Goal: Task Accomplishment & Management: Complete application form

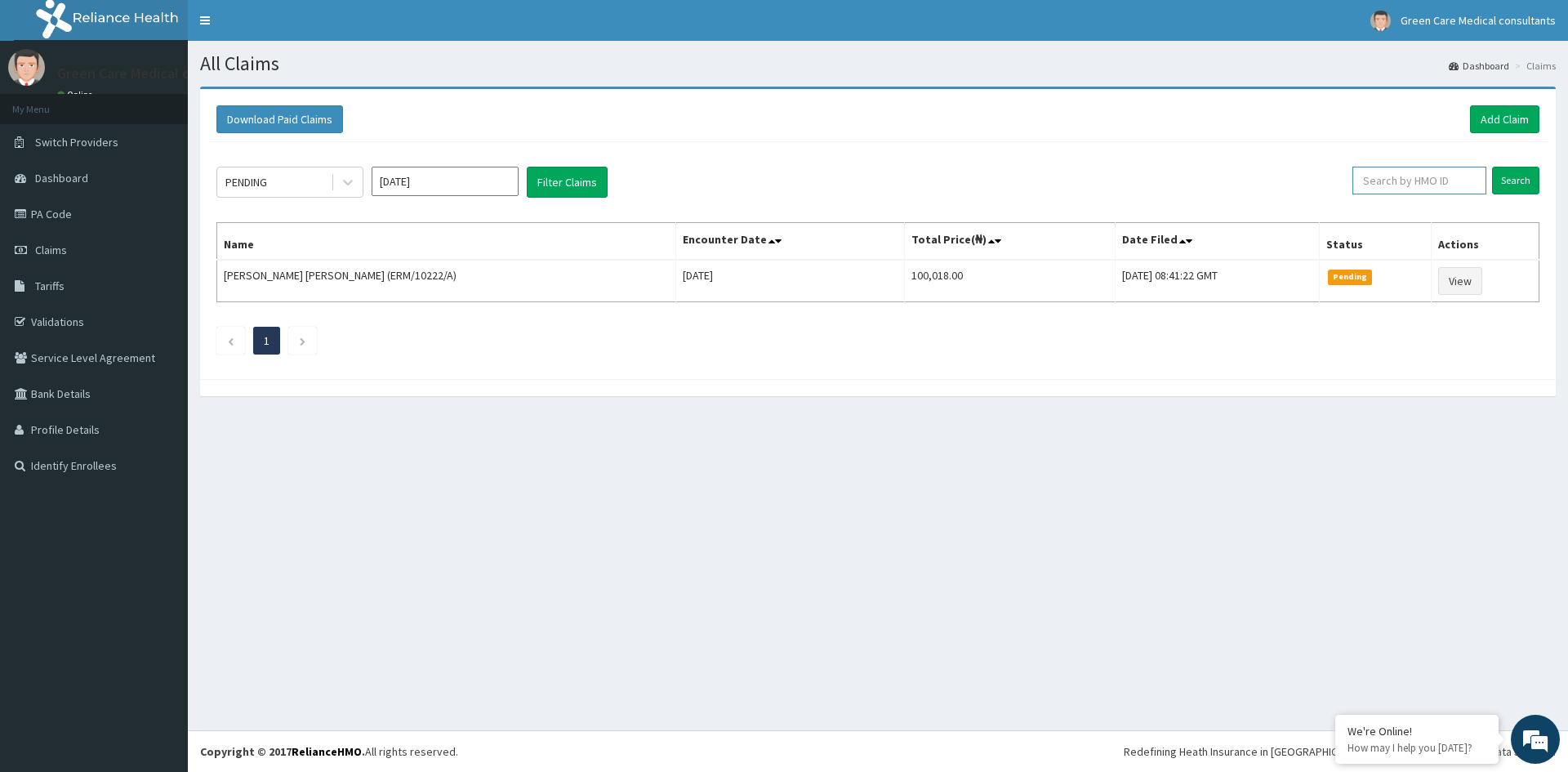
click at [1432, 183] on input "text" at bounding box center [1420, 180] width 134 height 28
drag, startPoint x: 1417, startPoint y: 176, endPoint x: 1366, endPoint y: 173, distance: 51.1
click at [1335, 192] on div "PENDING Sep 2025 Filter Claims FUI/10124/F Search" at bounding box center [878, 181] width 1323 height 31
type input "FUI/10124/F"
click at [1504, 176] on input "Search" at bounding box center [1516, 180] width 48 height 28
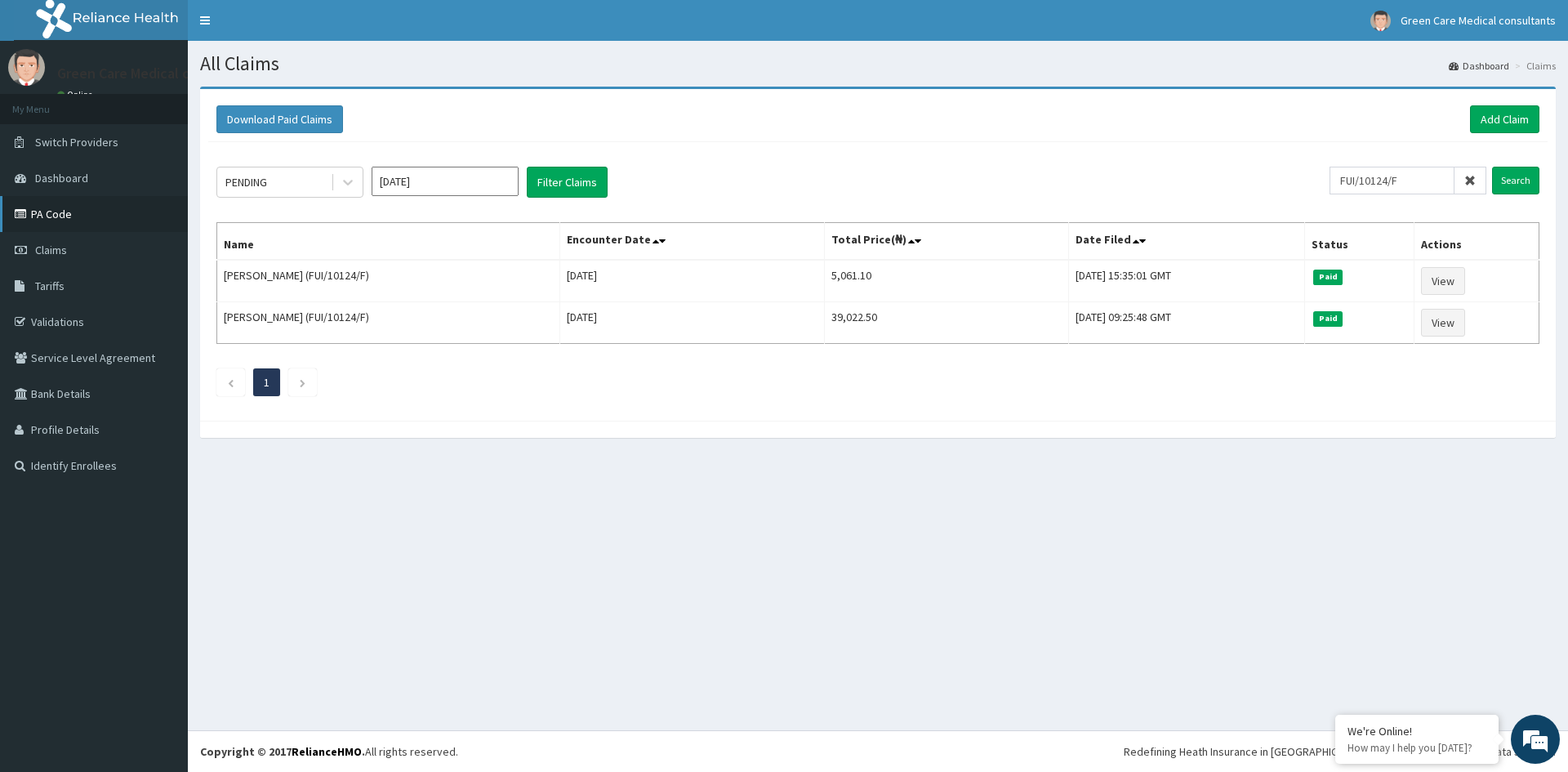
click at [61, 208] on link "PA Code" at bounding box center [94, 213] width 188 height 36
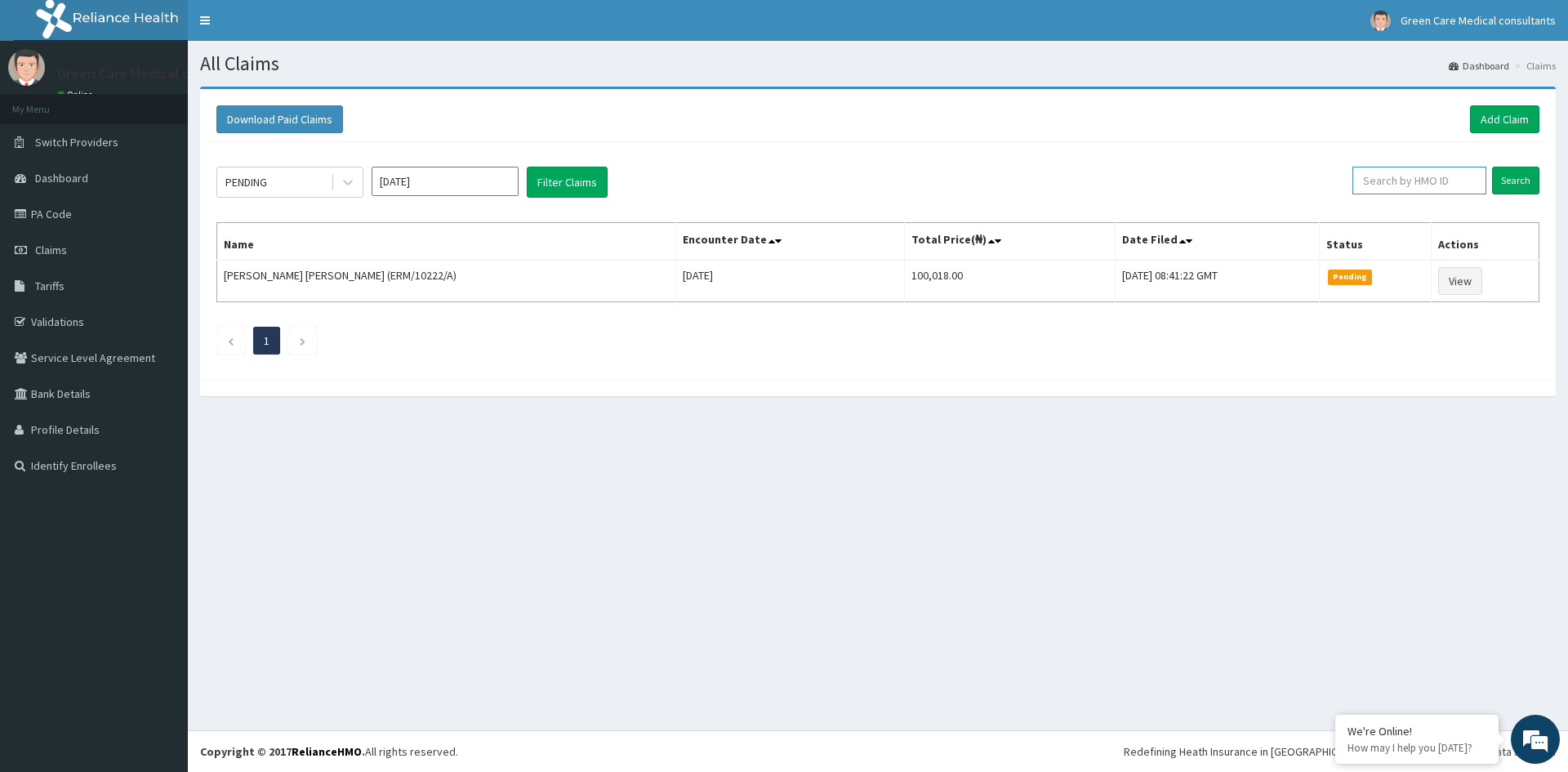
click at [1403, 177] on input "text" at bounding box center [1420, 180] width 134 height 28
paste input "FUI/10124/F"
type input "FUI/10124/C"
click at [1493, 166] on input "Search" at bounding box center [1516, 180] width 48 height 28
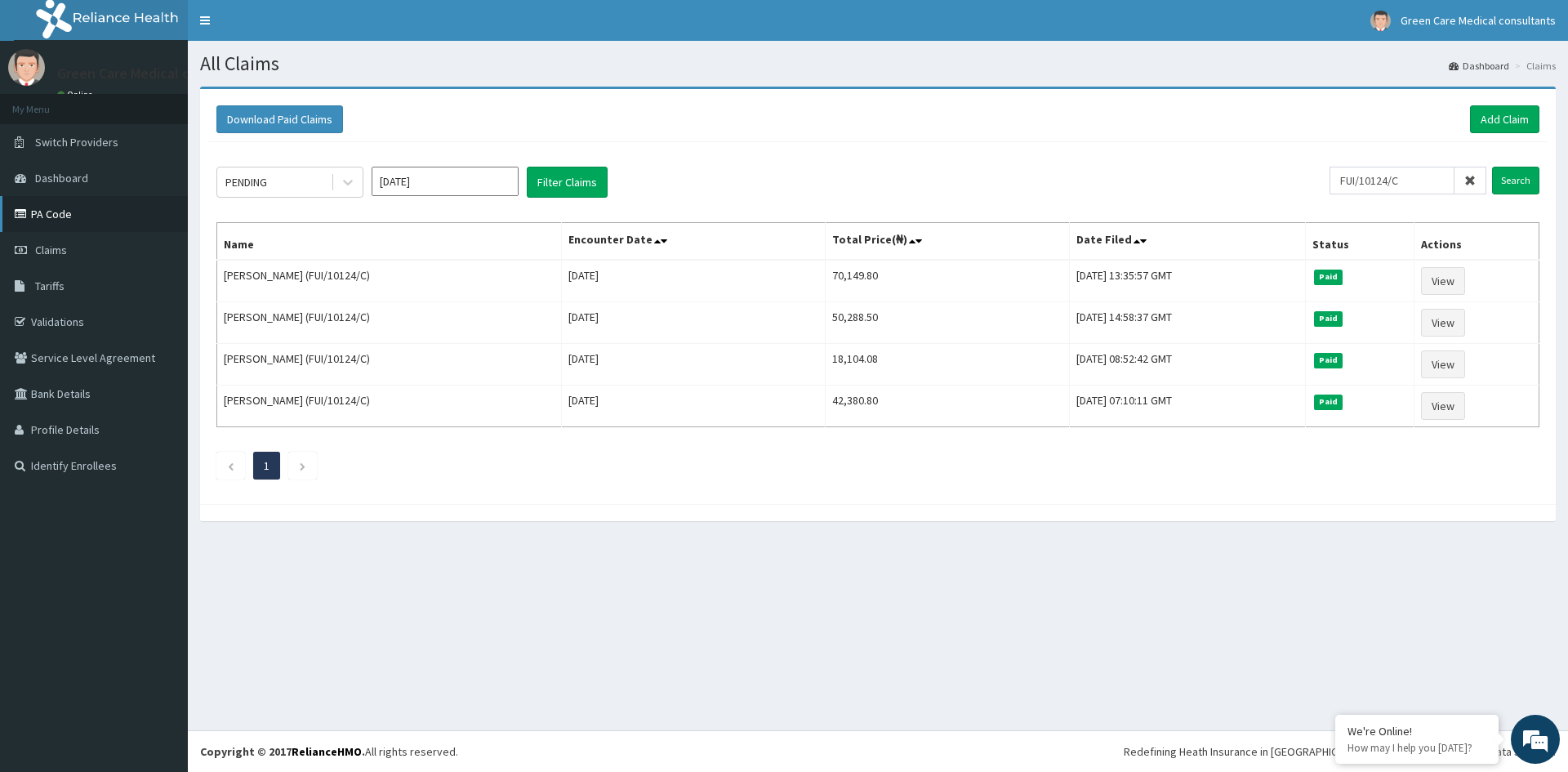
click at [72, 225] on link "PA Code" at bounding box center [94, 213] width 188 height 36
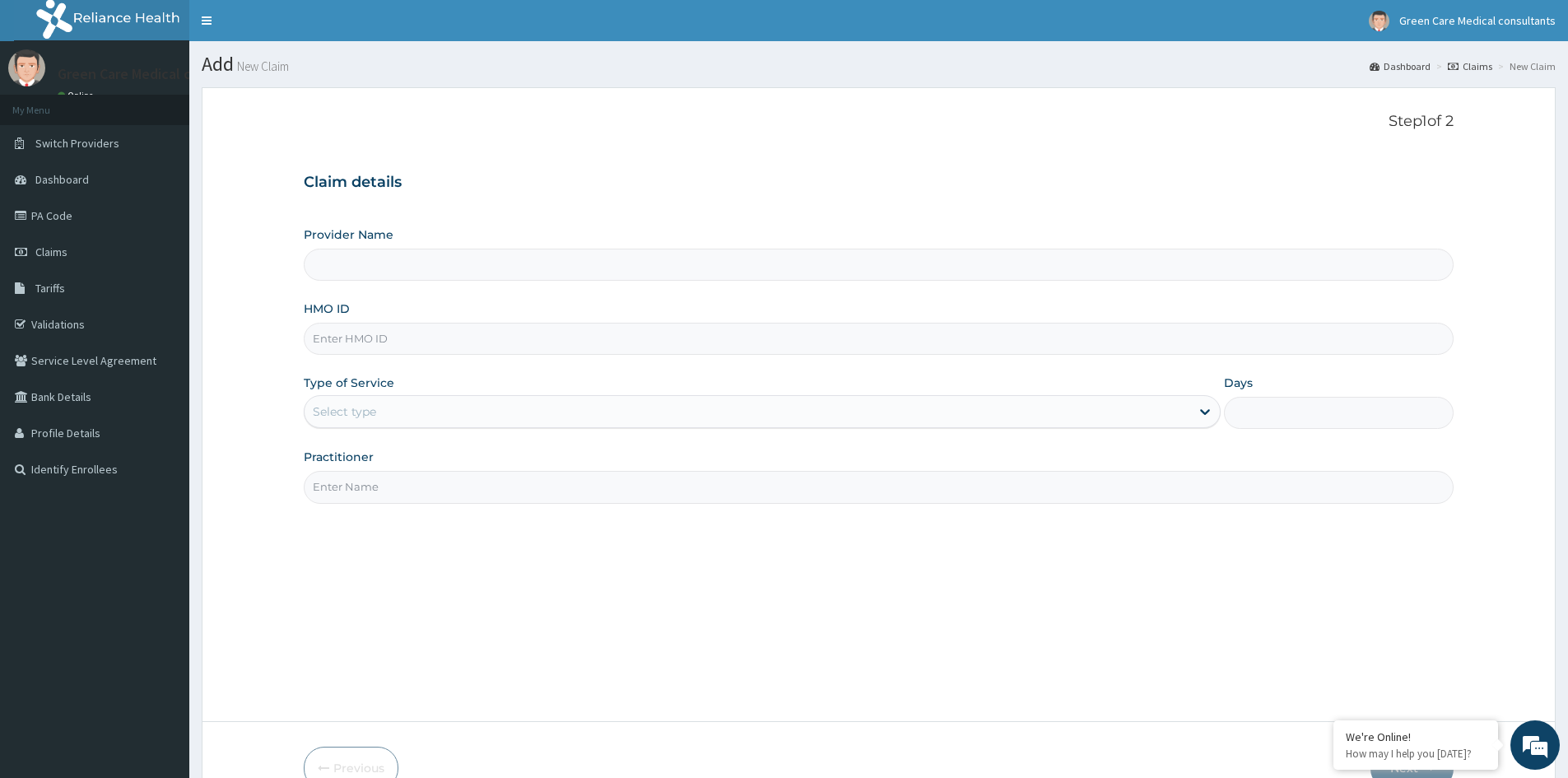
click at [587, 336] on input "HMO ID" at bounding box center [878, 339] width 1150 height 32
type input "STZ"
type input "Green Care Medical Consultants"
type input "STZ/10234/A"
click at [455, 406] on div "Select type" at bounding box center [747, 411] width 886 height 26
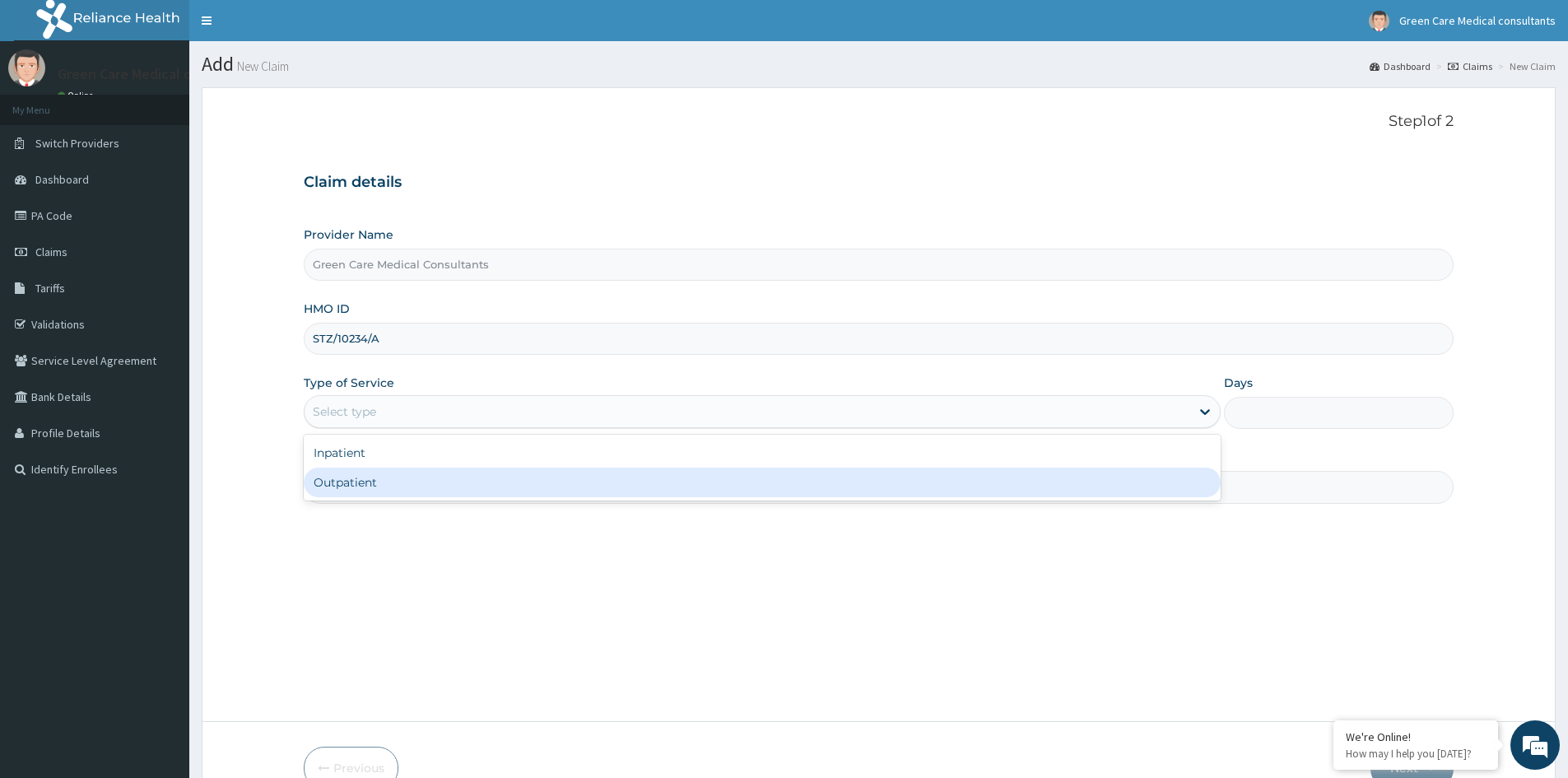
drag, startPoint x: 423, startPoint y: 483, endPoint x: 472, endPoint y: 474, distance: 49.8
click at [428, 484] on div "Outpatient" at bounding box center [762, 482] width 917 height 30
type input "1"
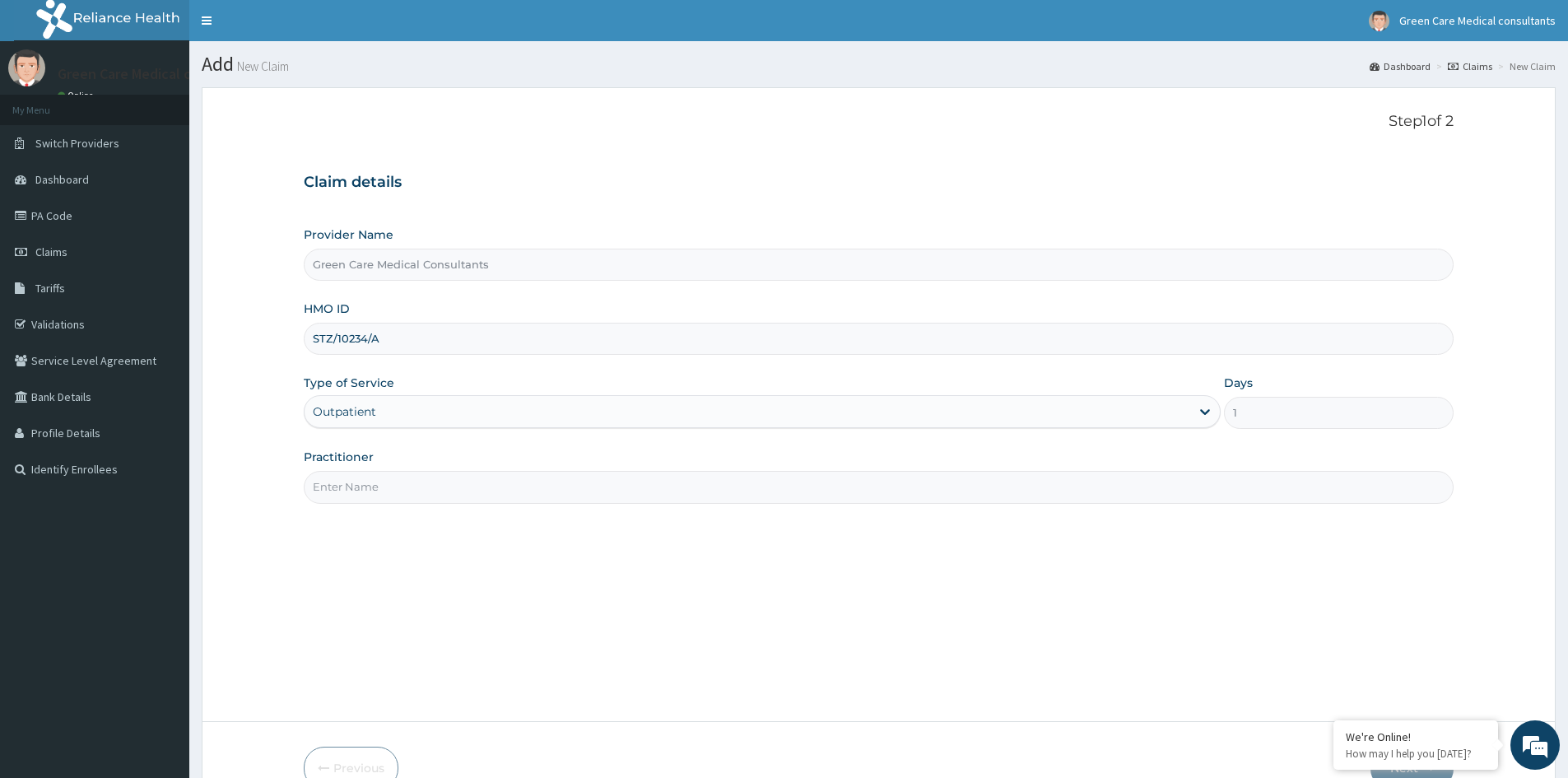
click at [474, 471] on input "Practitioner" at bounding box center [878, 487] width 1150 height 32
click at [425, 335] on input "STZ/10234/A" at bounding box center [878, 339] width 1150 height 32
type input "STZ/10234/B"
click at [581, 489] on input "Practitioner" at bounding box center [878, 487] width 1150 height 32
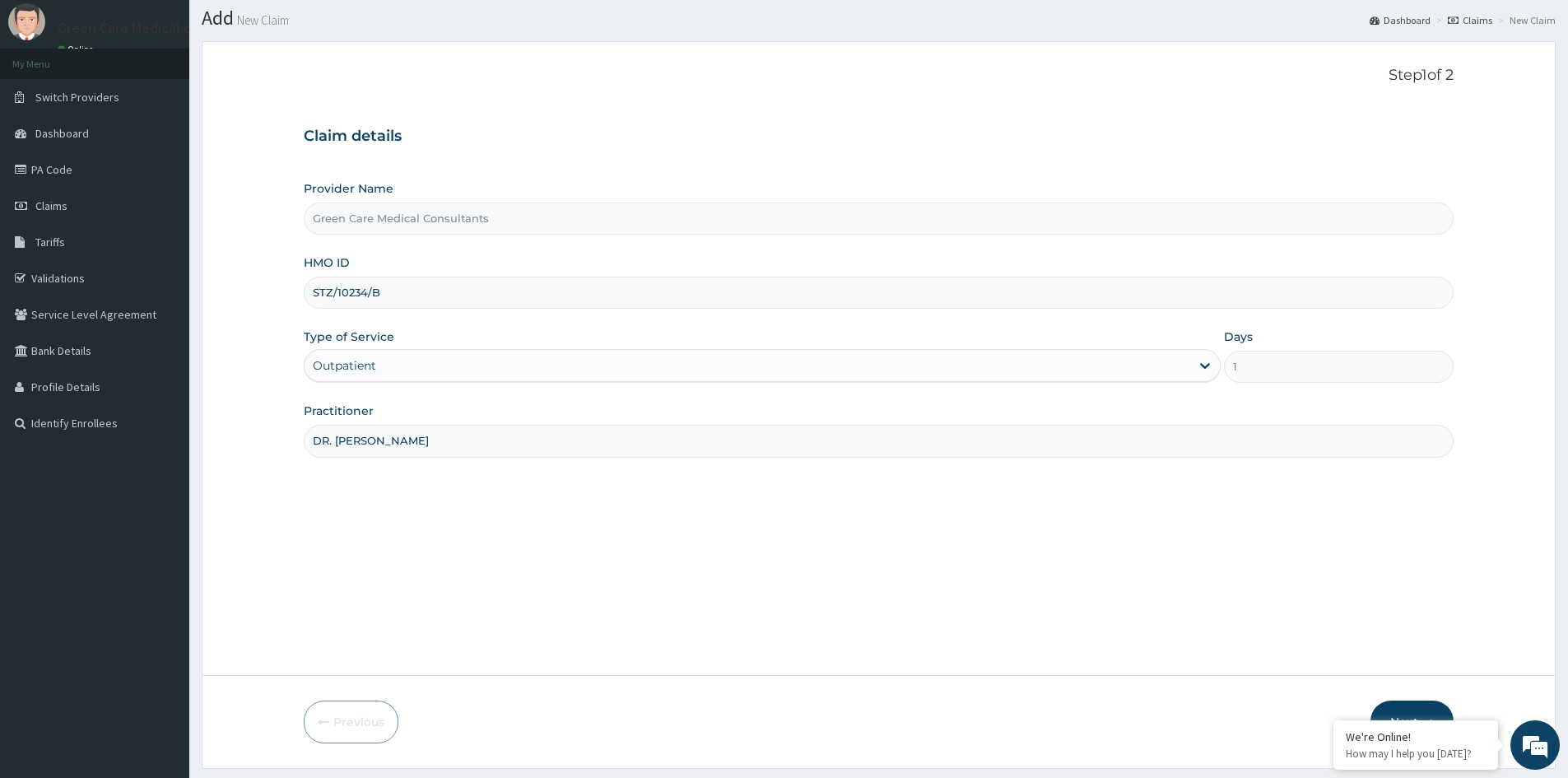
scroll to position [91, 0]
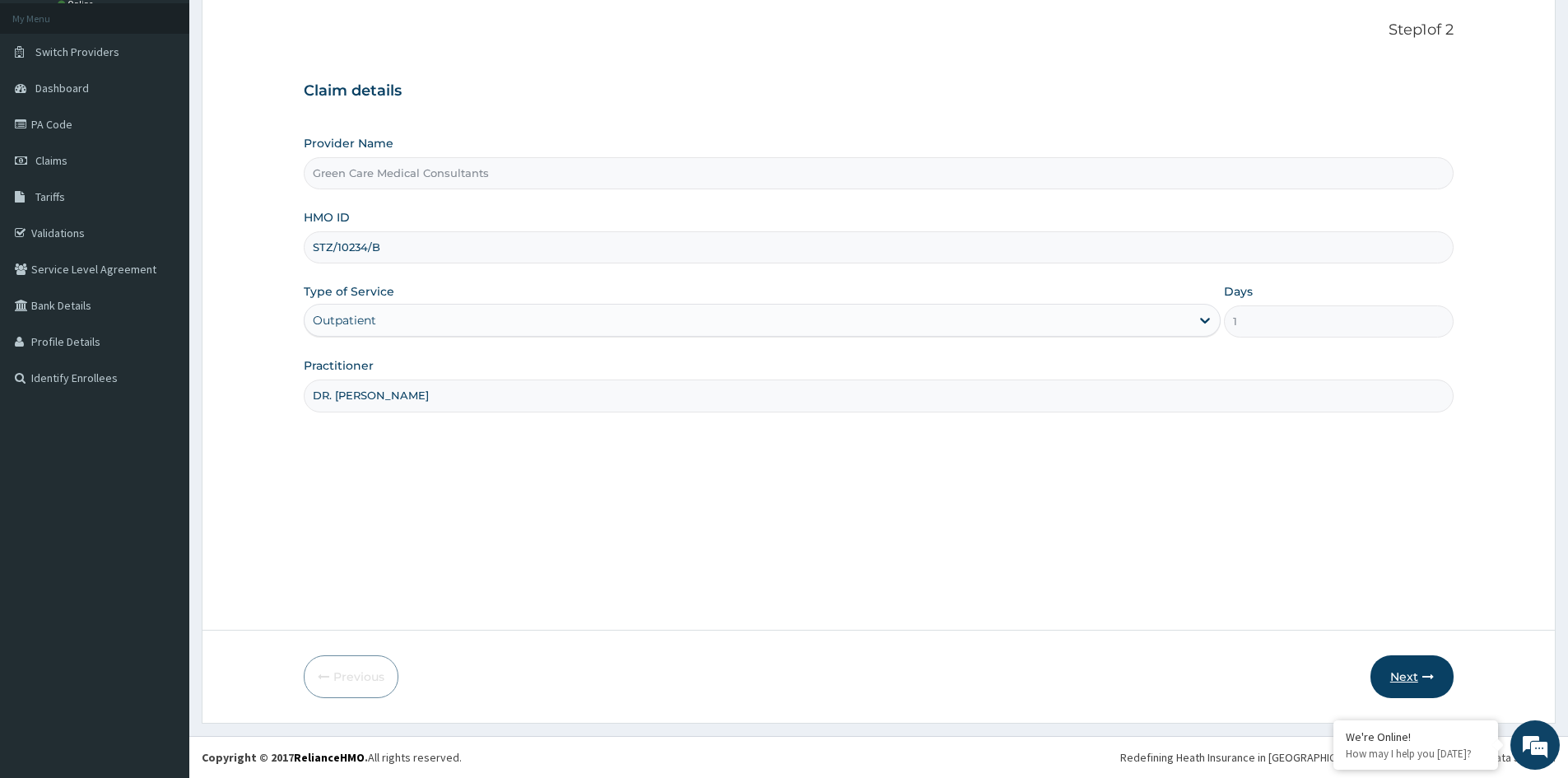
type input "DR. PAMELA"
click at [1398, 684] on button "Next" at bounding box center [1411, 677] width 83 height 43
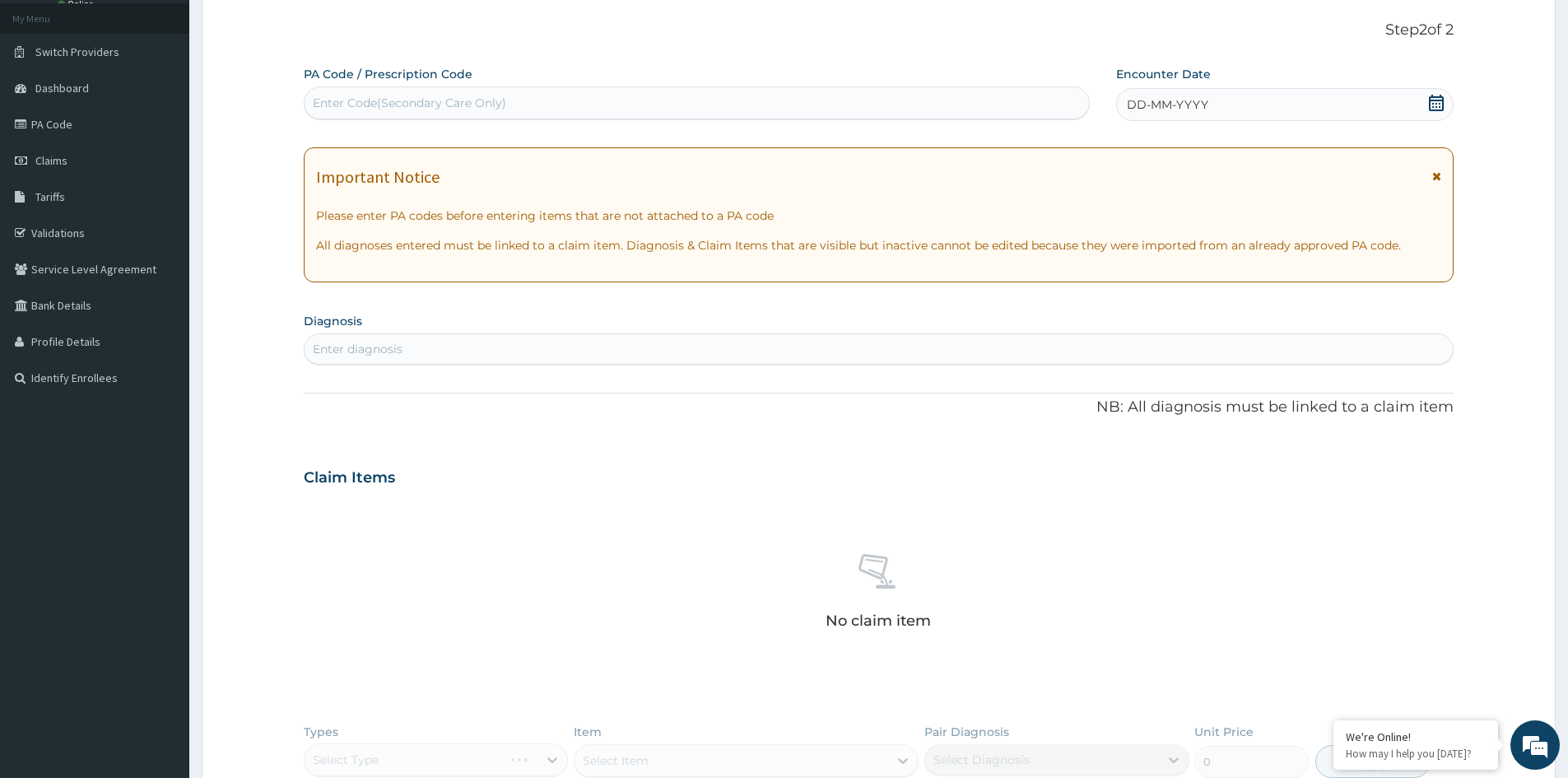
click at [527, 100] on div "Enter Code(Secondary Care Only)" at bounding box center [696, 102] width 784 height 26
paste input "PA/63D2AF"
type input "PA/63D2AF"
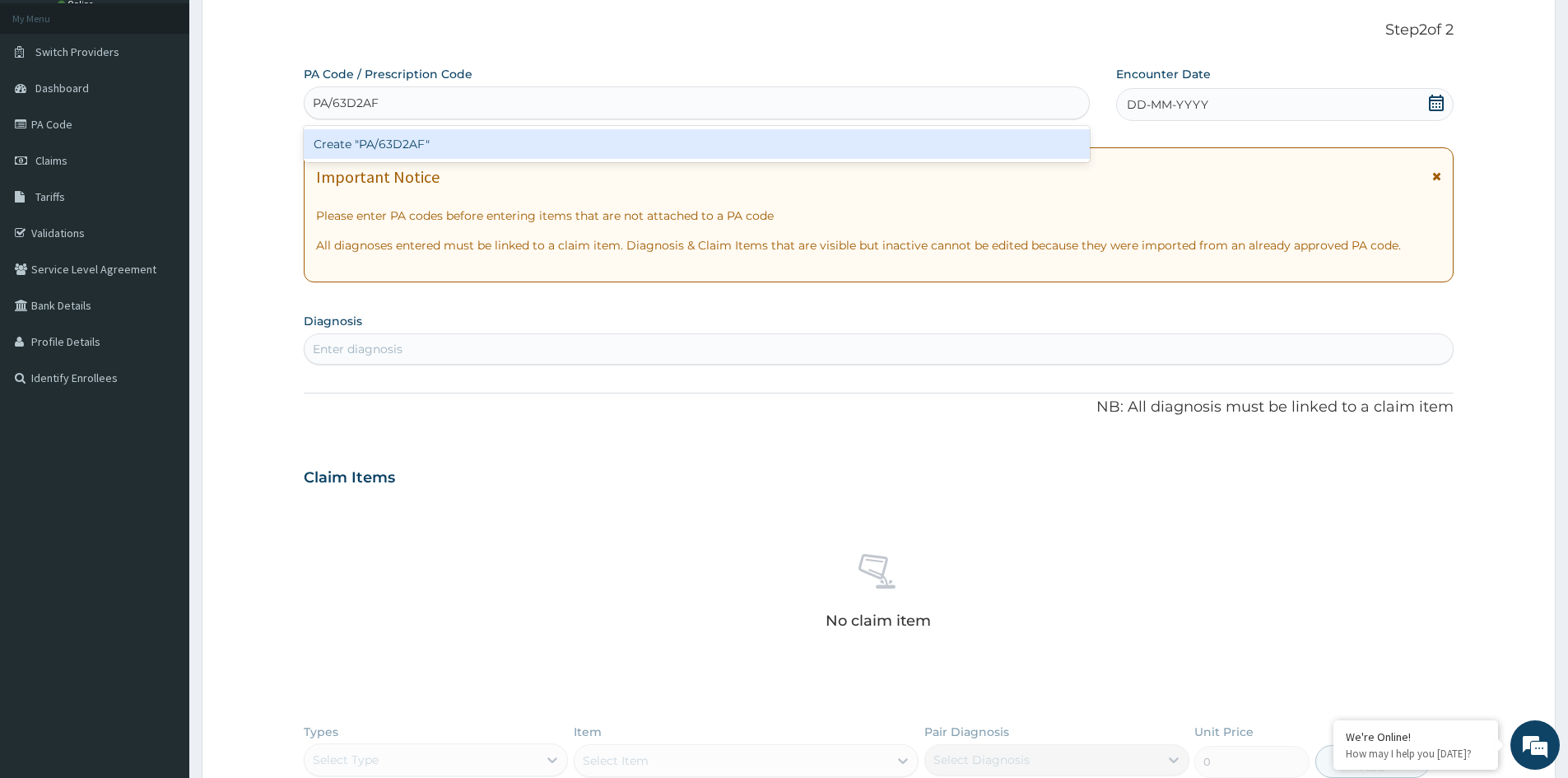
click at [517, 137] on div "Create "PA/63D2AF"" at bounding box center [696, 143] width 786 height 30
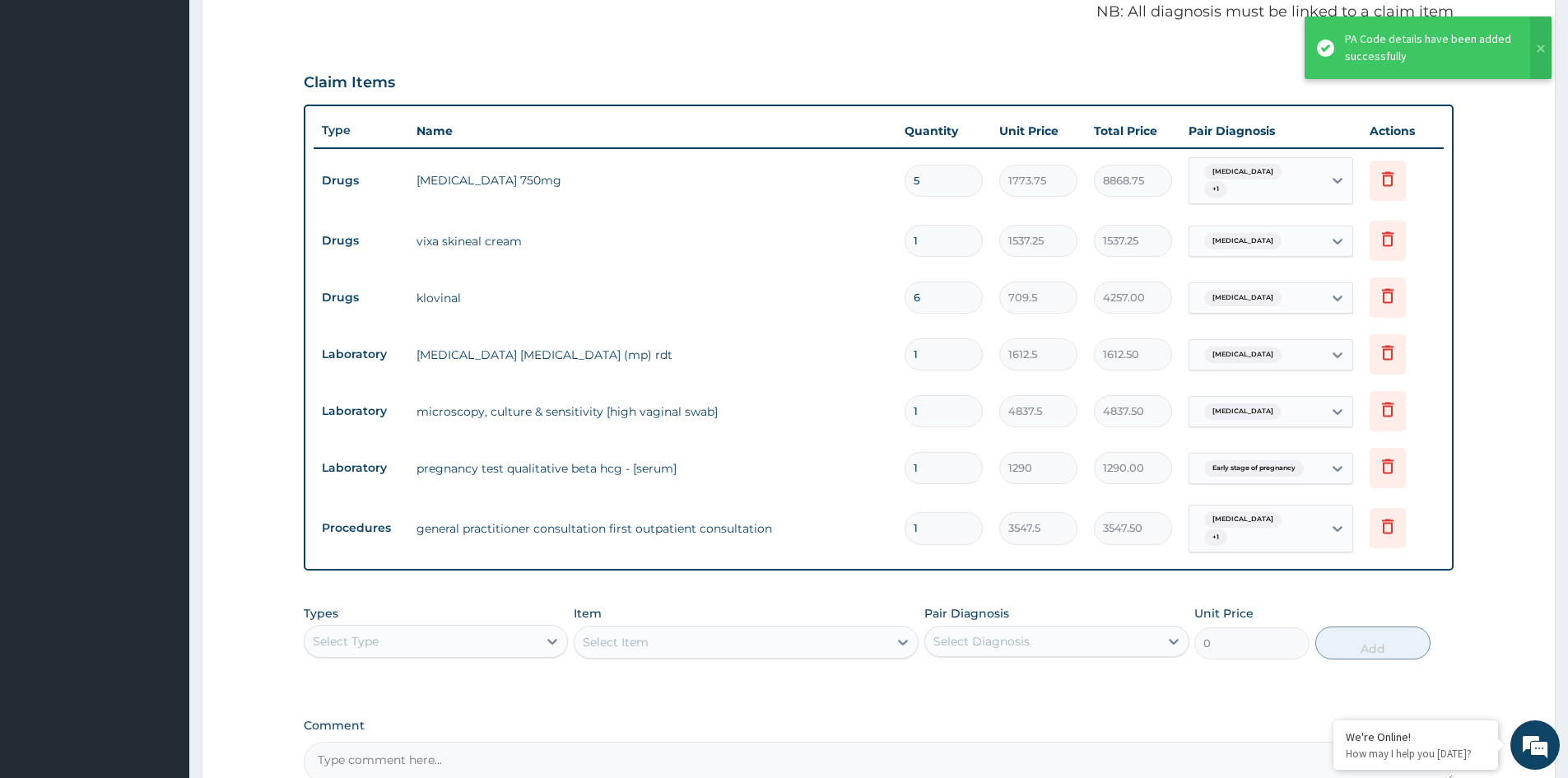
scroll to position [463, 0]
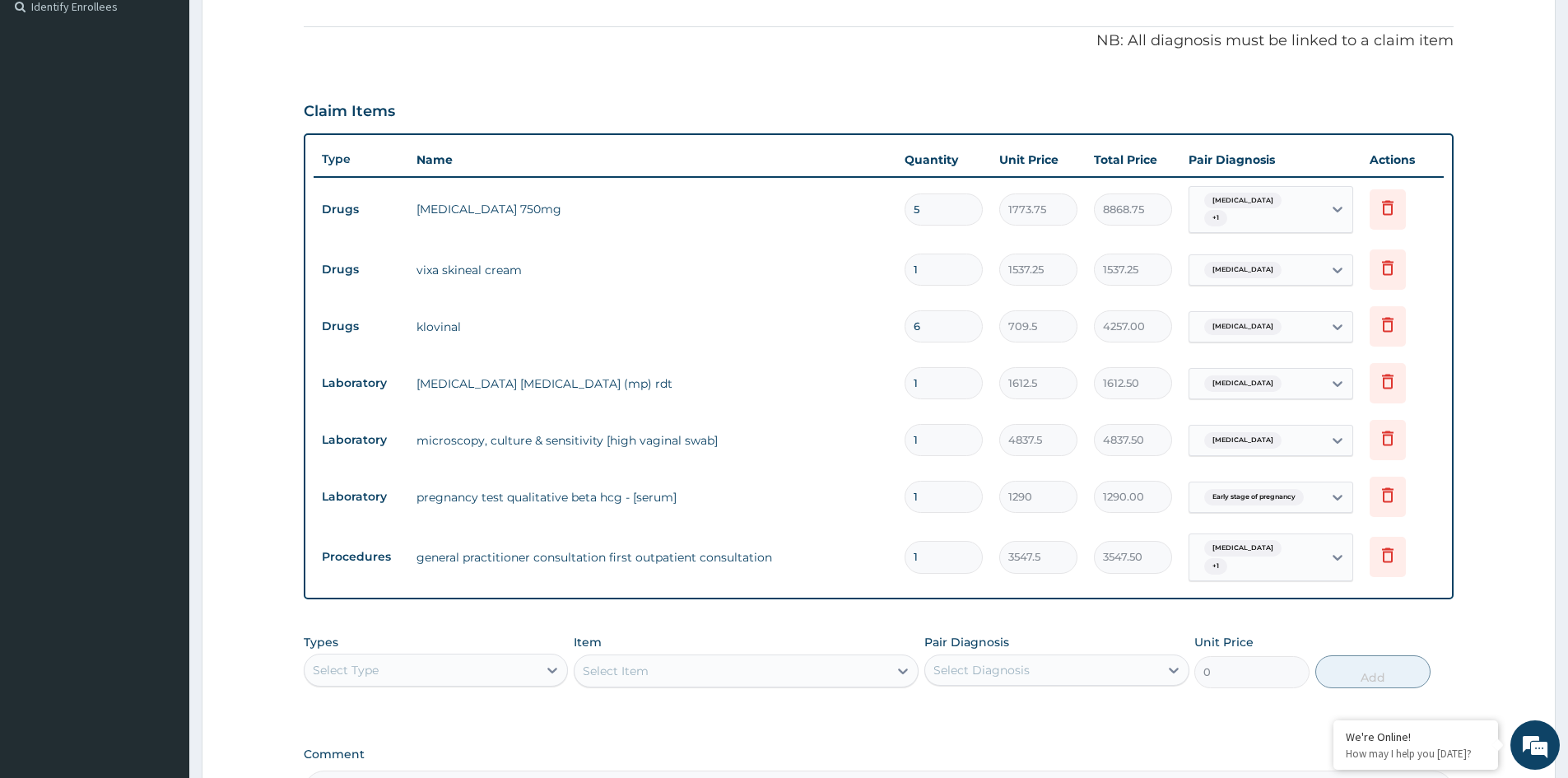
click at [939, 212] on input "5" at bounding box center [943, 210] width 78 height 32
type input "0.00"
type input "4"
type input "7095.00"
type input "0.00"
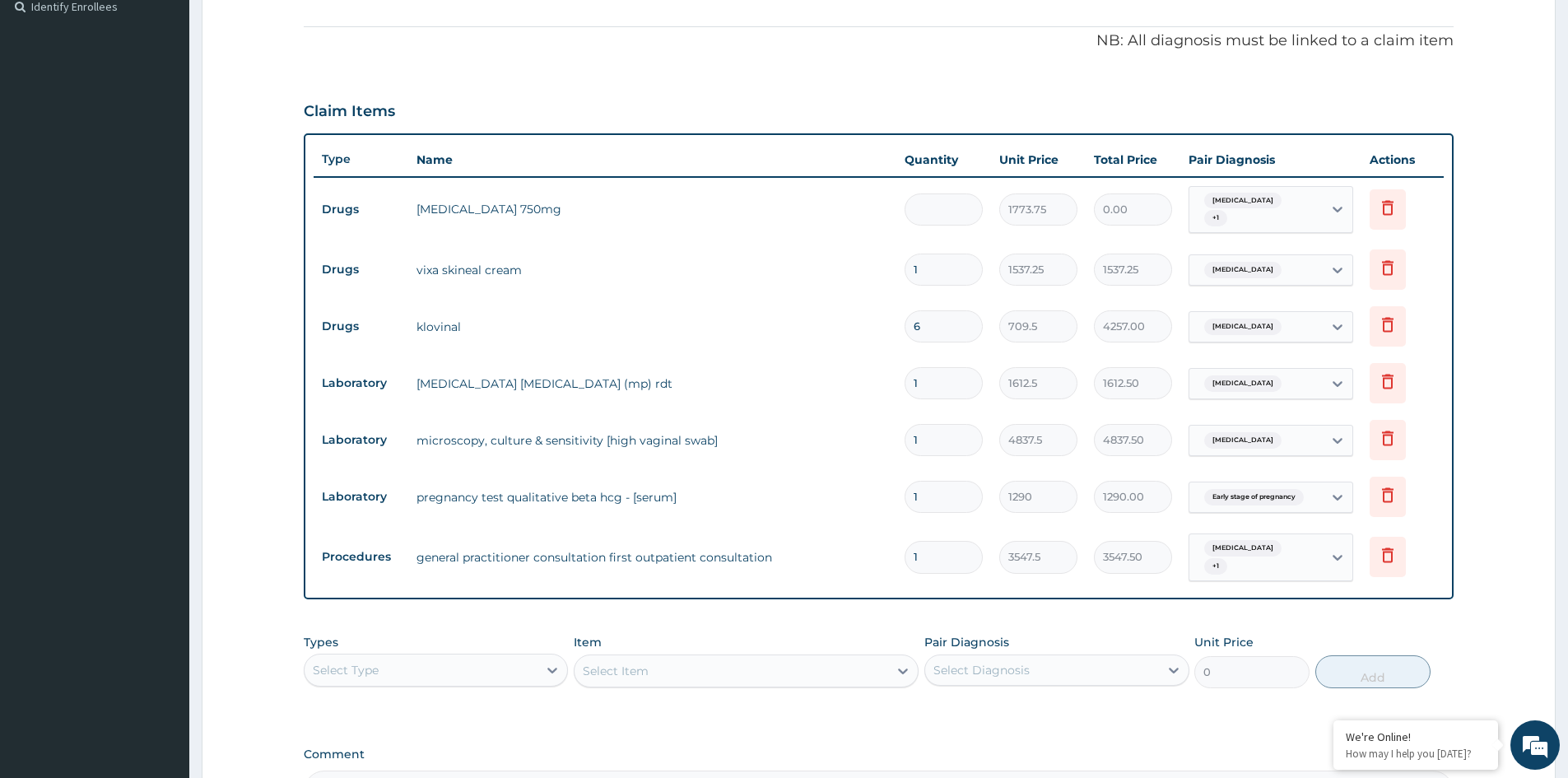
type input "5"
type input "8868.75"
click at [759, 310] on td "klovinal" at bounding box center [651, 326] width 488 height 33
click at [927, 209] on input "5" at bounding box center [943, 210] width 78 height 32
type input "0.00"
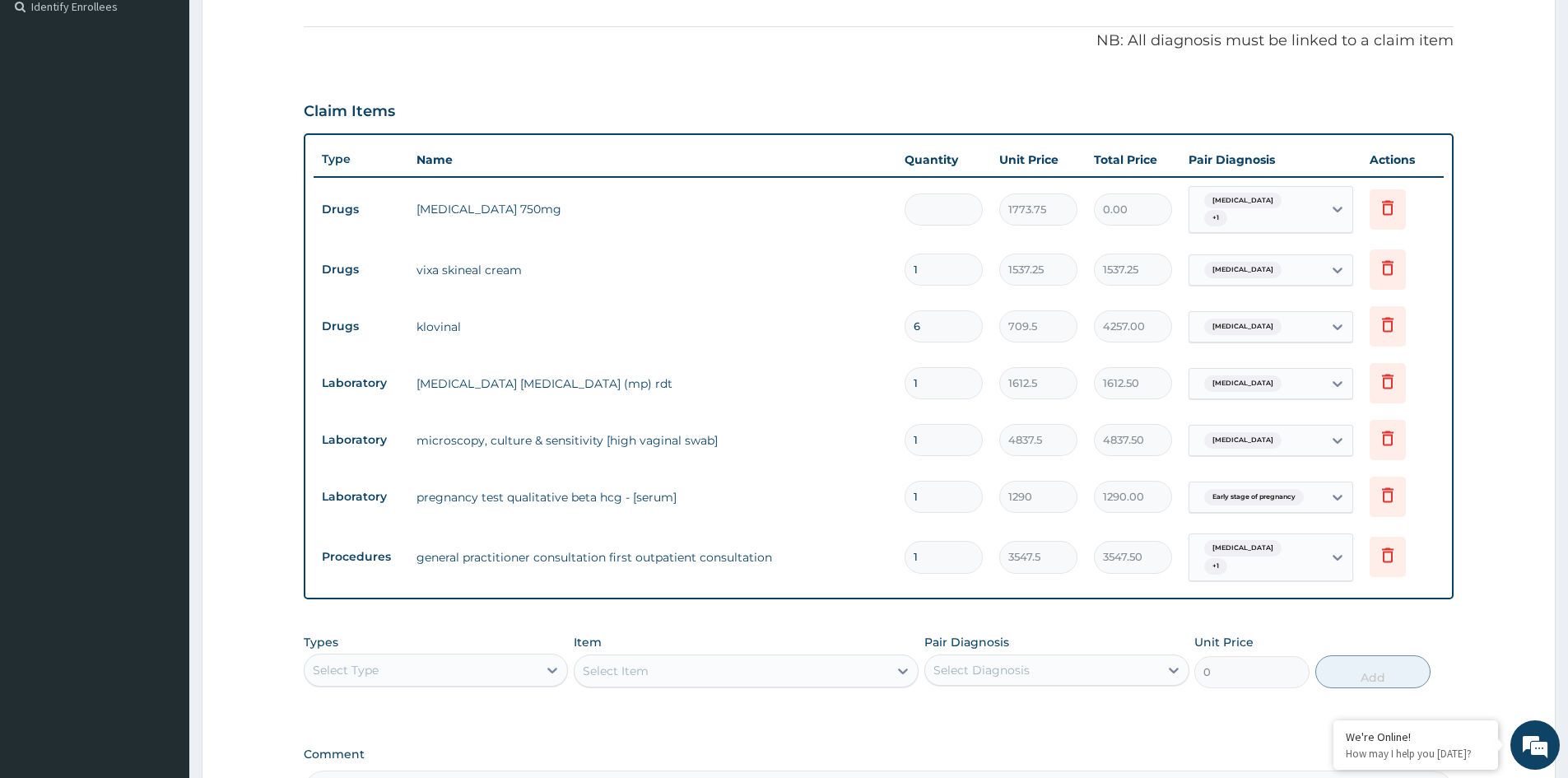
type input "3"
type input "5321.25"
type input "3"
click at [514, 668] on div "Select Type" at bounding box center [420, 669] width 233 height 26
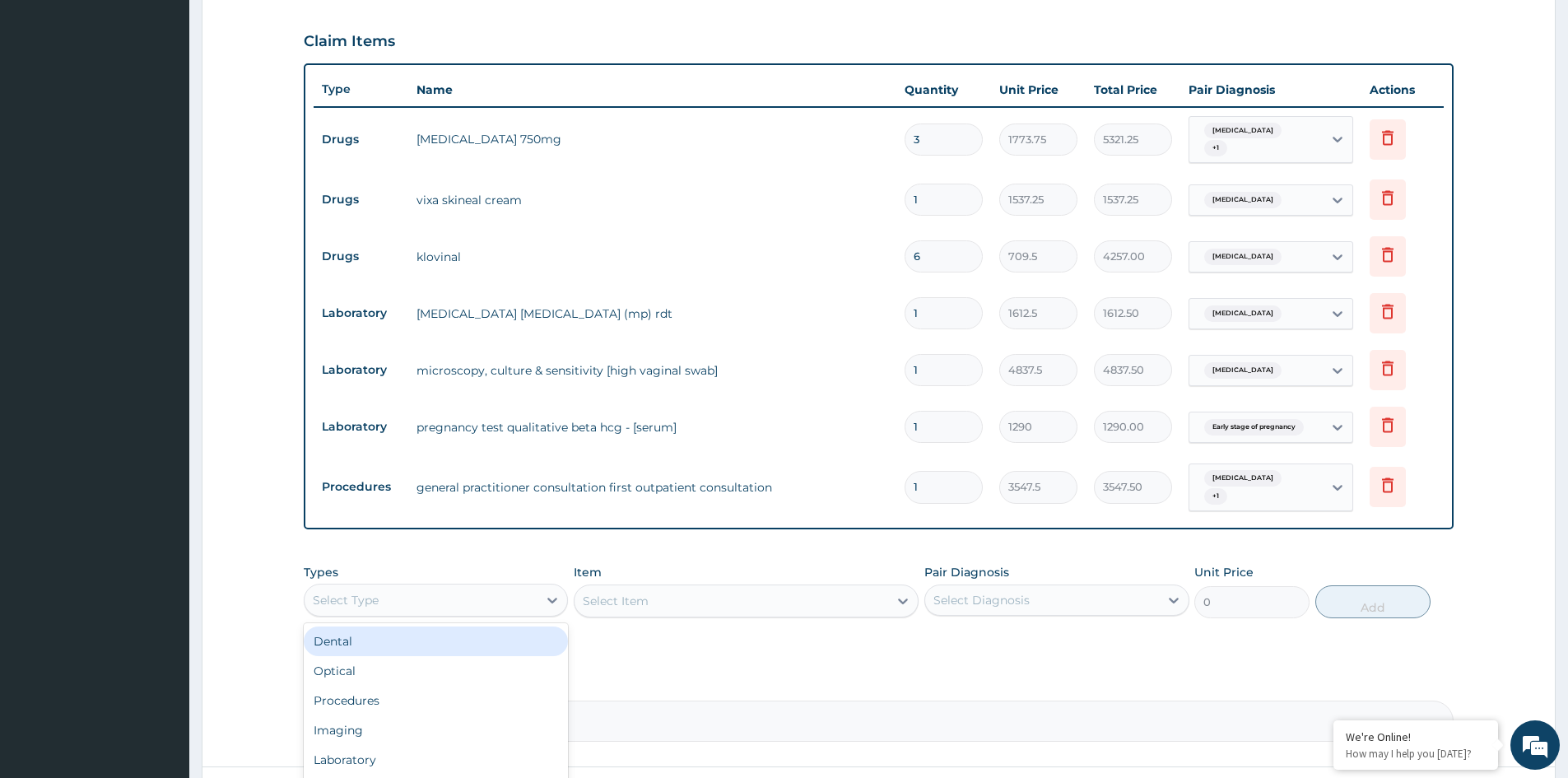
scroll to position [627, 0]
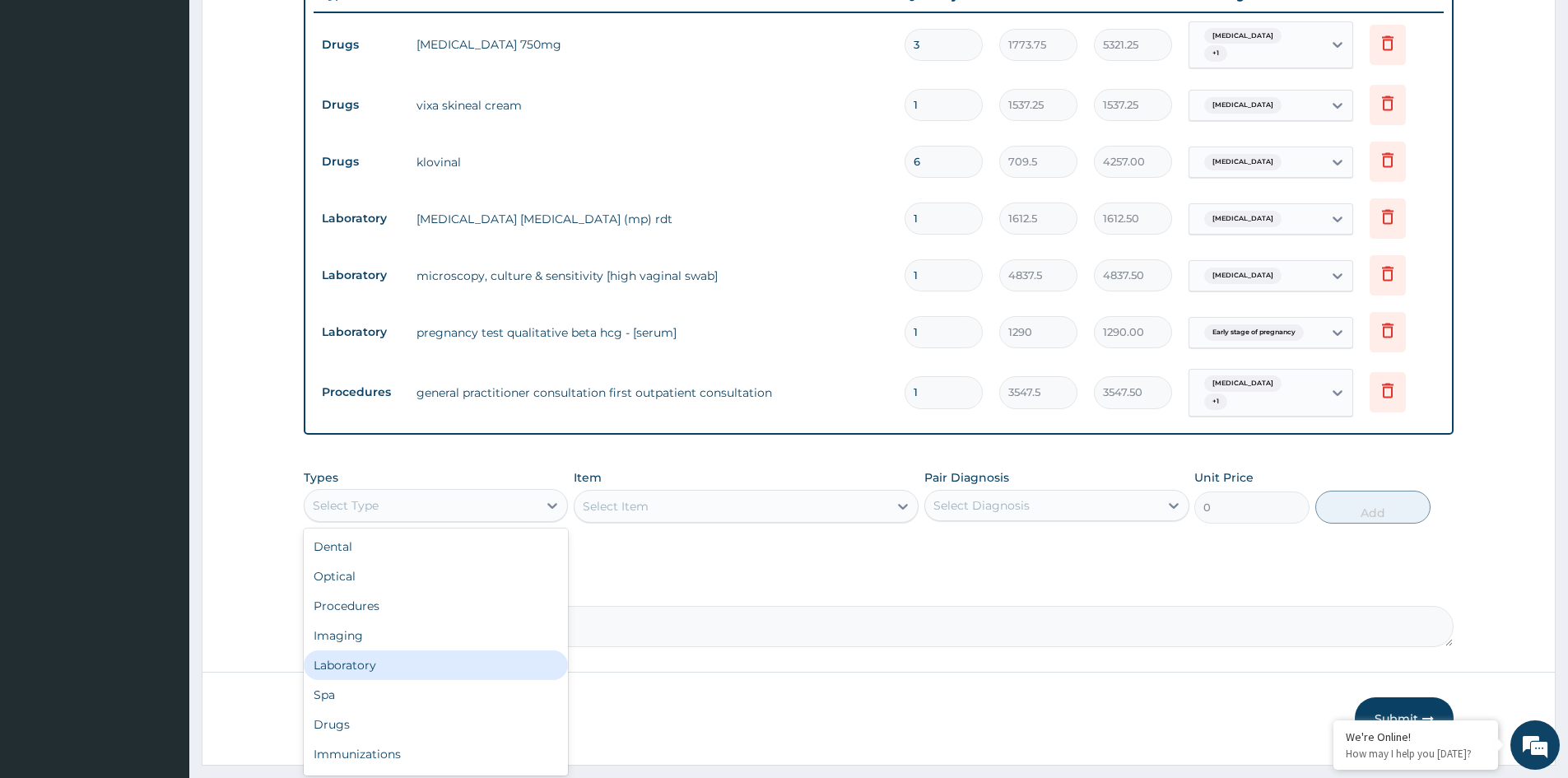
drag, startPoint x: 382, startPoint y: 658, endPoint x: 531, endPoint y: 611, distance: 156.2
click at [383, 658] on div "Laboratory" at bounding box center [436, 665] width 265 height 30
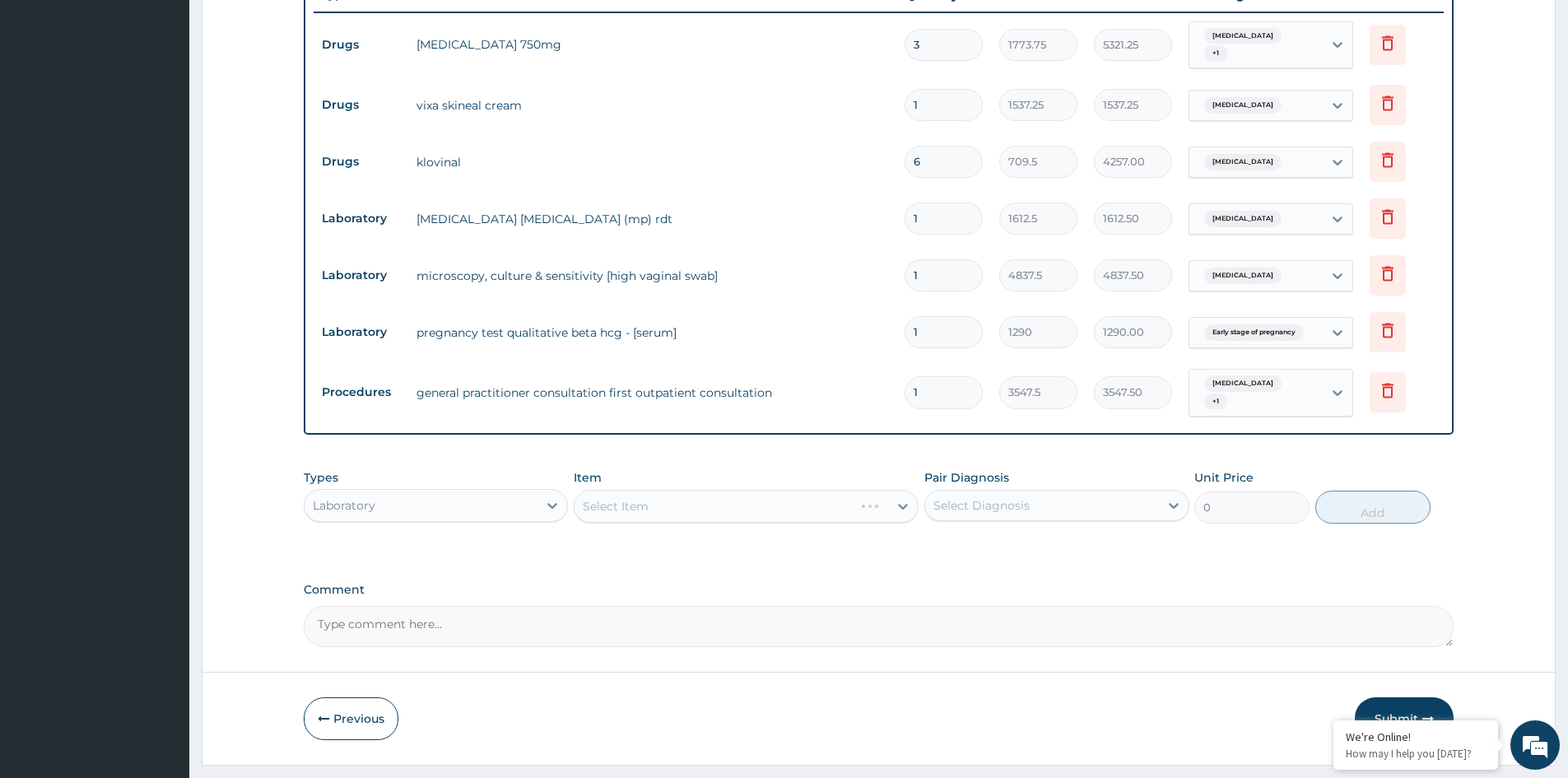
click at [656, 491] on div "Select Item" at bounding box center [746, 506] width 345 height 33
click at [639, 502] on div "Select Item" at bounding box center [746, 506] width 345 height 33
click at [638, 502] on div "Select Item" at bounding box center [746, 506] width 345 height 33
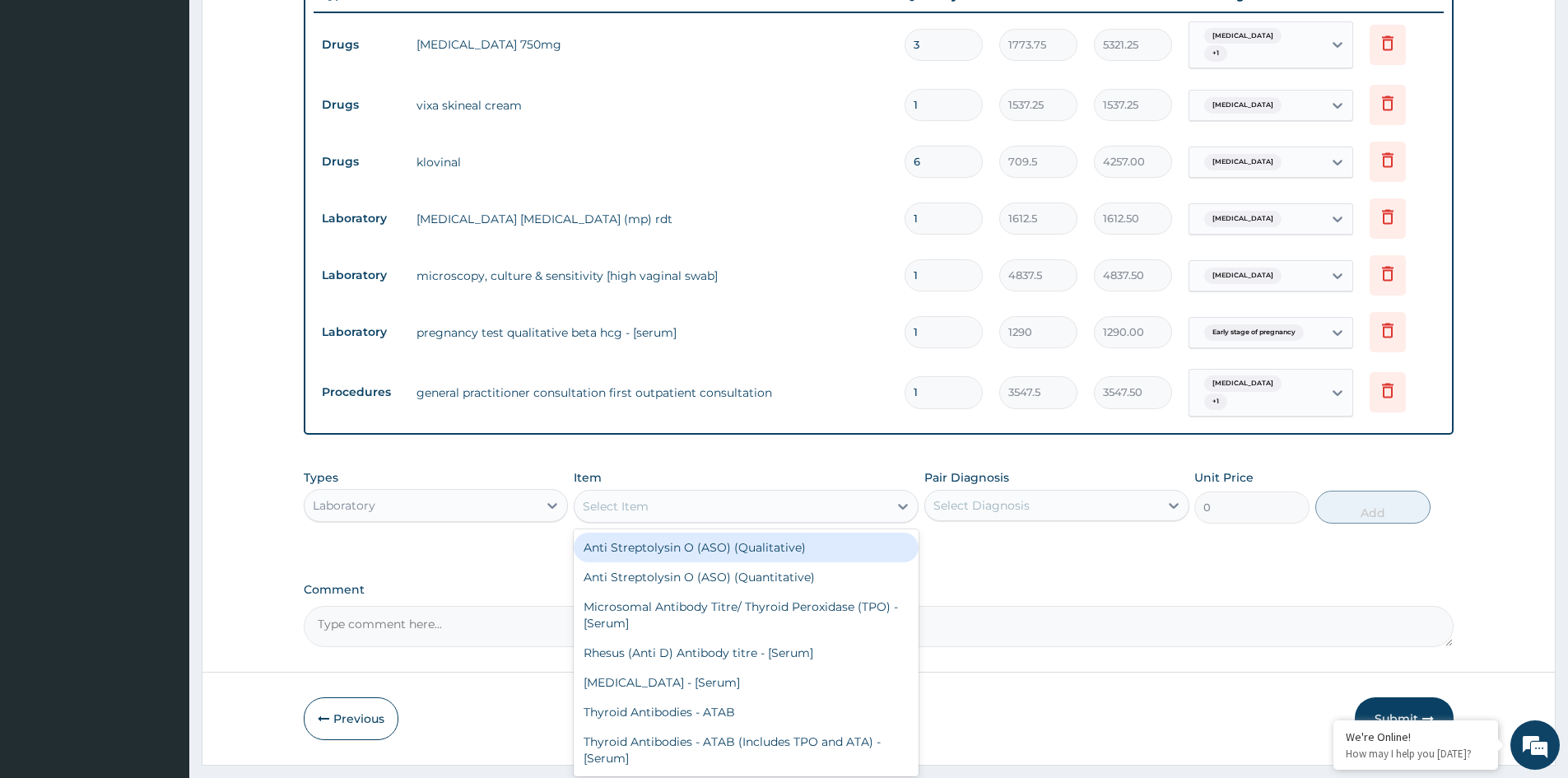
click at [643, 498] on div "Select Item" at bounding box center [616, 507] width 66 height 17
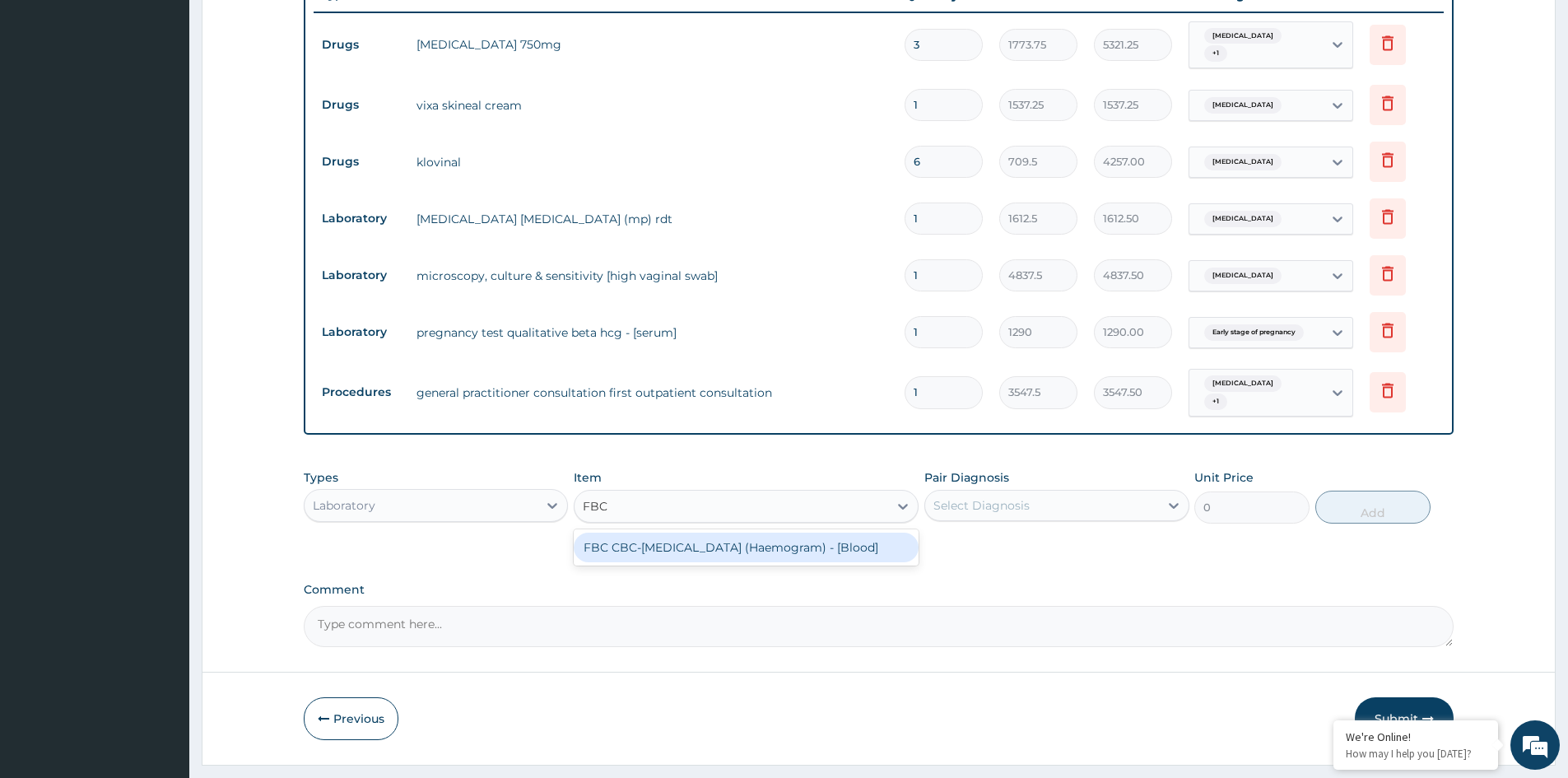
type input "FBC"
click at [666, 519] on div "Types Laboratory Item Select Item Pair Diagnosis Select Diagnosis Unit Price 0 …" at bounding box center [878, 496] width 1150 height 71
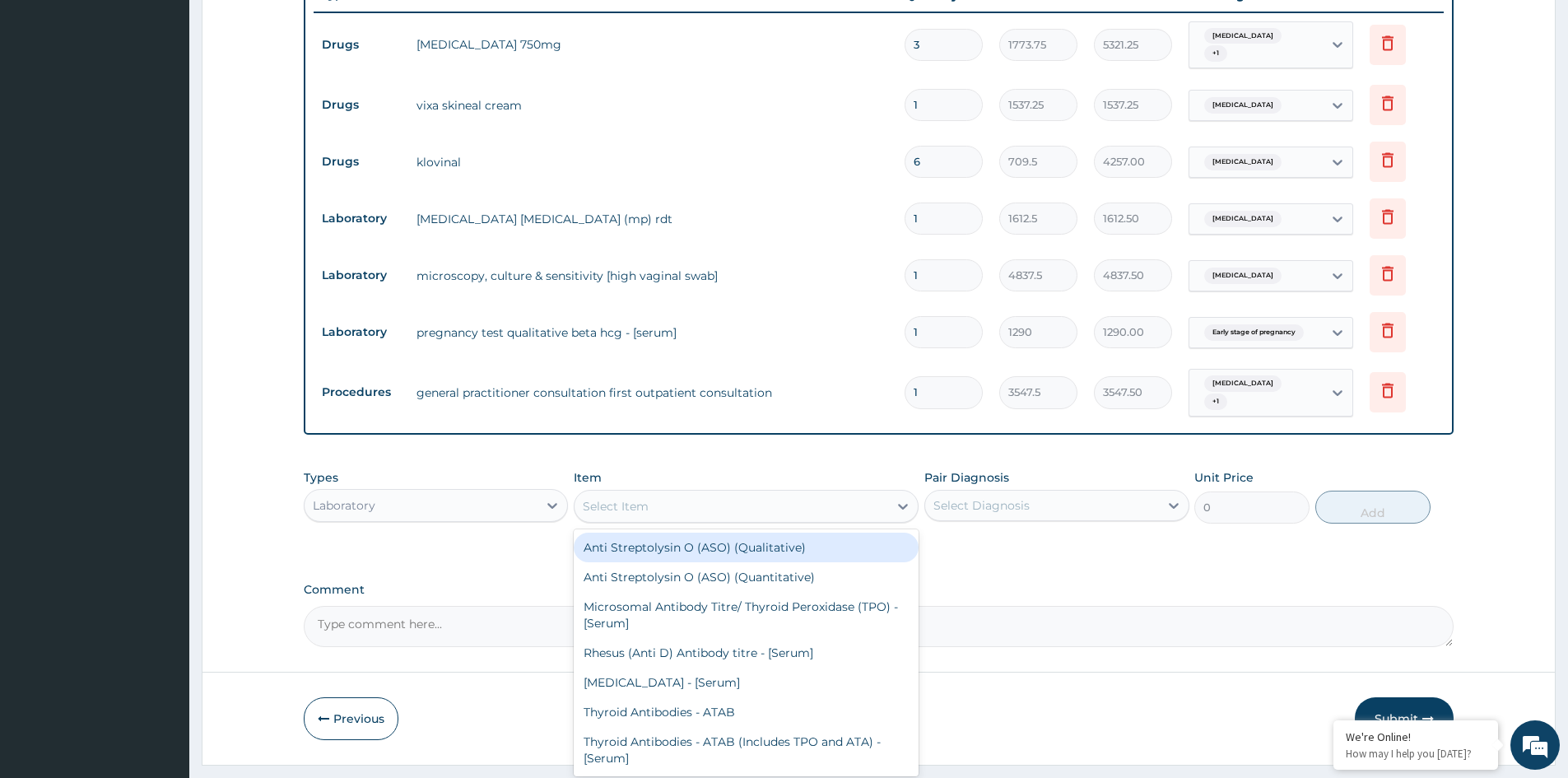
click at [666, 504] on div "Select Item" at bounding box center [731, 506] width 313 height 26
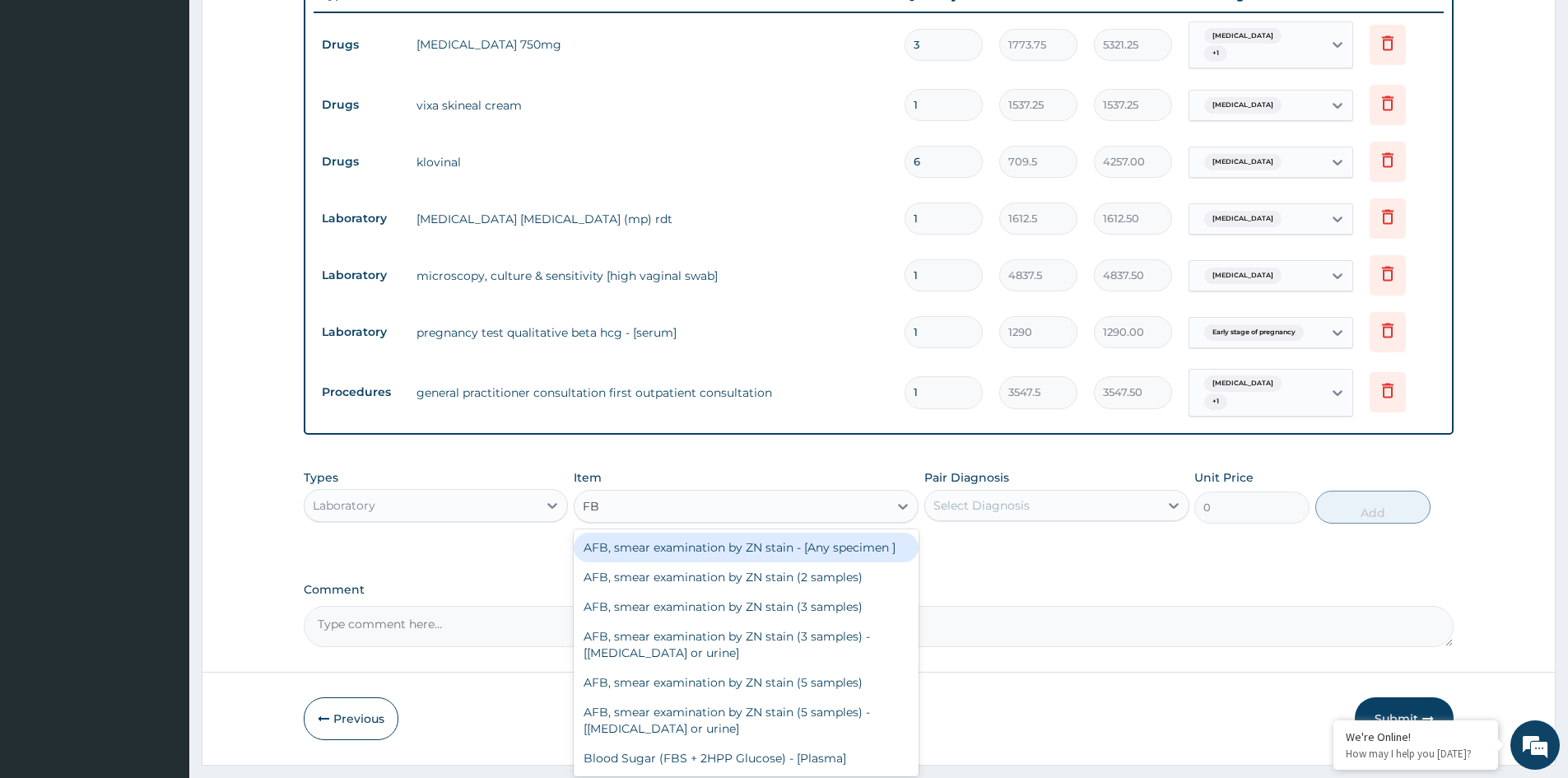
type input "FBC"
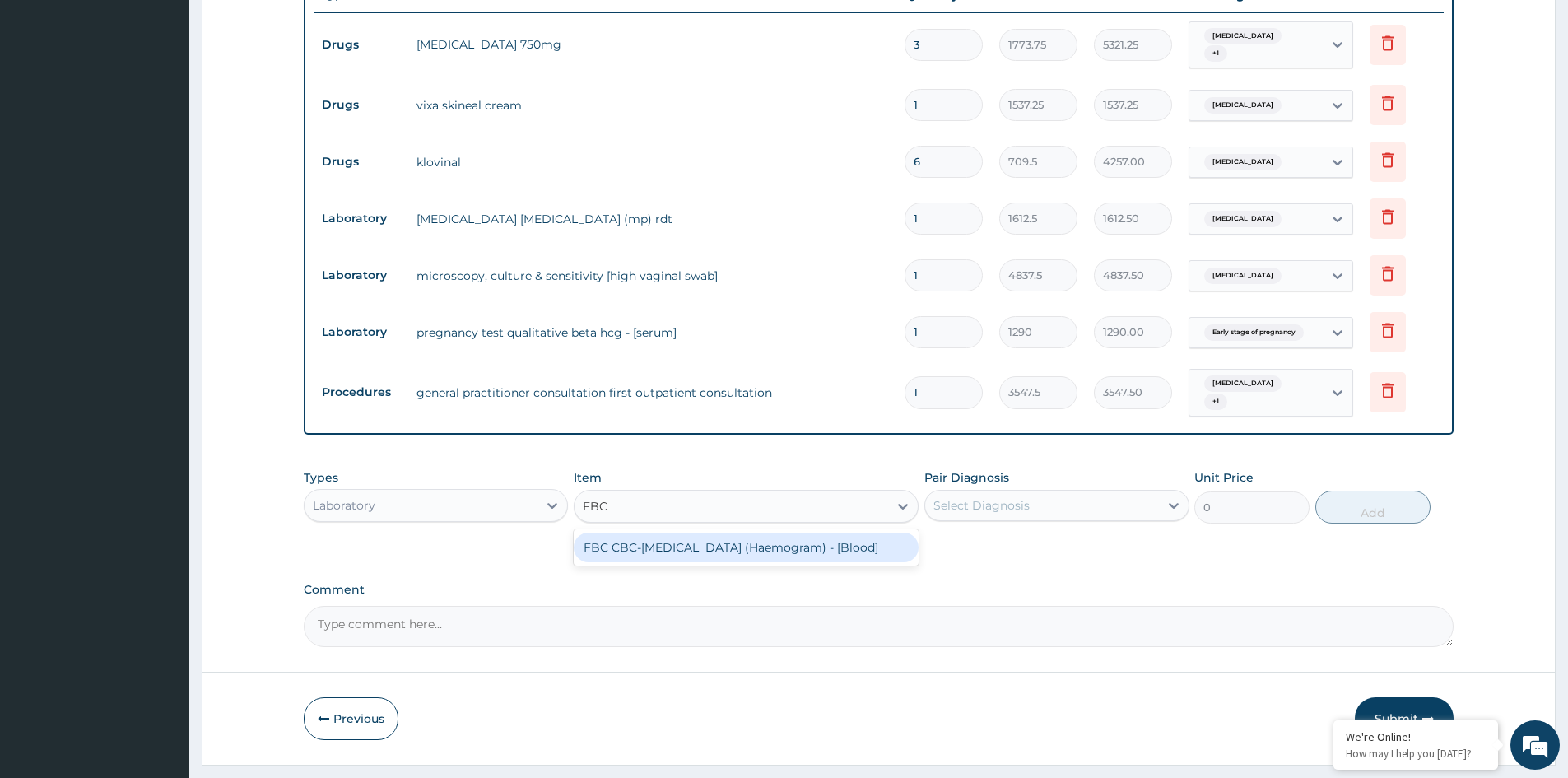
click at [726, 533] on div "FBC CBC-Complete Blood Count (Haemogram) - [Blood]" at bounding box center [746, 547] width 345 height 30
type input "4300"
click at [1019, 507] on div "Select Diagnosis" at bounding box center [982, 506] width 96 height 17
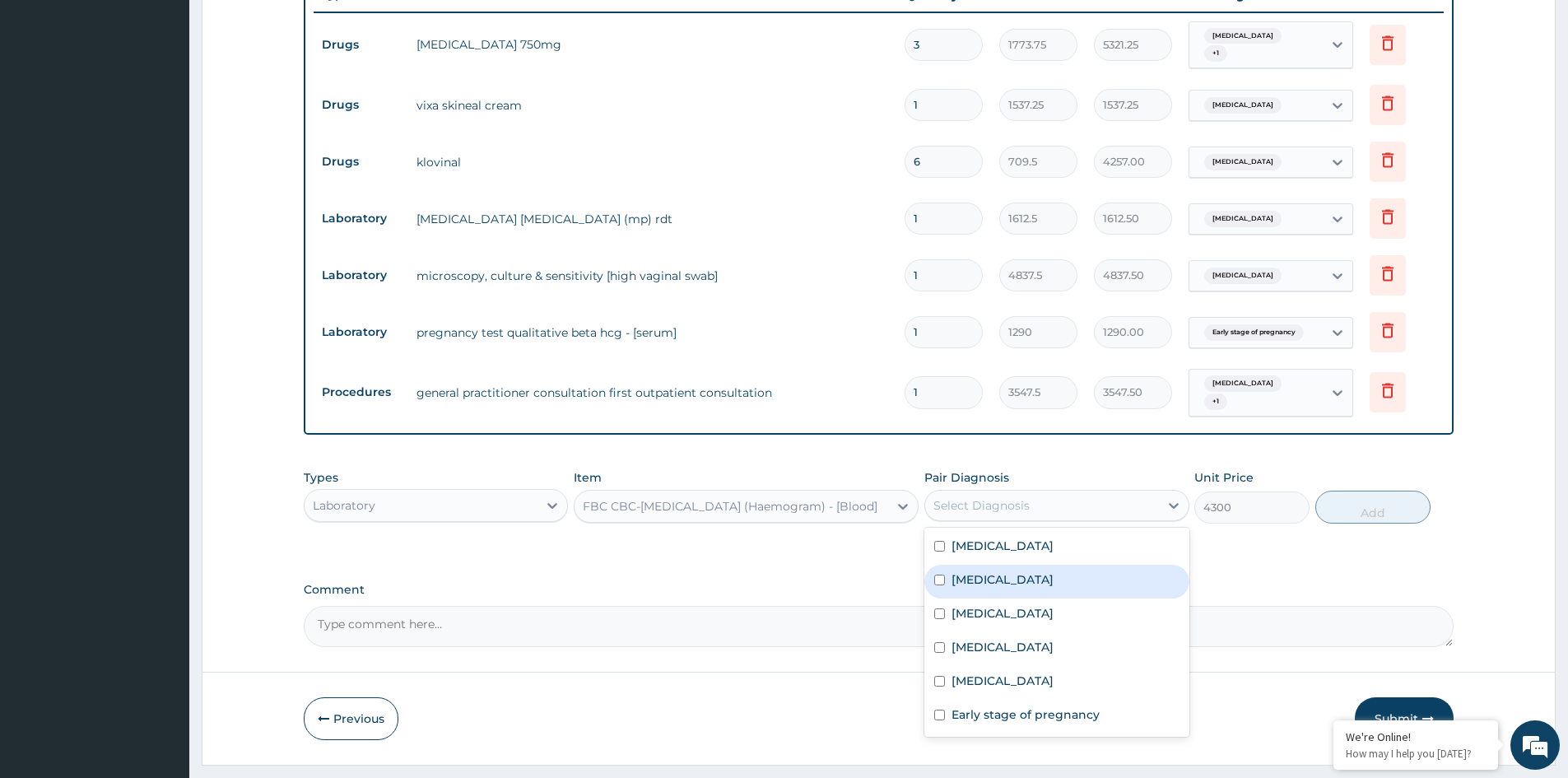
click at [984, 580] on label "Bacterial sepsis" at bounding box center [1002, 580] width 102 height 17
checkbox input "true"
click at [1377, 507] on button "Add" at bounding box center [1373, 507] width 115 height 33
type input "0"
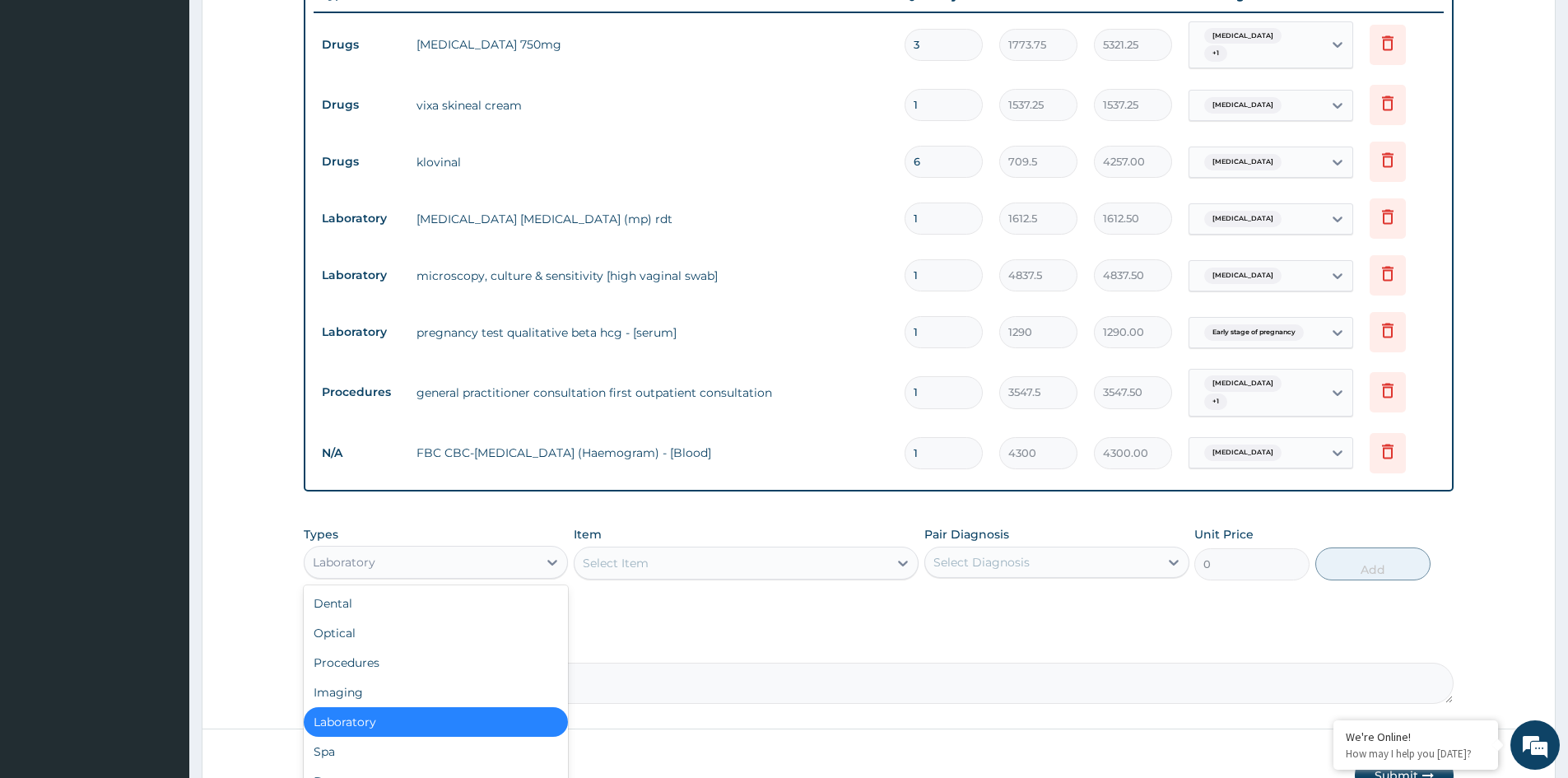
click at [507, 554] on div "Laboratory" at bounding box center [420, 562] width 233 height 26
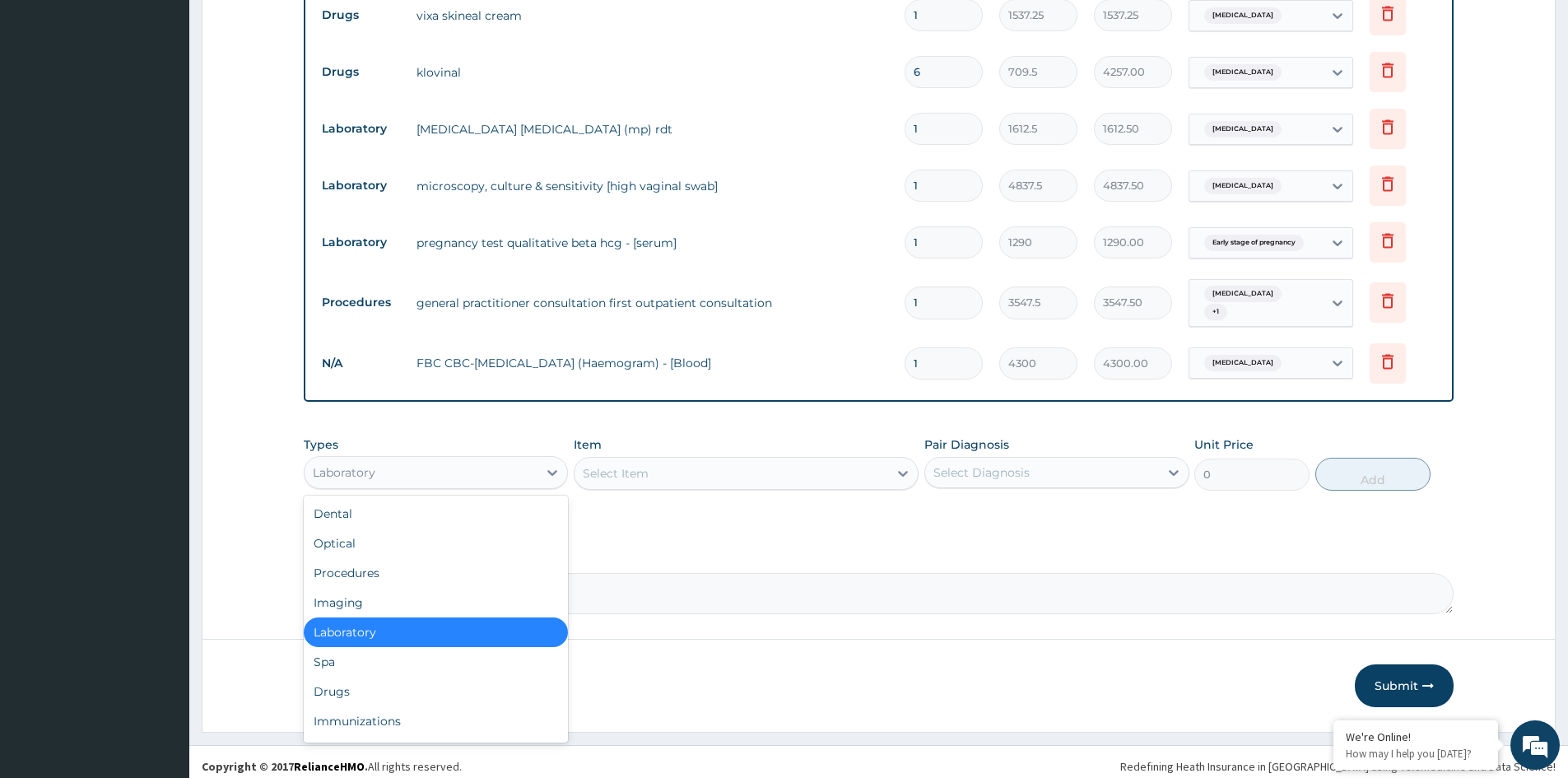
scroll to position [719, 0]
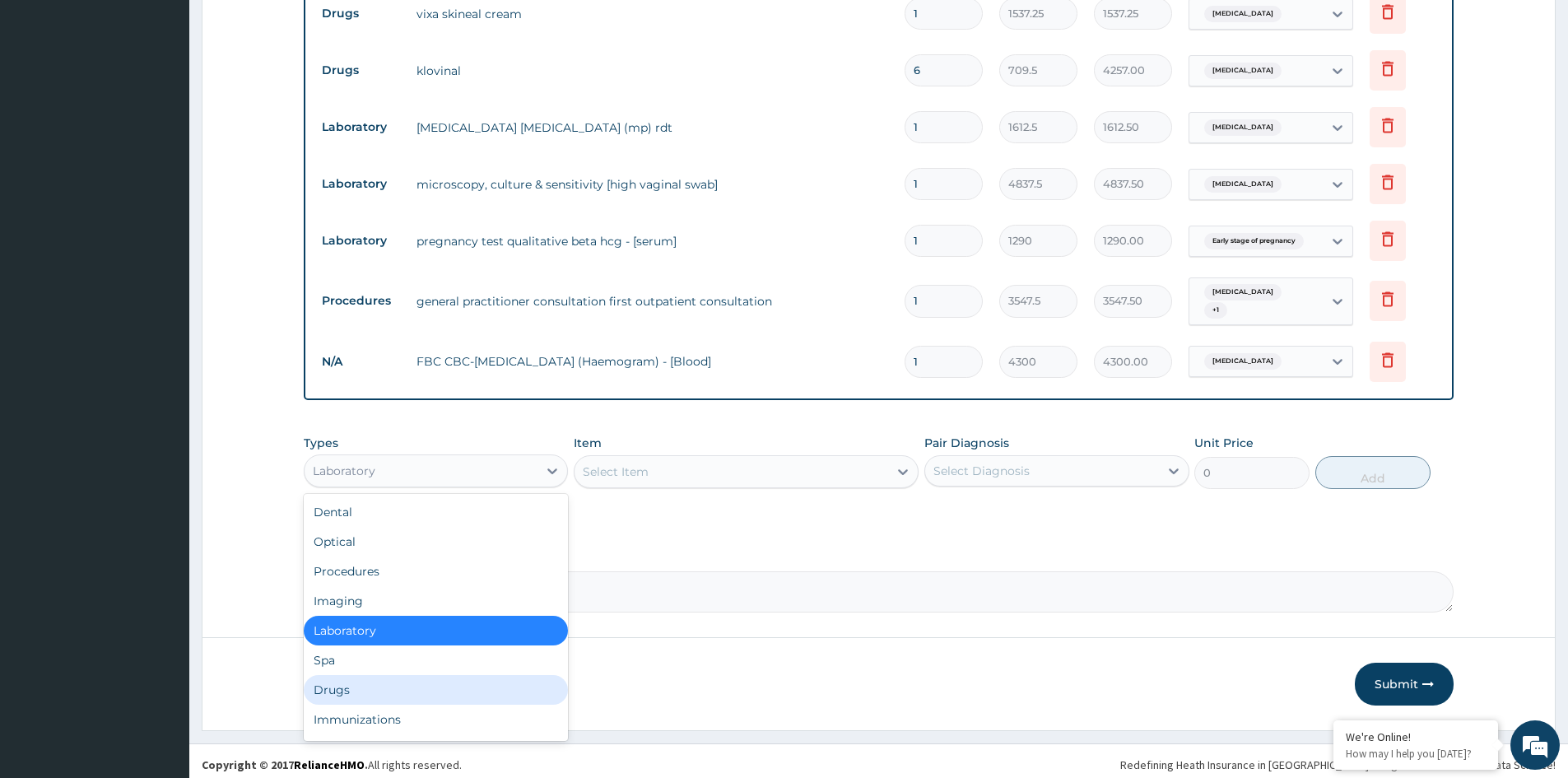
click at [330, 675] on div "Drugs" at bounding box center [436, 689] width 265 height 30
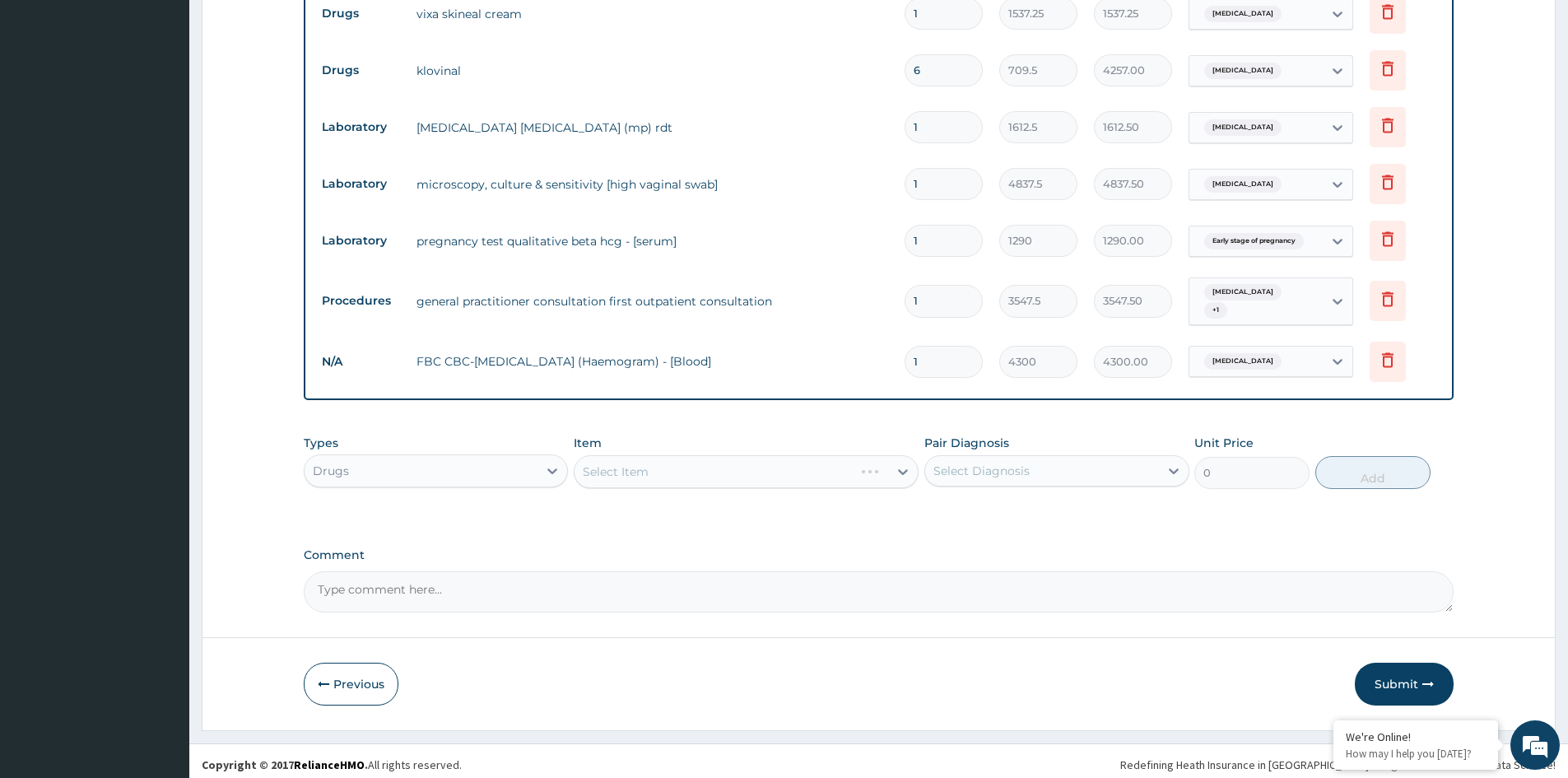
click at [614, 465] on div "Select Item" at bounding box center [746, 471] width 345 height 33
click at [650, 469] on div "Select Item" at bounding box center [746, 471] width 345 height 33
click at [635, 471] on div "Select Item" at bounding box center [746, 471] width 345 height 33
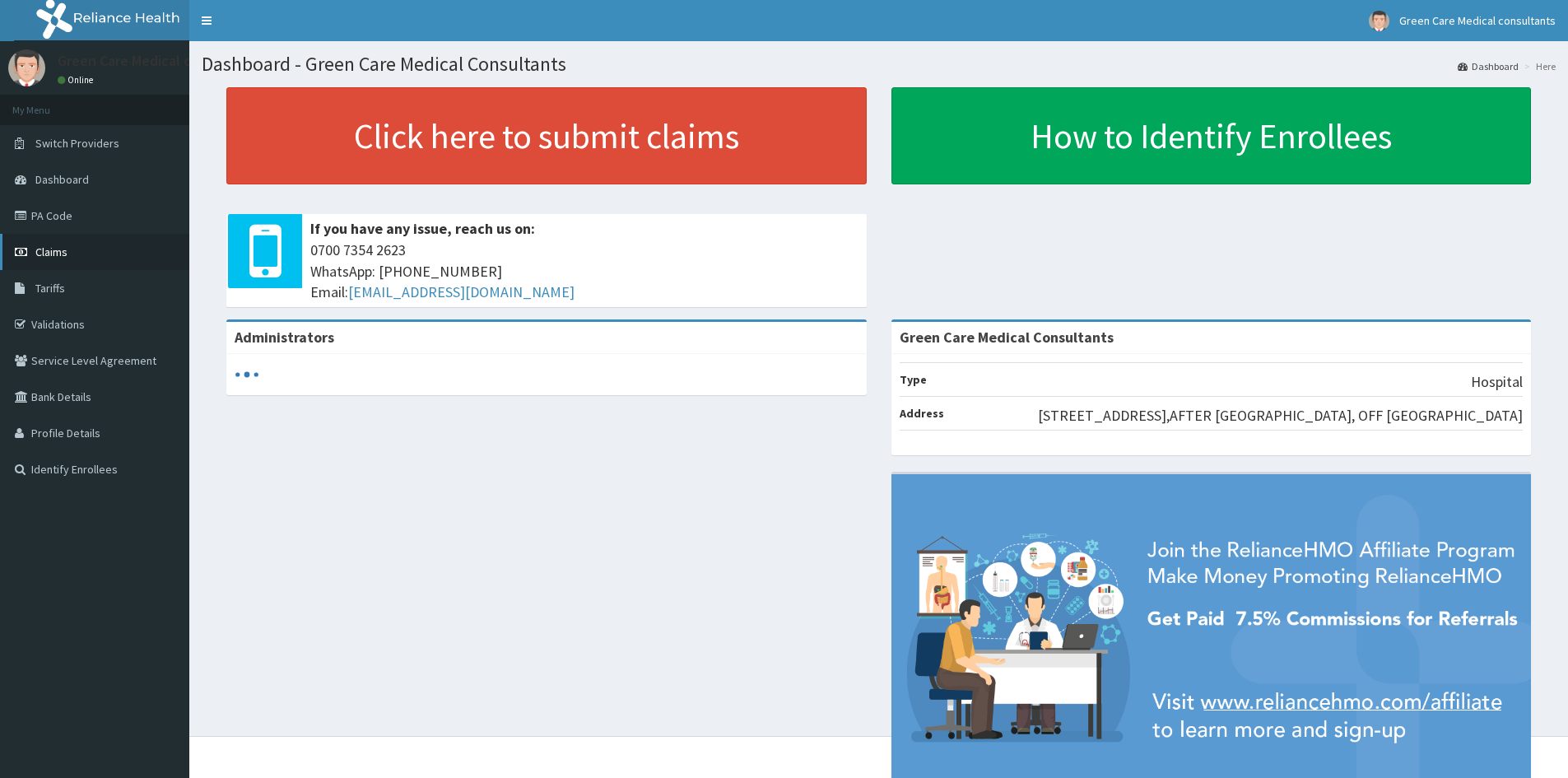
click at [82, 263] on link "Claims" at bounding box center [94, 251] width 190 height 36
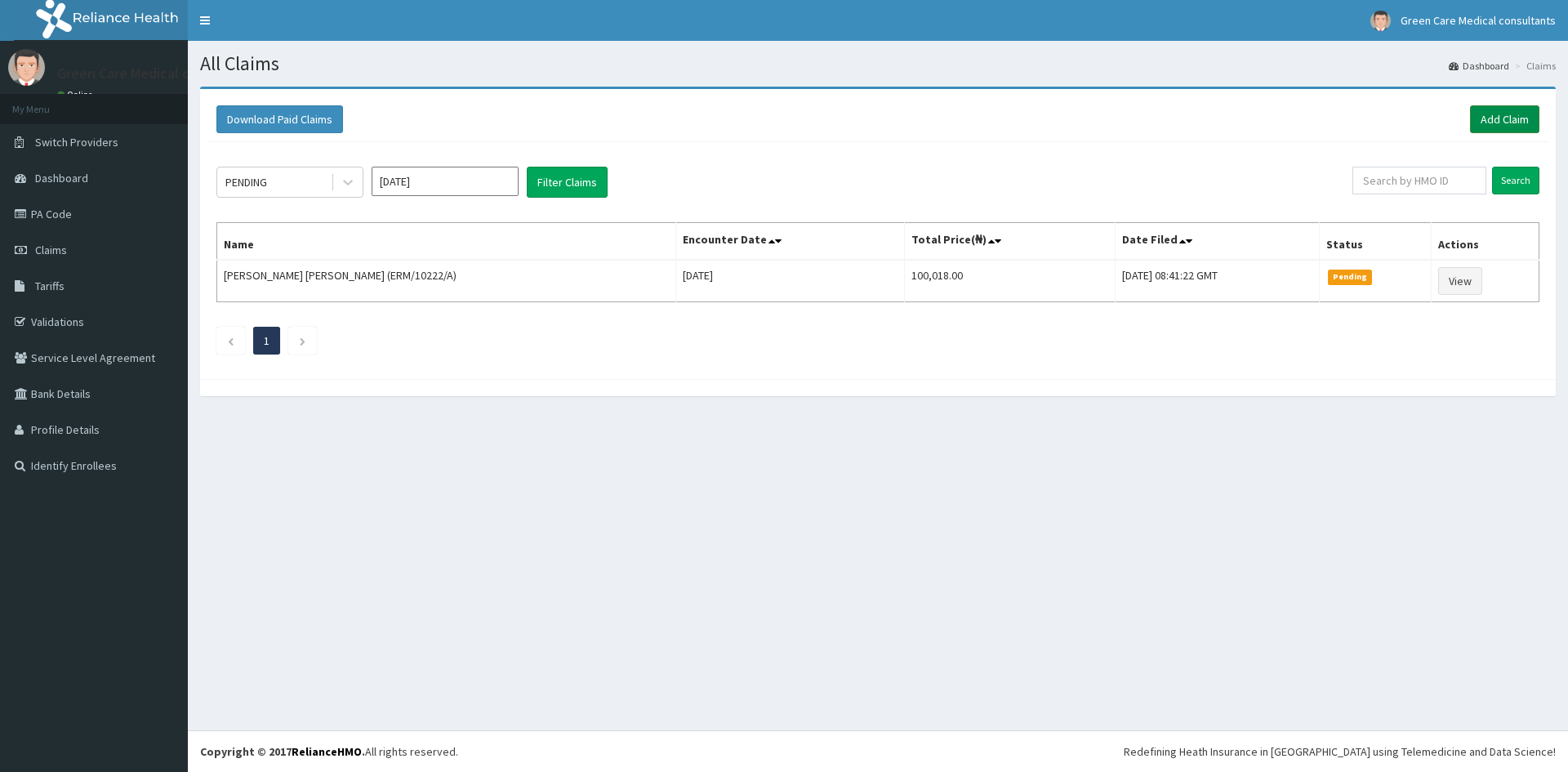
click at [1488, 123] on link "Add Claim" at bounding box center [1504, 119] width 69 height 28
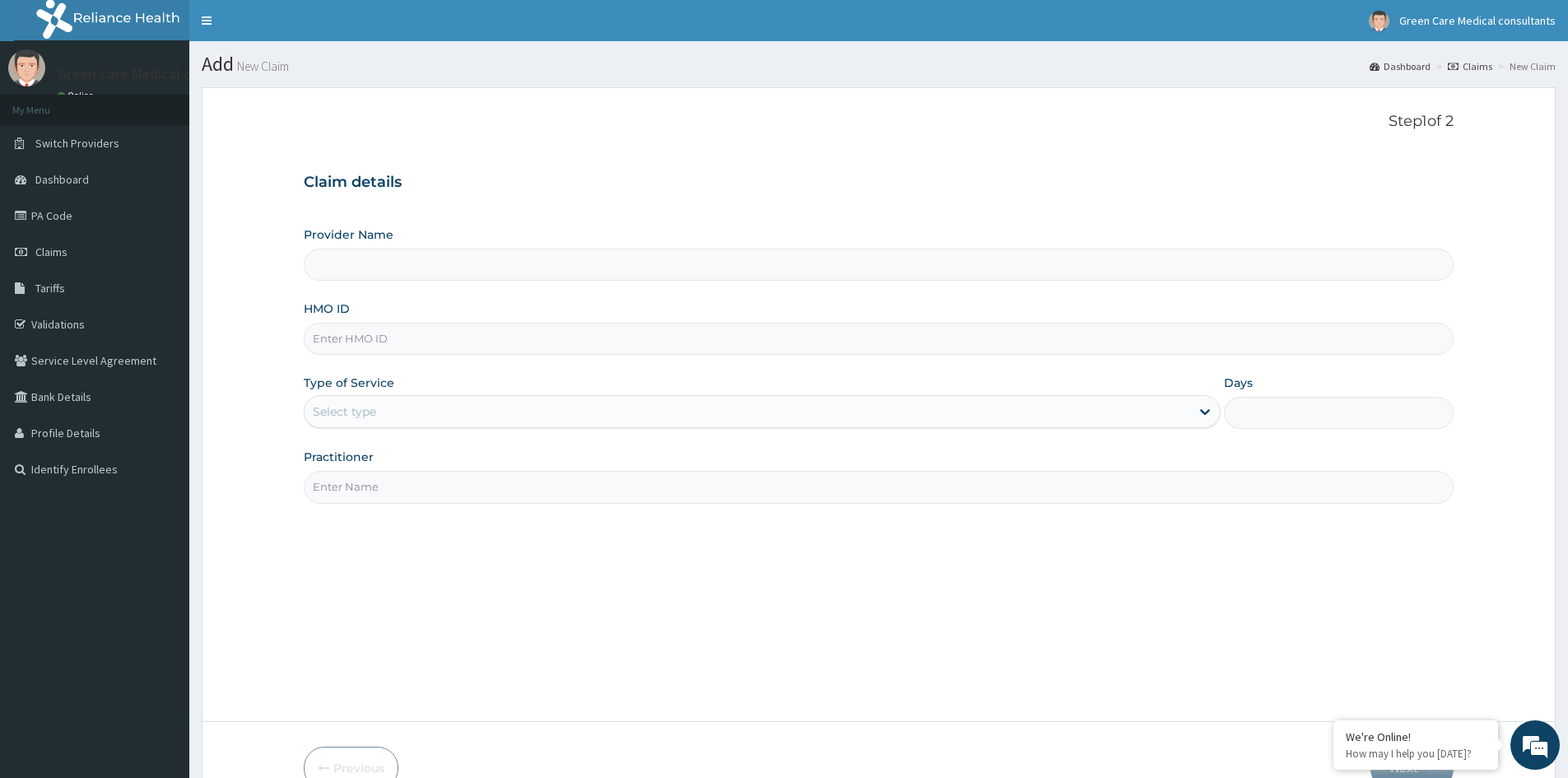
type input "Green Care Medical Consultants"
click at [636, 333] on input "HMO ID" at bounding box center [878, 339] width 1150 height 32
type input "STZ/10234/B"
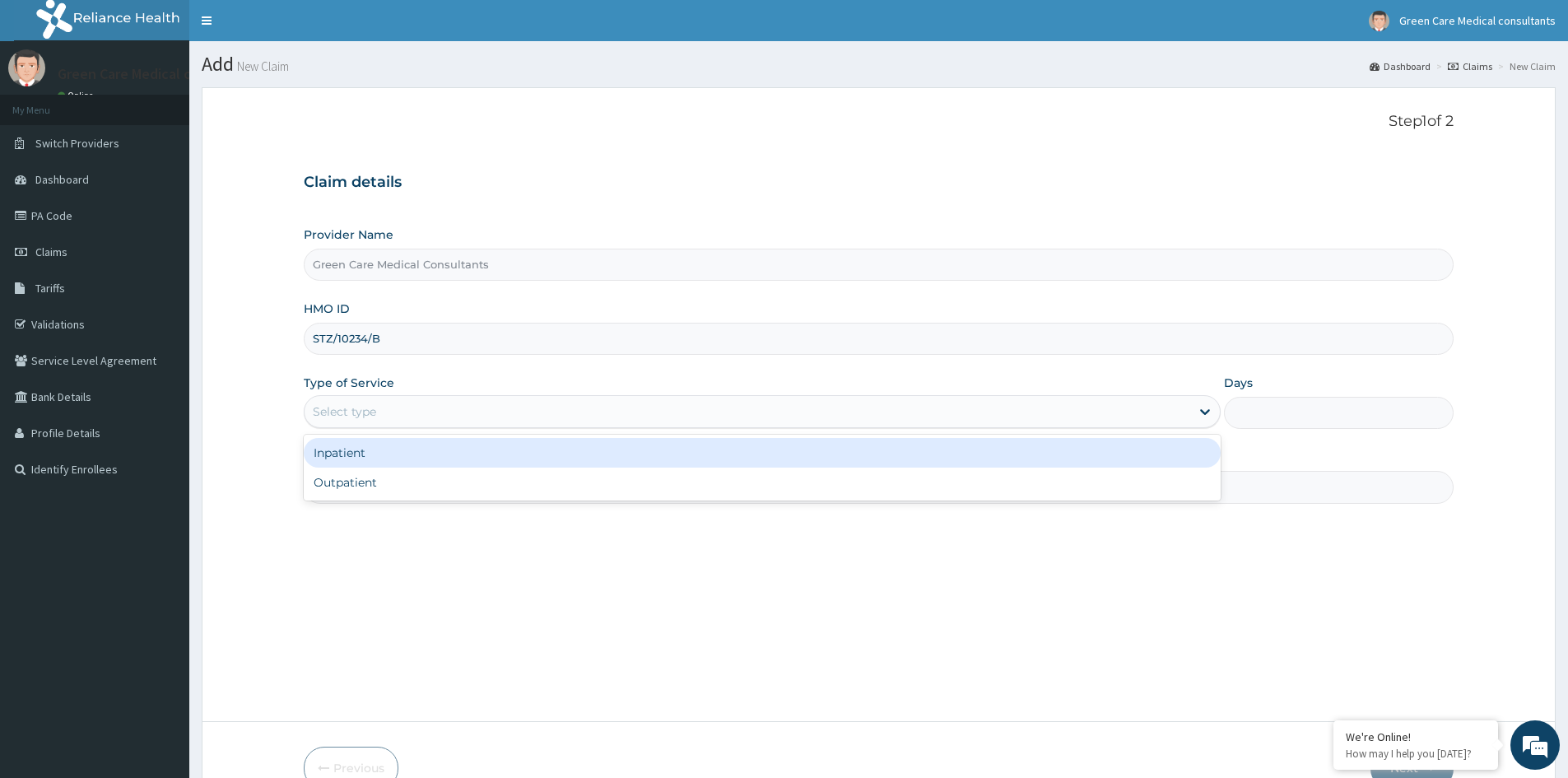
drag, startPoint x: 716, startPoint y: 409, endPoint x: 682, endPoint y: 434, distance: 42.2
click at [716, 412] on div "Select type" at bounding box center [747, 411] width 886 height 26
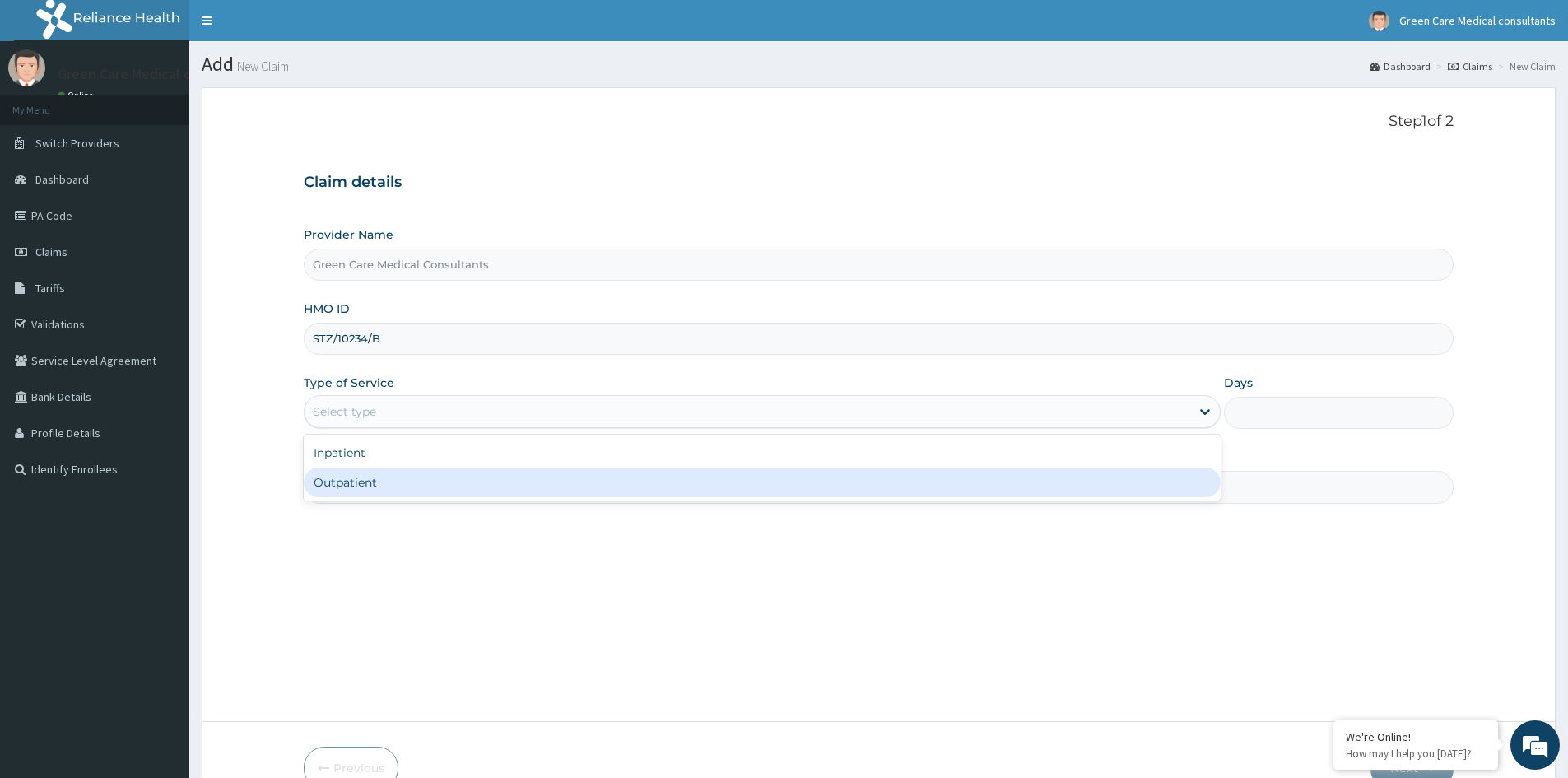
click at [562, 478] on div "Outpatient" at bounding box center [762, 482] width 917 height 30
type input "1"
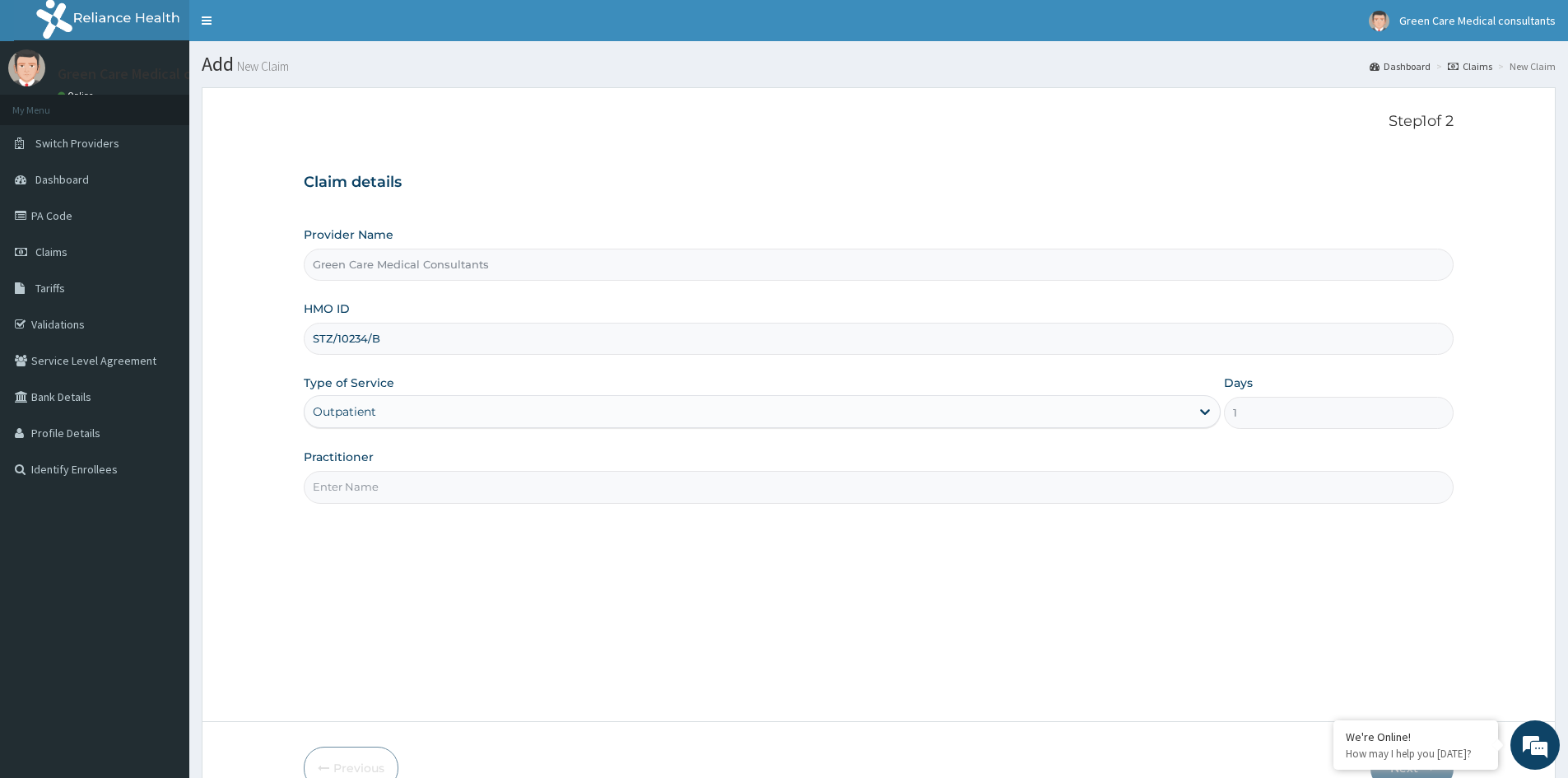
click at [519, 469] on div "Practitioner" at bounding box center [878, 475] width 1150 height 54
drag, startPoint x: 432, startPoint y: 477, endPoint x: 452, endPoint y: 468, distance: 21.9
click at [434, 477] on input "Practitioner" at bounding box center [878, 487] width 1150 height 32
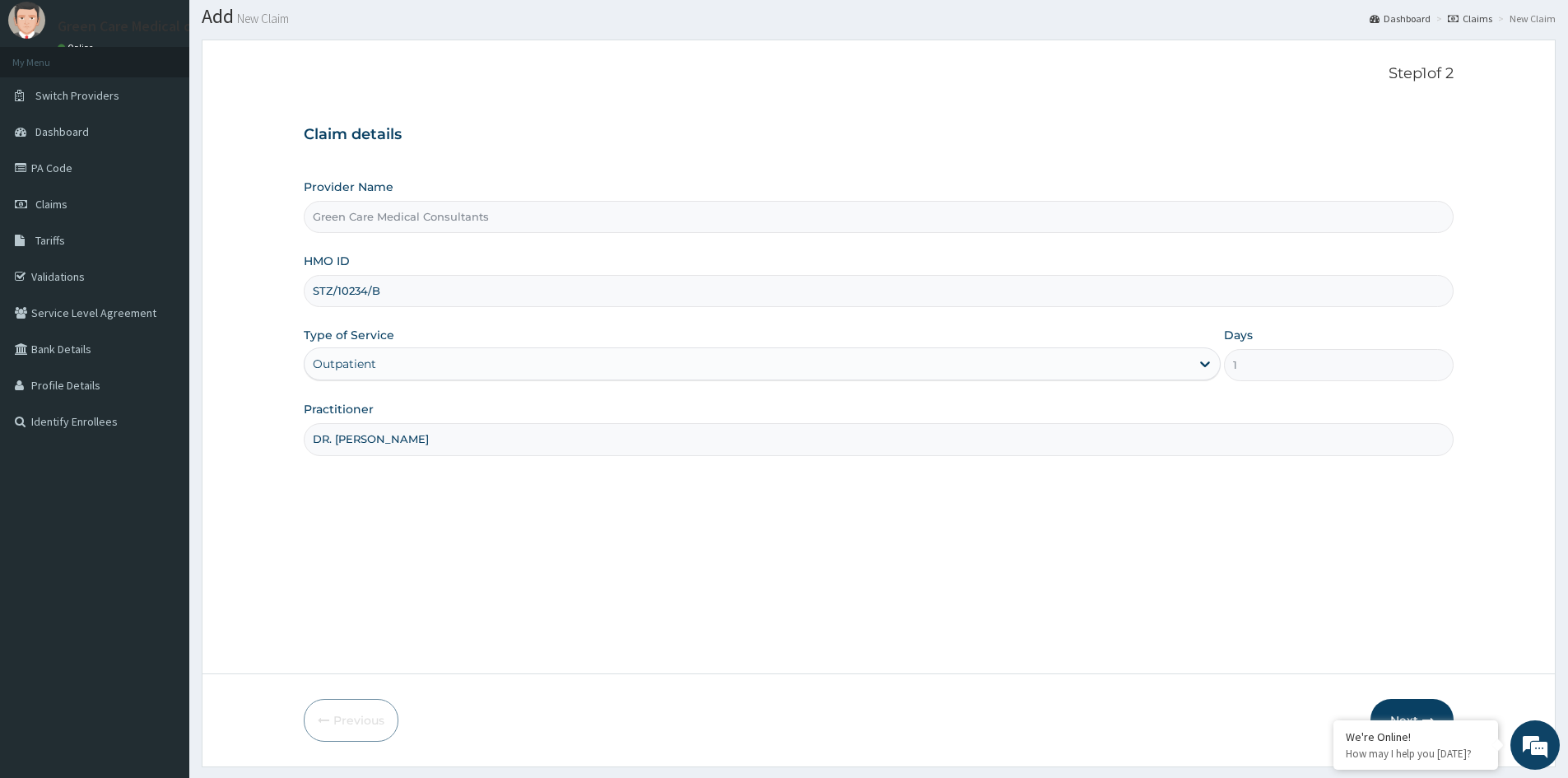
scroll to position [91, 0]
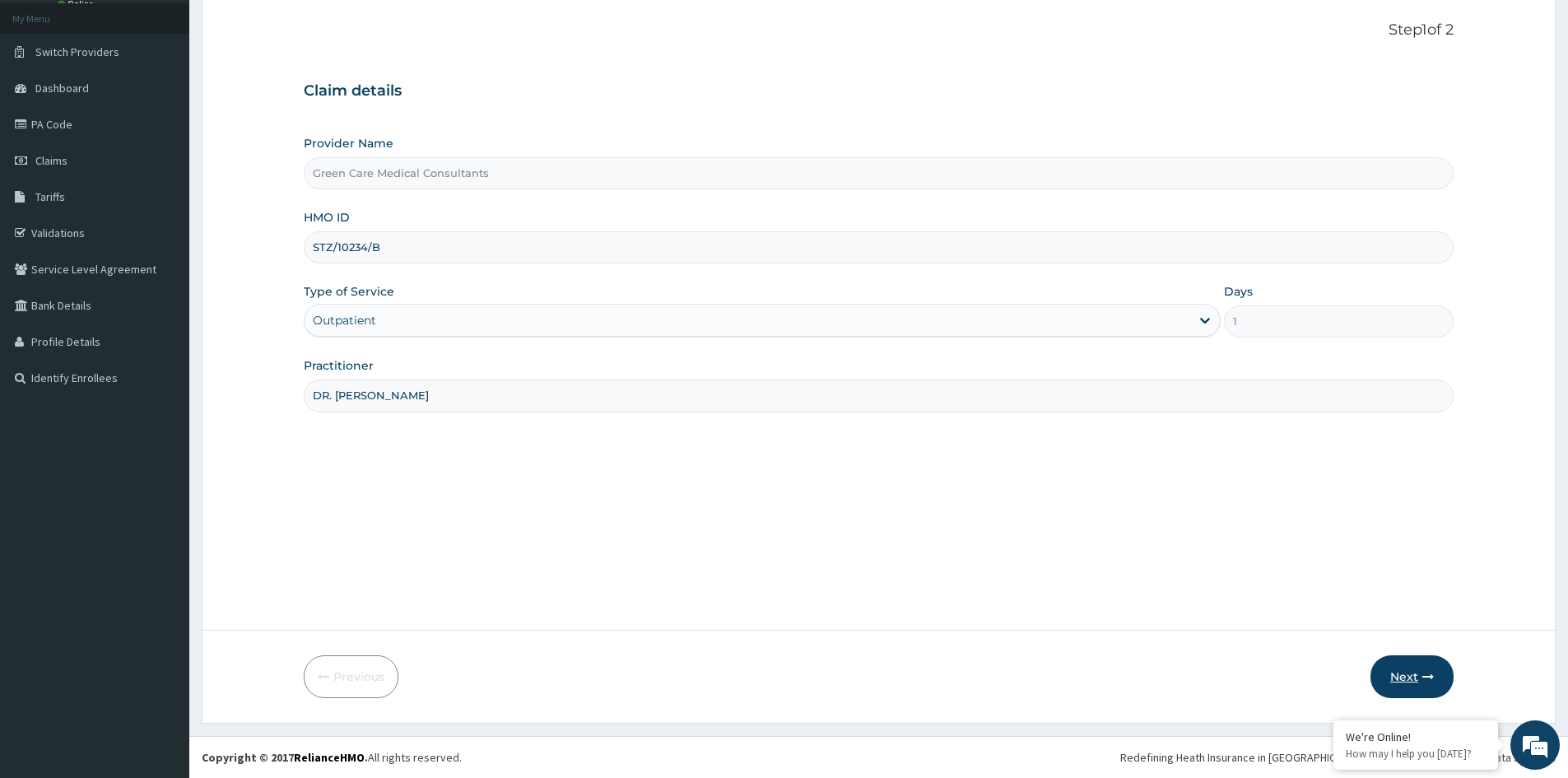
type input "DR. [PERSON_NAME]"
click at [1382, 665] on button "Next" at bounding box center [1411, 677] width 83 height 43
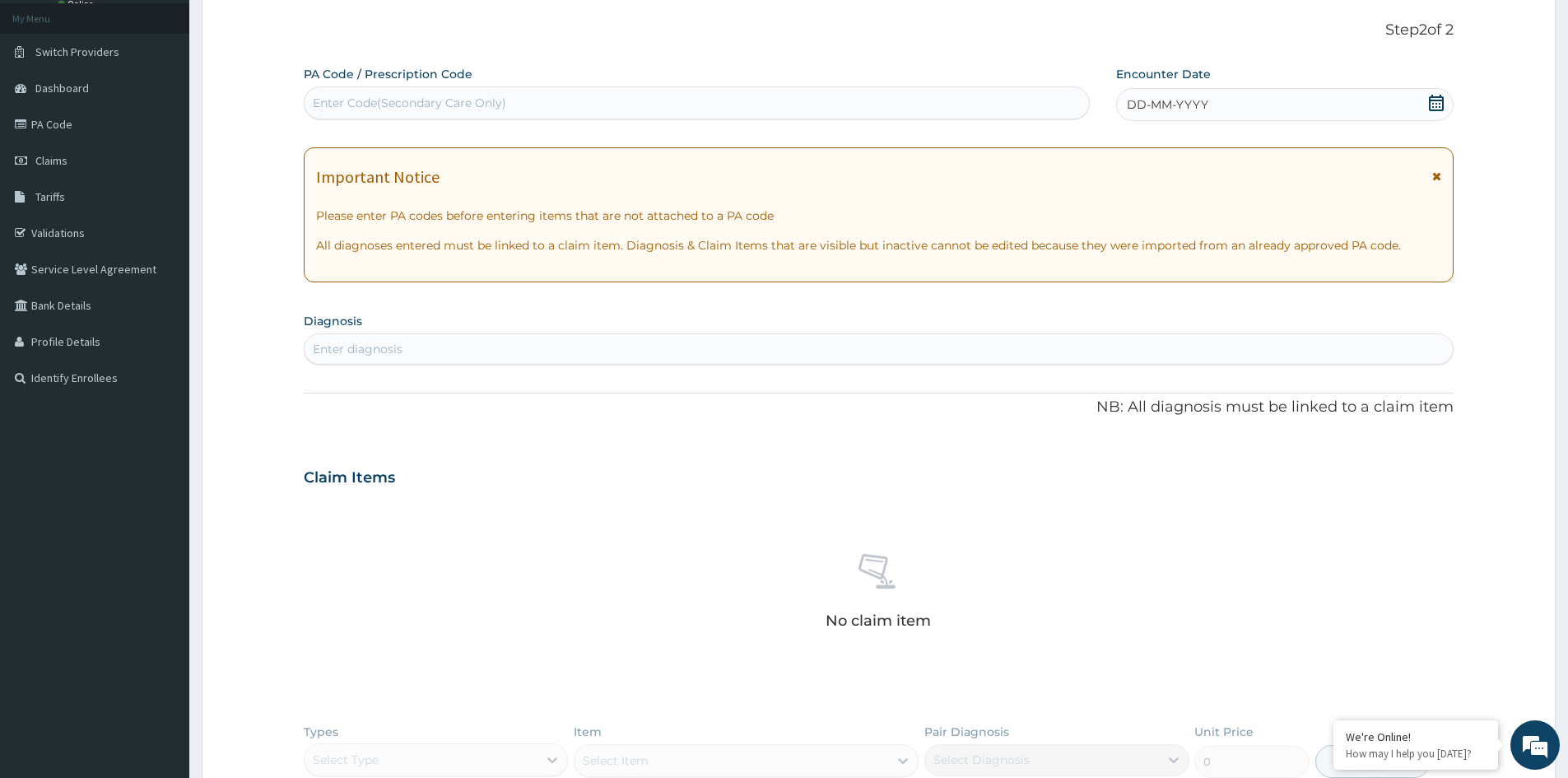
click at [655, 90] on div "Enter Code(Secondary Care Only)" at bounding box center [696, 102] width 784 height 26
paste input "PA/63D2AF"
type input "PA/63D2AF"
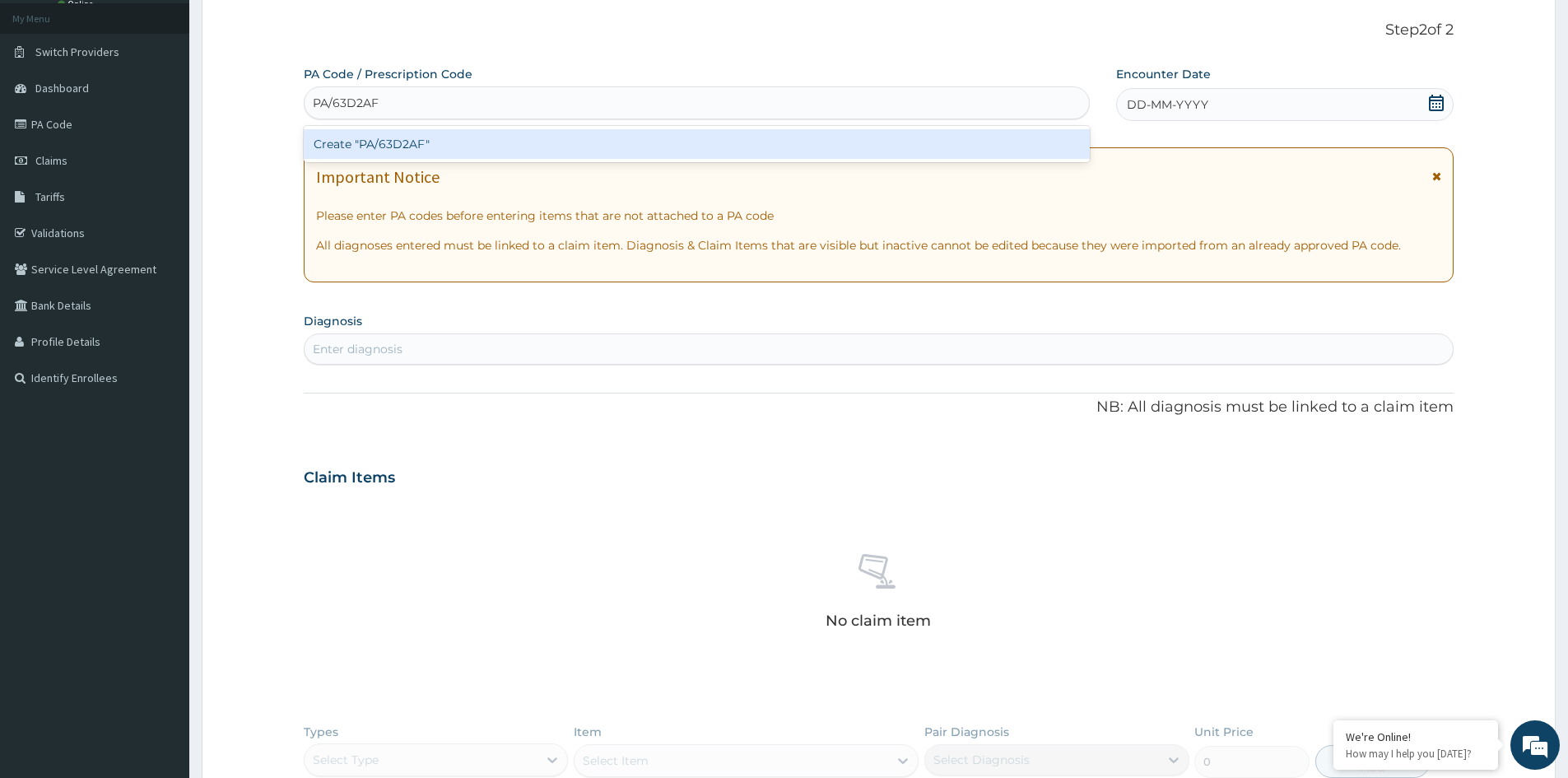
click at [618, 137] on div "Create "PA/63D2AF"" at bounding box center [696, 143] width 786 height 30
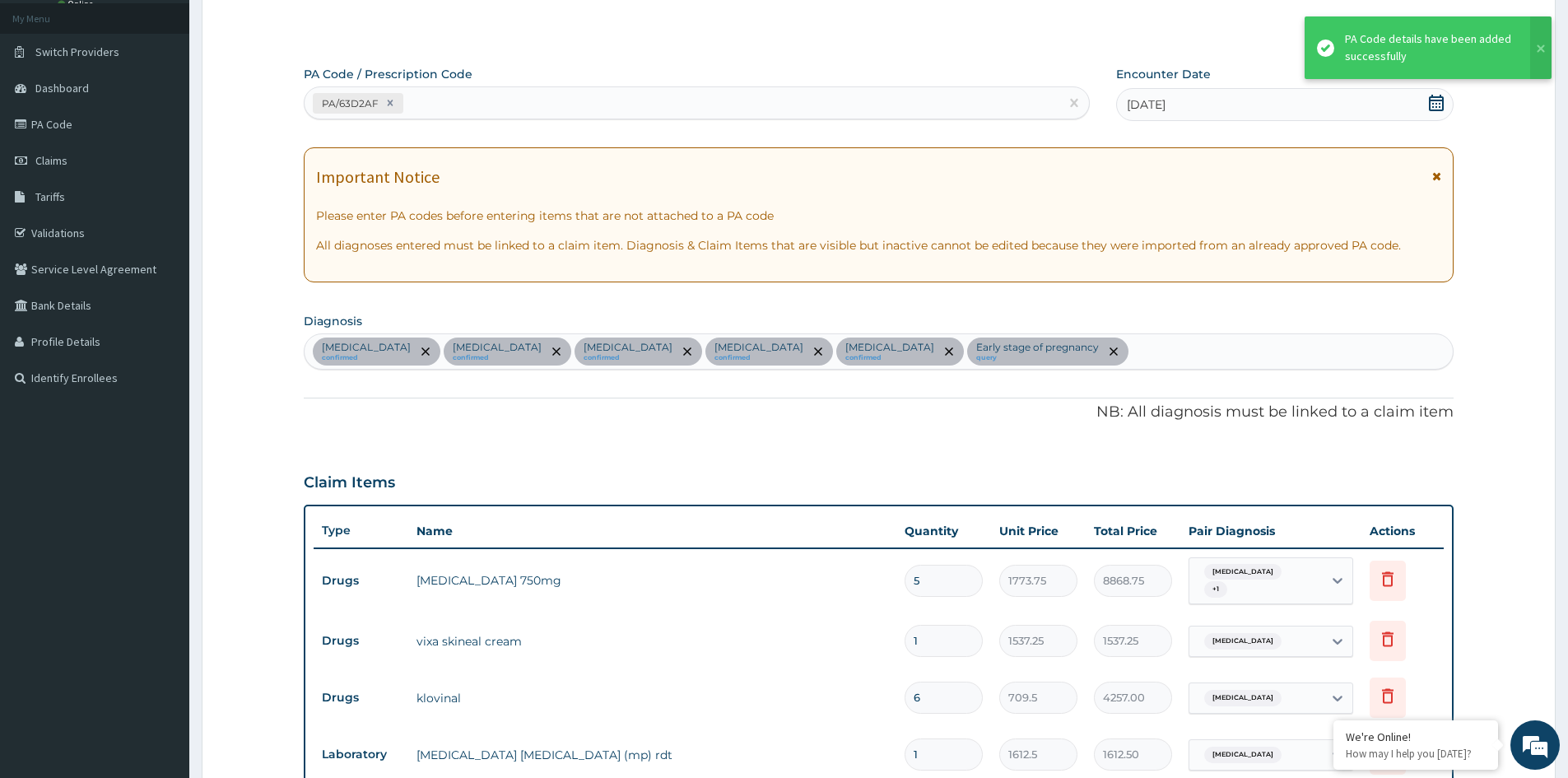
scroll to position [627, 0]
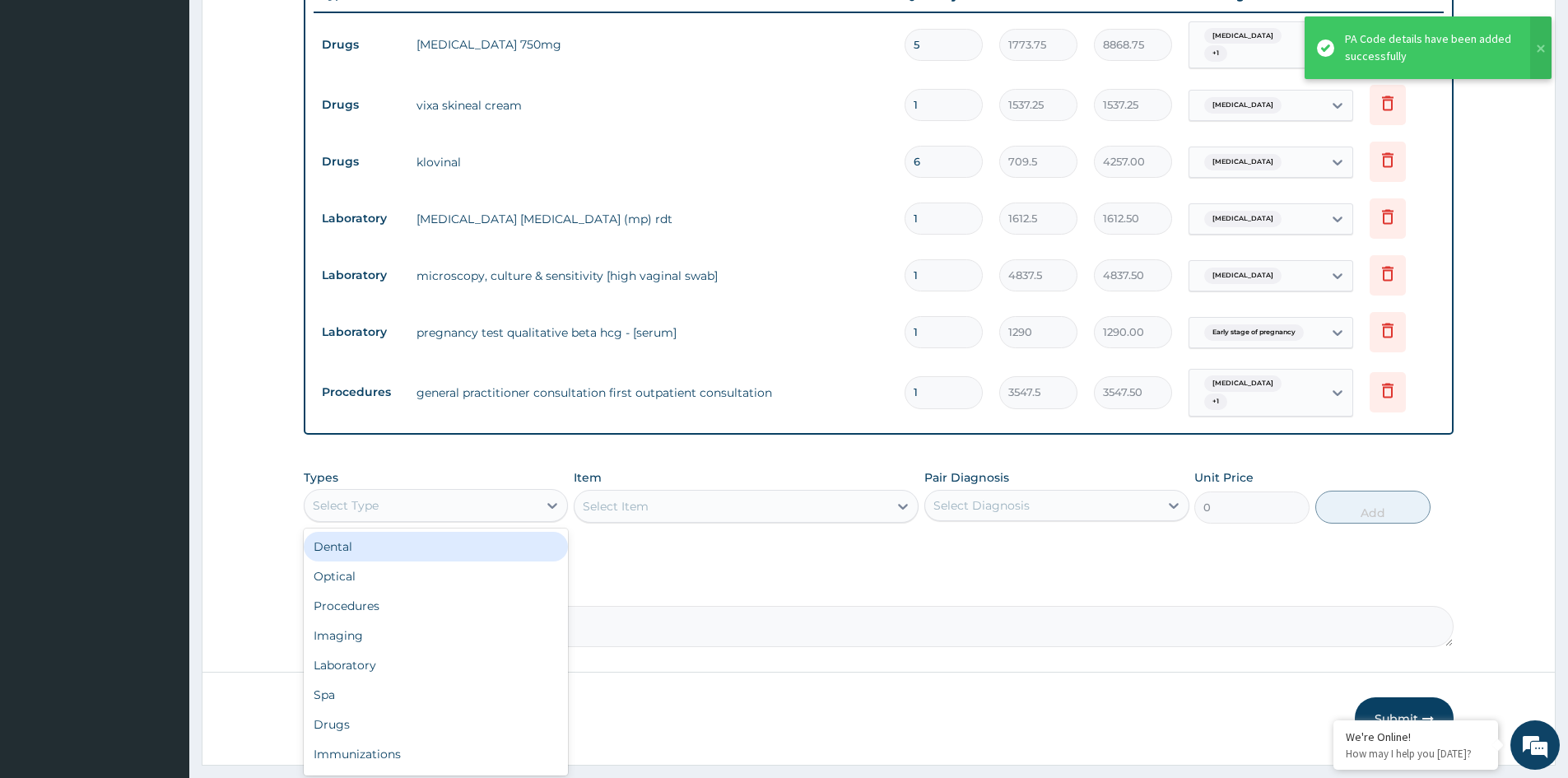
click at [439, 508] on div "Select Type" at bounding box center [420, 505] width 233 height 26
drag, startPoint x: 356, startPoint y: 659, endPoint x: 368, endPoint y: 655, distance: 12.6
click at [355, 659] on div "Laboratory" at bounding box center [436, 665] width 265 height 30
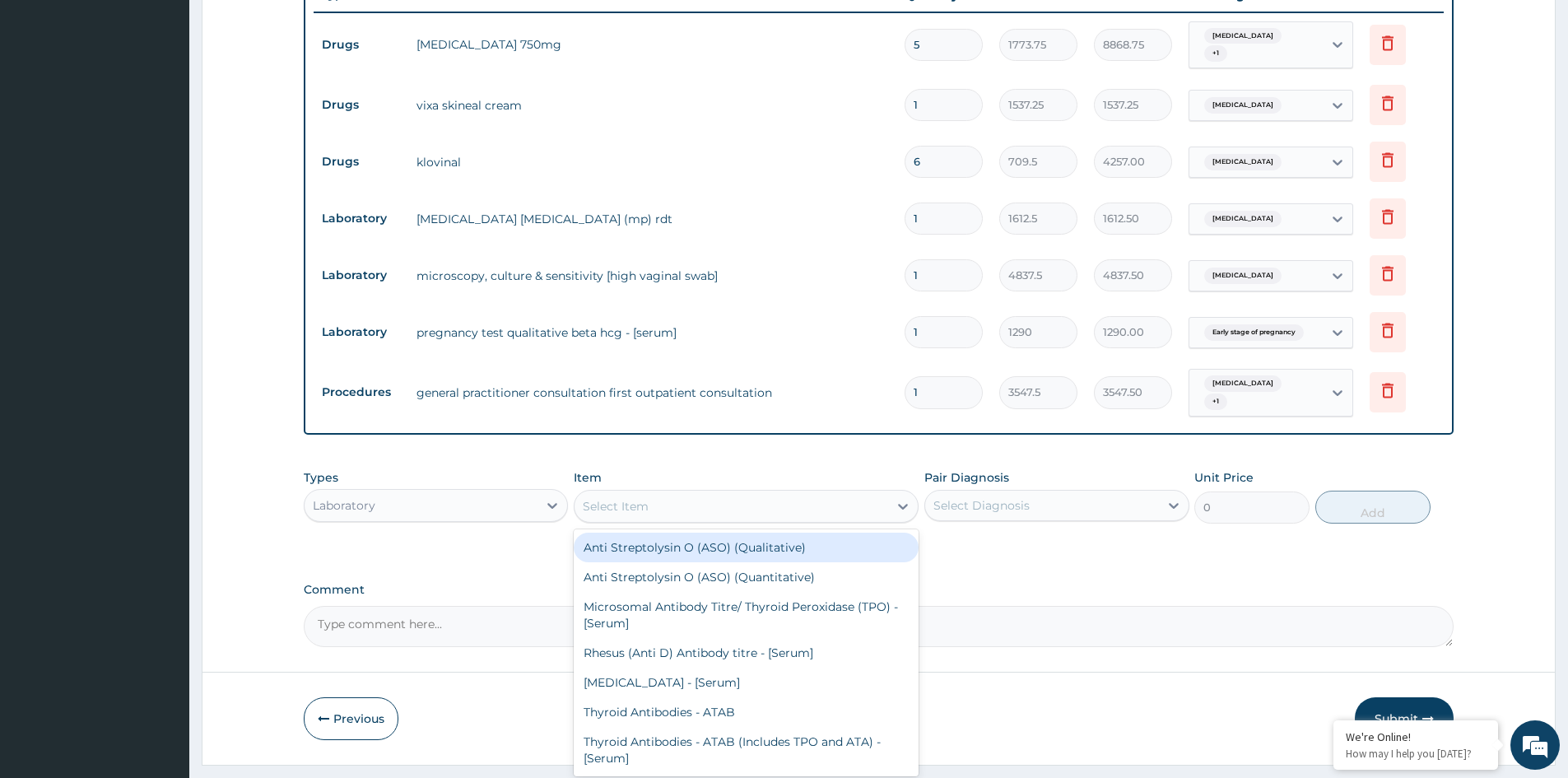
click at [645, 501] on div "Select Item" at bounding box center [616, 507] width 66 height 17
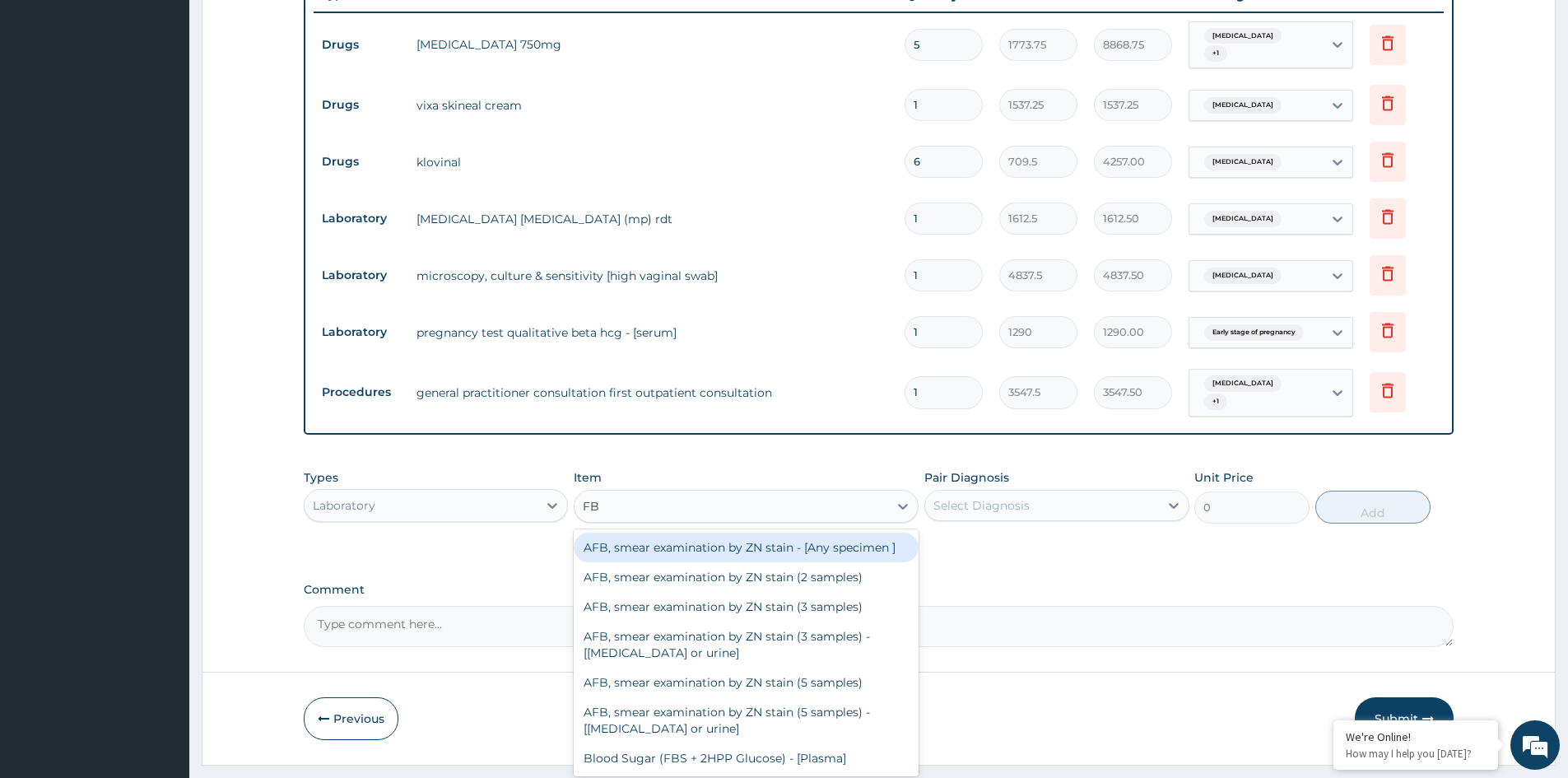
type input "FBC"
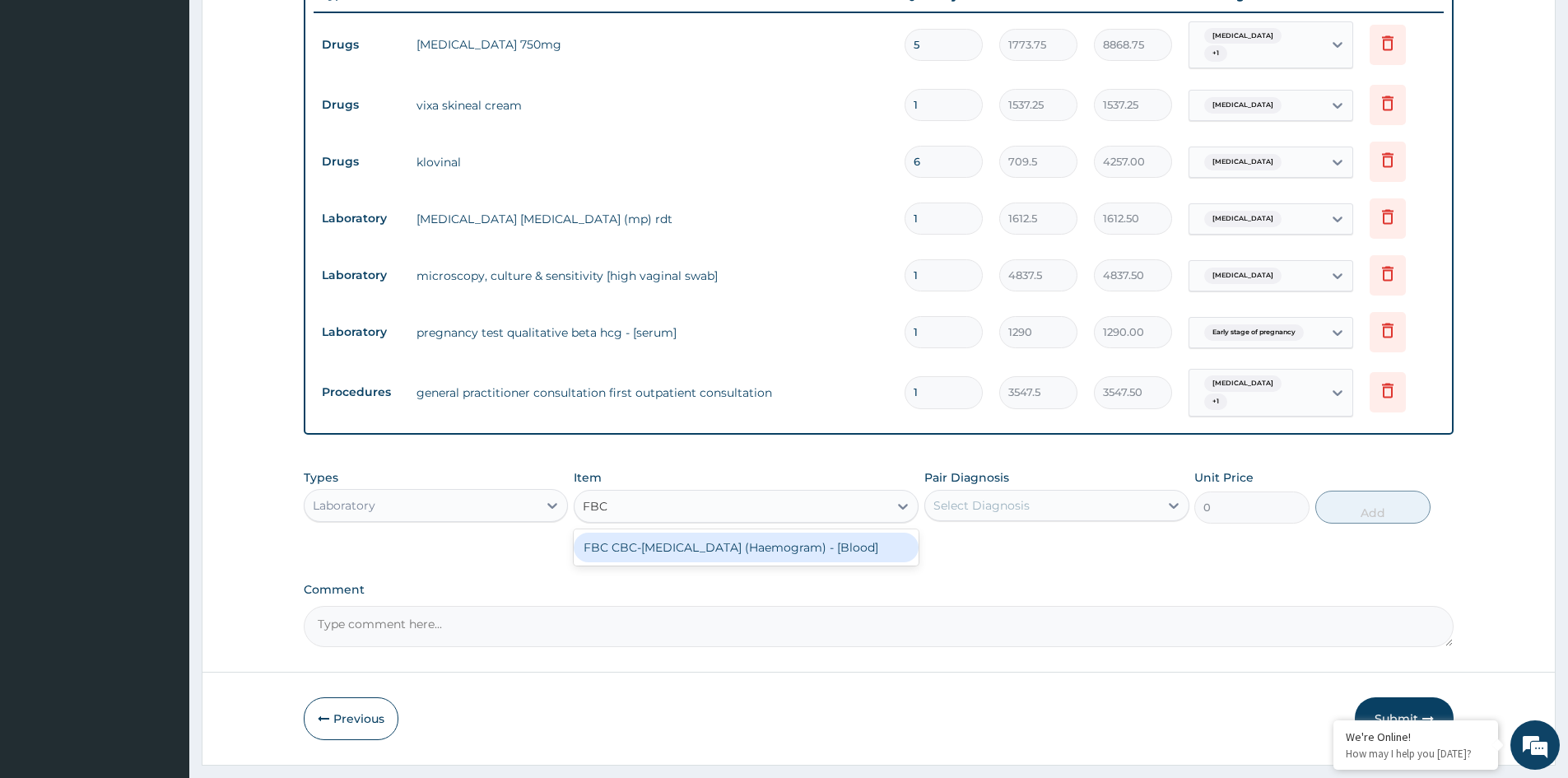
click at [666, 551] on div "FBC CBC-Complete Blood Count (Haemogram) - [Blood]" at bounding box center [746, 547] width 345 height 36
click at [688, 534] on div "FBC CBC-Complete Blood Count (Haemogram) - [Blood]" at bounding box center [746, 547] width 345 height 30
type input "4300"
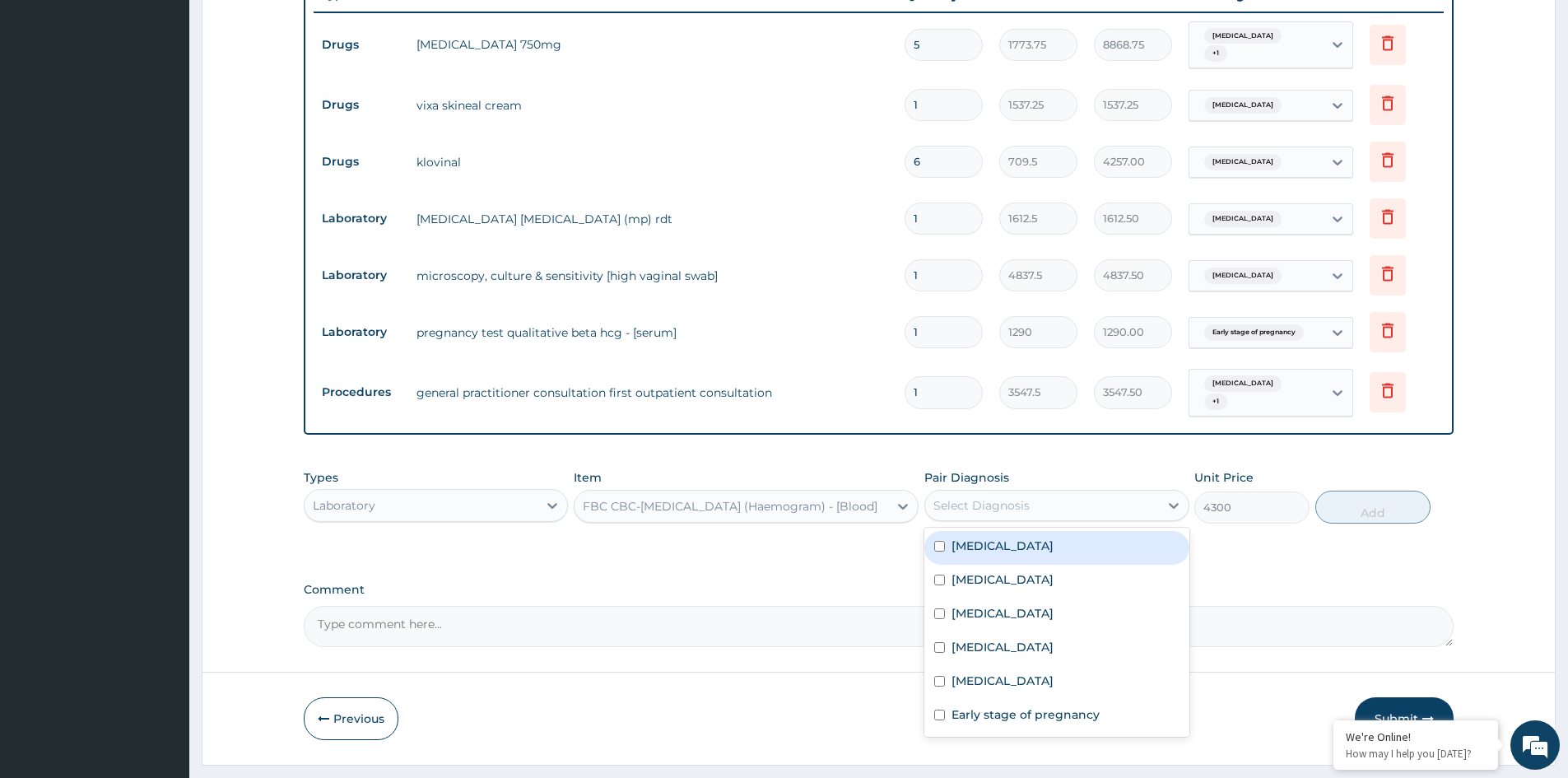
drag, startPoint x: 987, startPoint y: 500, endPoint x: 971, endPoint y: 531, distance: 34.9
click at [987, 505] on div "Select Diagnosis" at bounding box center [982, 506] width 96 height 17
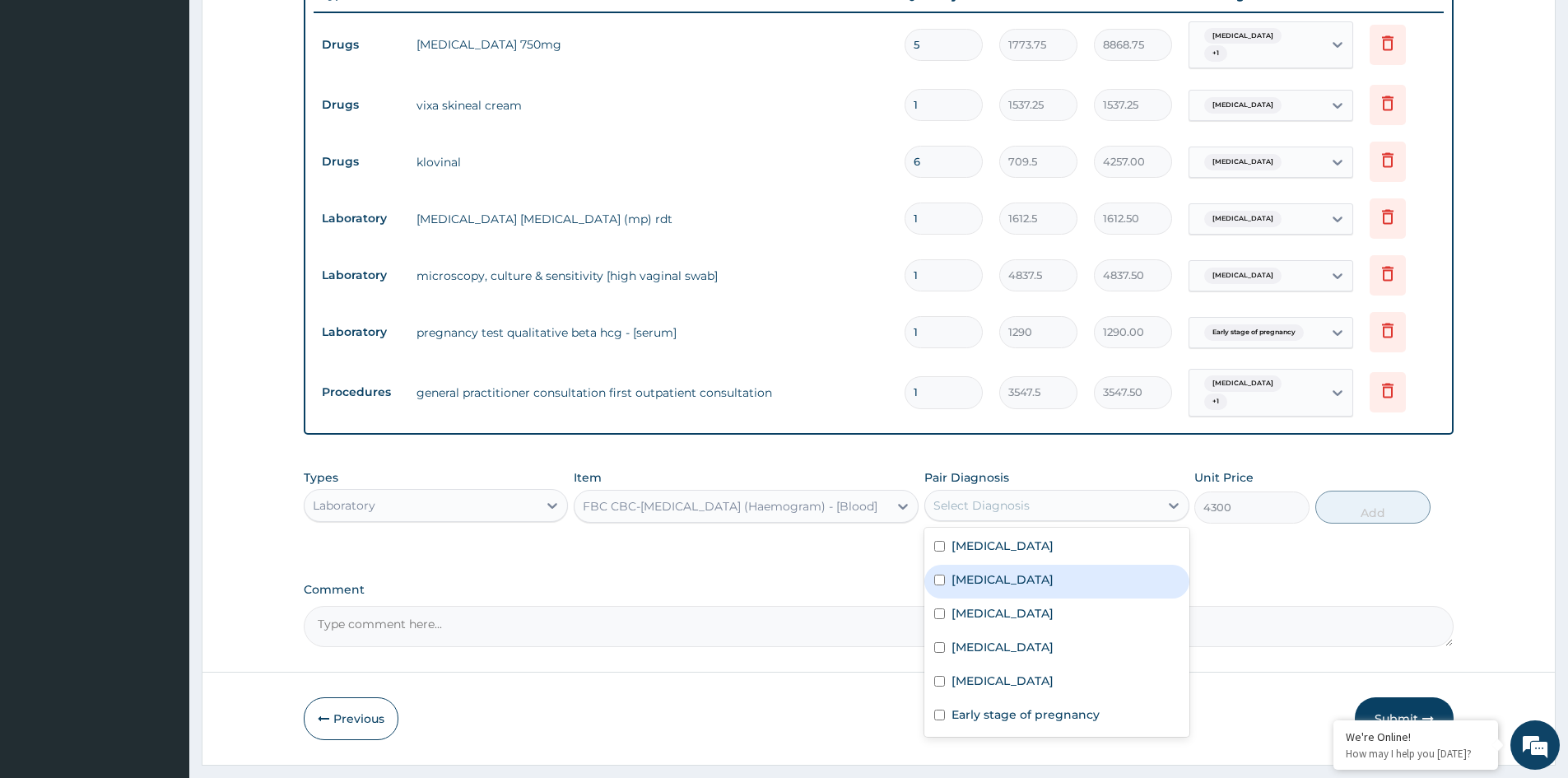
drag, startPoint x: 974, startPoint y: 568, endPoint x: 1234, endPoint y: 528, distance: 263.1
click at [1014, 565] on div "Bacterial sepsis" at bounding box center [1057, 582] width 265 height 34
checkbox input "true"
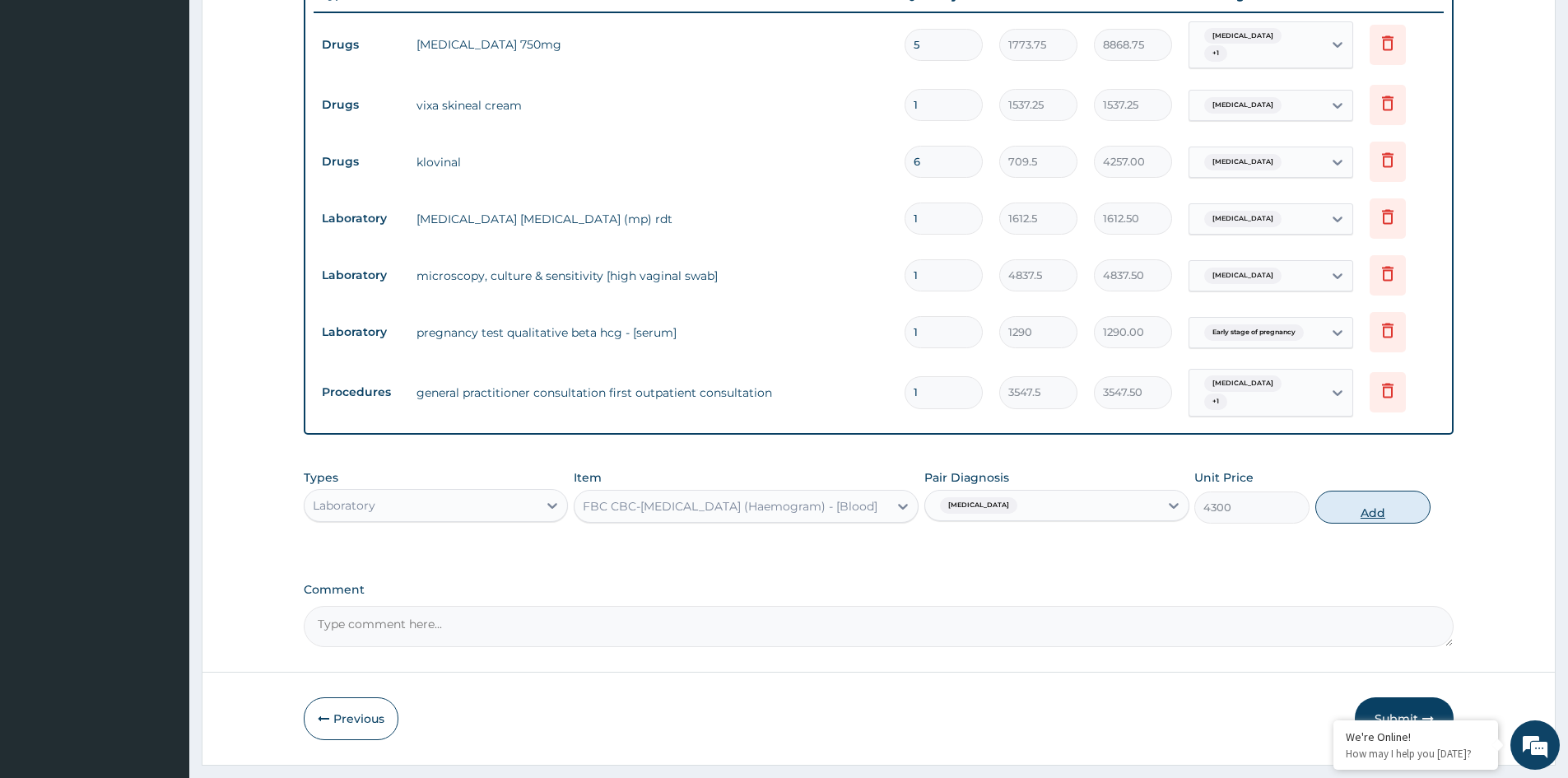
drag, startPoint x: 1388, startPoint y: 492, endPoint x: 1260, endPoint y: 500, distance: 128.2
click at [1387, 492] on button "Add" at bounding box center [1373, 507] width 115 height 33
type input "0"
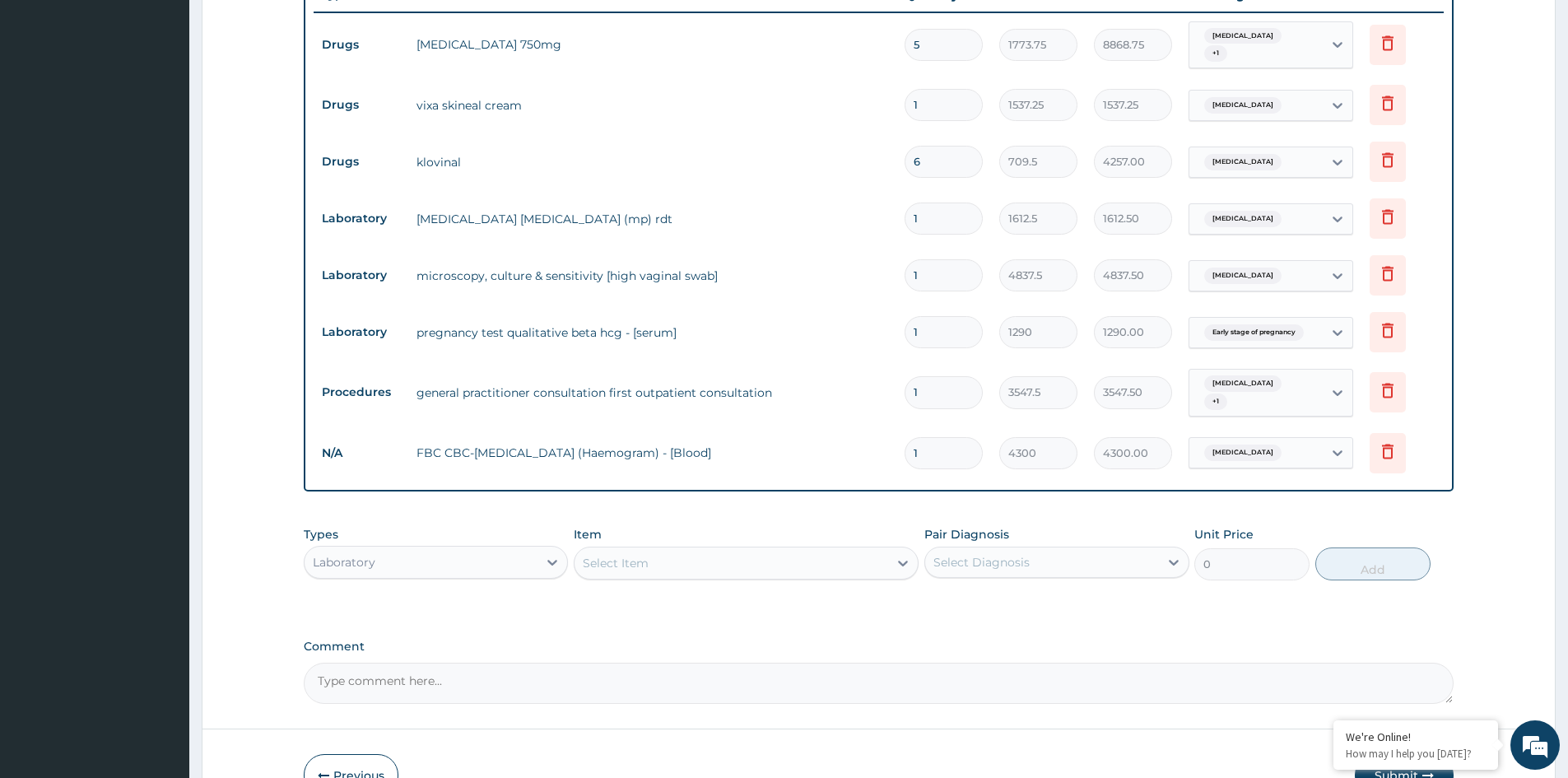
click at [413, 566] on div "Laboratory" at bounding box center [420, 562] width 233 height 26
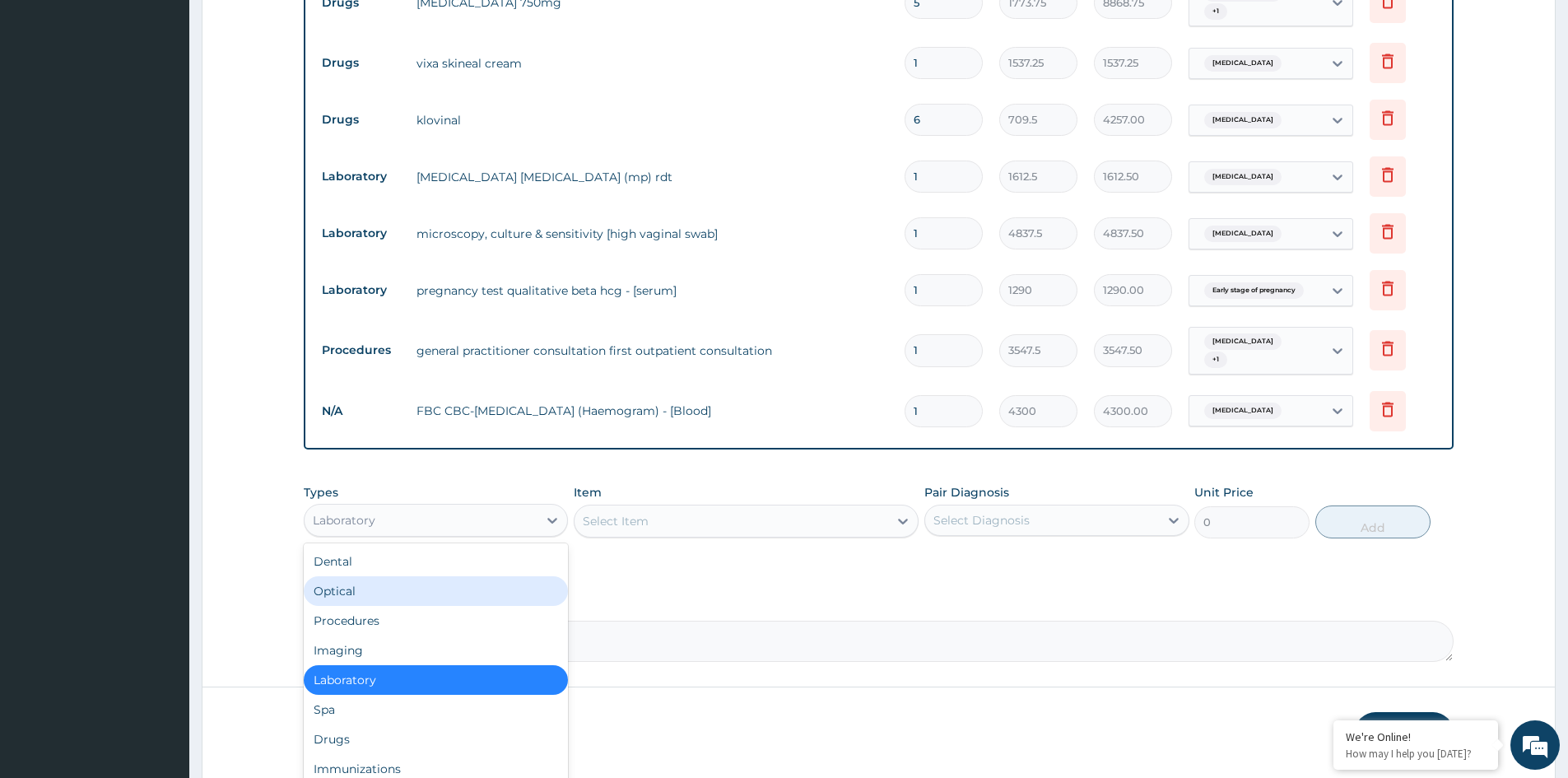
scroll to position [710, 0]
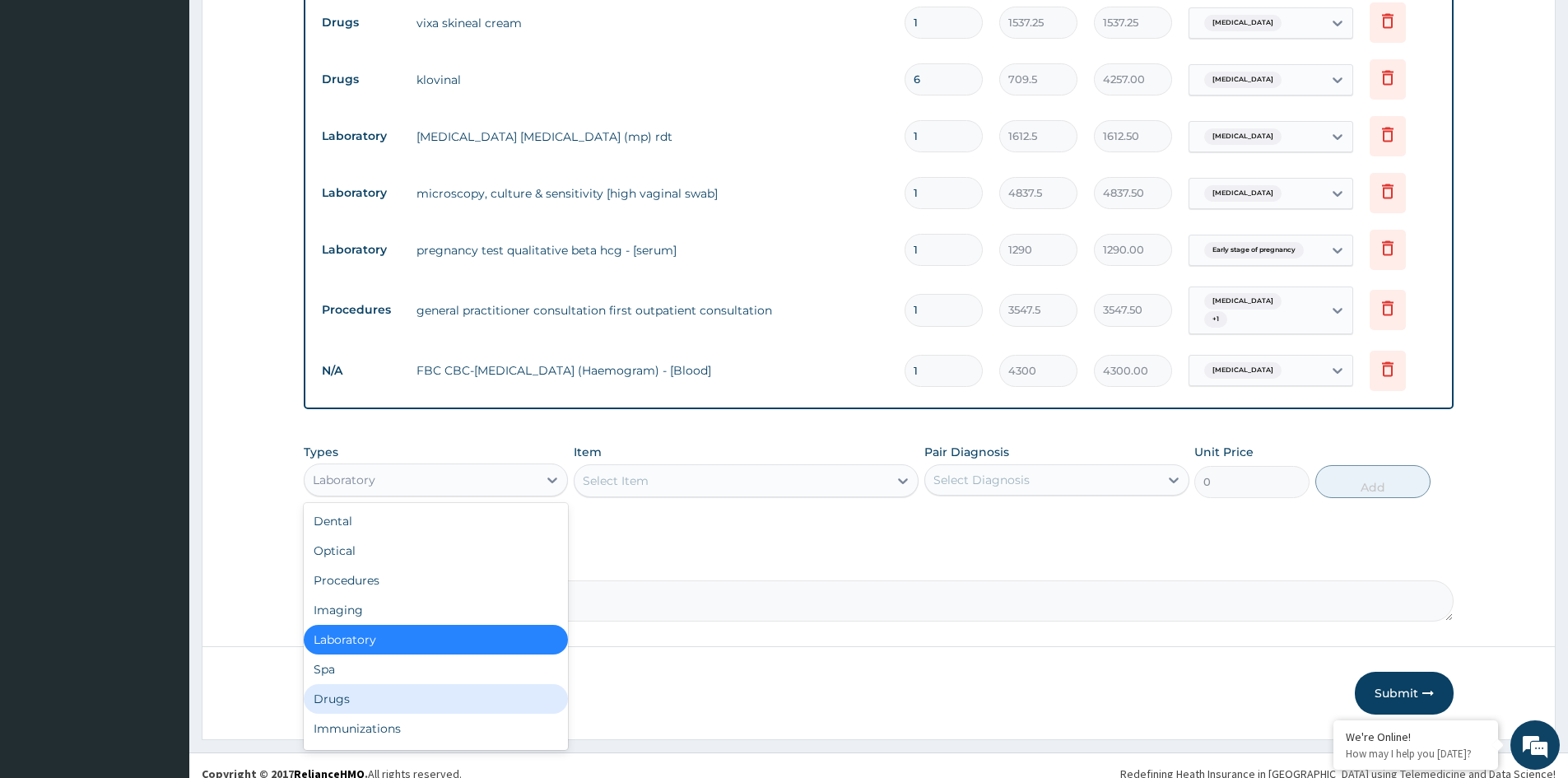
click at [393, 684] on div "Drugs" at bounding box center [436, 699] width 265 height 30
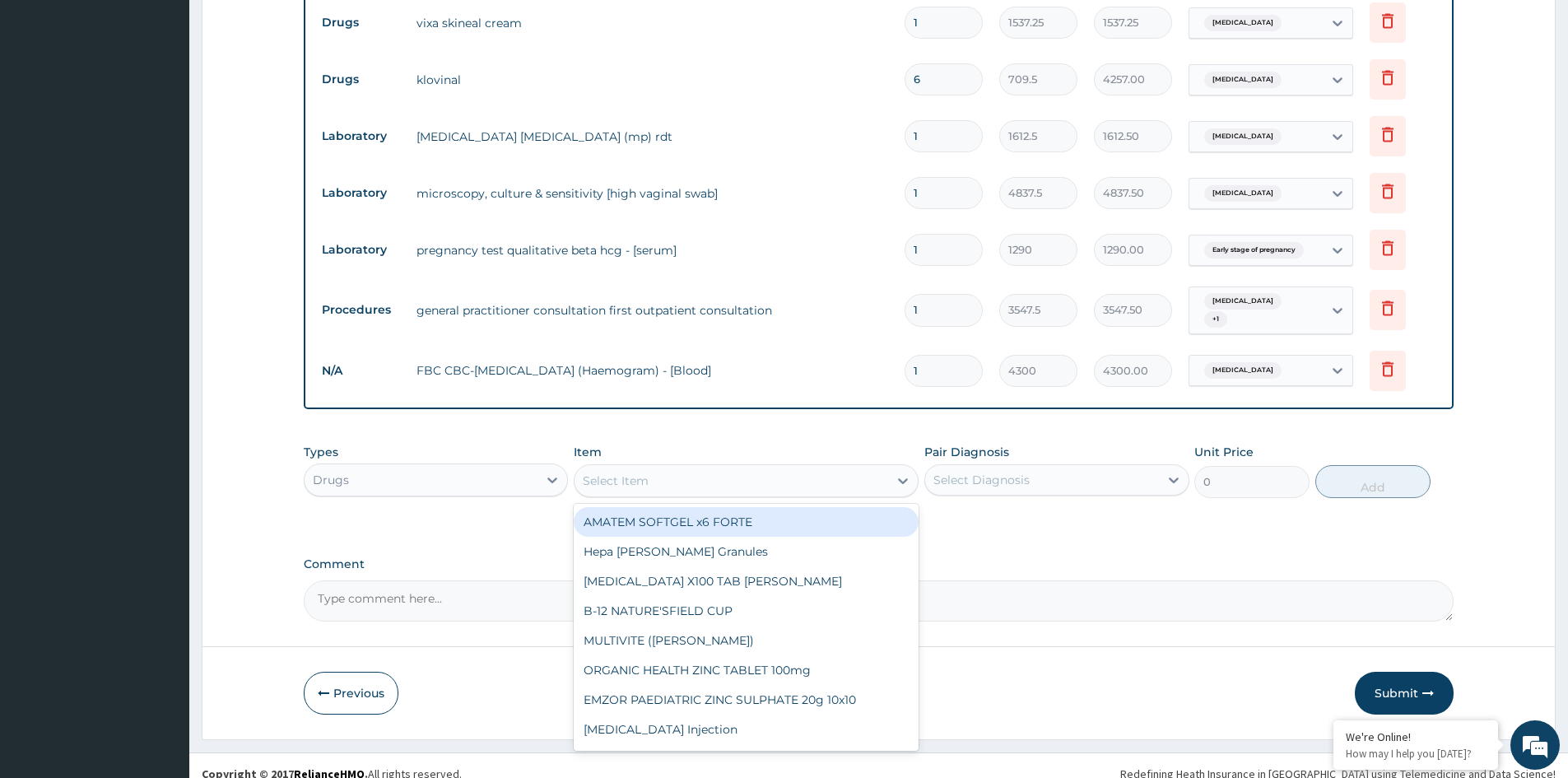
click at [682, 470] on div "Select Item" at bounding box center [731, 480] width 313 height 26
type input "S"
type input "ARTEME"
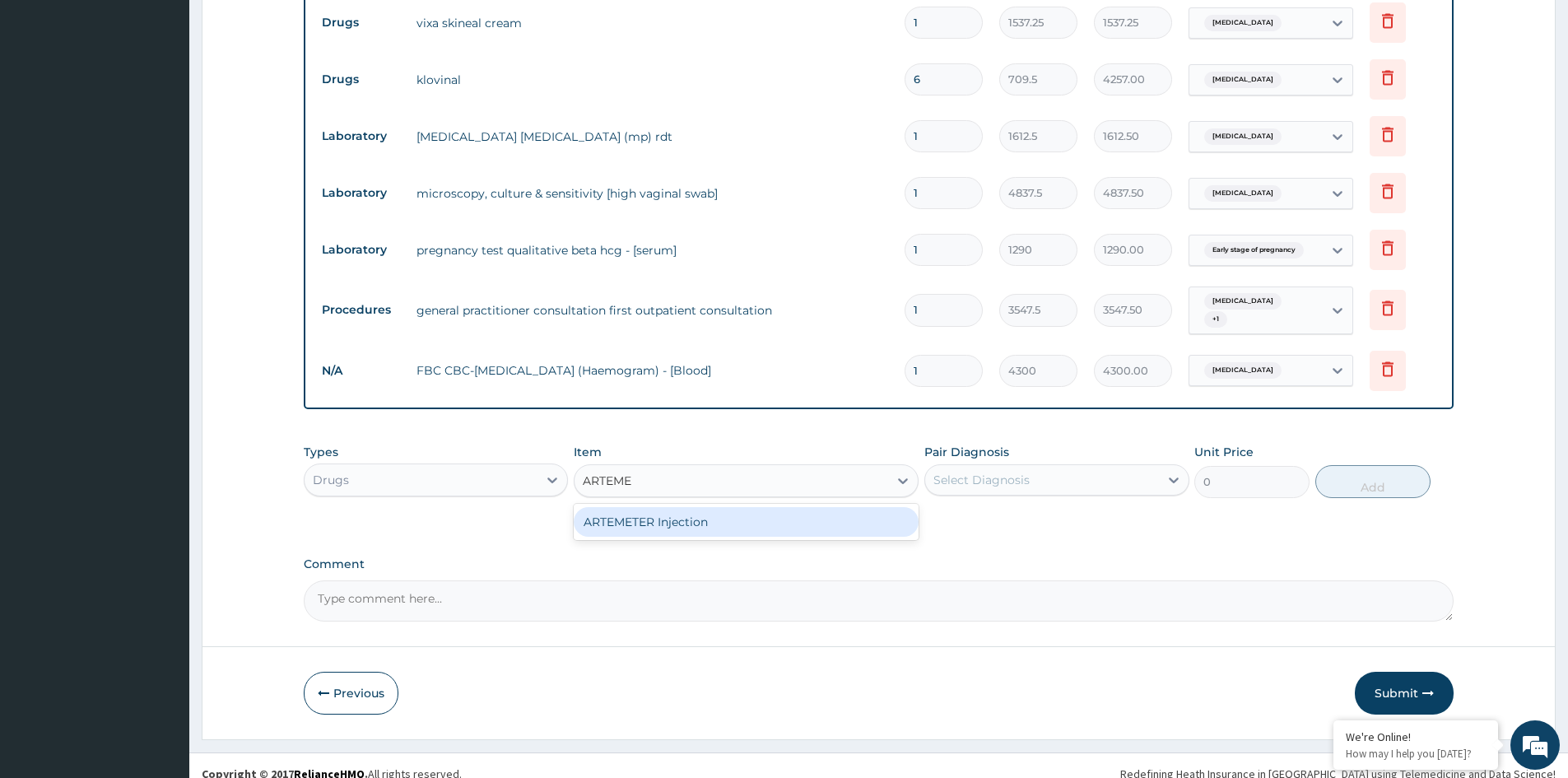
drag, startPoint x: 672, startPoint y: 523, endPoint x: 838, endPoint y: 507, distance: 166.8
click at [690, 522] on div "ARTEMETER Injection" at bounding box center [746, 522] width 345 height 30
type input "946"
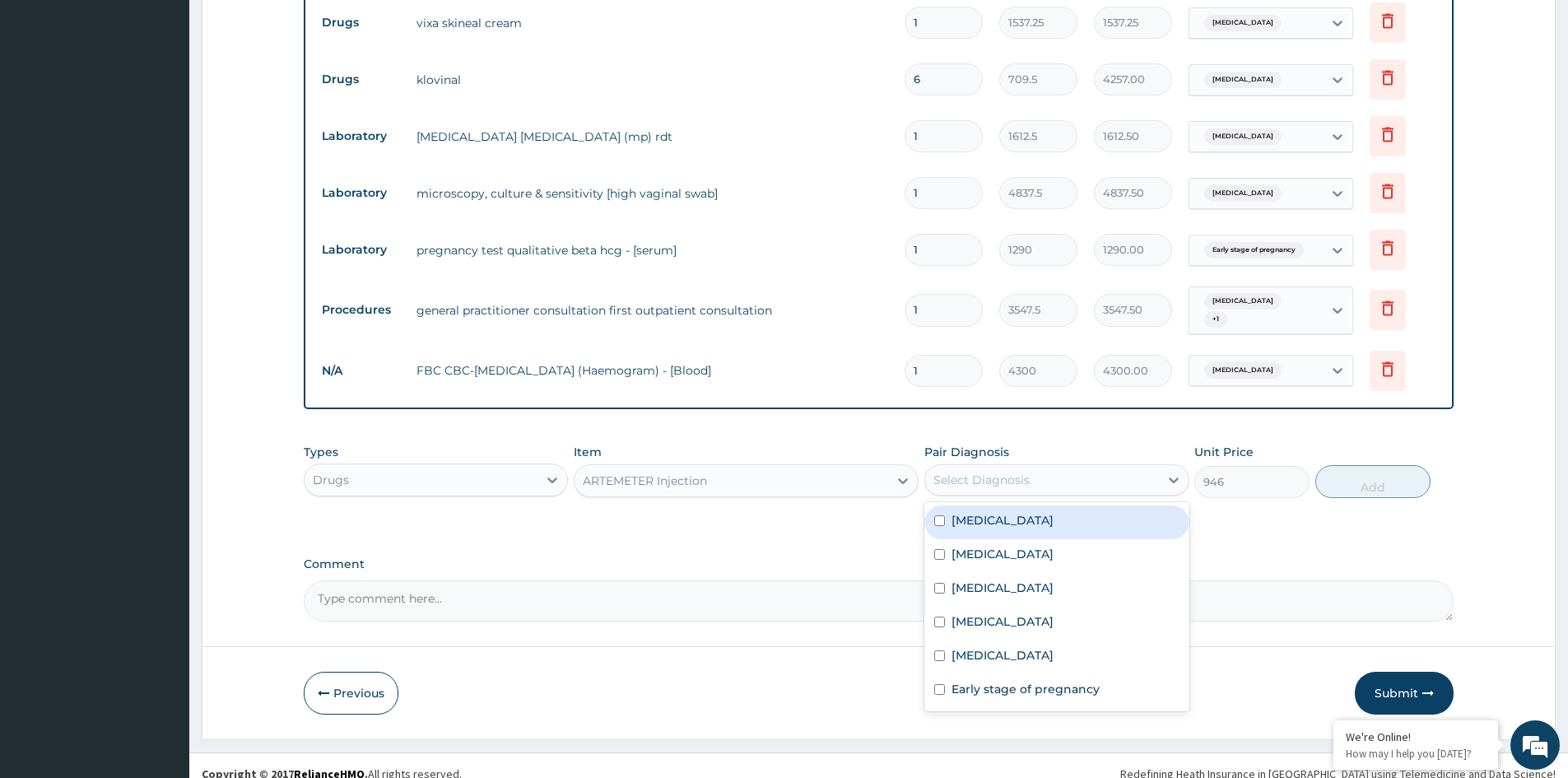
drag, startPoint x: 983, startPoint y: 471, endPoint x: 974, endPoint y: 504, distance: 34.2
click at [983, 480] on div "Select Diagnosis" at bounding box center [982, 480] width 96 height 17
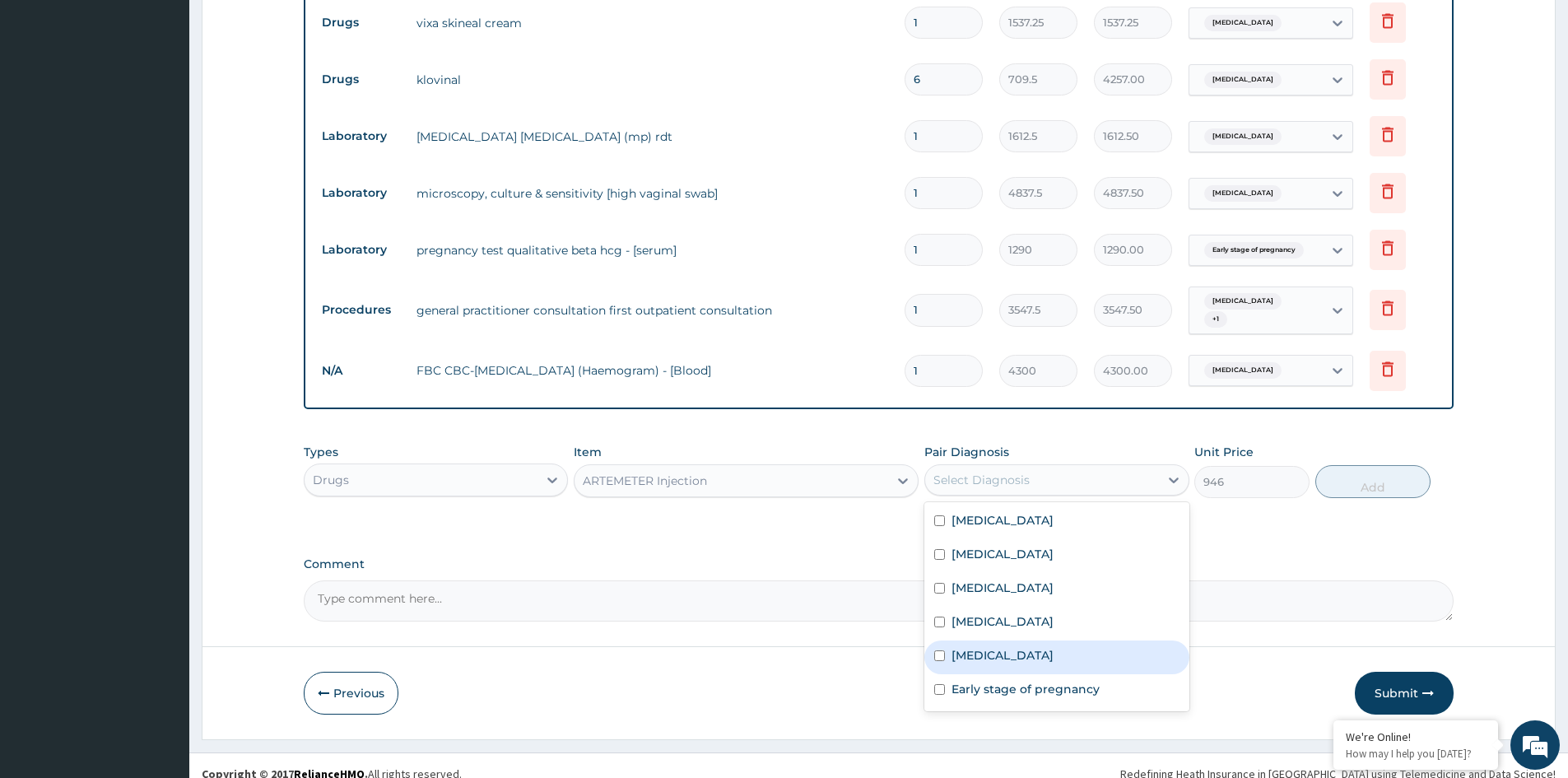
drag, startPoint x: 966, startPoint y: 643, endPoint x: 1005, endPoint y: 632, distance: 40.5
click at [984, 641] on div "Falciparum malaria" at bounding box center [1057, 657] width 265 height 34
checkbox input "true"
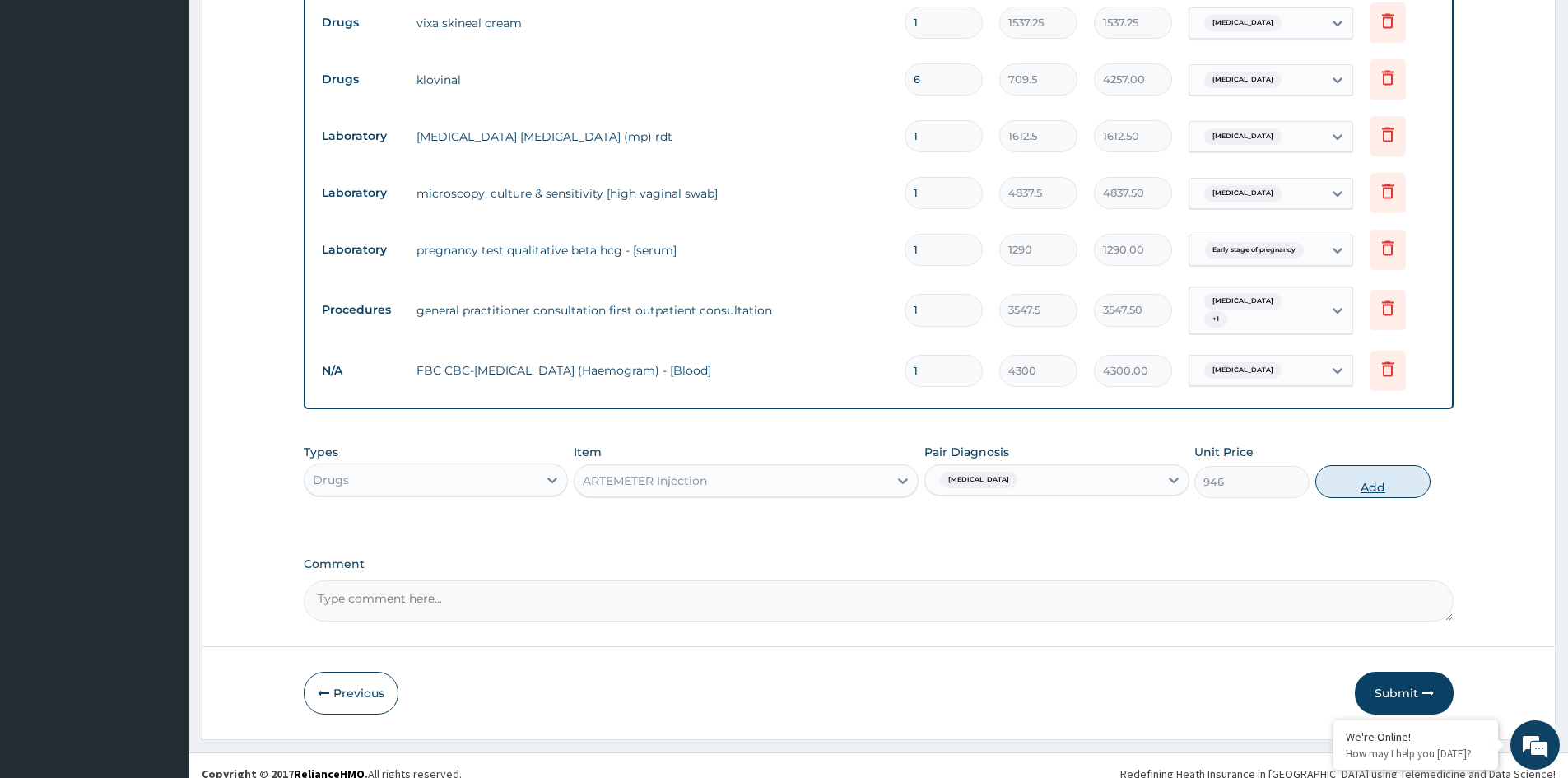
click at [1380, 473] on button "Add" at bounding box center [1373, 481] width 115 height 33
type input "0"
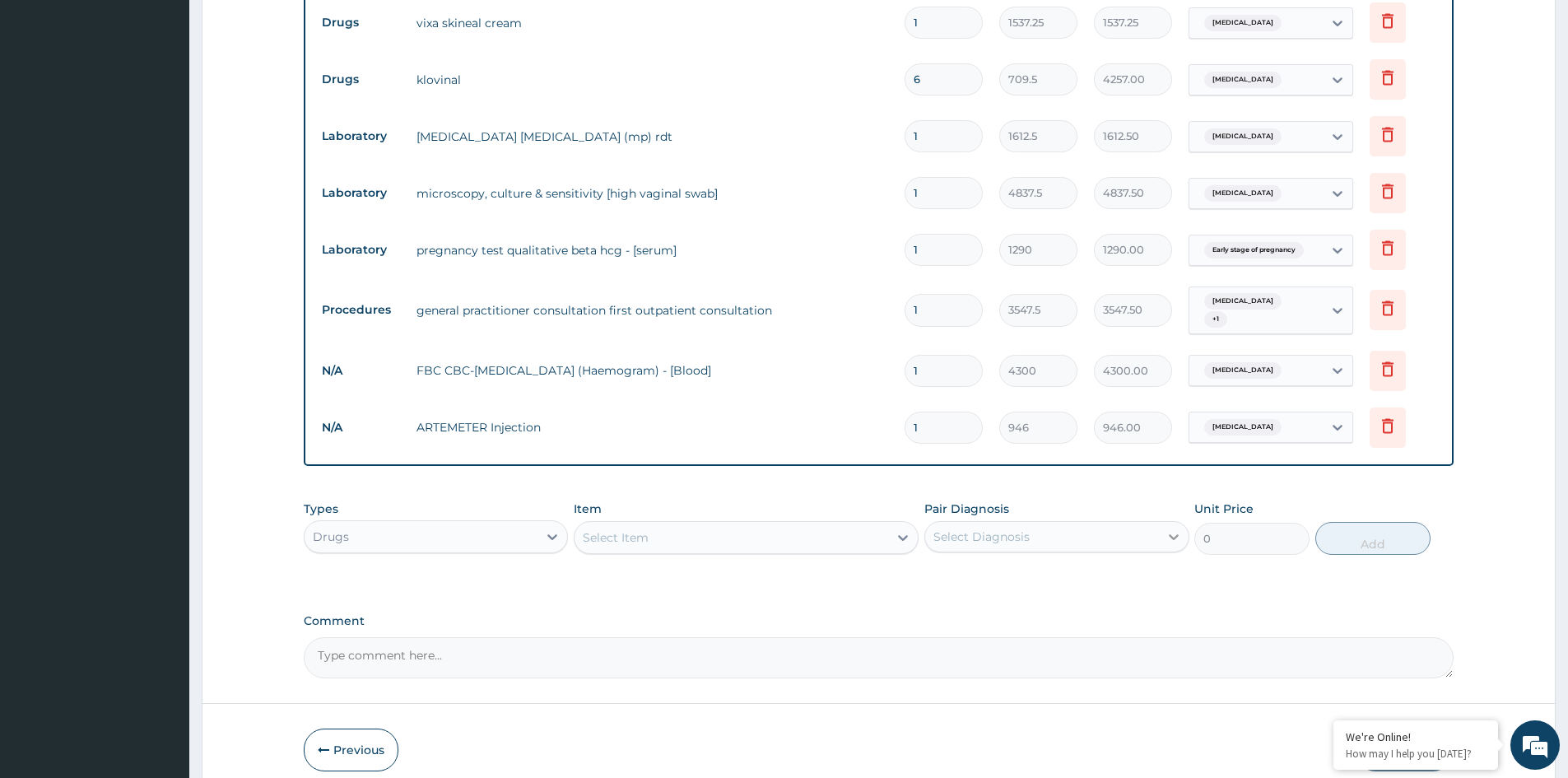
type input "0.00"
type input "6"
type input "5676.00"
type input "6"
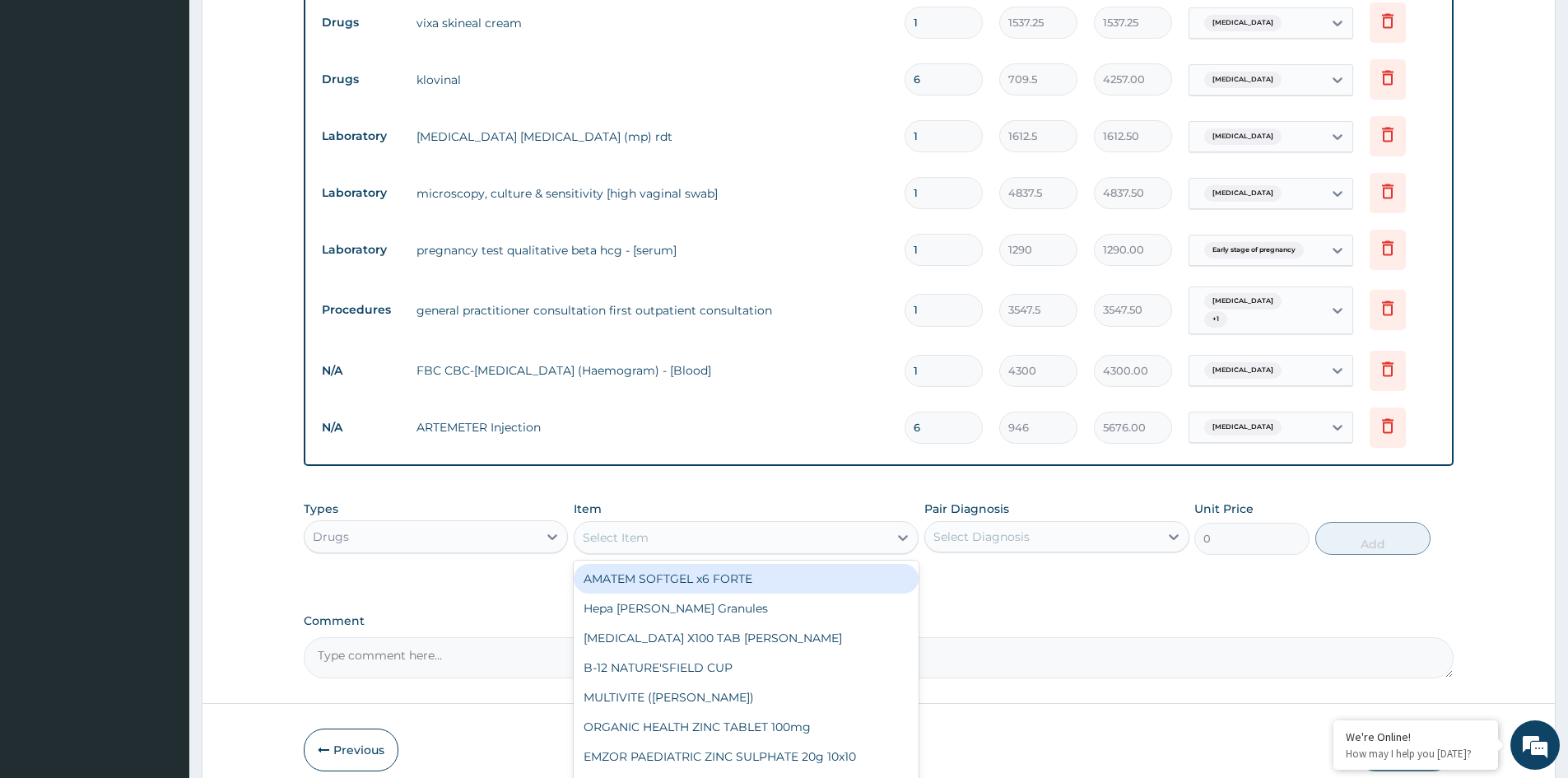
click at [670, 539] on div "Select Item" at bounding box center [731, 537] width 313 height 26
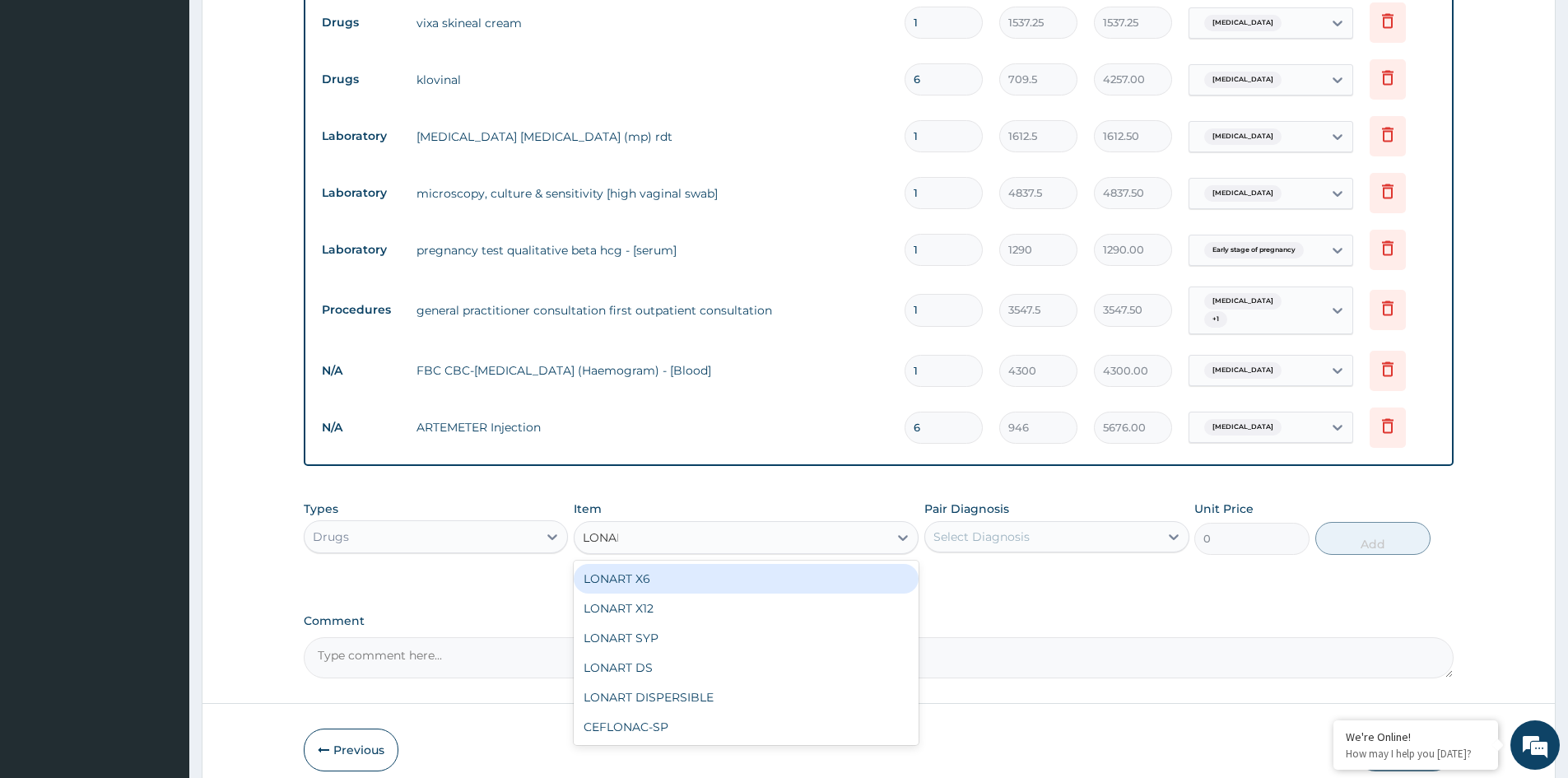
type input "LONART"
drag, startPoint x: 714, startPoint y: 571, endPoint x: 891, endPoint y: 530, distance: 181.7
click at [730, 569] on div "LONART X6" at bounding box center [746, 578] width 345 height 30
type input "473"
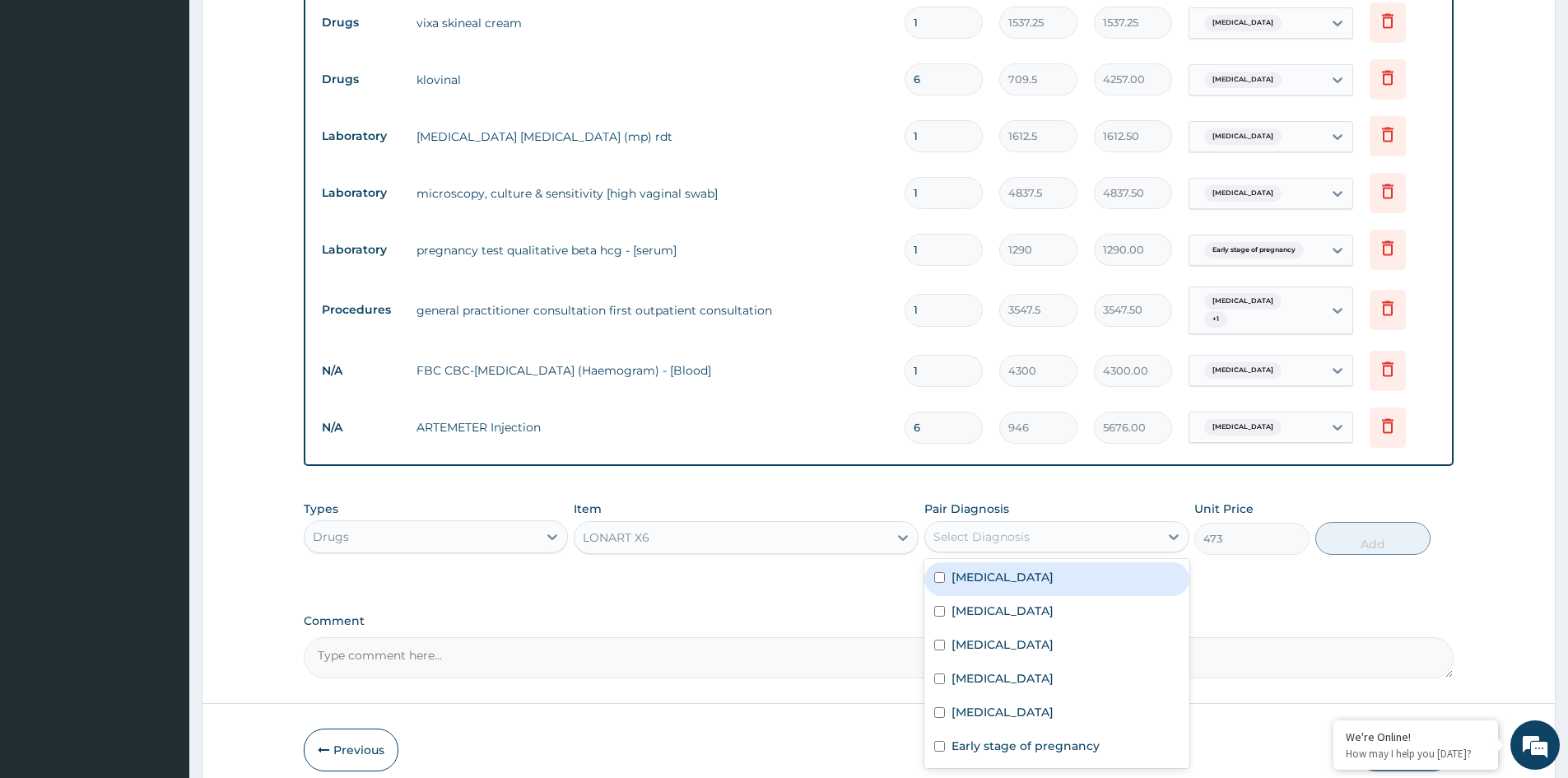
click at [986, 523] on div "Select Diagnosis" at bounding box center [1041, 536] width 233 height 26
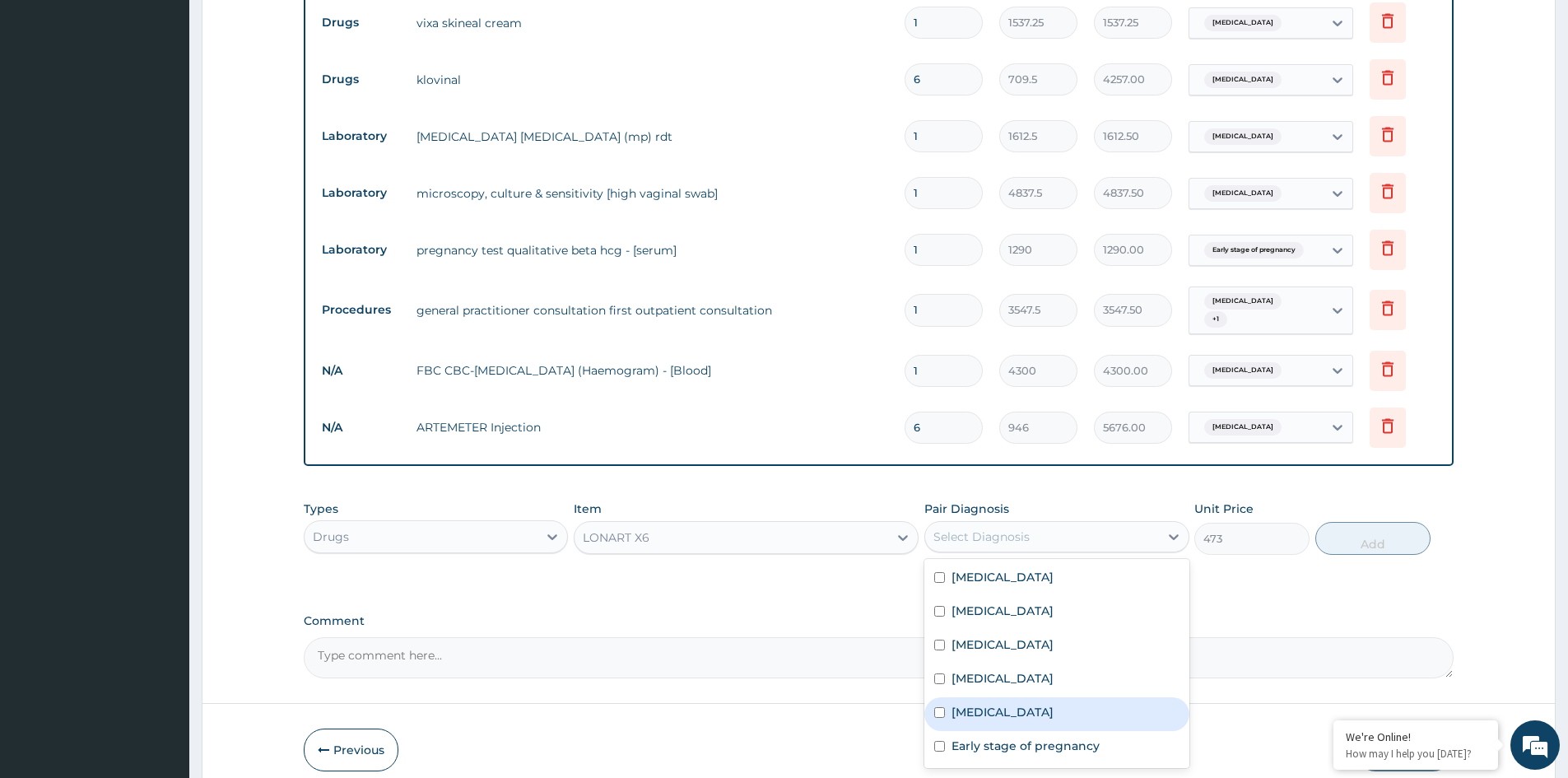
drag, startPoint x: 963, startPoint y: 707, endPoint x: 1196, endPoint y: 607, distance: 253.6
click at [979, 704] on label "Falciparum malaria" at bounding box center [1002, 712] width 102 height 17
checkbox input "true"
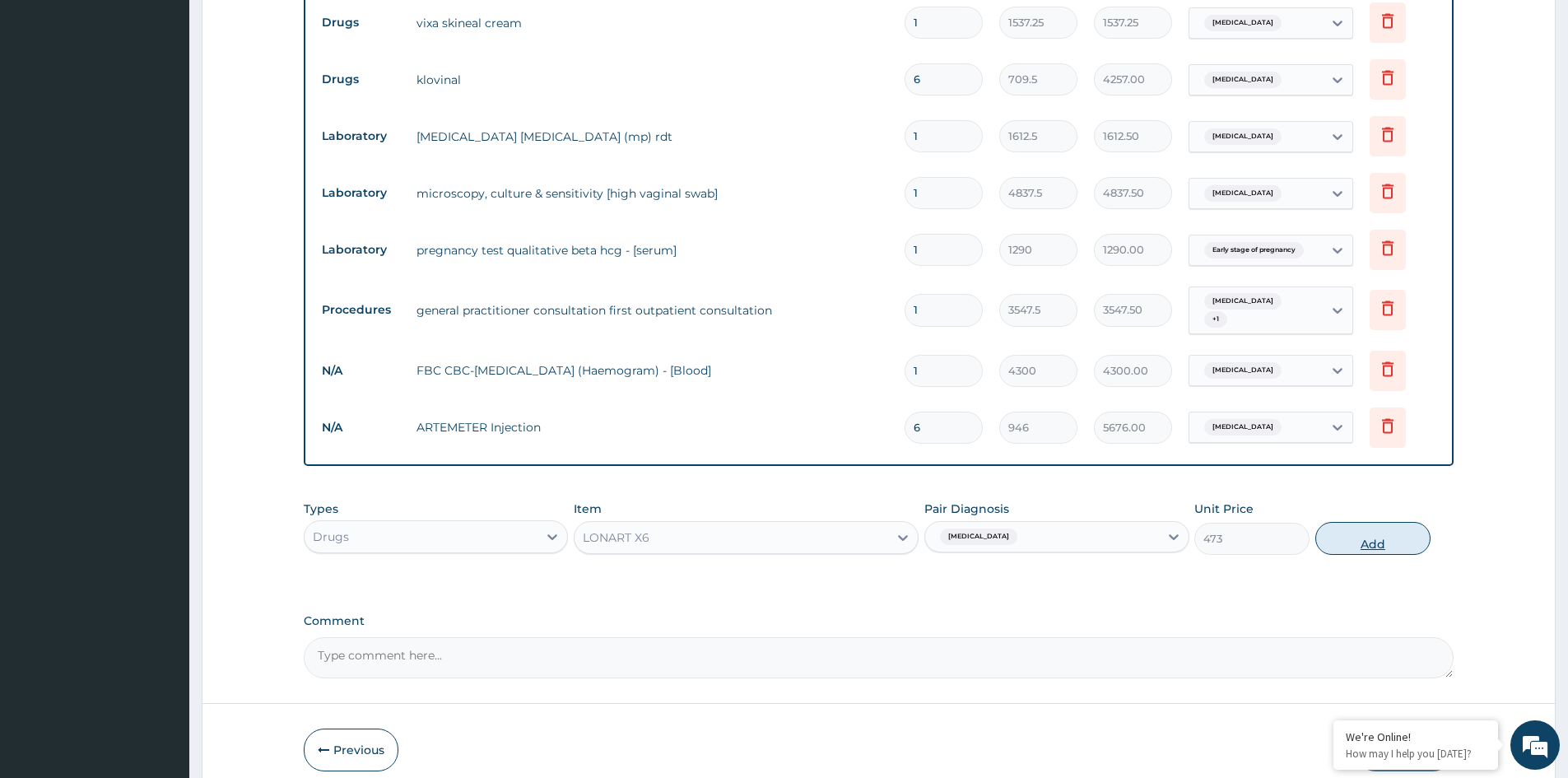
click at [1346, 529] on button "Add" at bounding box center [1373, 538] width 115 height 33
type input "0"
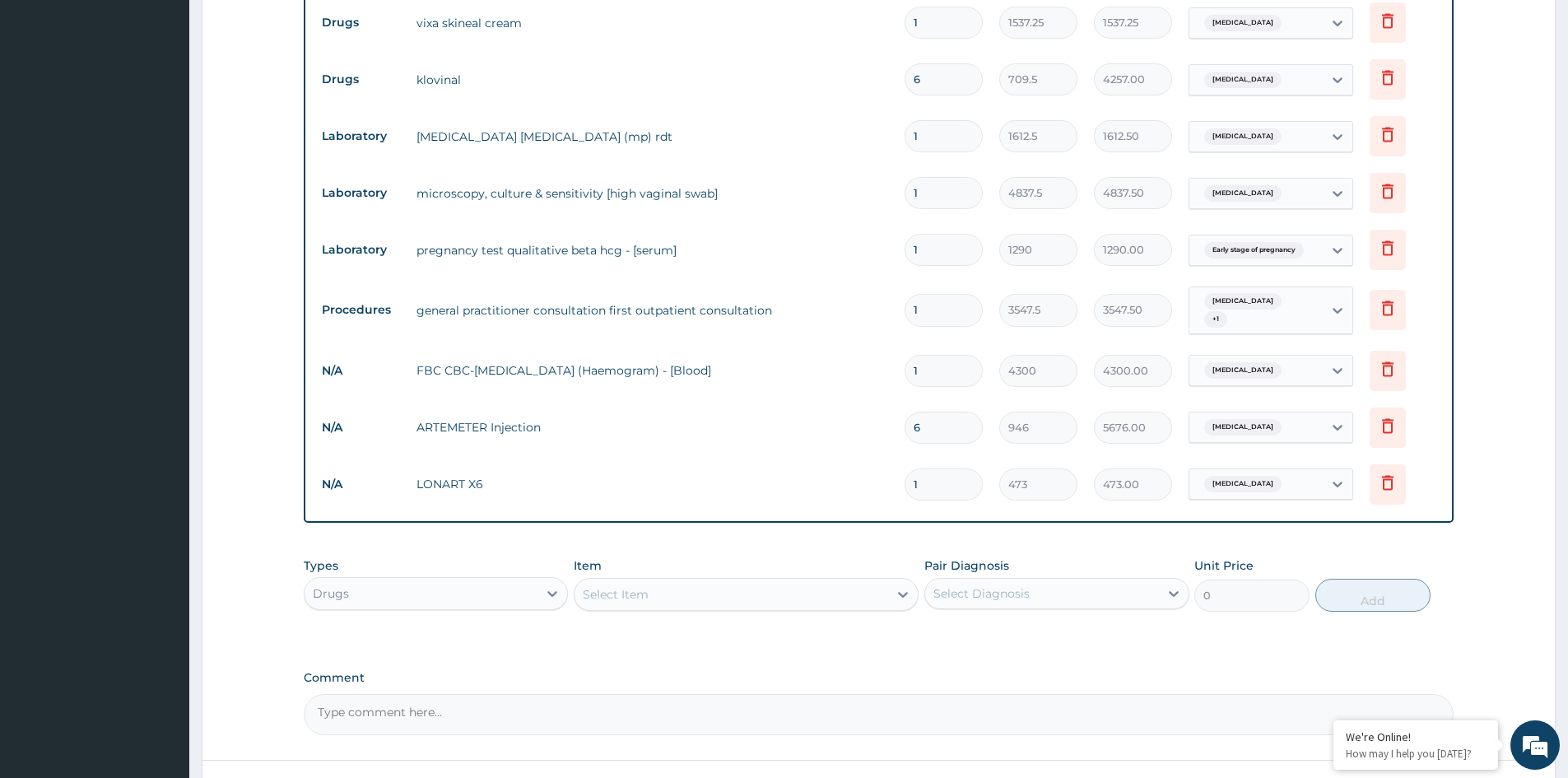
type input "0.00"
type input "6"
type input "2838.00"
type input "6"
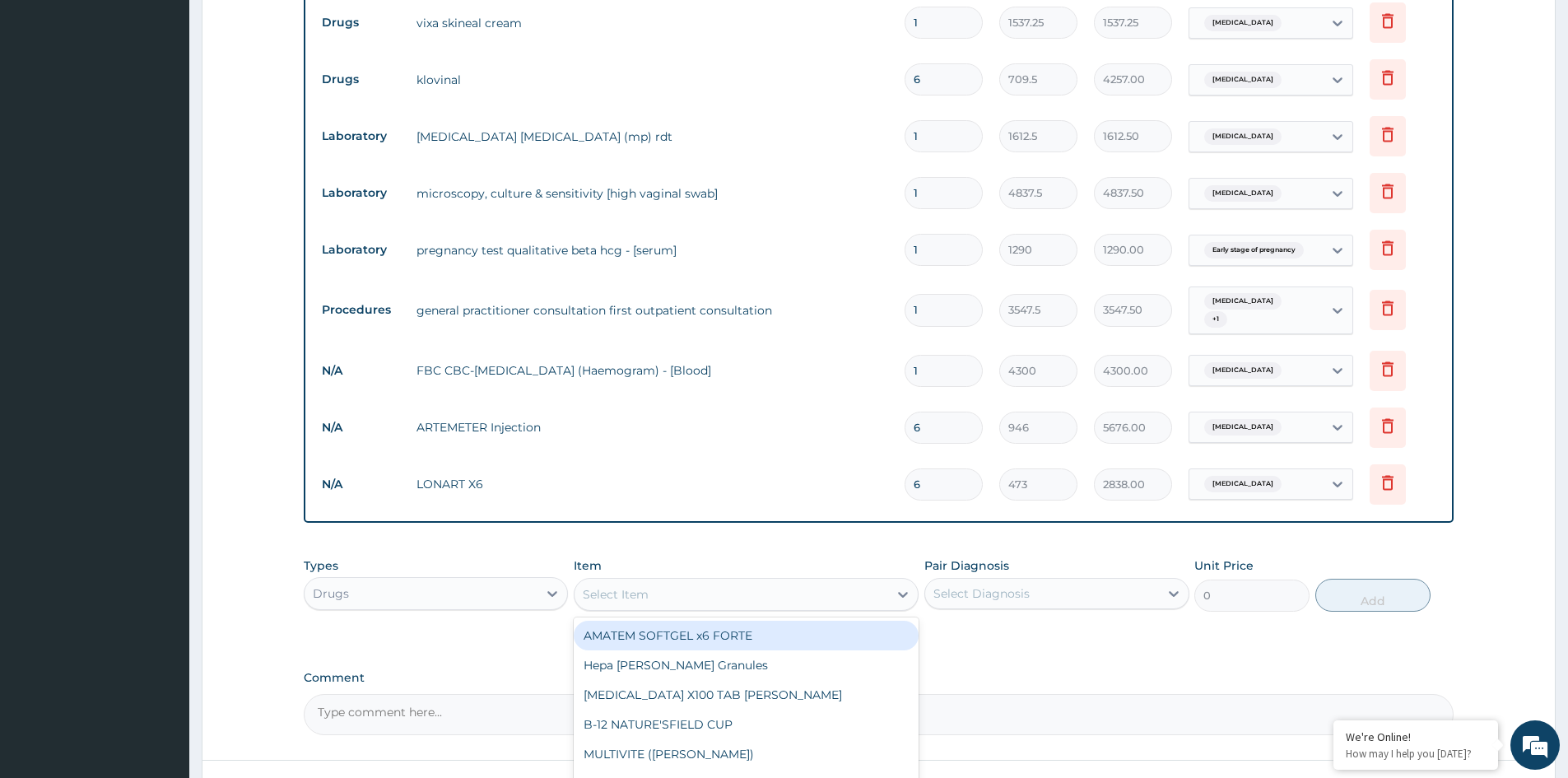
click at [739, 585] on div "Select Item" at bounding box center [731, 594] width 313 height 26
type input "PARACETA"
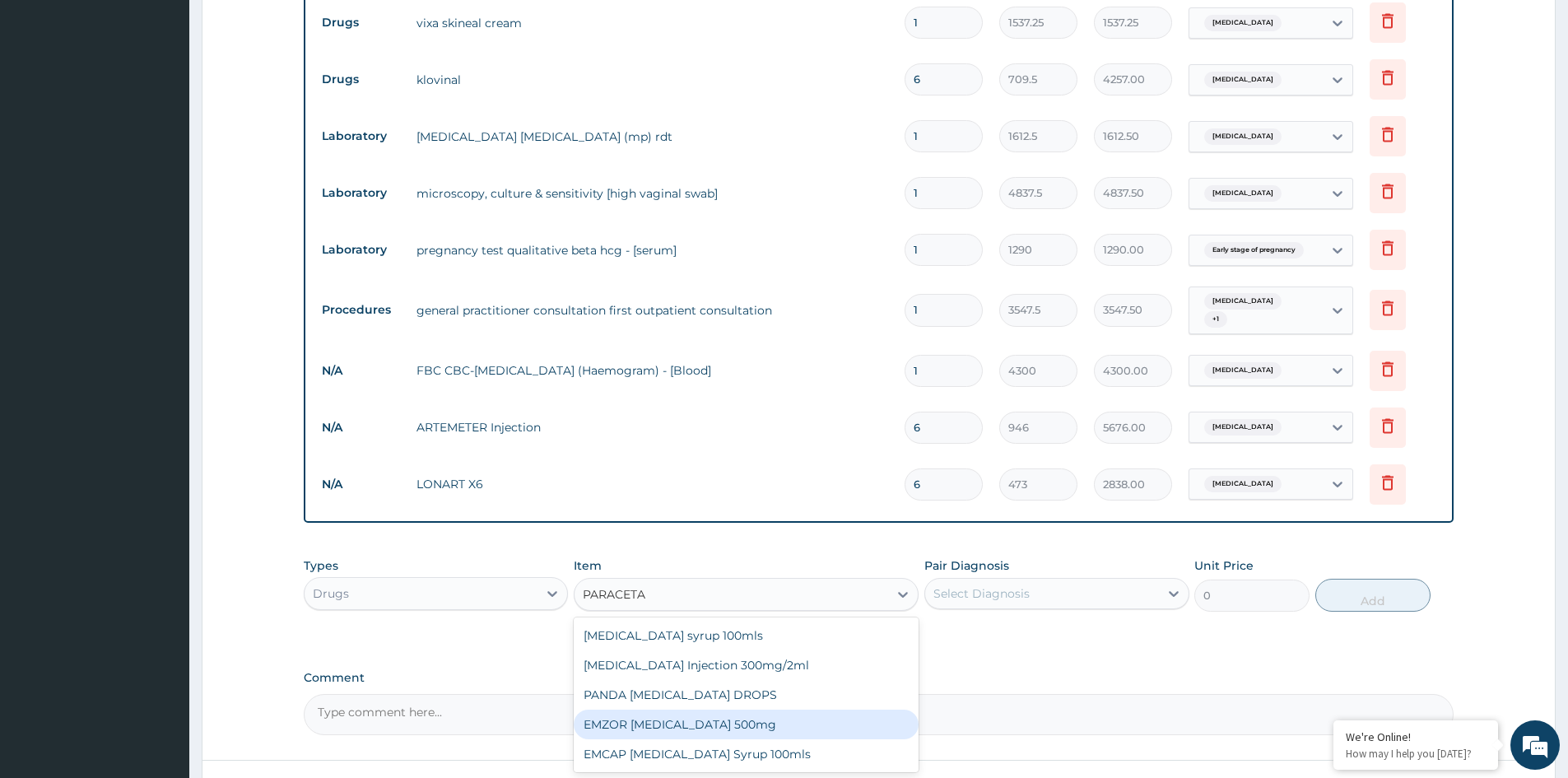
drag, startPoint x: 711, startPoint y: 727, endPoint x: 729, endPoint y: 718, distance: 20.1
click at [717, 725] on div "EMZOR PARACETAMOL 500mg" at bounding box center [746, 724] width 345 height 30
type input "23.65"
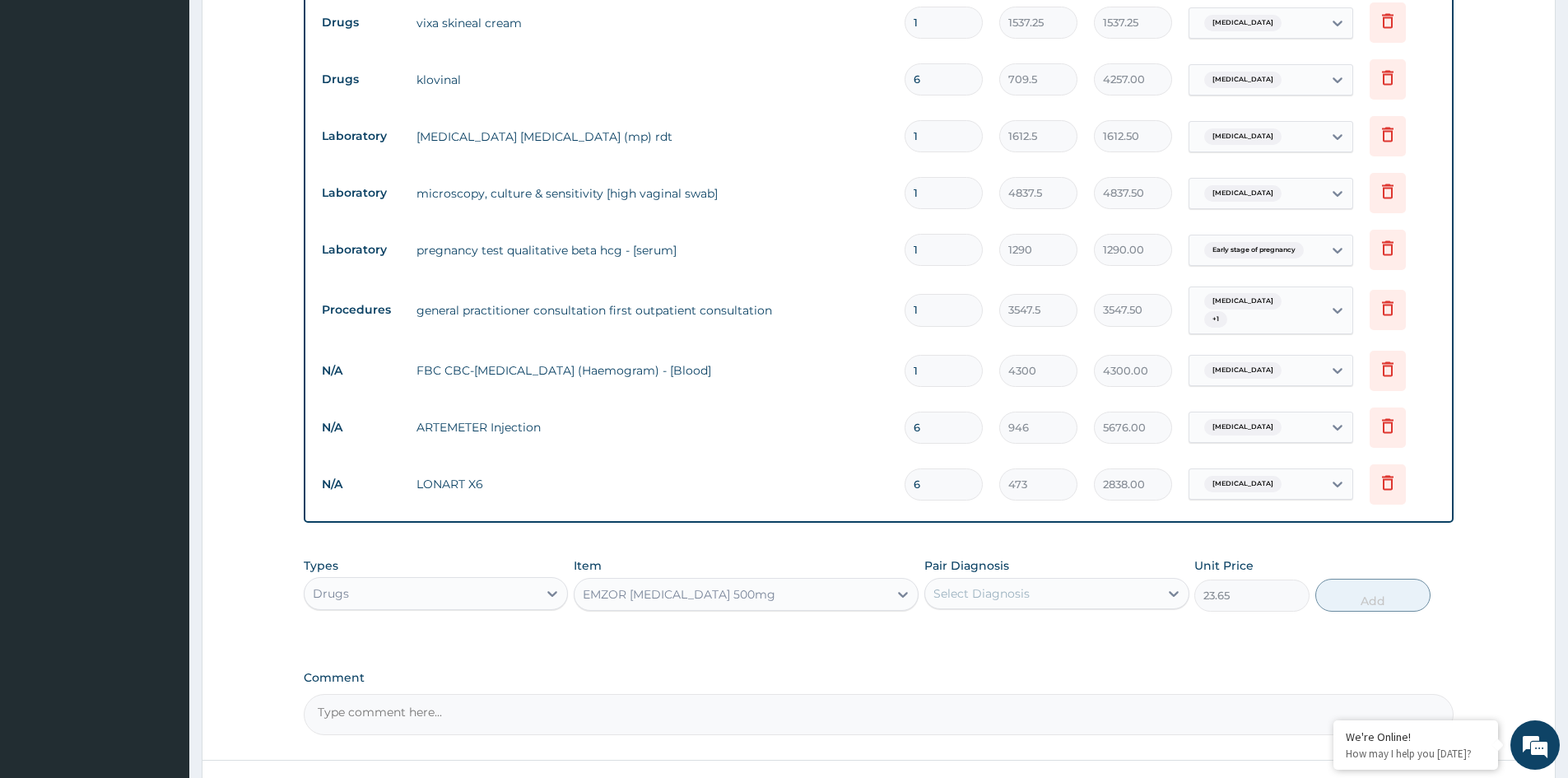
drag, startPoint x: 1008, startPoint y: 561, endPoint x: 1003, endPoint y: 579, distance: 18.7
click at [1004, 571] on div "Pair Diagnosis Select Diagnosis" at bounding box center [1057, 584] width 265 height 54
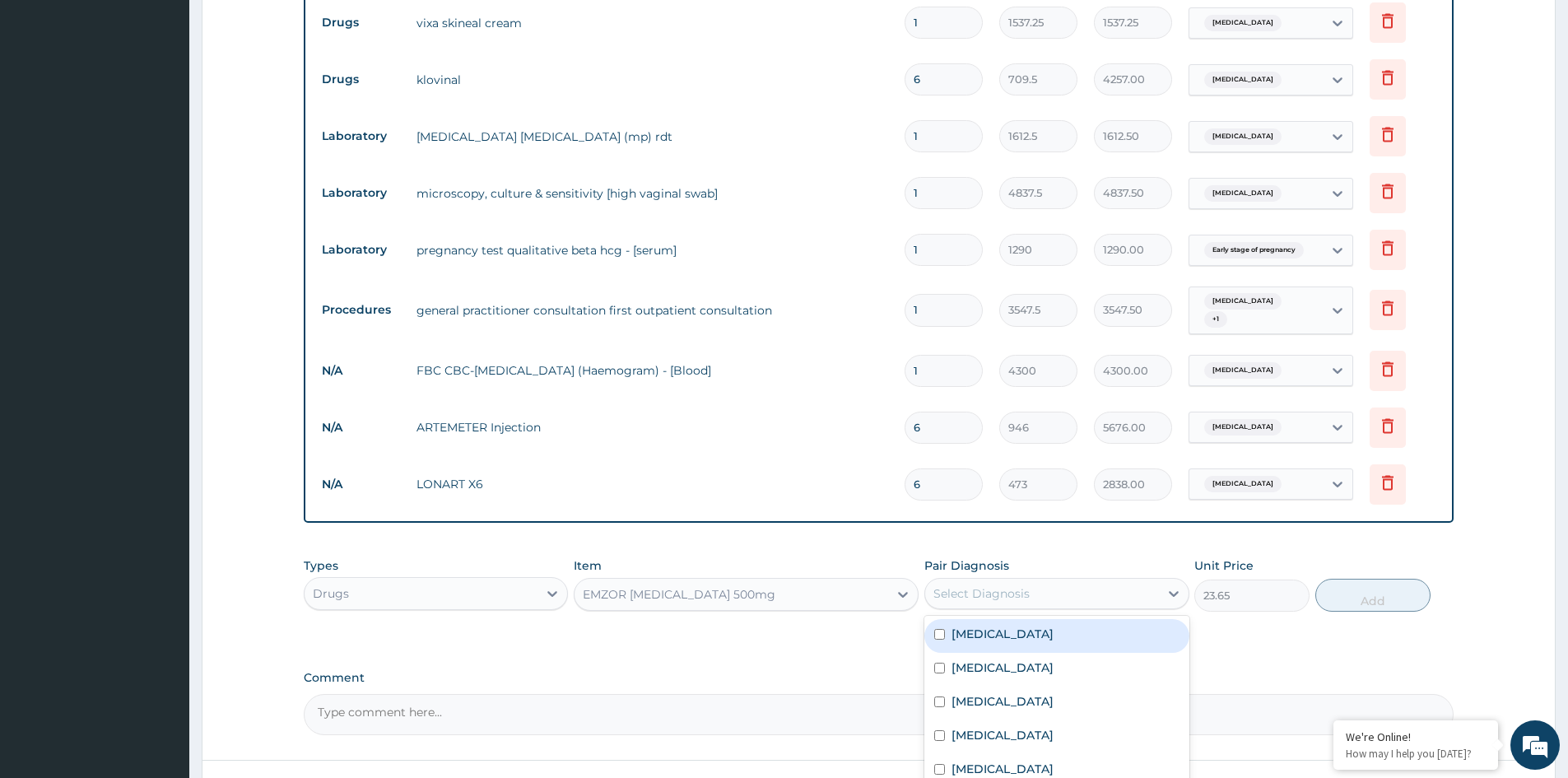
drag, startPoint x: 1002, startPoint y: 582, endPoint x: 997, endPoint y: 604, distance: 22.6
click at [1002, 585] on div "Select Diagnosis" at bounding box center [982, 593] width 96 height 17
click at [974, 636] on div "Upper respiratory infection" at bounding box center [1057, 636] width 265 height 34
checkbox input "true"
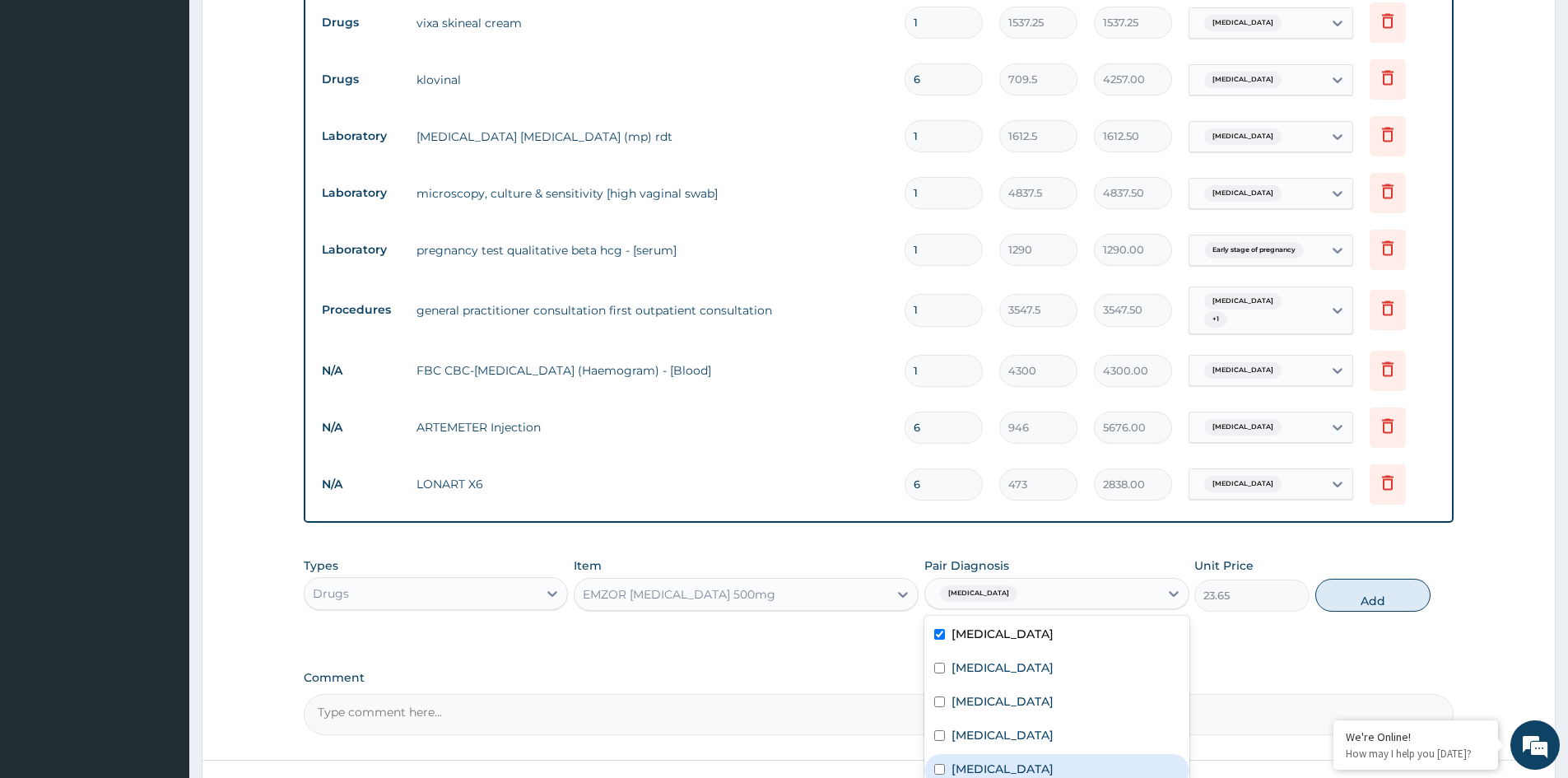
click at [975, 754] on div "Falciparum malaria" at bounding box center [1057, 771] width 265 height 34
checkbox input "true"
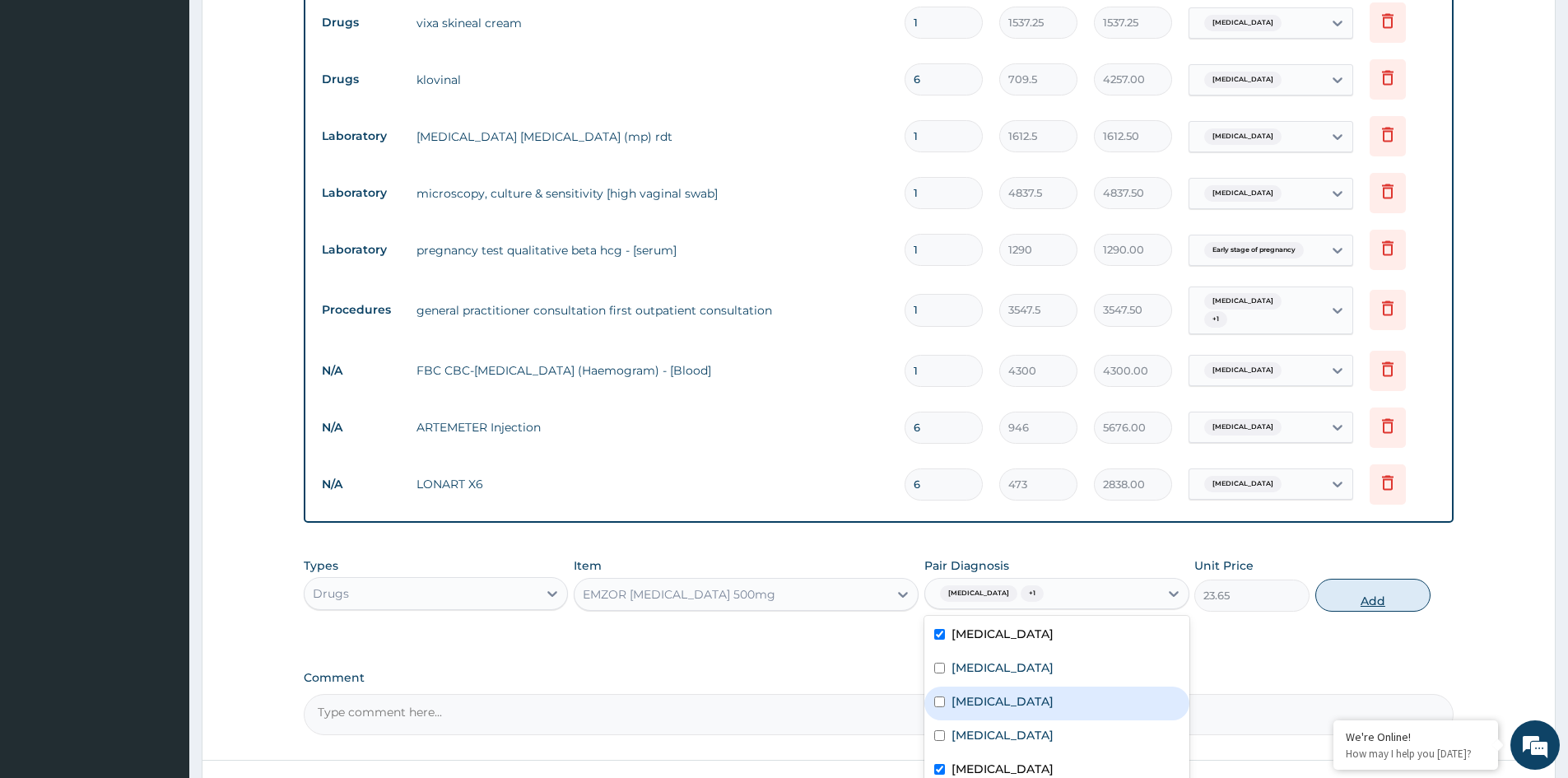
click at [1378, 588] on button "Add" at bounding box center [1373, 595] width 115 height 33
type input "0"
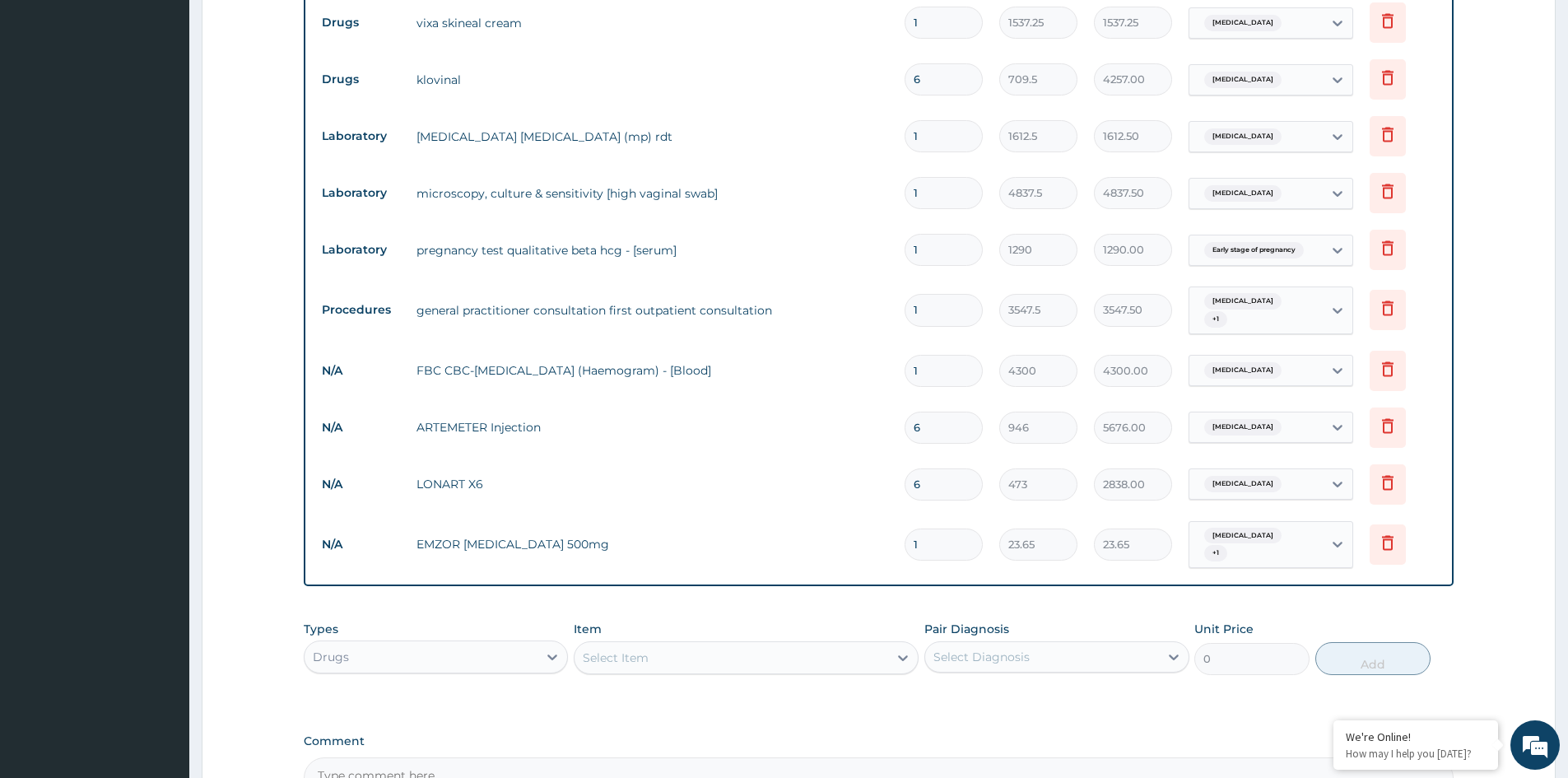
type input "18"
type input "425.70"
type input "18"
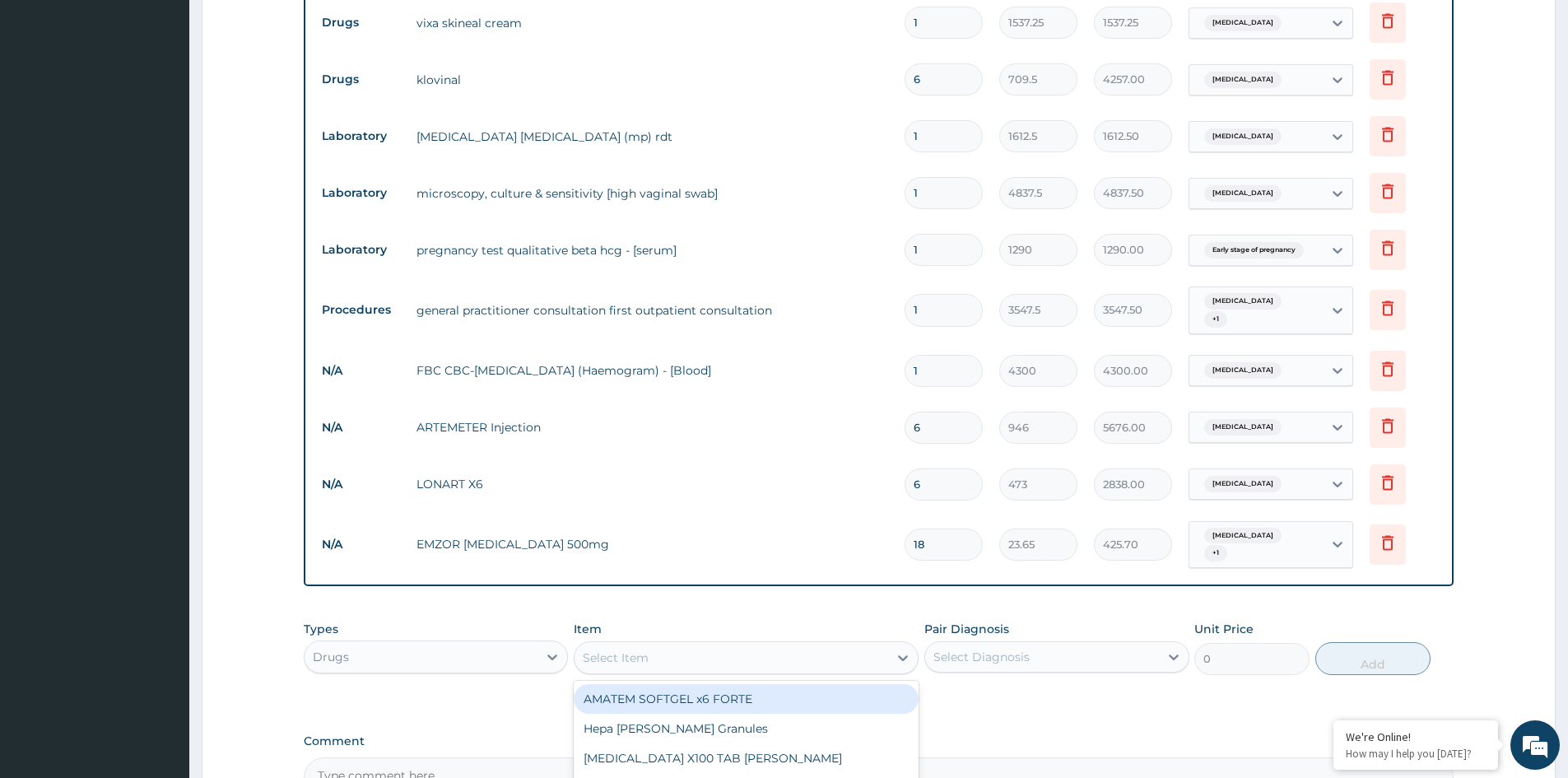
click at [768, 665] on div "Select Item" at bounding box center [746, 657] width 345 height 33
type input "MENTHO"
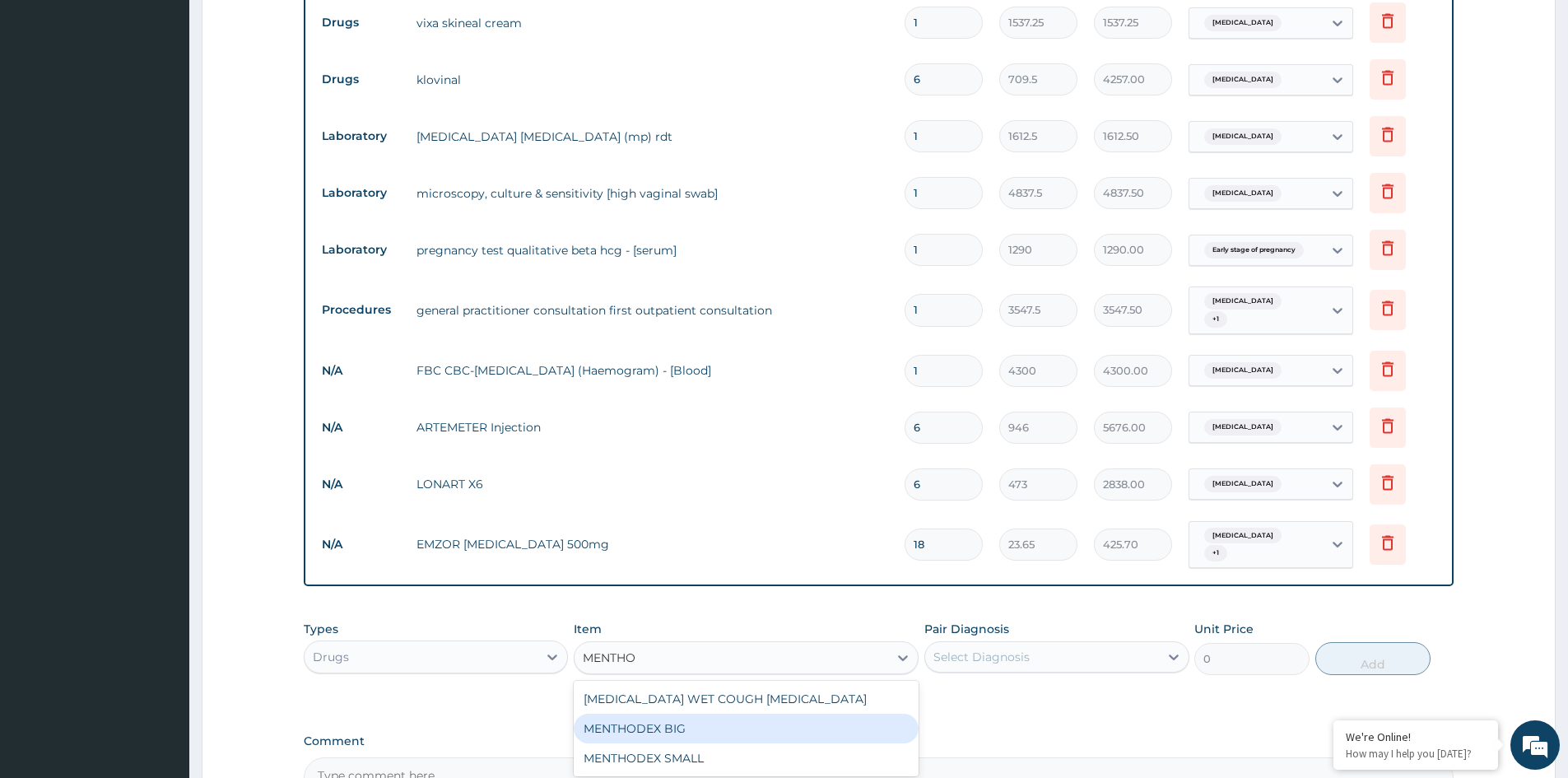
drag, startPoint x: 745, startPoint y: 716, endPoint x: 923, endPoint y: 662, distance: 186.0
click at [763, 716] on div "MENTHODEX BIG" at bounding box center [746, 728] width 345 height 30
type input "4138.75"
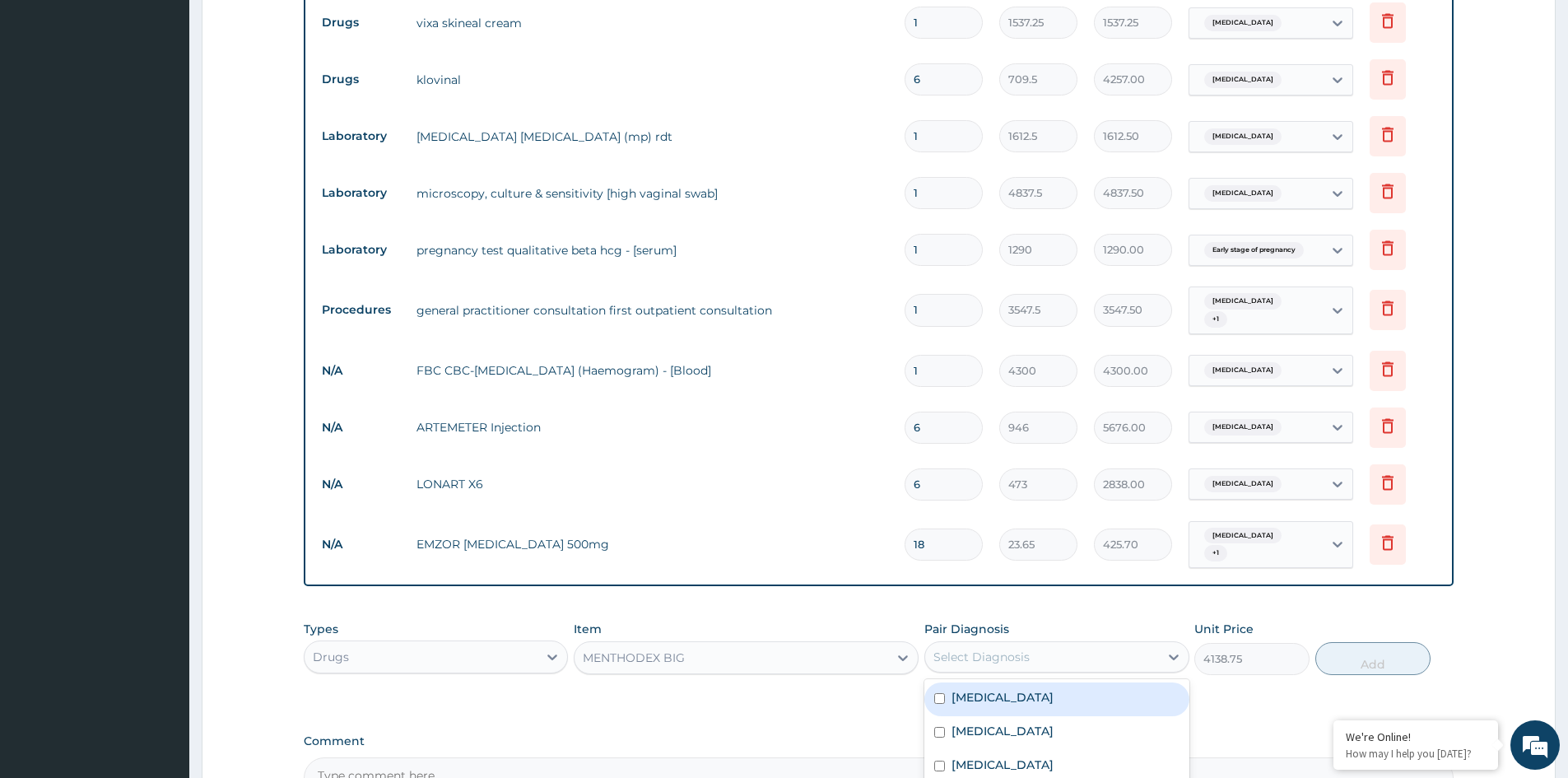
click at [980, 641] on div "Select Diagnosis" at bounding box center [1057, 657] width 265 height 31
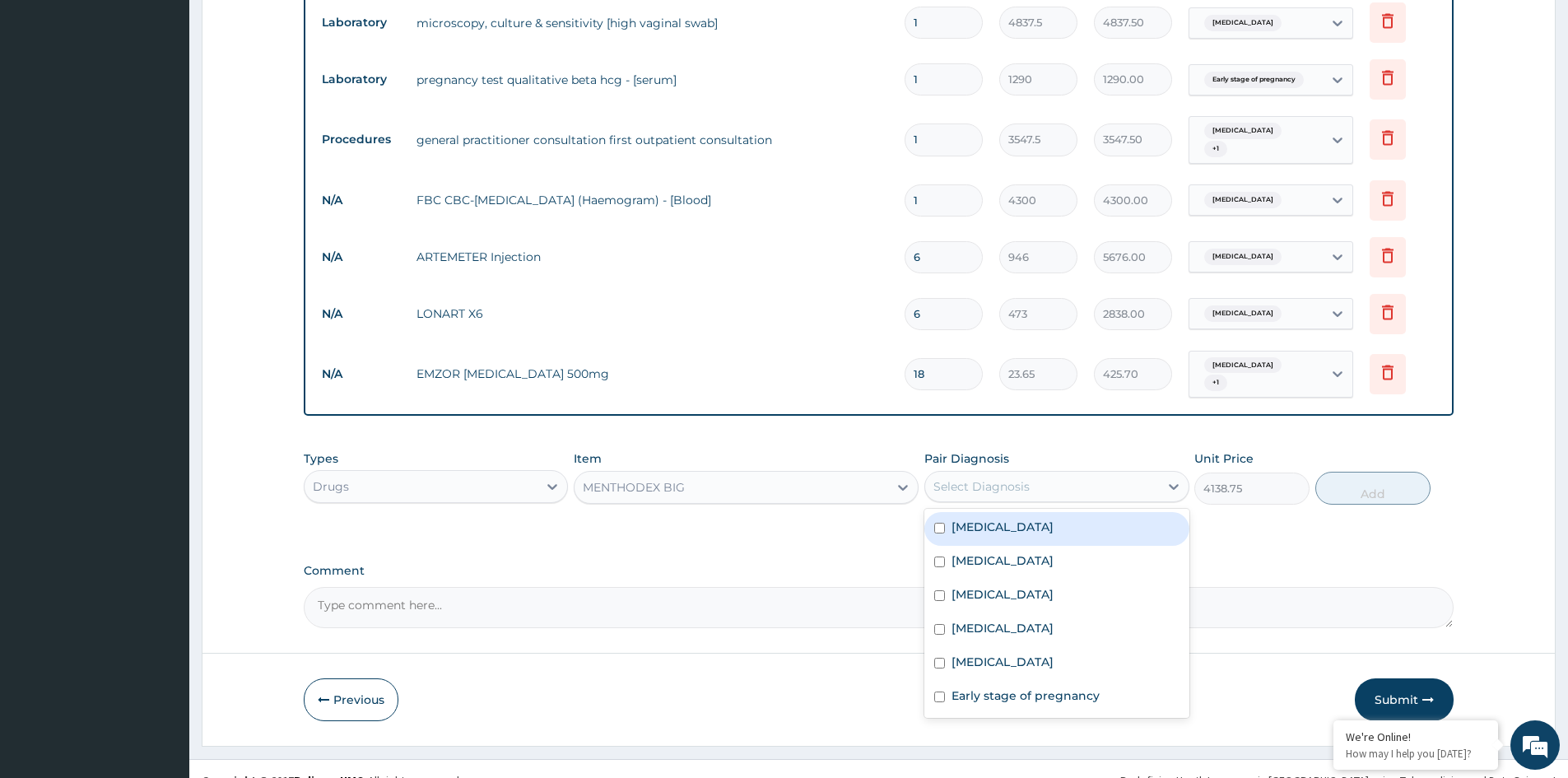
scroll to position [897, 0]
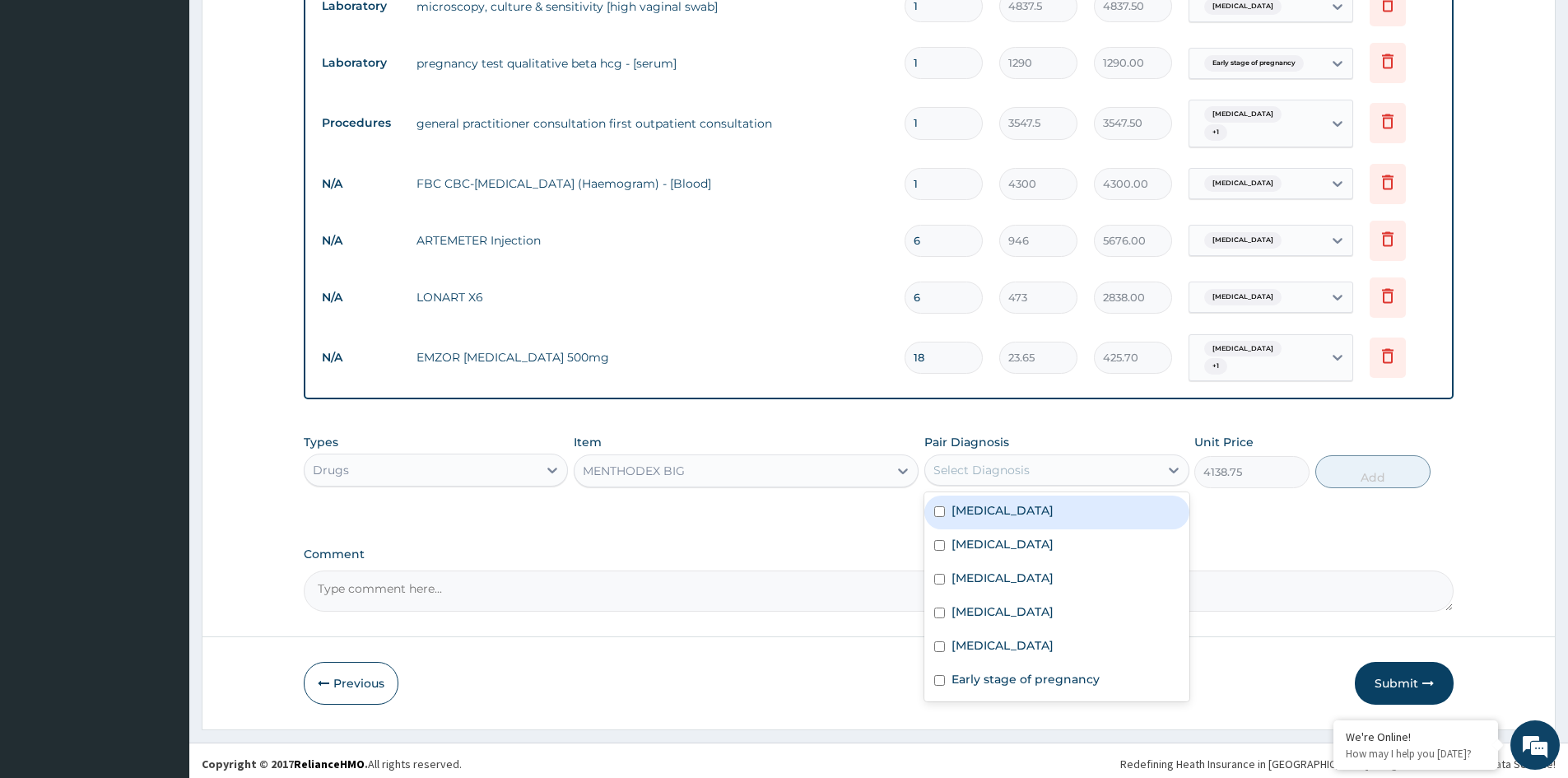
drag, startPoint x: 993, startPoint y: 509, endPoint x: 1173, endPoint y: 524, distance: 180.6
click at [1011, 512] on div "Upper respiratory infection" at bounding box center [1057, 512] width 265 height 34
checkbox input "true"
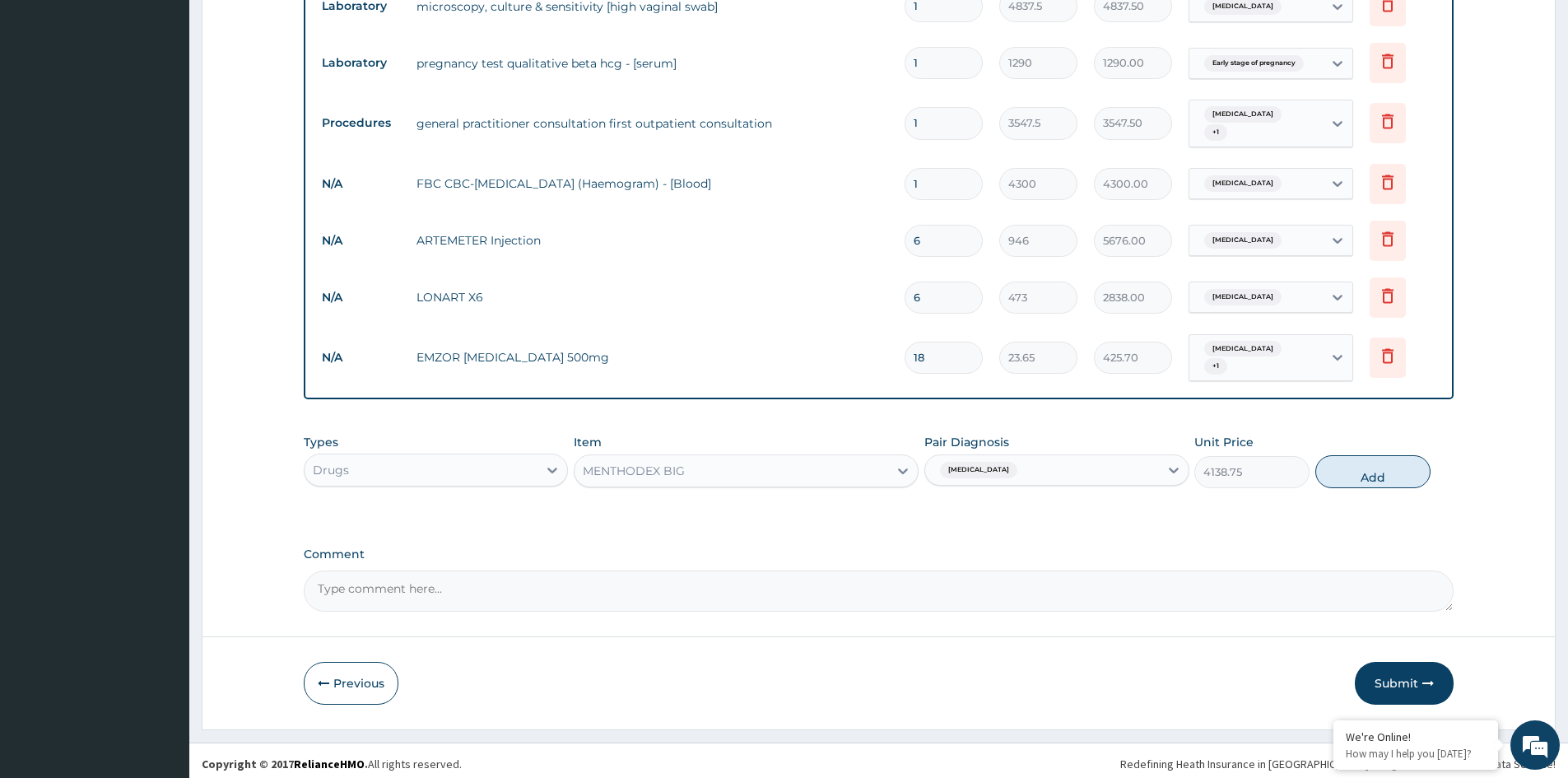
drag, startPoint x: 1361, startPoint y: 462, endPoint x: 1243, endPoint y: 459, distance: 118.0
click at [1354, 462] on button "Add" at bounding box center [1373, 471] width 115 height 33
type input "0"
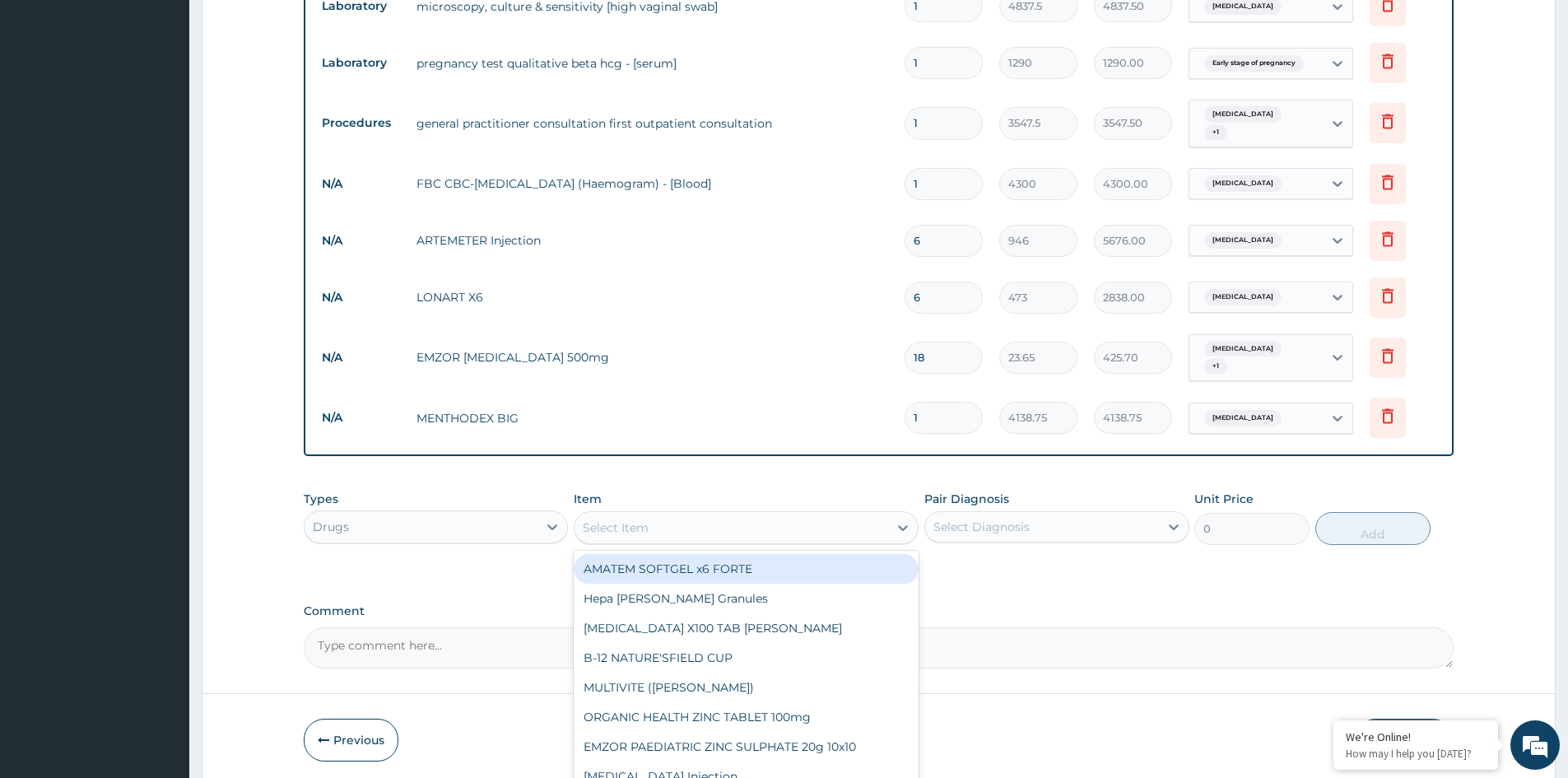
click at [611, 526] on div "Select Item" at bounding box center [616, 528] width 66 height 17
type input "LORAT"
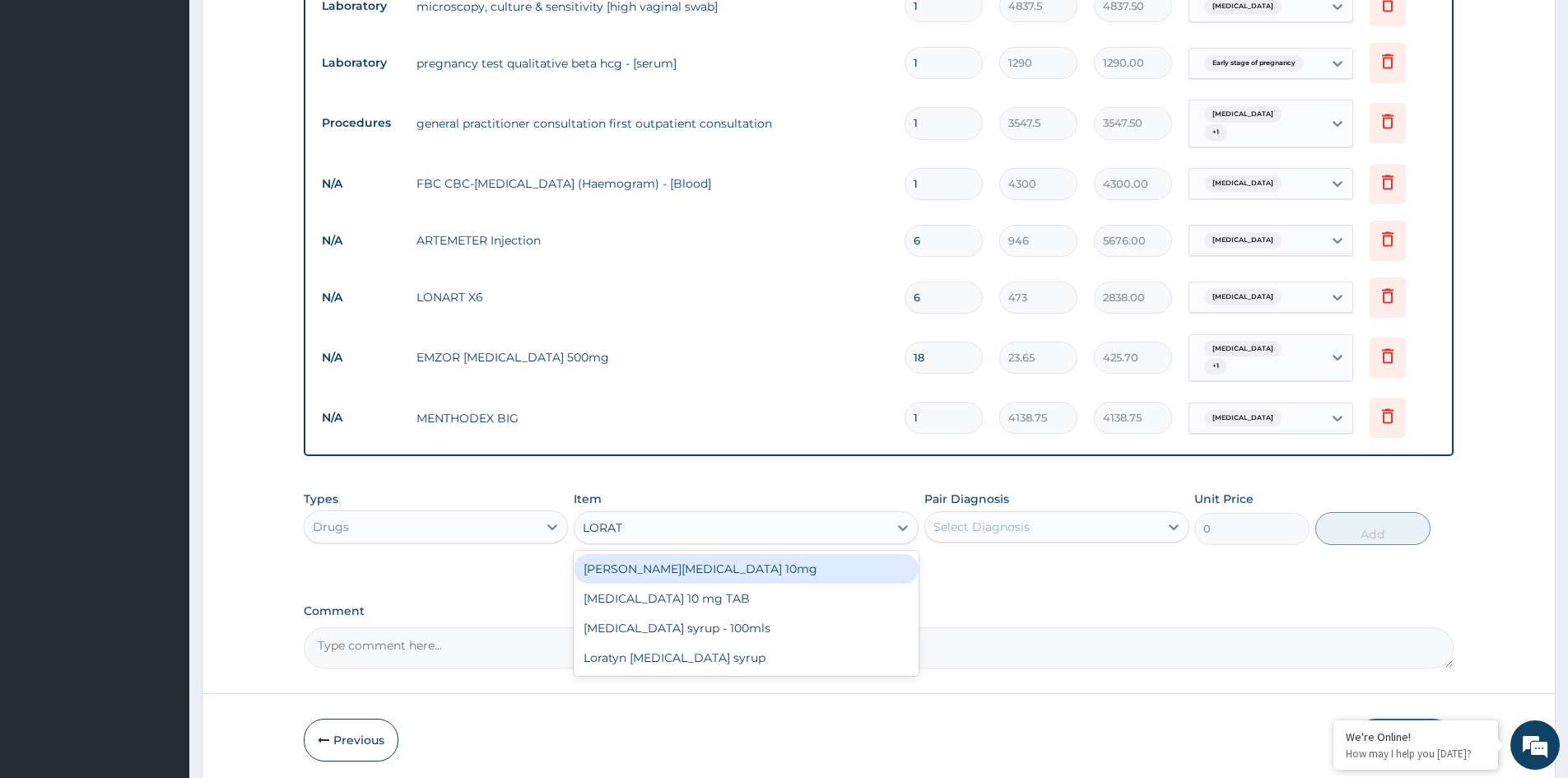
drag, startPoint x: 613, startPoint y: 560, endPoint x: 895, endPoint y: 554, distance: 282.1
click at [633, 566] on div "Loratyn Loratadine 10mg" at bounding box center [746, 568] width 345 height 30
type input "88.6875"
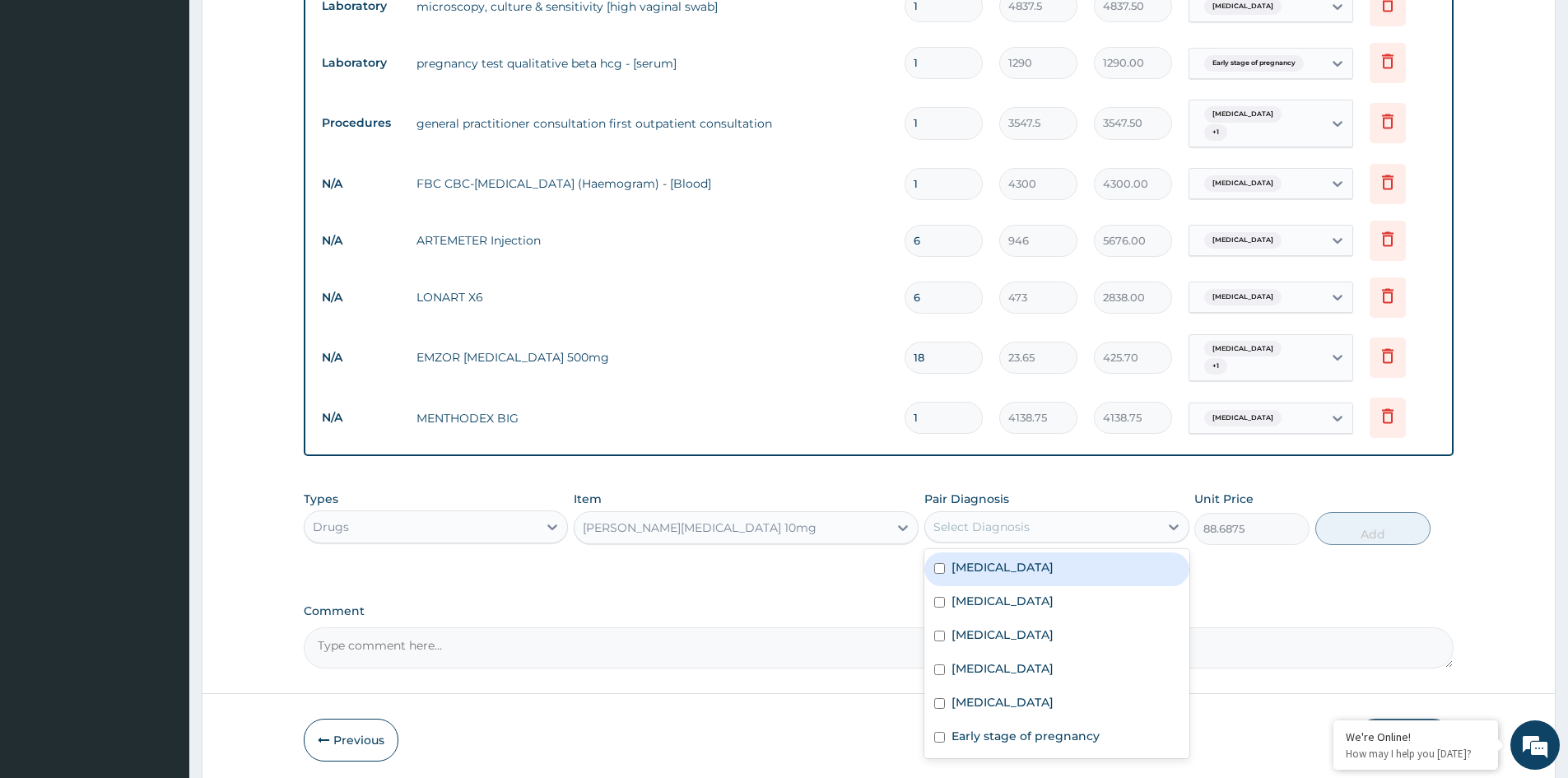
drag, startPoint x: 1036, startPoint y: 517, endPoint x: 1059, endPoint y: 550, distance: 40.2
click at [1040, 521] on div "Select Diagnosis" at bounding box center [1041, 527] width 233 height 26
drag, startPoint x: 1009, startPoint y: 549, endPoint x: 1117, endPoint y: 544, distance: 108.1
click at [1020, 552] on div "Upper respiratory infection" at bounding box center [1057, 569] width 265 height 34
checkbox input "true"
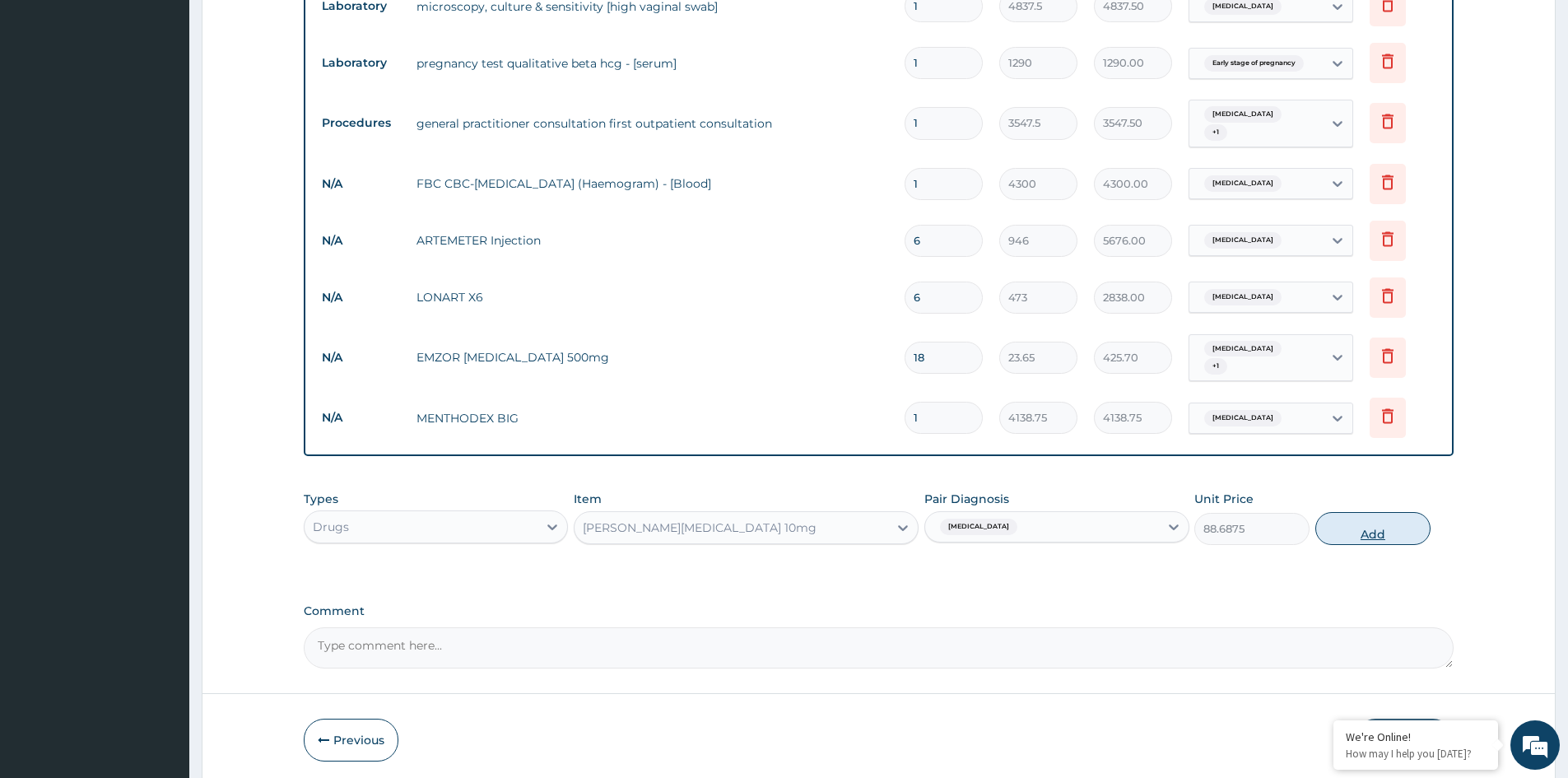
click at [1379, 528] on button "Add" at bounding box center [1373, 529] width 115 height 33
type input "0"
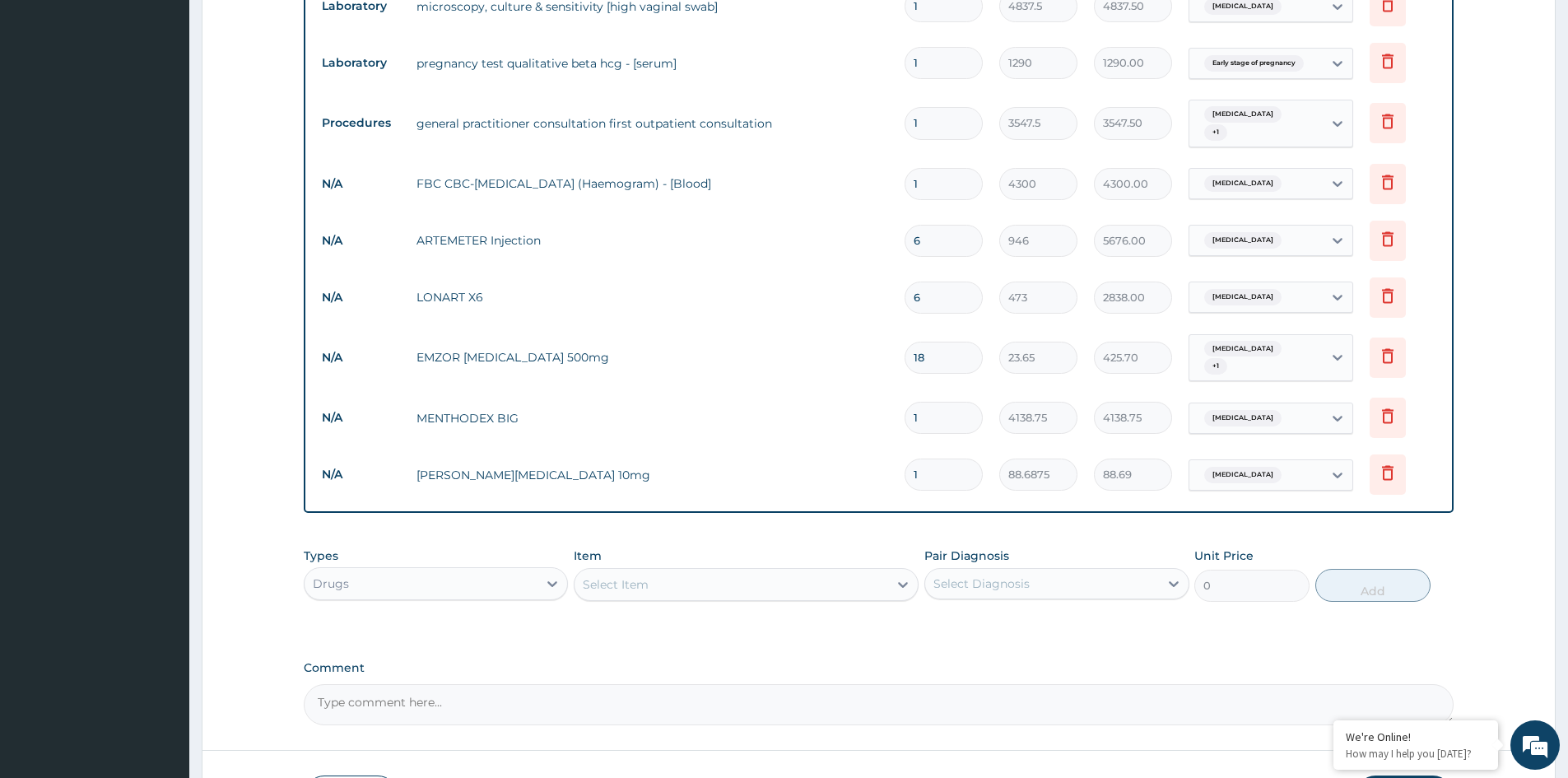
type input "0.00"
type input "5"
type input "443.44"
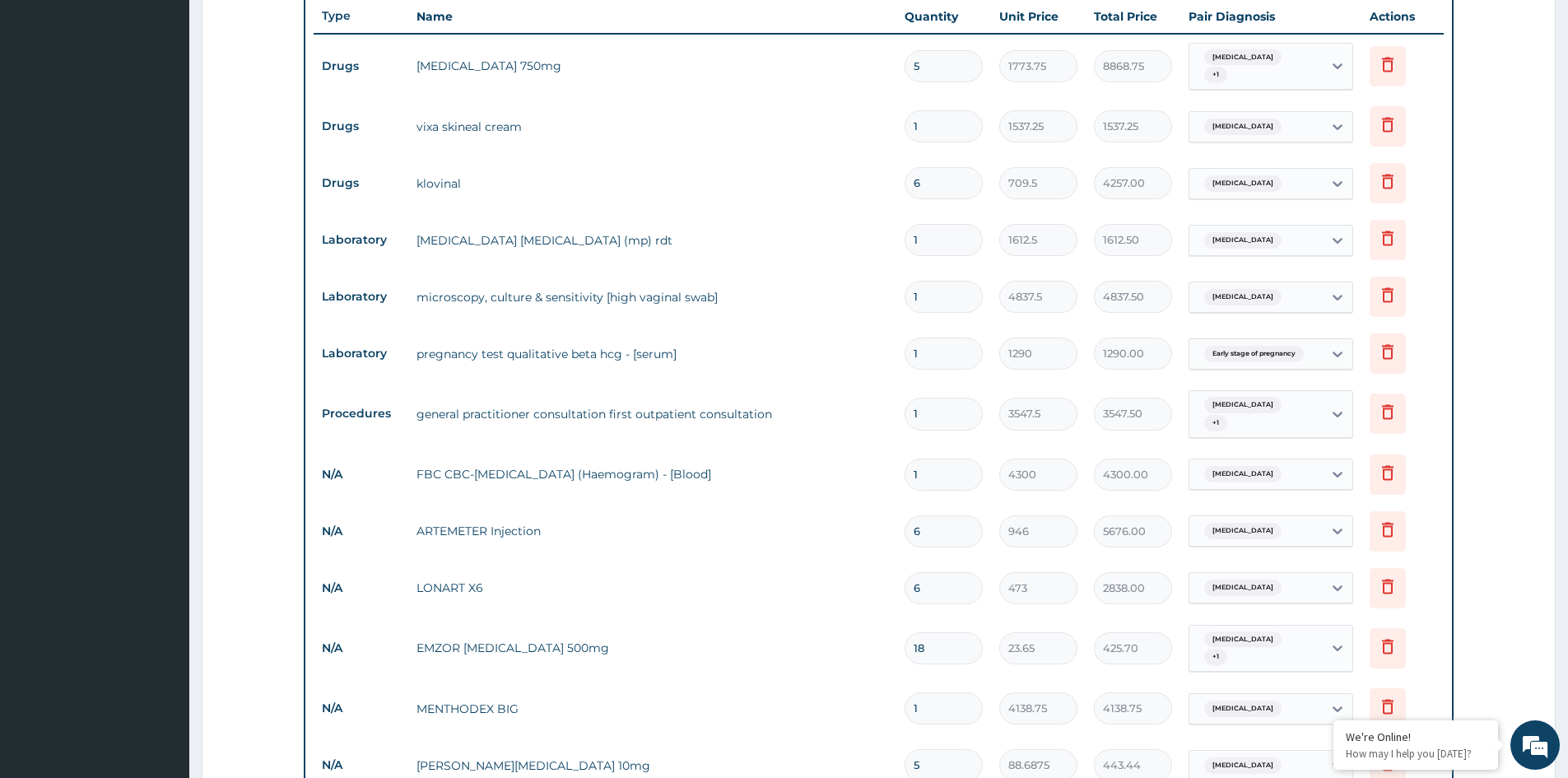
scroll to position [567, 0]
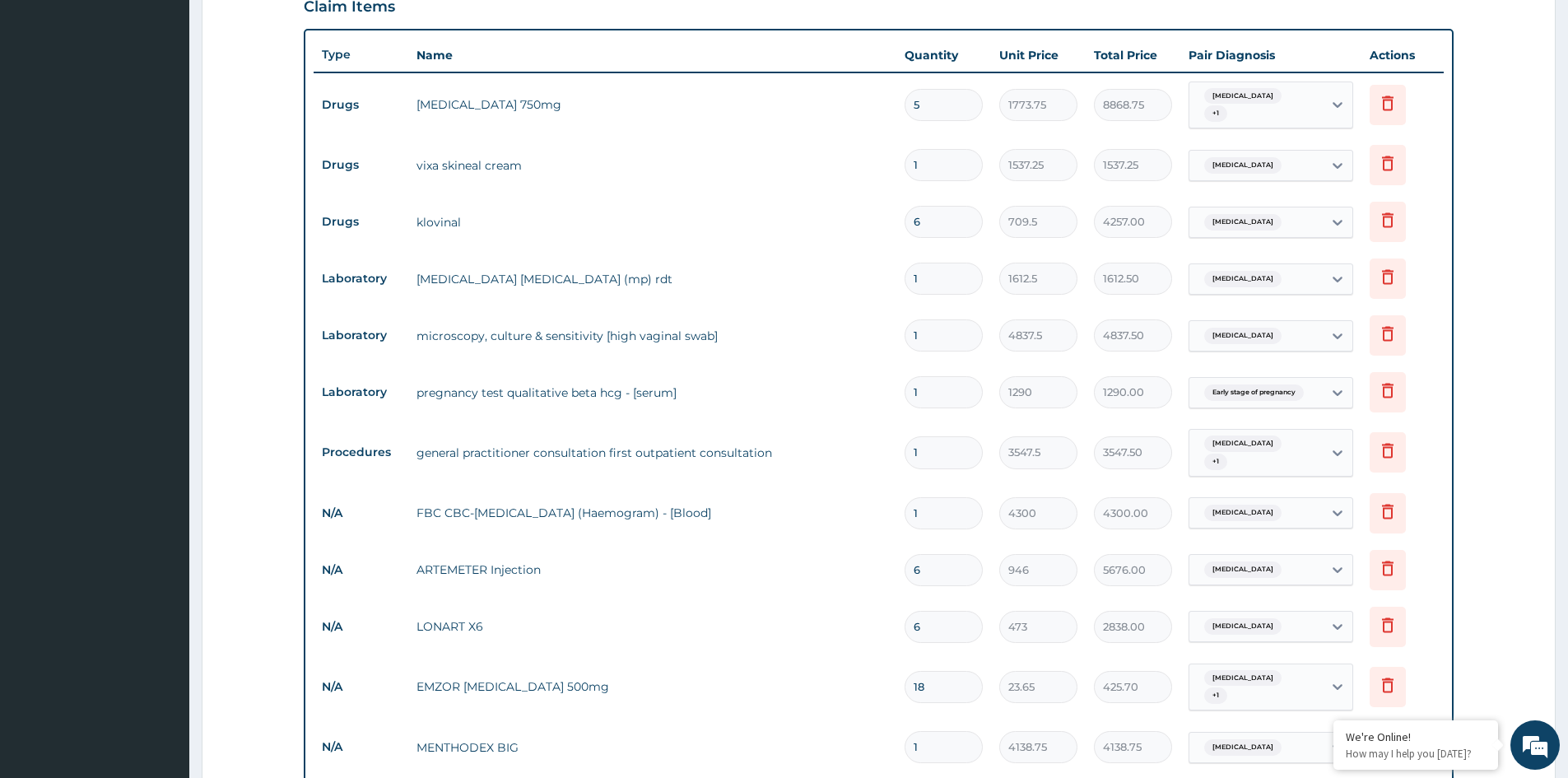
type input "5"
drag, startPoint x: 923, startPoint y: 103, endPoint x: 857, endPoint y: 115, distance: 67.1
click at [923, 104] on input "5" at bounding box center [943, 105] width 78 height 32
type input "0.00"
type input "32"
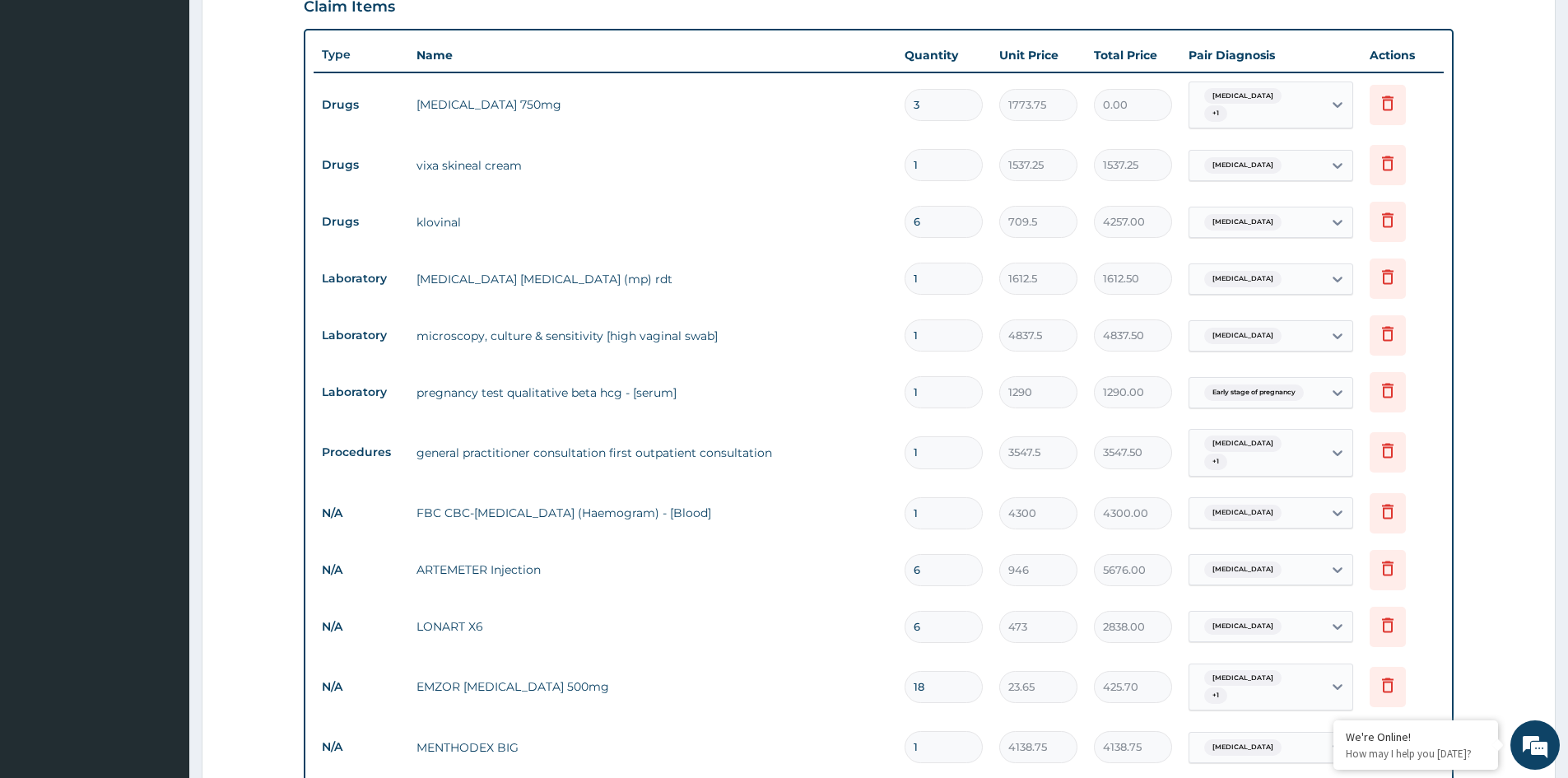
type input "56760.00"
type input "3"
type input "5321.25"
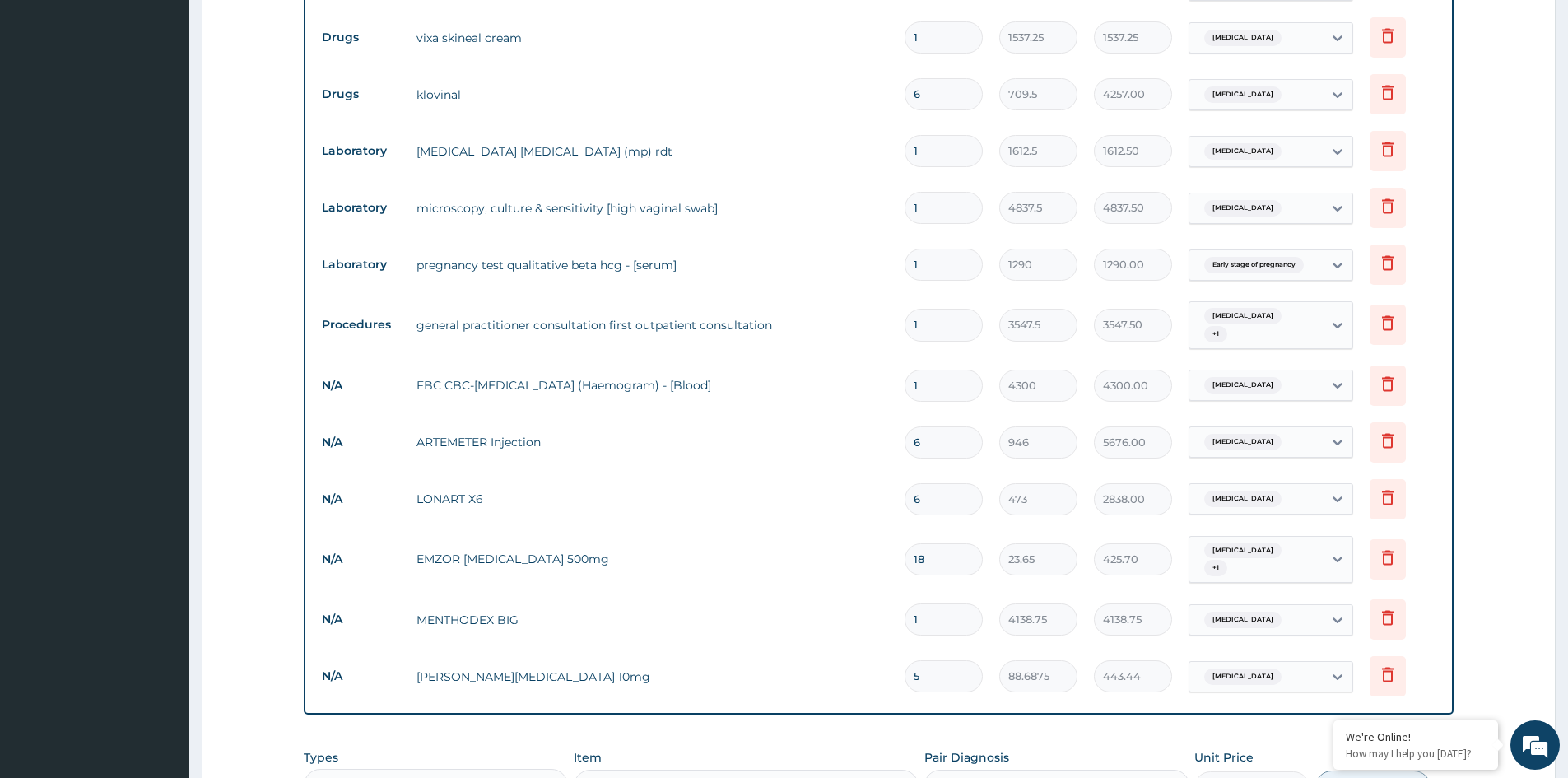
scroll to position [681, 0]
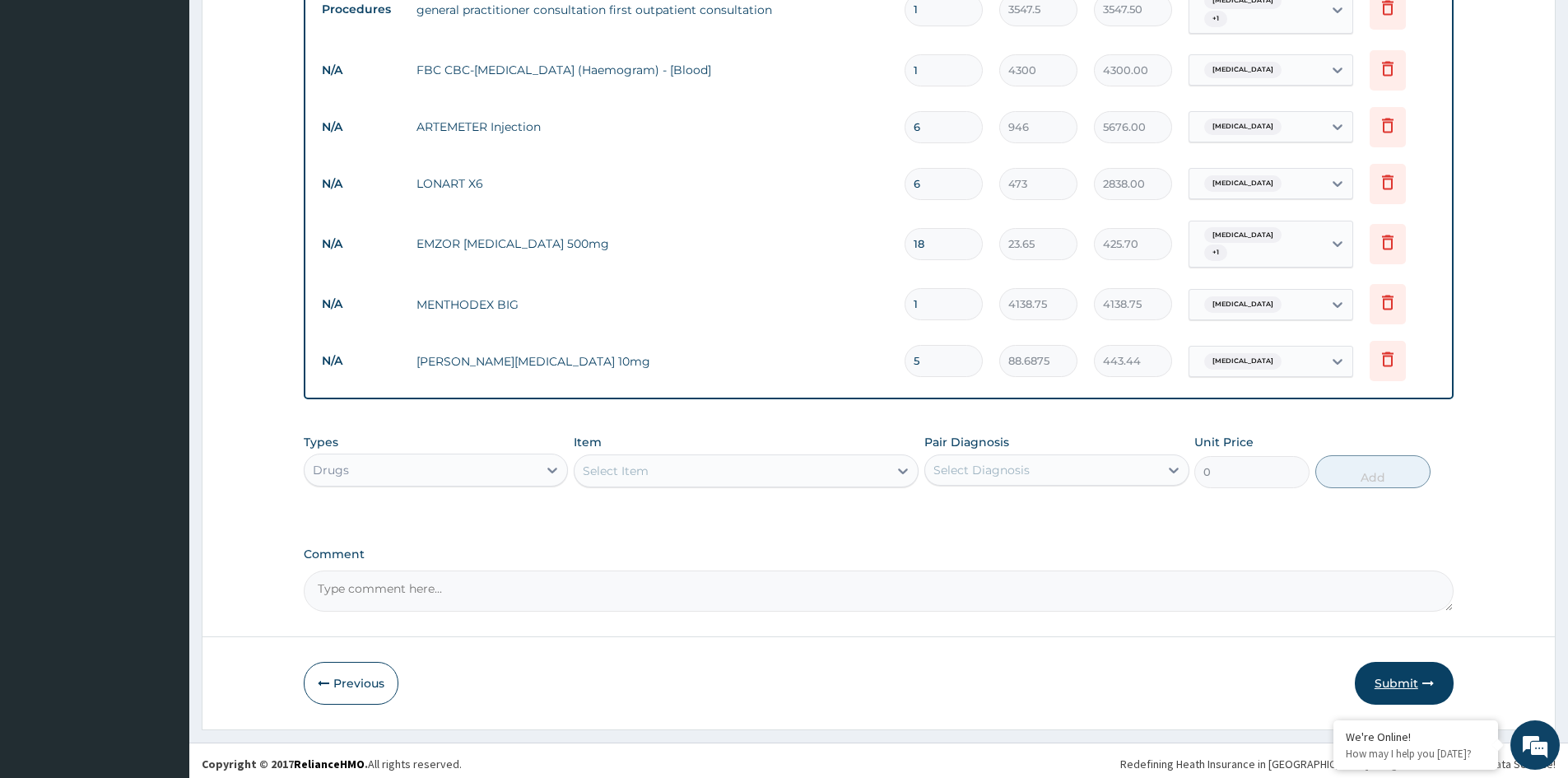
type input "3"
click at [1415, 668] on button "Submit" at bounding box center [1404, 683] width 99 height 43
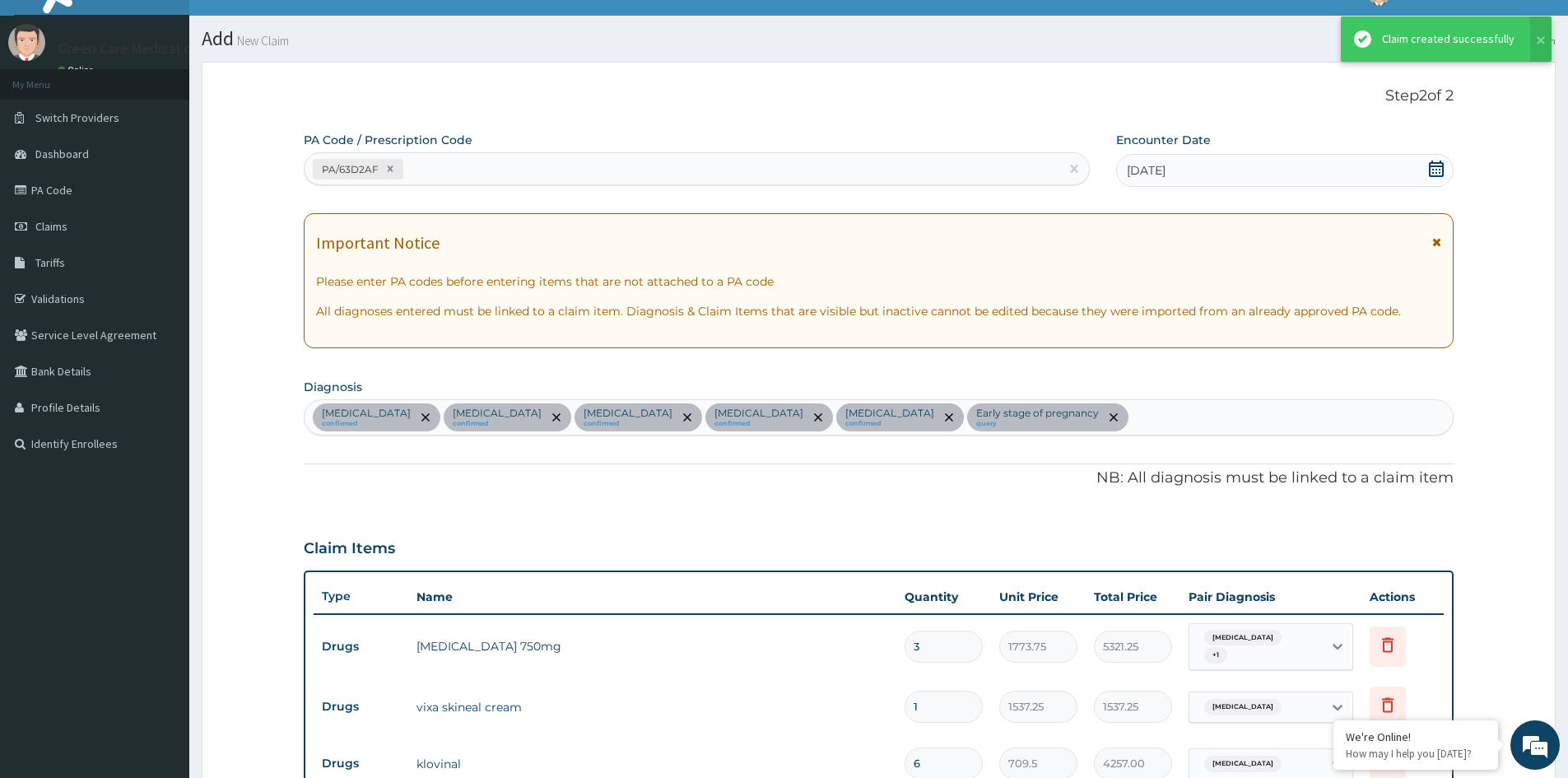
scroll to position [1010, 0]
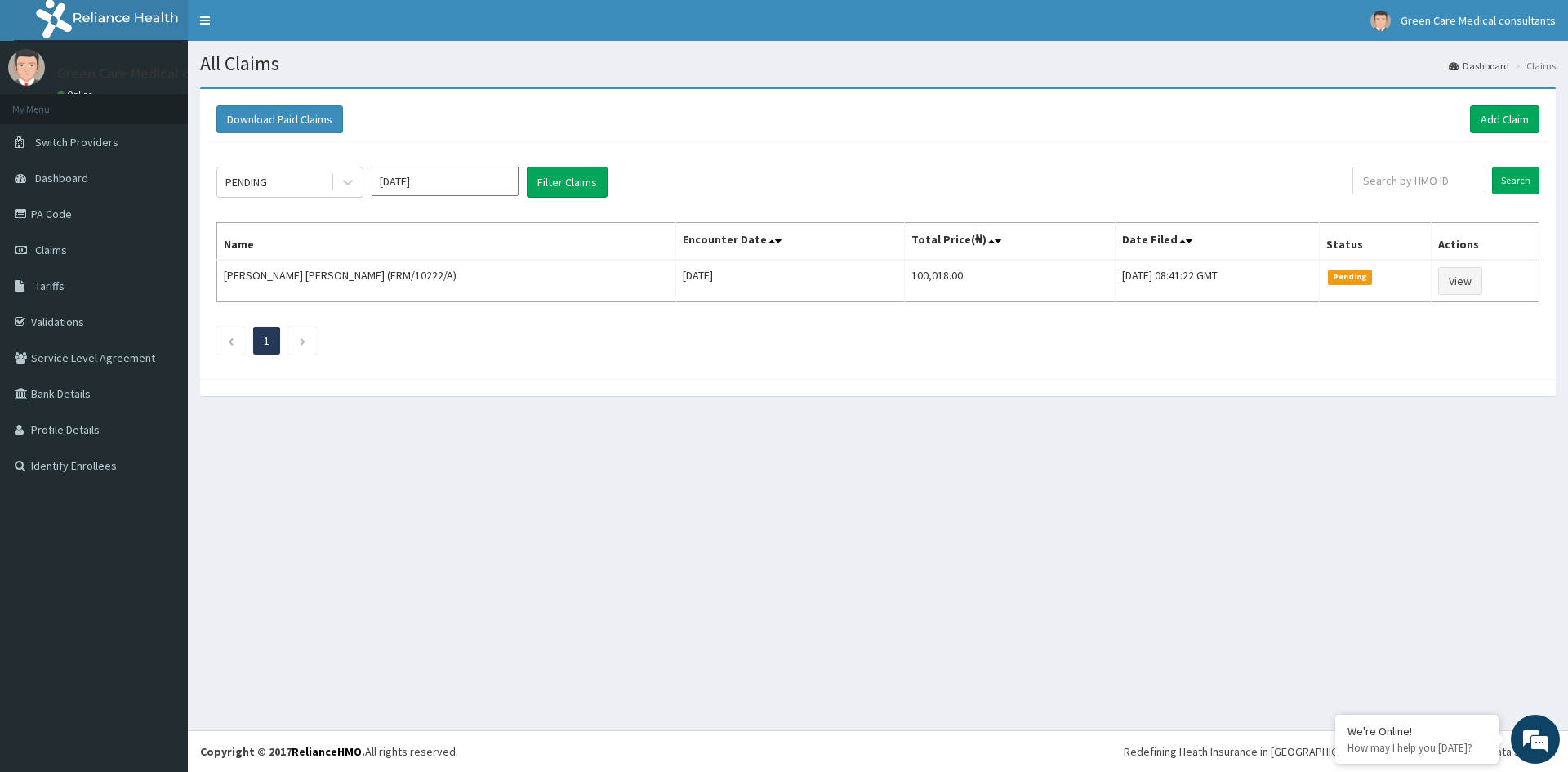
drag, startPoint x: 1384, startPoint y: 166, endPoint x: 1386, endPoint y: 187, distance: 21.1
click at [1384, 176] on div "PENDING [DATE] Filter Claims Search Name Encounter Date Total Price(₦) Date Fil…" at bounding box center [878, 256] width 1340 height 228
click at [1386, 187] on input "text" at bounding box center [1420, 180] width 134 height 28
type input "STZ/10234/B"
click at [1493, 166] on input "Search" at bounding box center [1516, 180] width 48 height 28
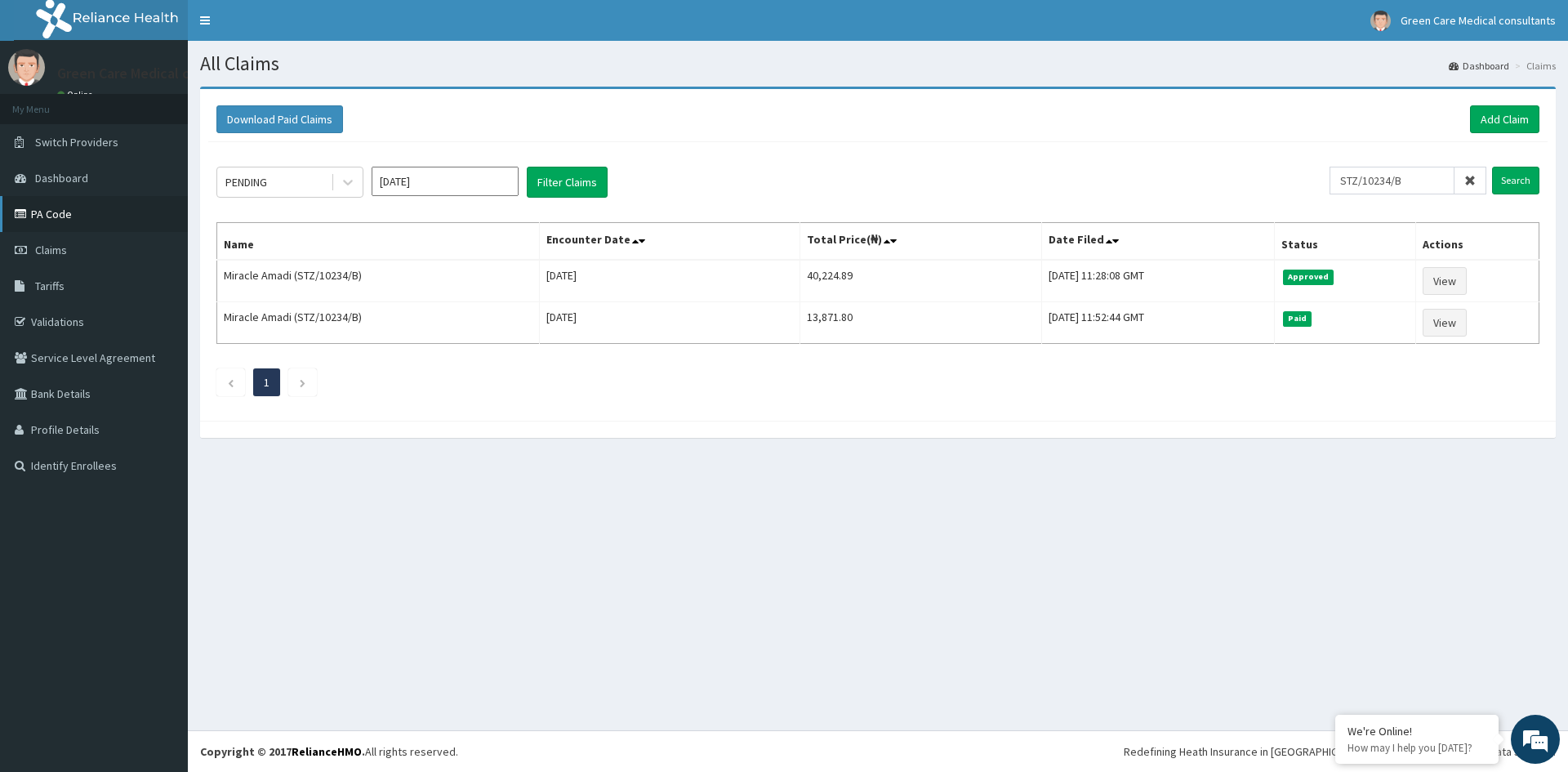
click at [59, 214] on link "PA Code" at bounding box center [94, 213] width 188 height 36
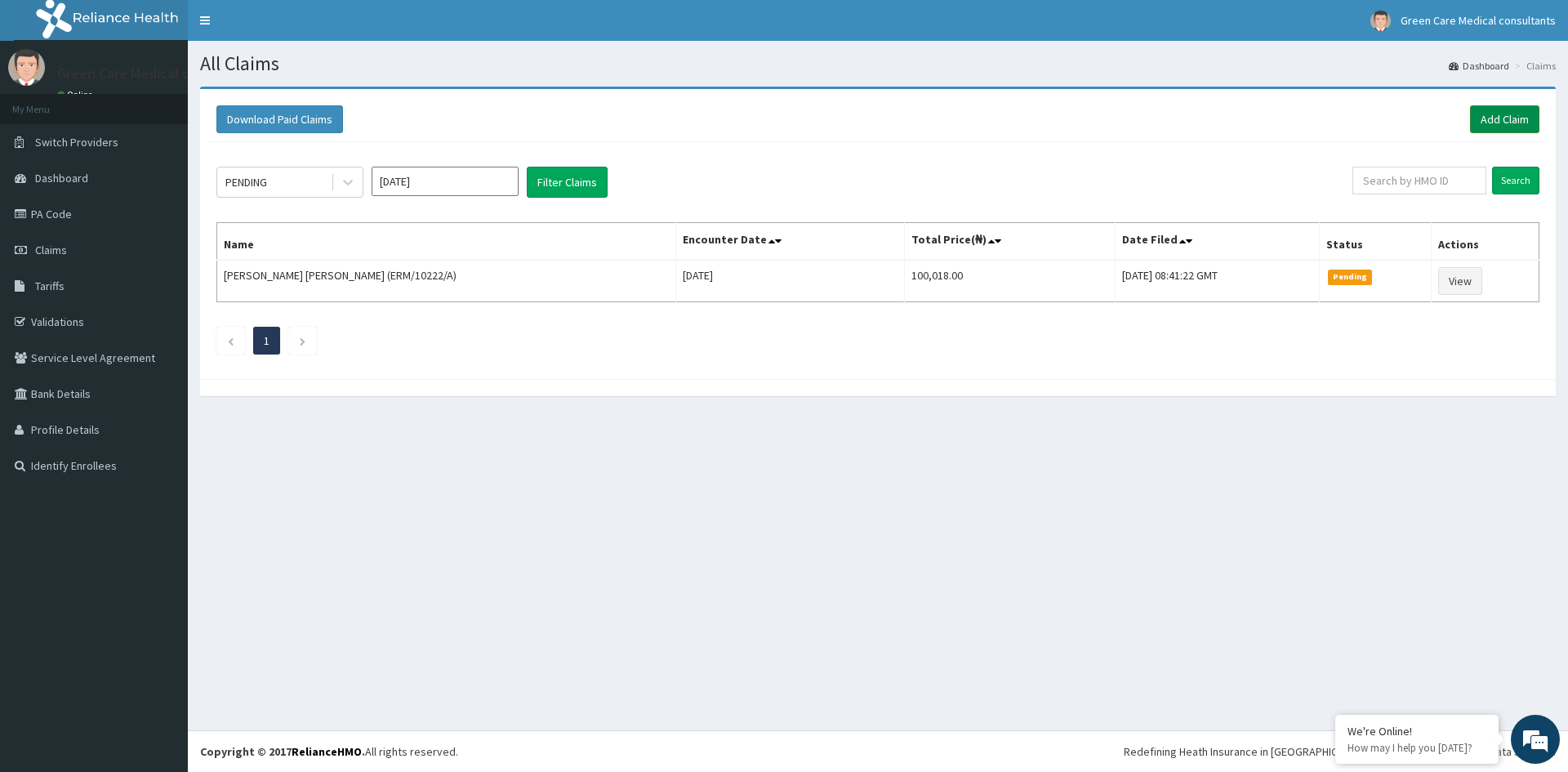
click at [1500, 118] on link "Add Claim" at bounding box center [1504, 119] width 69 height 28
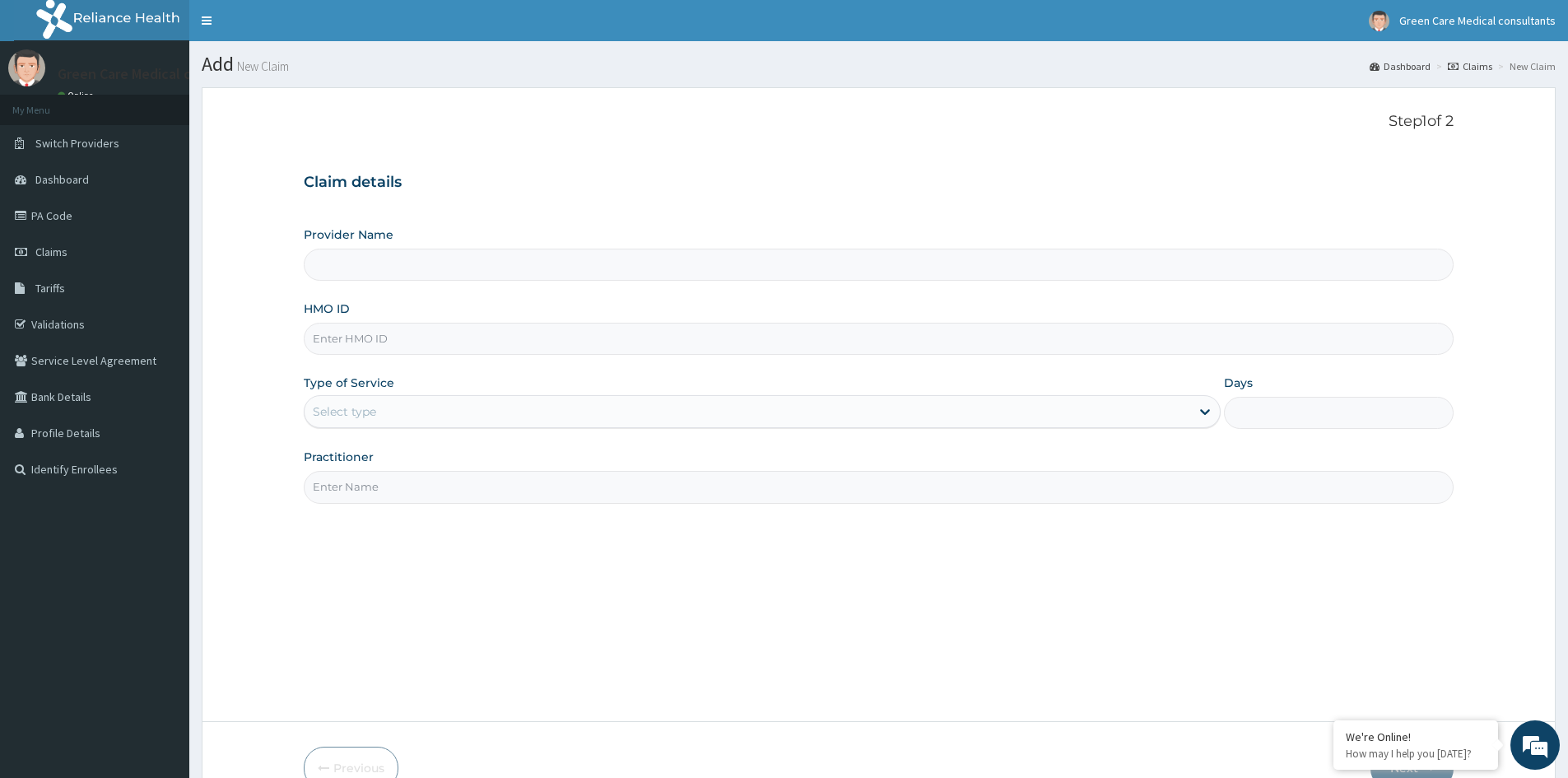
click at [389, 336] on input "HMO ID" at bounding box center [878, 339] width 1150 height 32
type input "FUI/"
type input "Green Care Medical Consultants"
type input "FUI/10124/F"
click at [431, 412] on div "Select type" at bounding box center [747, 411] width 886 height 26
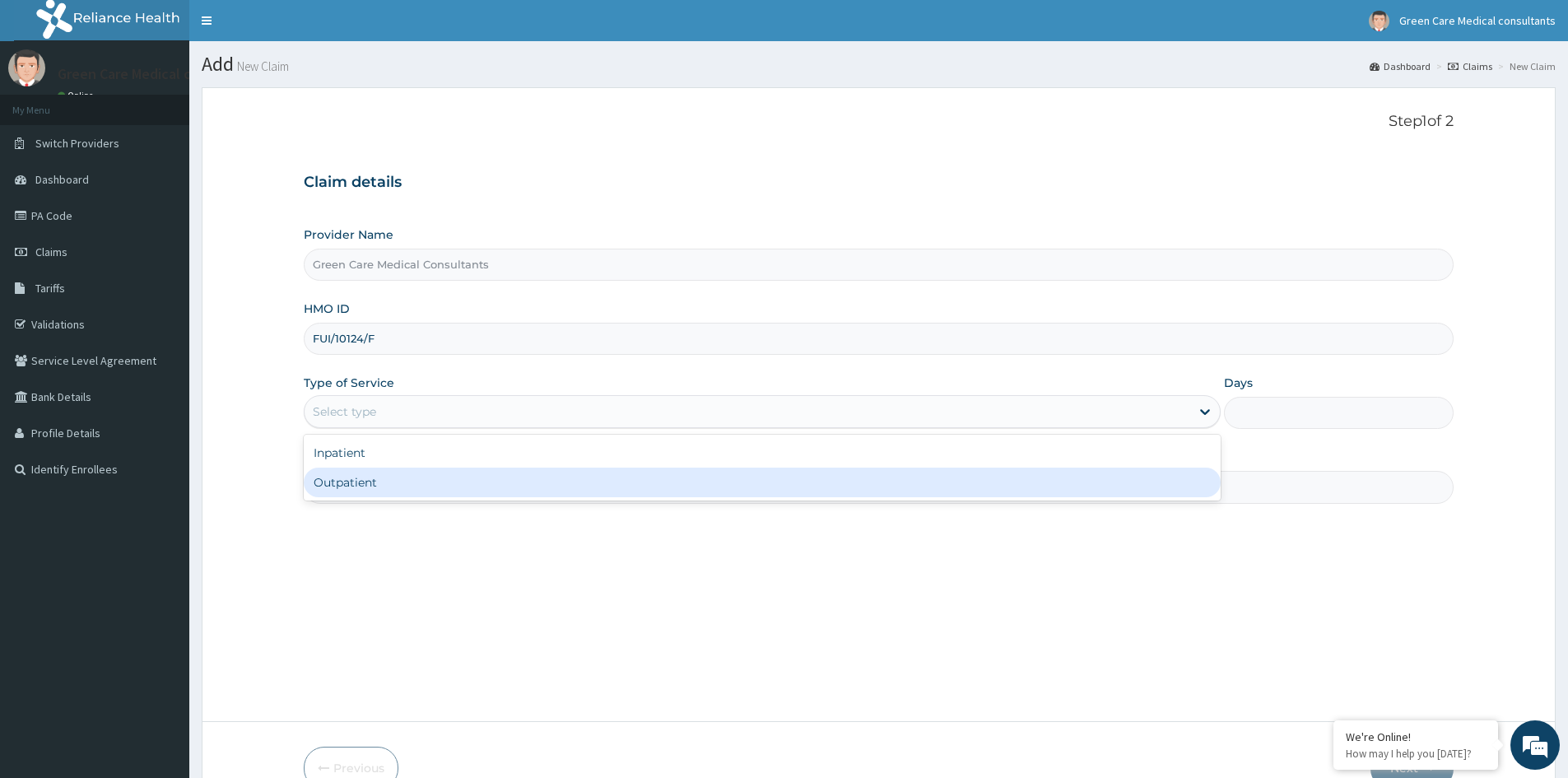
drag, startPoint x: 396, startPoint y: 478, endPoint x: 438, endPoint y: 502, distance: 48.4
click at [401, 483] on div "Outpatient" at bounding box center [762, 482] width 917 height 30
type input "1"
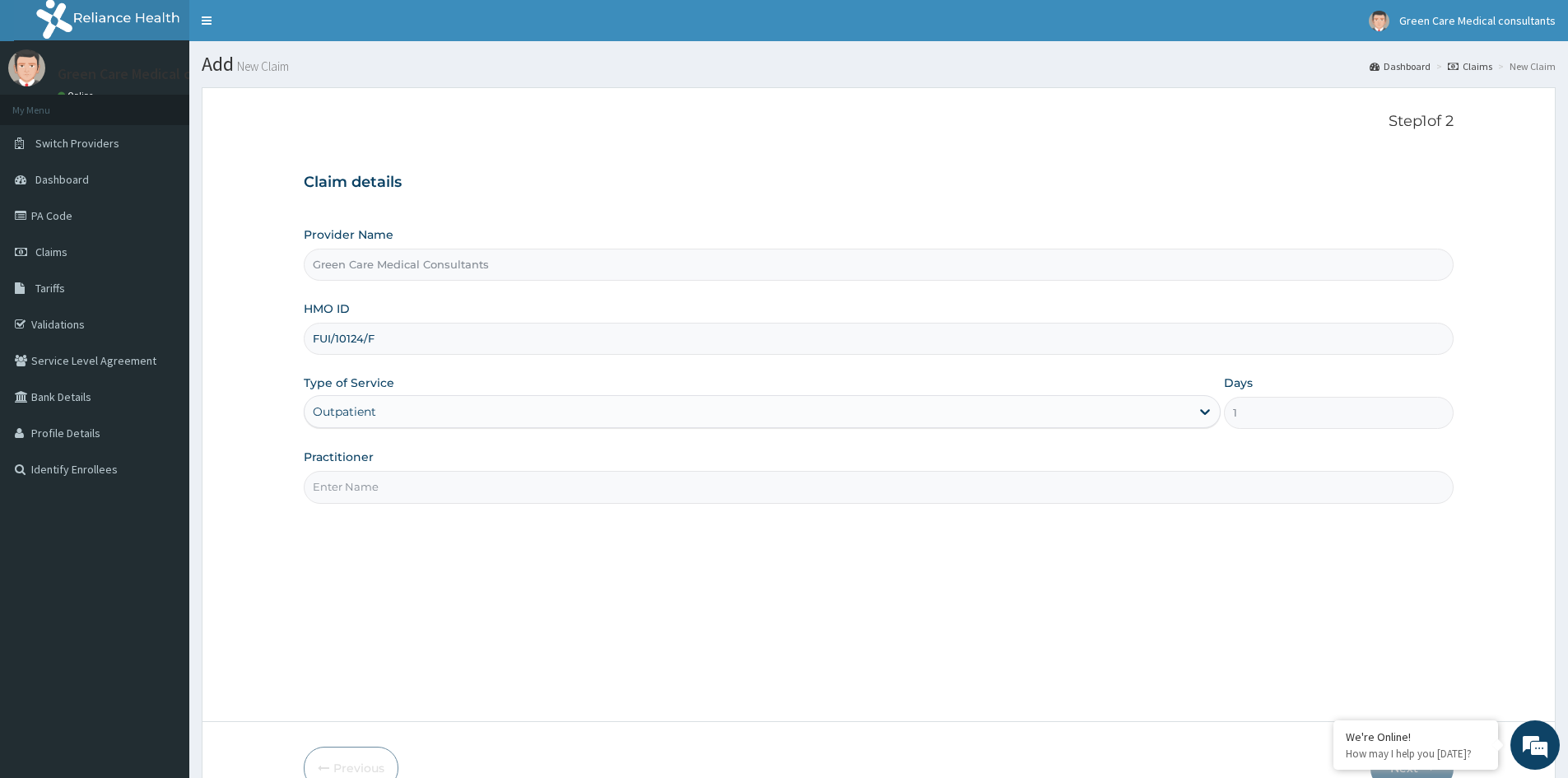
click at [442, 500] on input "Practitioner" at bounding box center [878, 487] width 1150 height 32
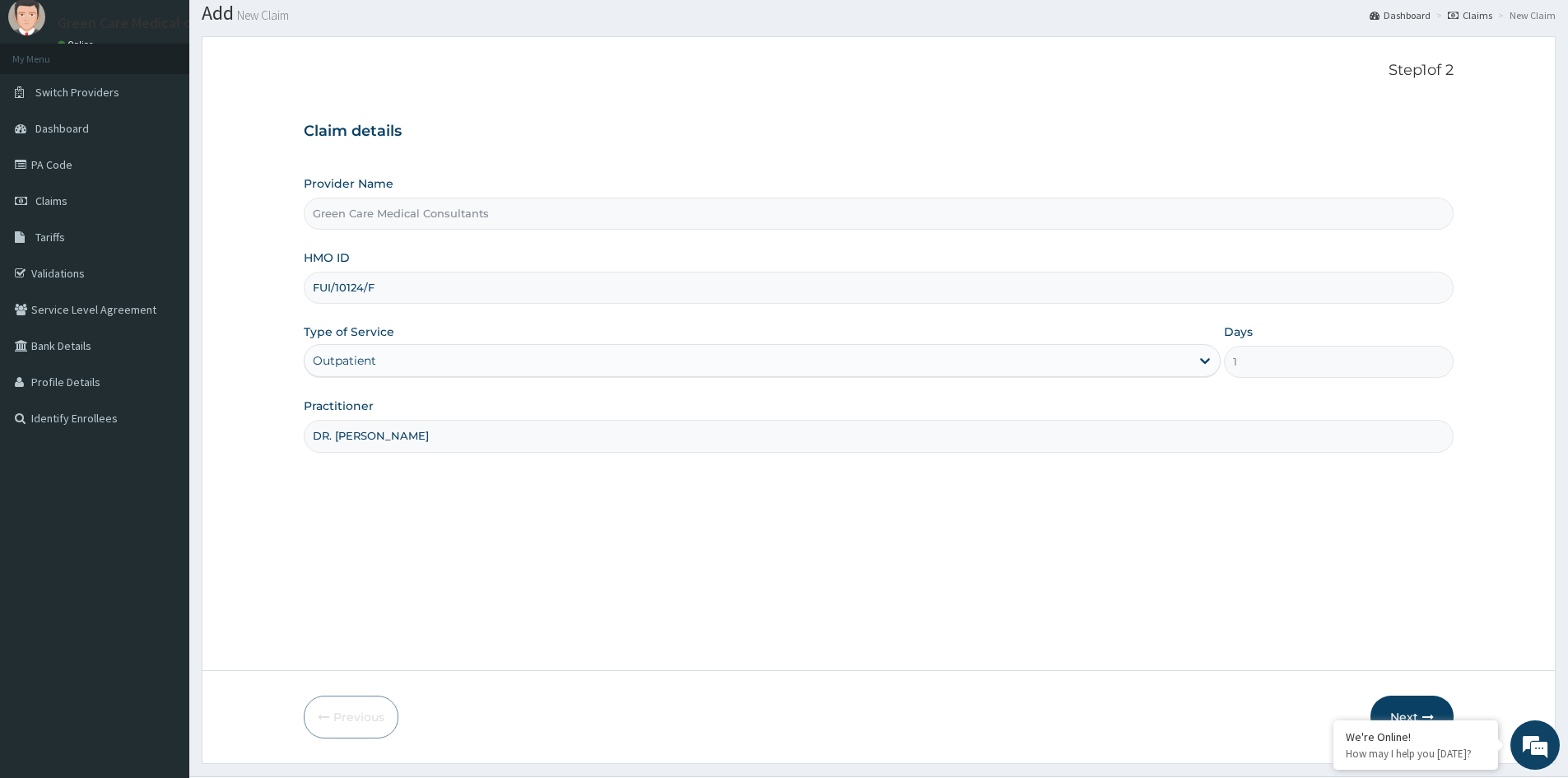
scroll to position [91, 0]
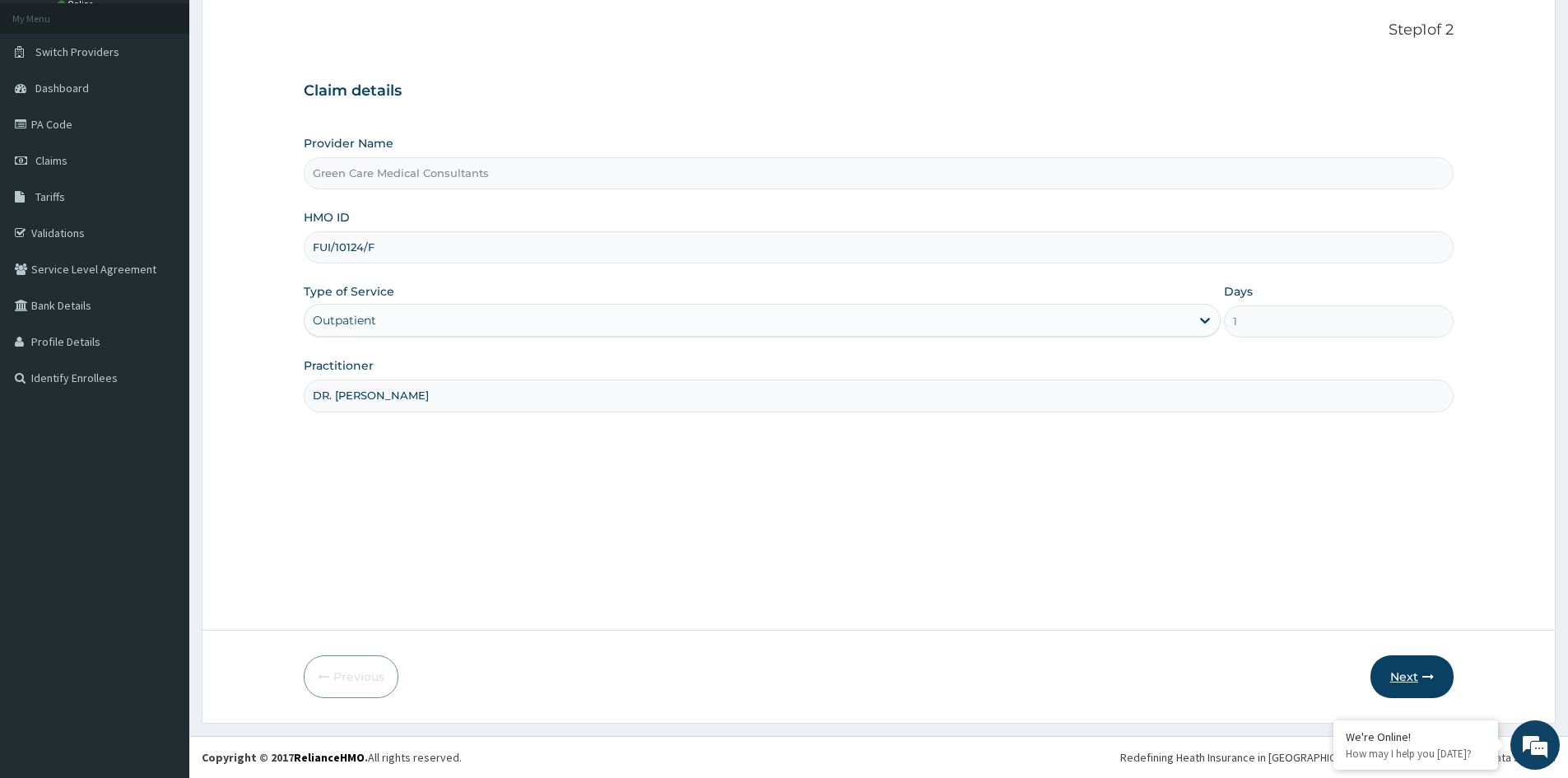
type input "DR. PAMELA"
click at [1415, 664] on button "Next" at bounding box center [1411, 677] width 83 height 43
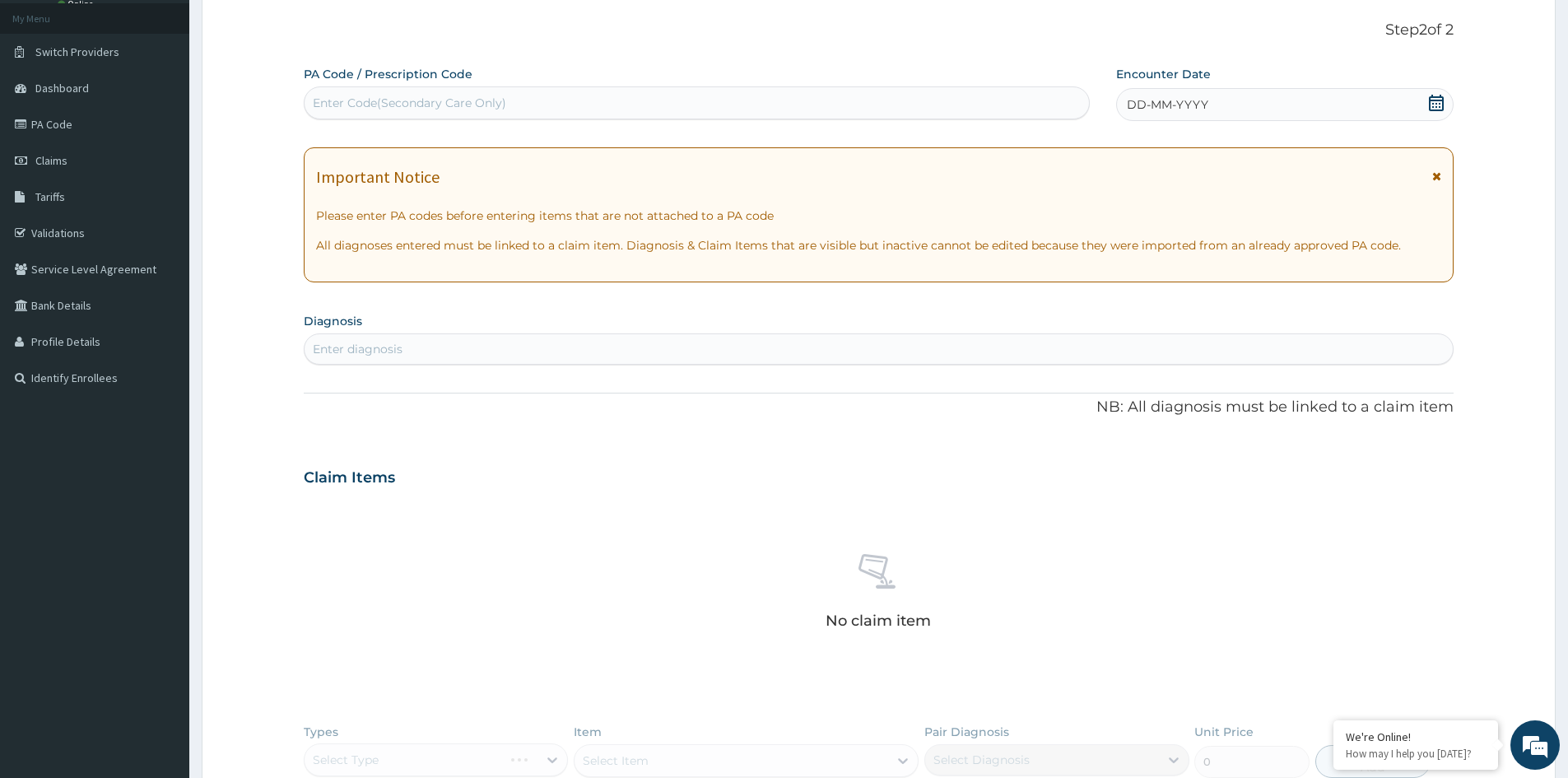
click at [549, 93] on div "Enter Code(Secondary Care Only)" at bounding box center [696, 102] width 784 height 26
paste input "PA/2C5842"
type input "PA/2C5842"
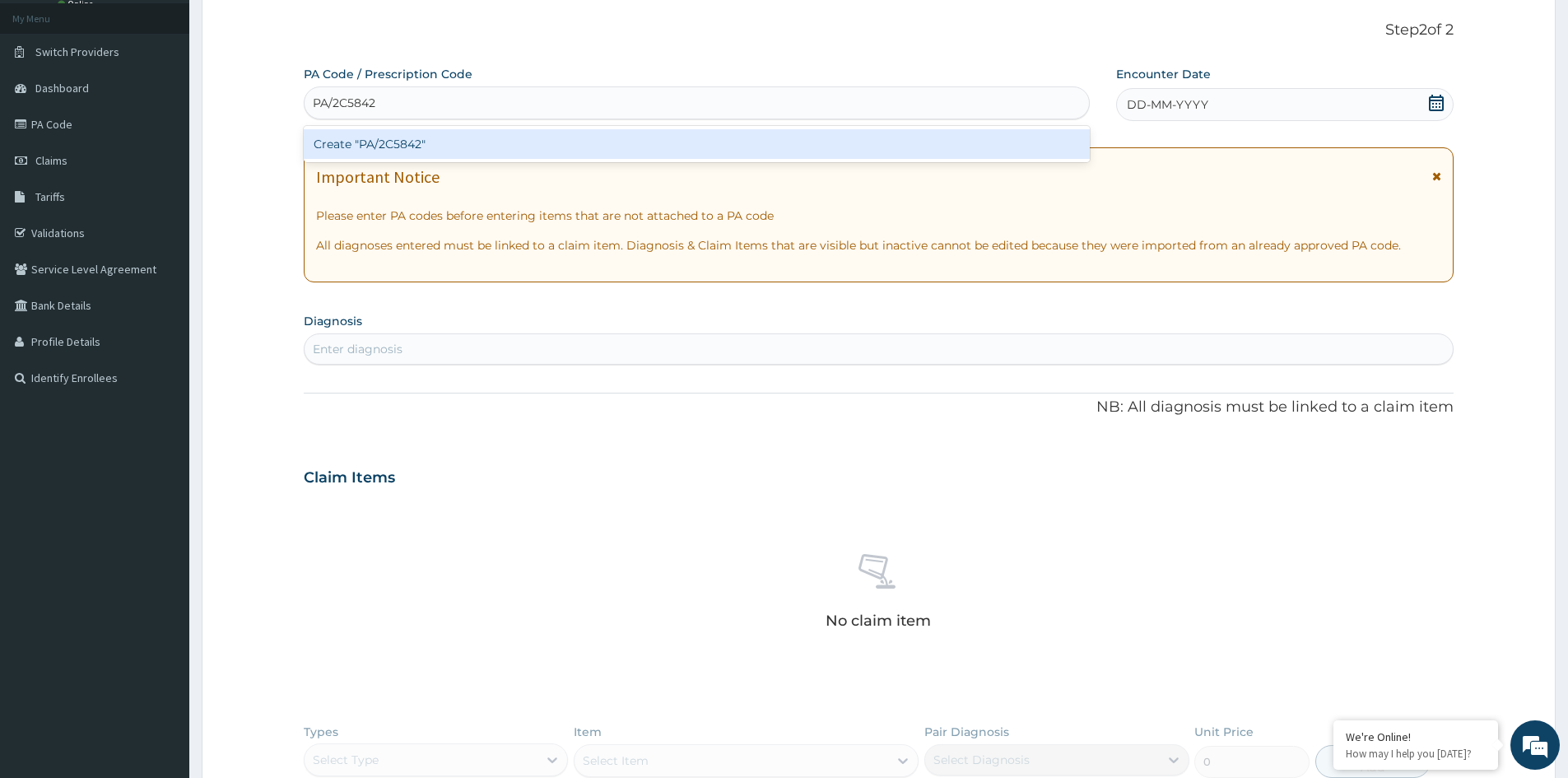
click at [512, 150] on div "Create "PA/2C5842"" at bounding box center [696, 143] width 786 height 30
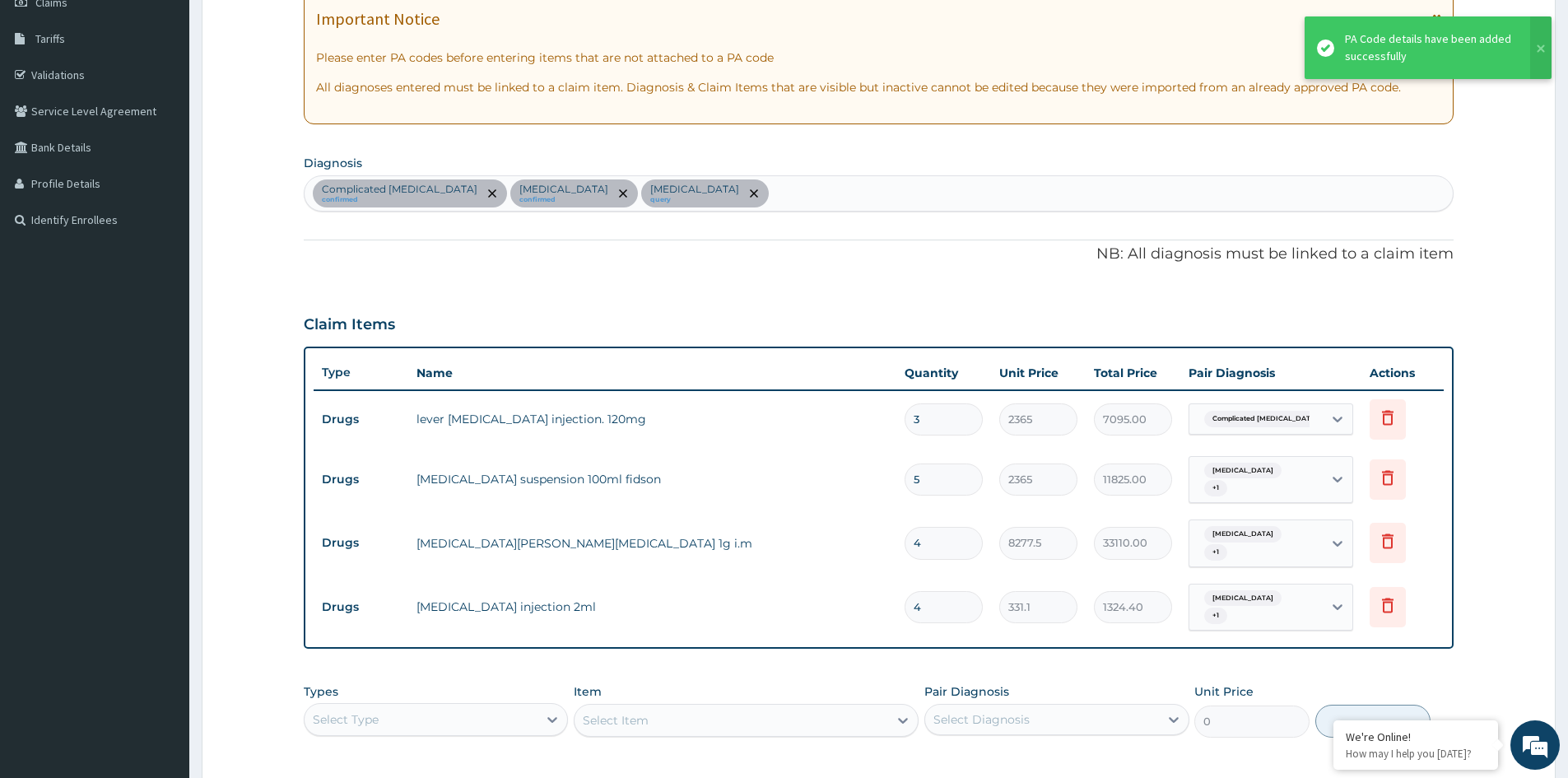
scroll to position [256, 0]
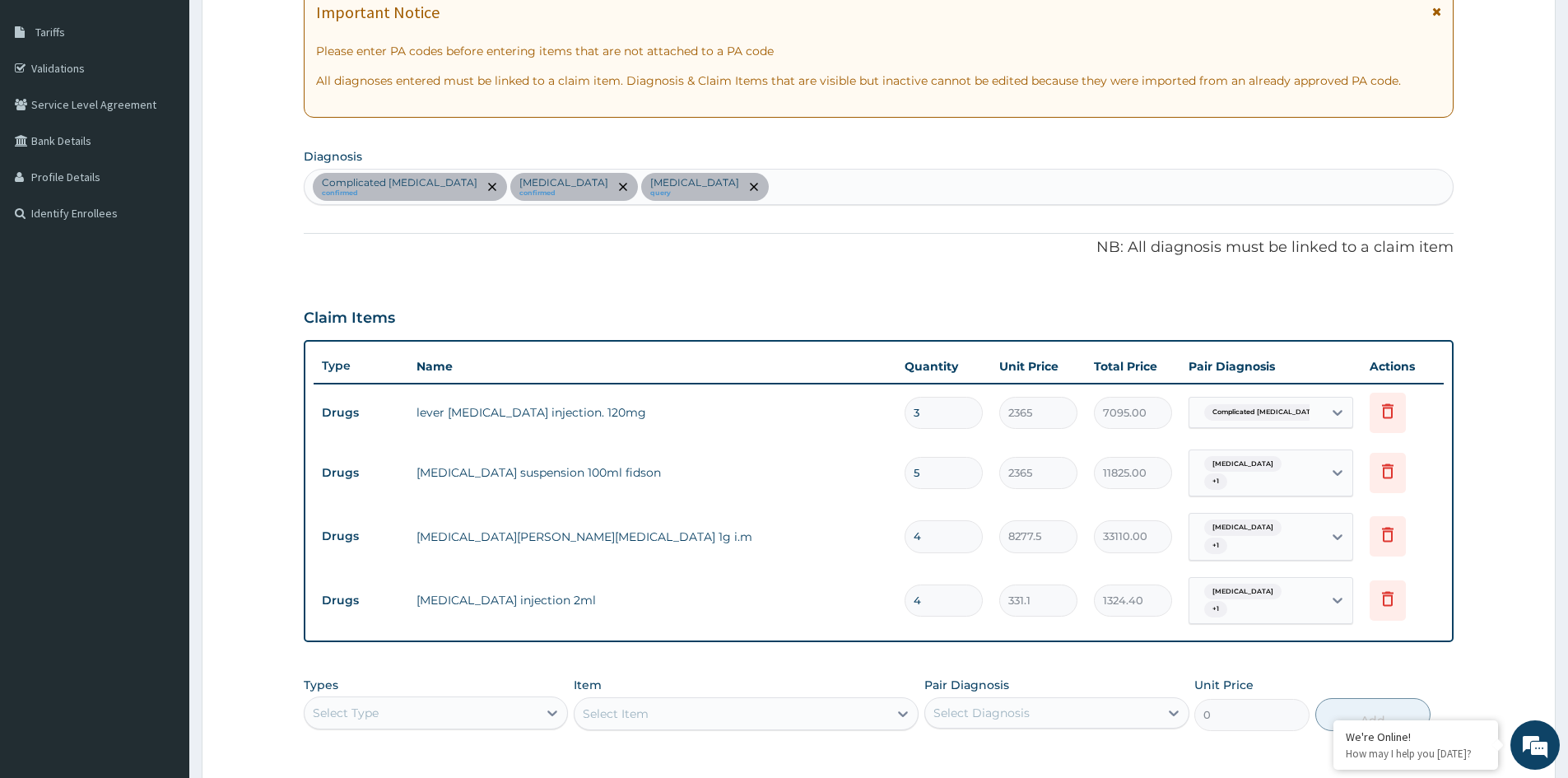
click at [496, 700] on div "Select Type" at bounding box center [420, 712] width 233 height 26
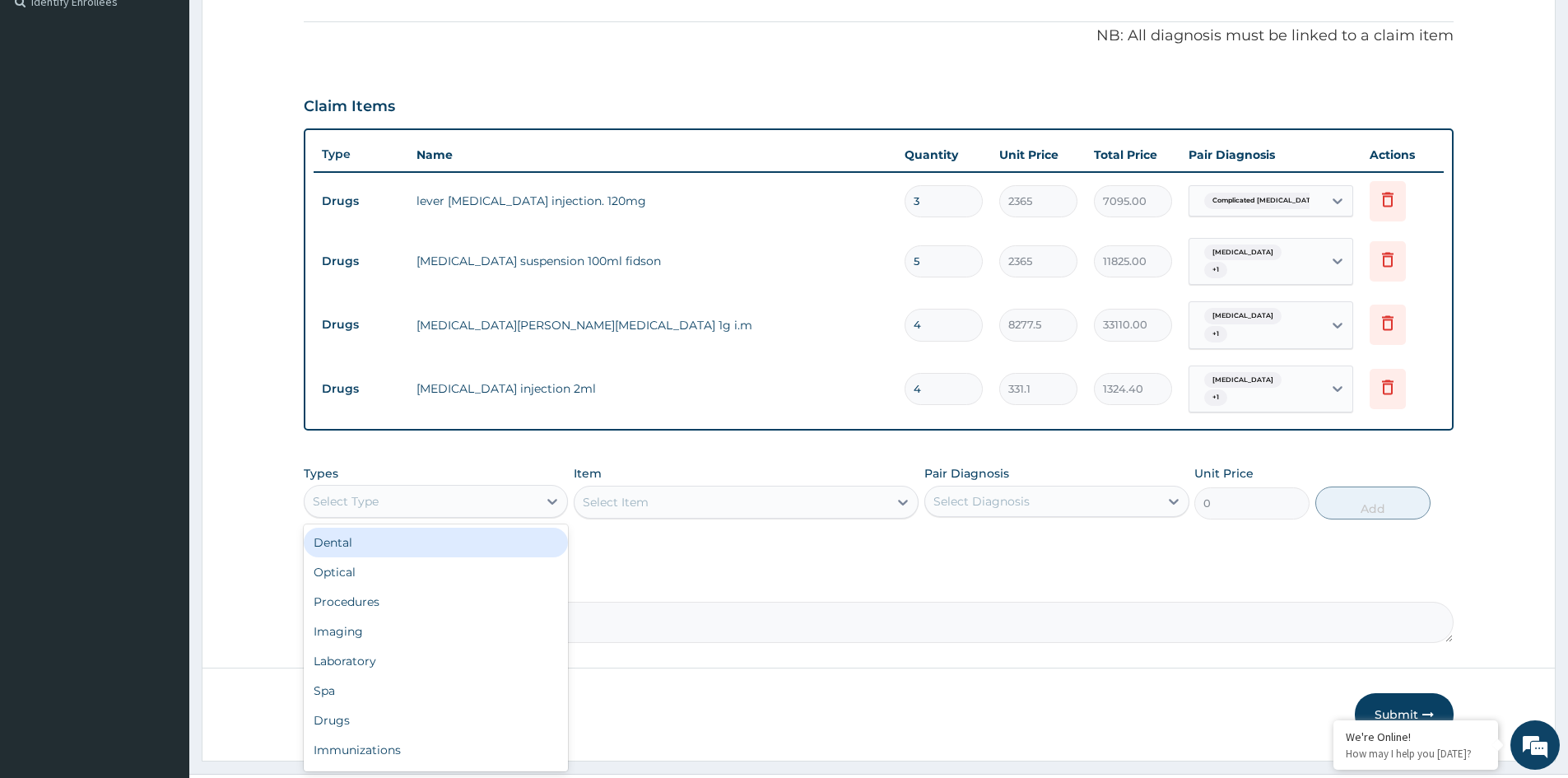
scroll to position [485, 0]
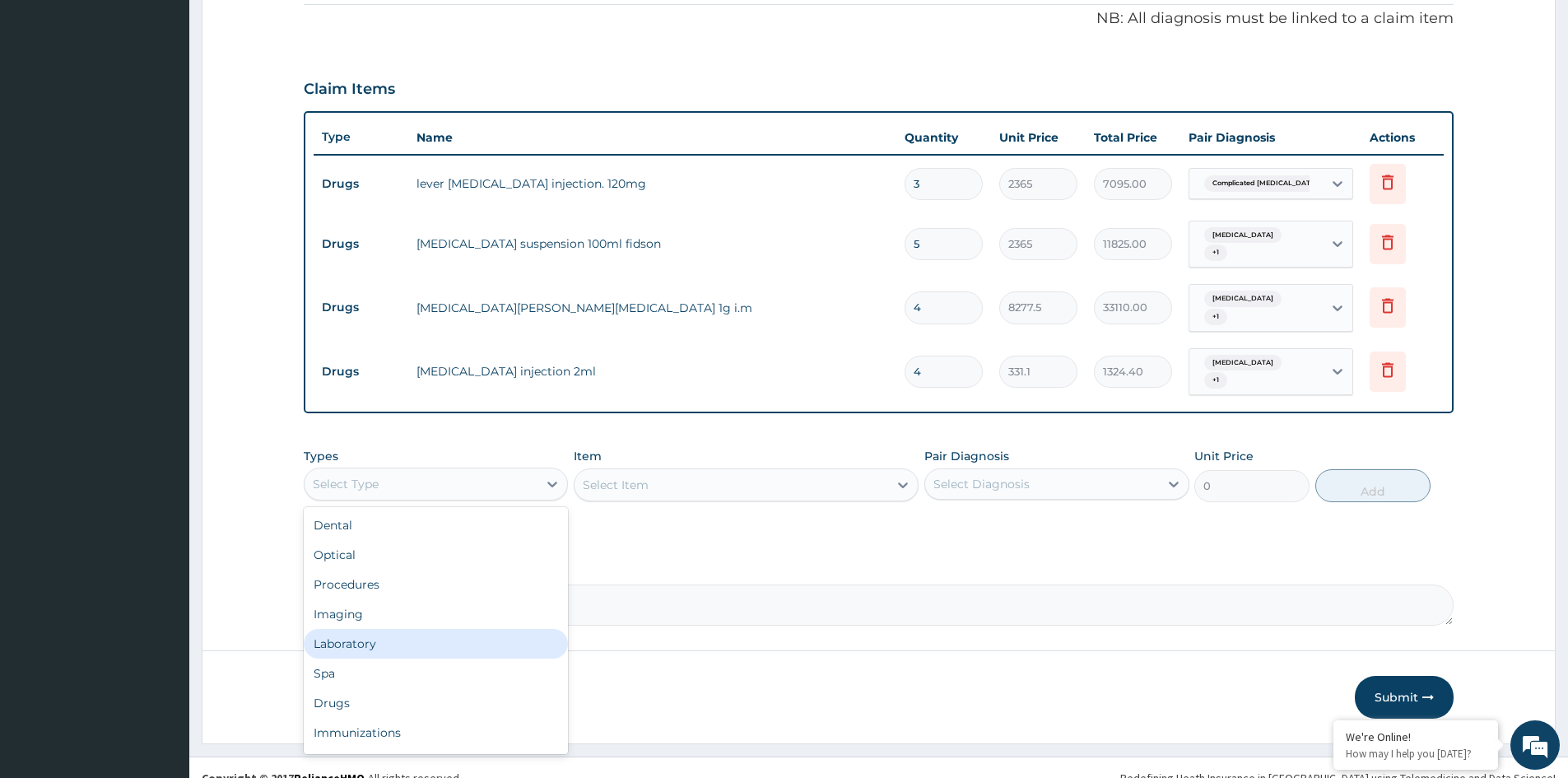
drag, startPoint x: 415, startPoint y: 617, endPoint x: 508, endPoint y: 542, distance: 119.5
click at [415, 629] on div "Laboratory" at bounding box center [436, 643] width 265 height 30
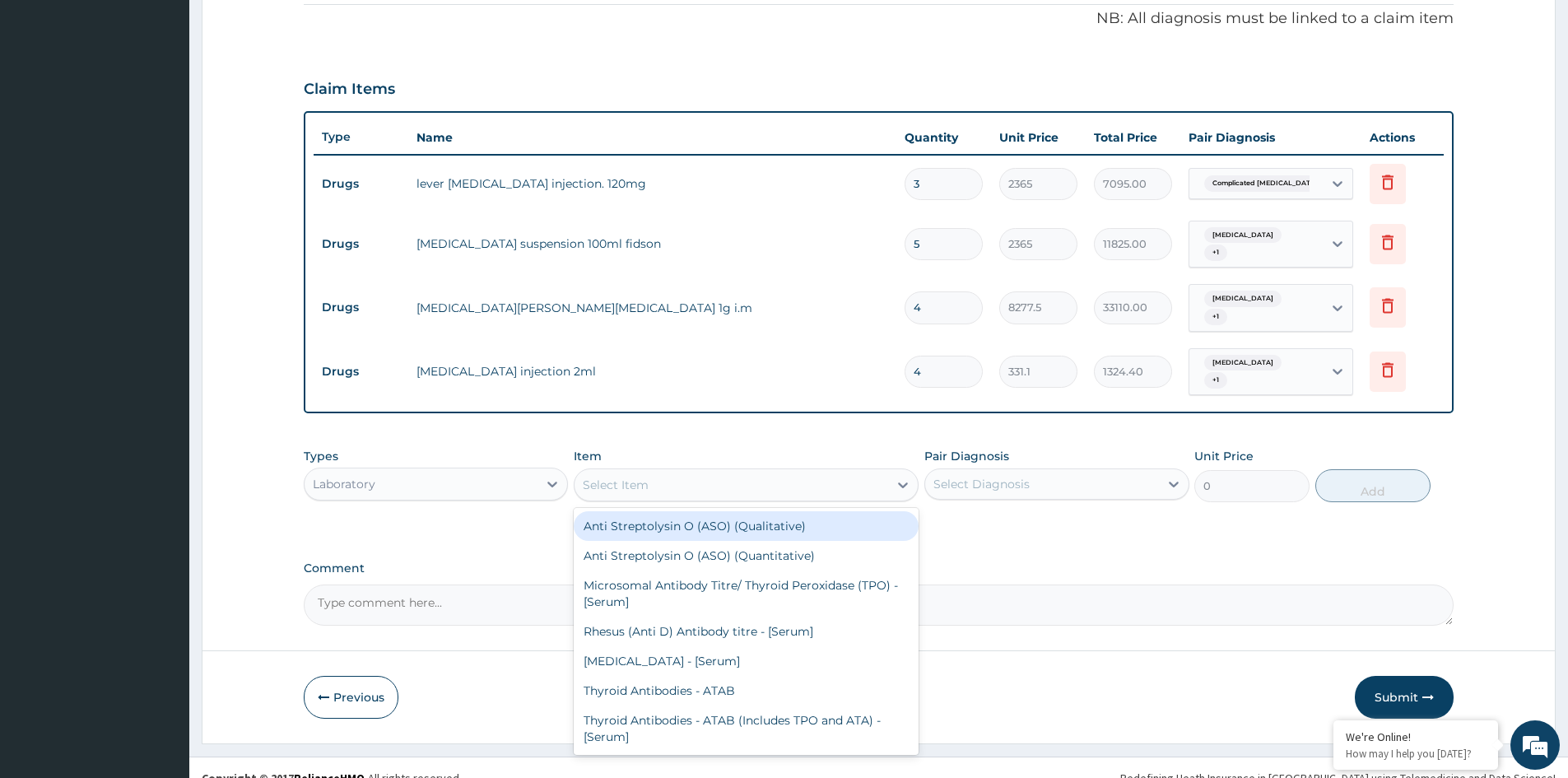
click at [599, 477] on div "Select Item" at bounding box center [616, 486] width 66 height 17
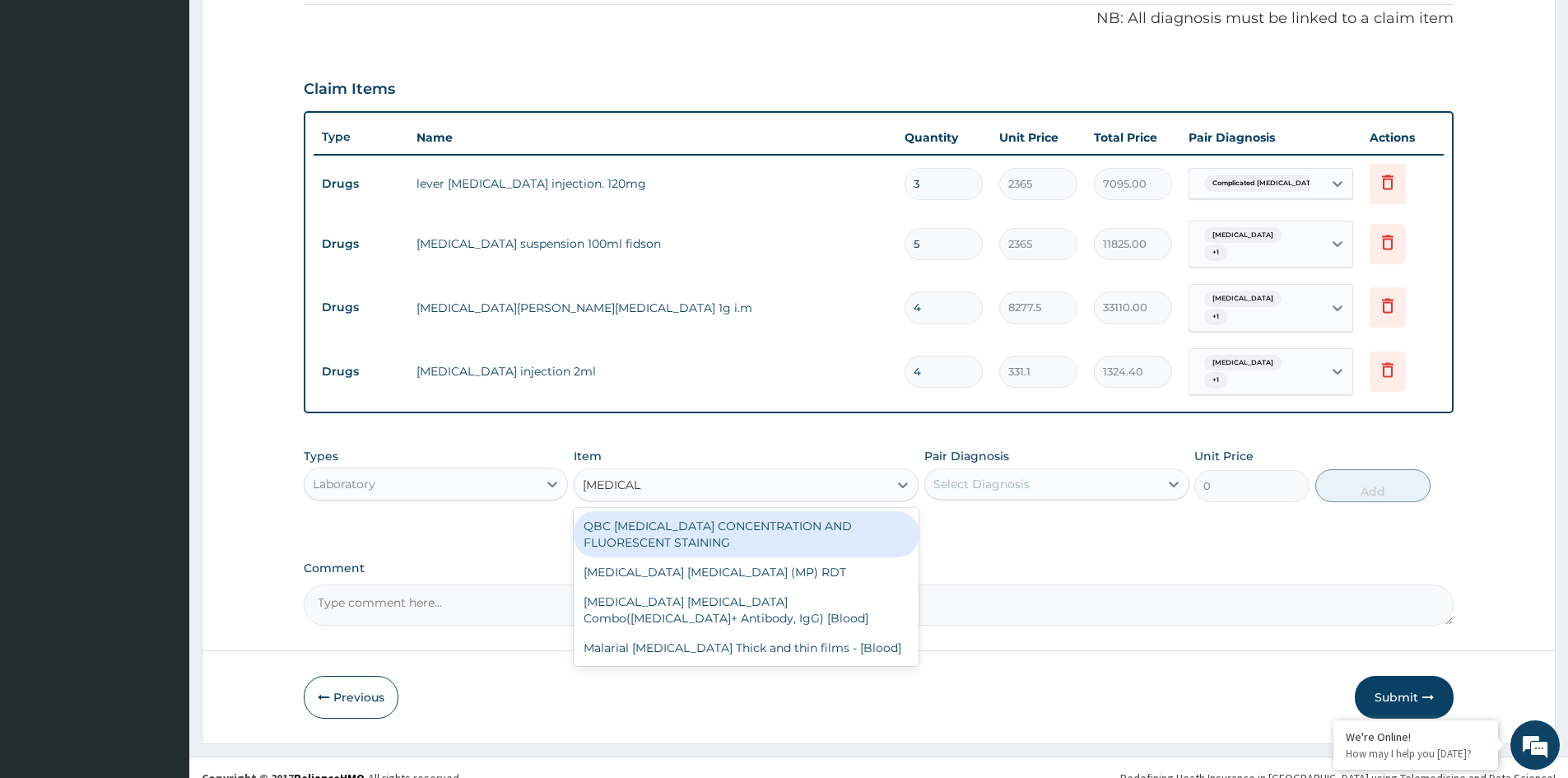
type input "MALARIA P"
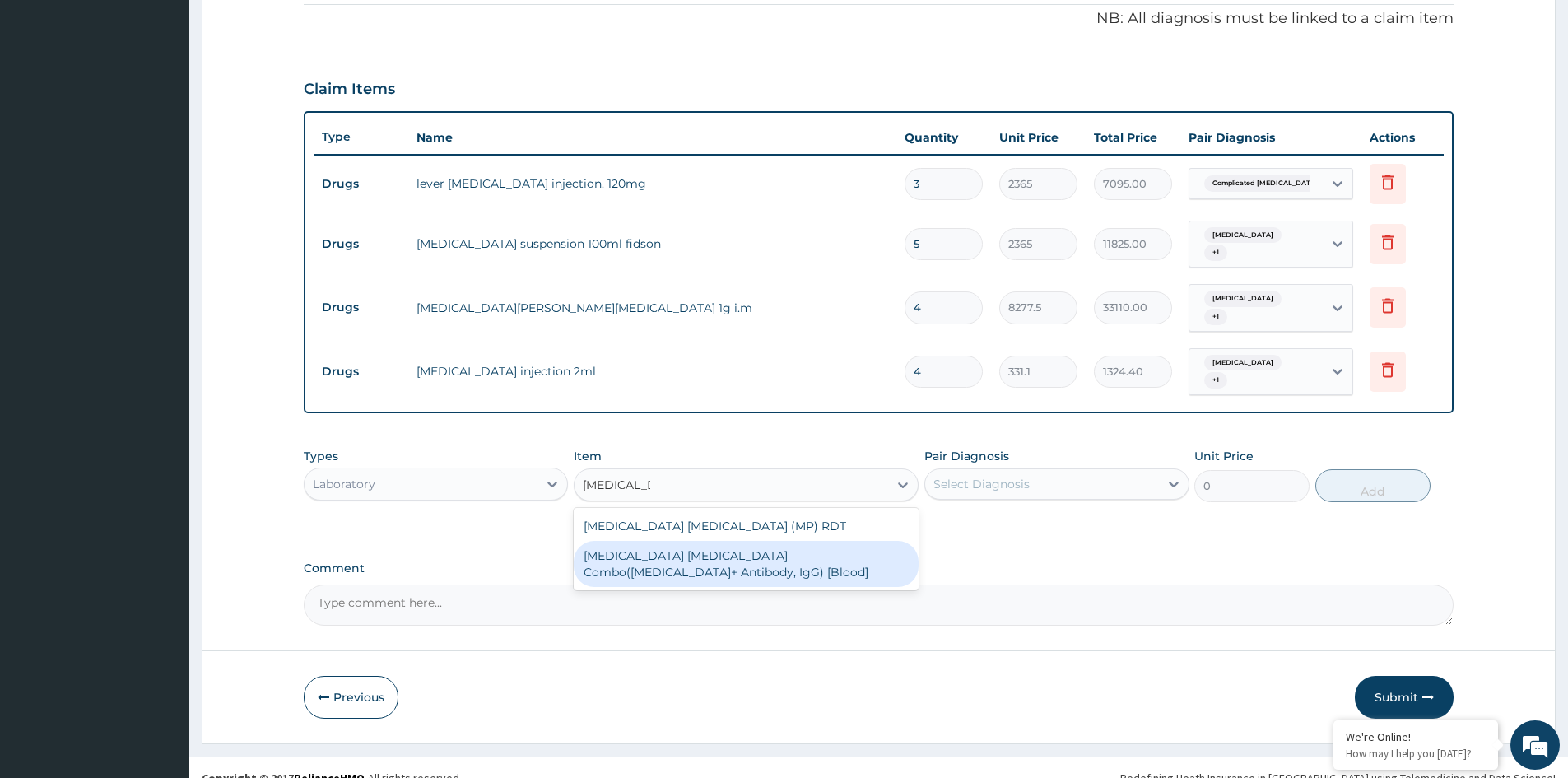
drag, startPoint x: 668, startPoint y: 535, endPoint x: 910, endPoint y: 506, distance: 243.7
click at [725, 541] on div "Malaria Parasite Combo(Blood Film+ Antibody, IgG) [Blood]" at bounding box center [746, 564] width 345 height 46
type input "1612.5"
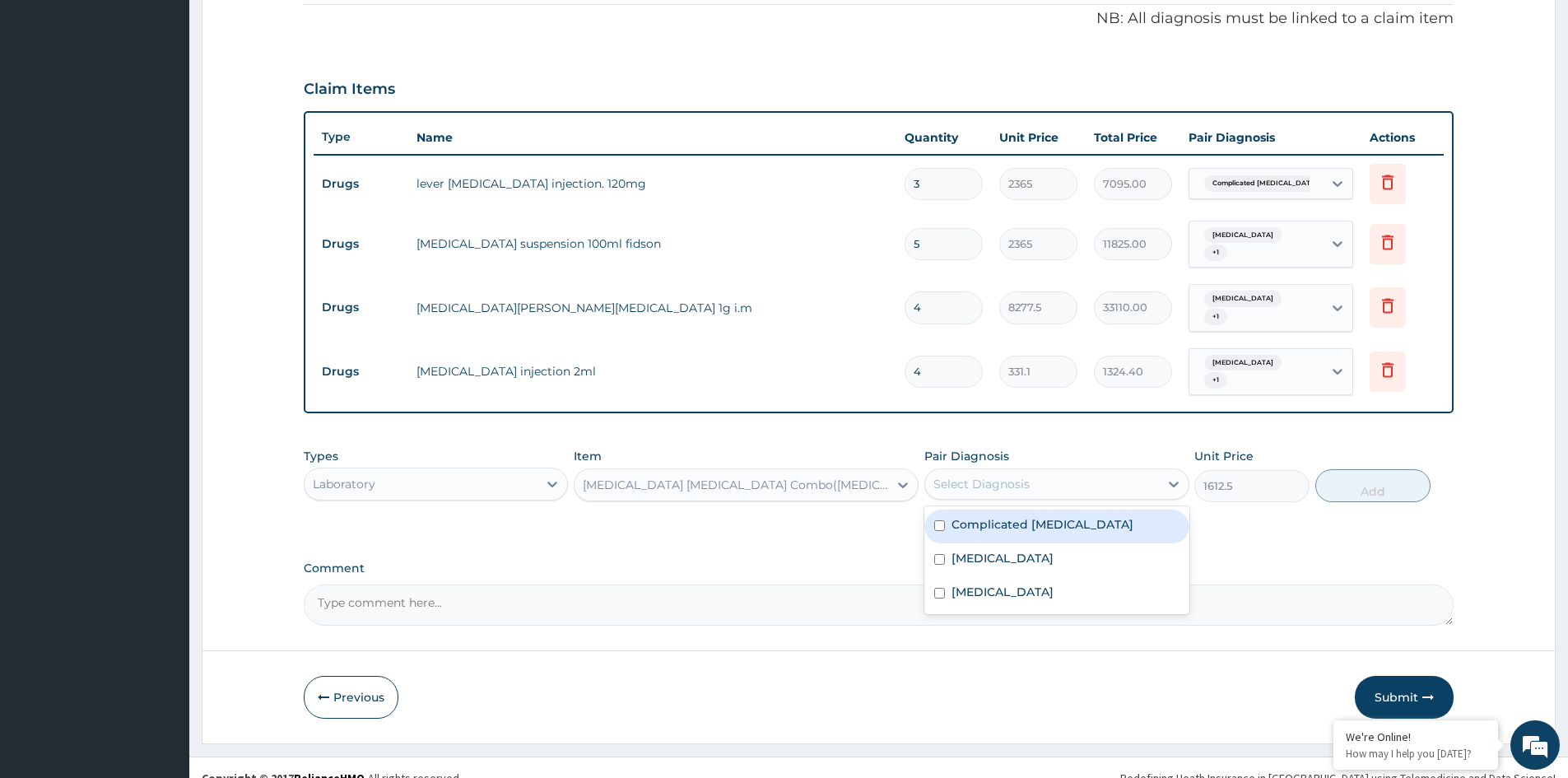
drag, startPoint x: 1078, startPoint y: 475, endPoint x: 1065, endPoint y: 489, distance: 19.1
click at [1078, 477] on div "Select Diagnosis" at bounding box center [1057, 484] width 265 height 31
drag, startPoint x: 1009, startPoint y: 507, endPoint x: 1237, endPoint y: 490, distance: 228.6
click at [1024, 516] on label "Complicated malaria" at bounding box center [1042, 524] width 182 height 17
checkbox input "true"
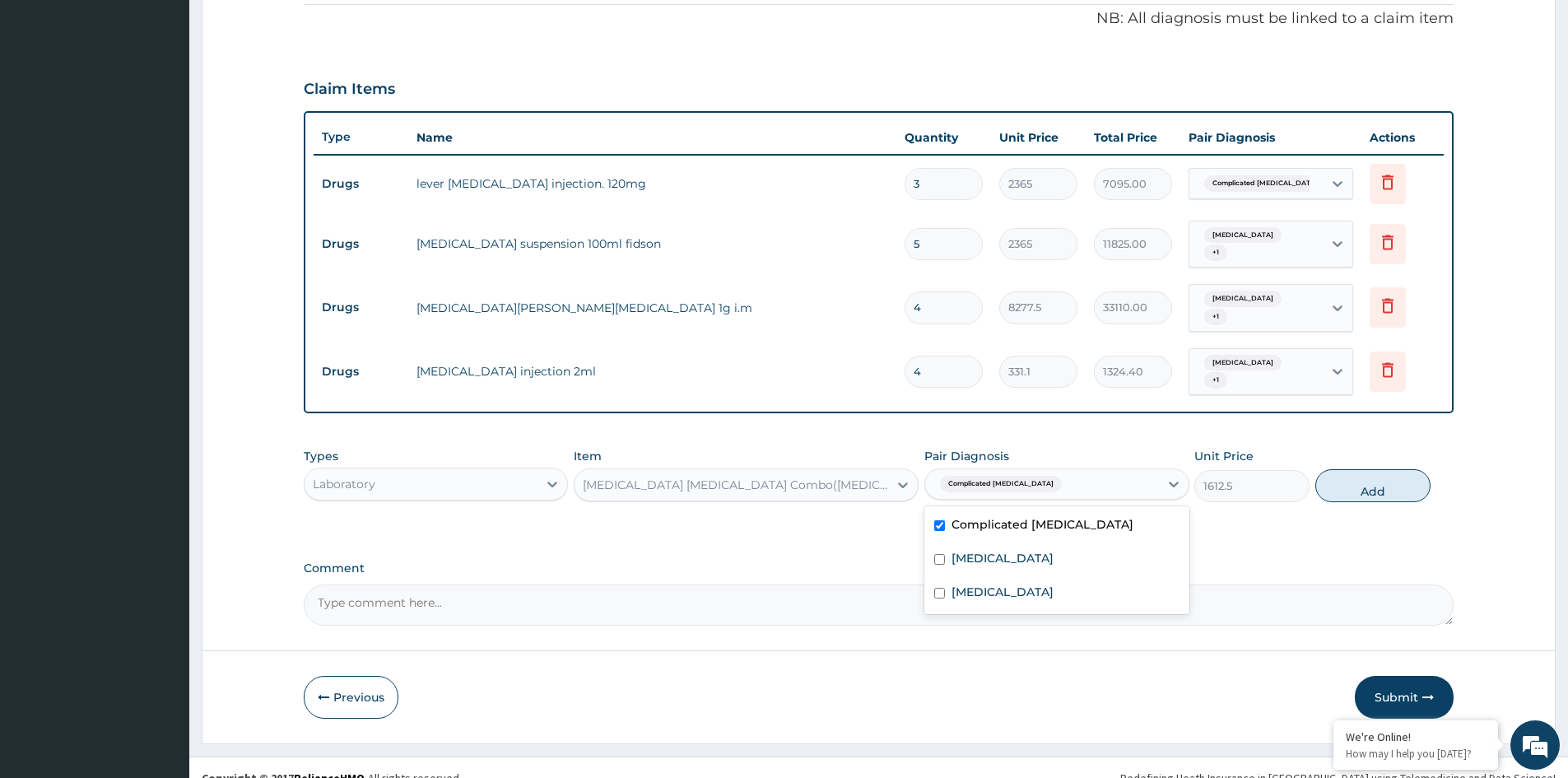
drag, startPoint x: 1352, startPoint y: 457, endPoint x: 1338, endPoint y: 463, distance: 15.2
click at [1350, 469] on button "Add" at bounding box center [1373, 486] width 115 height 33
type input "0"
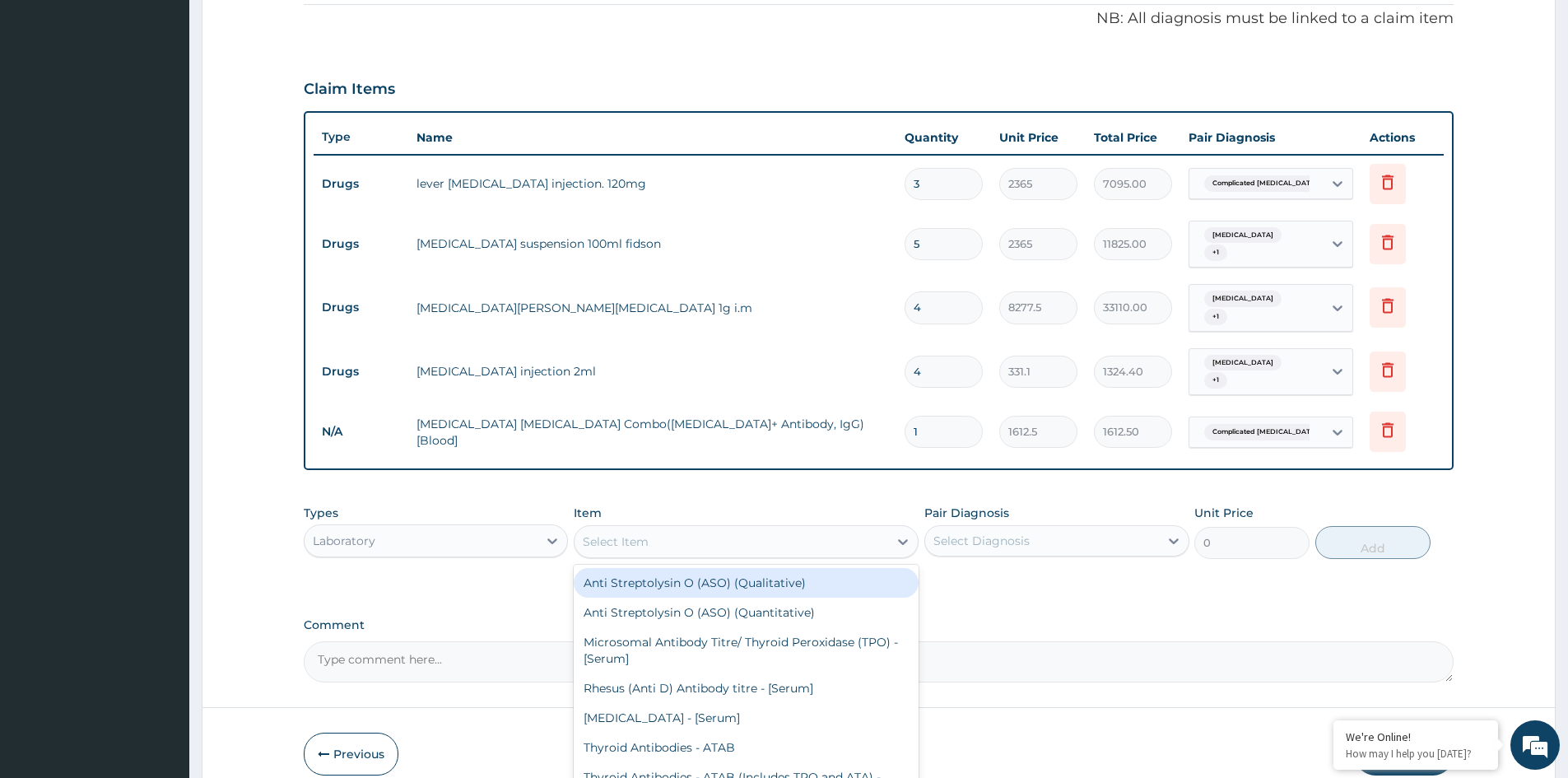
click at [614, 534] on div "Select Item" at bounding box center [616, 542] width 66 height 17
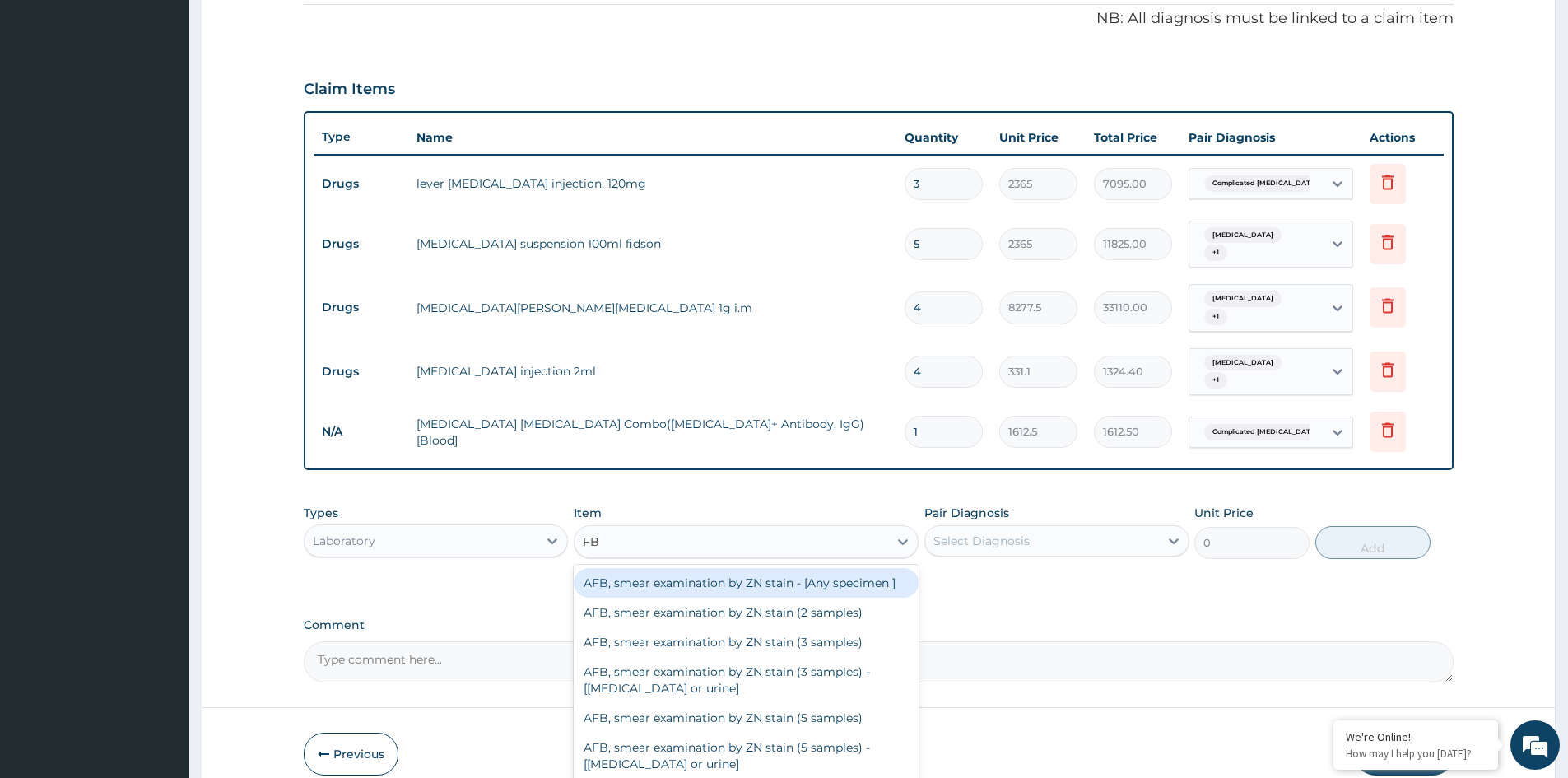
type input "FBC"
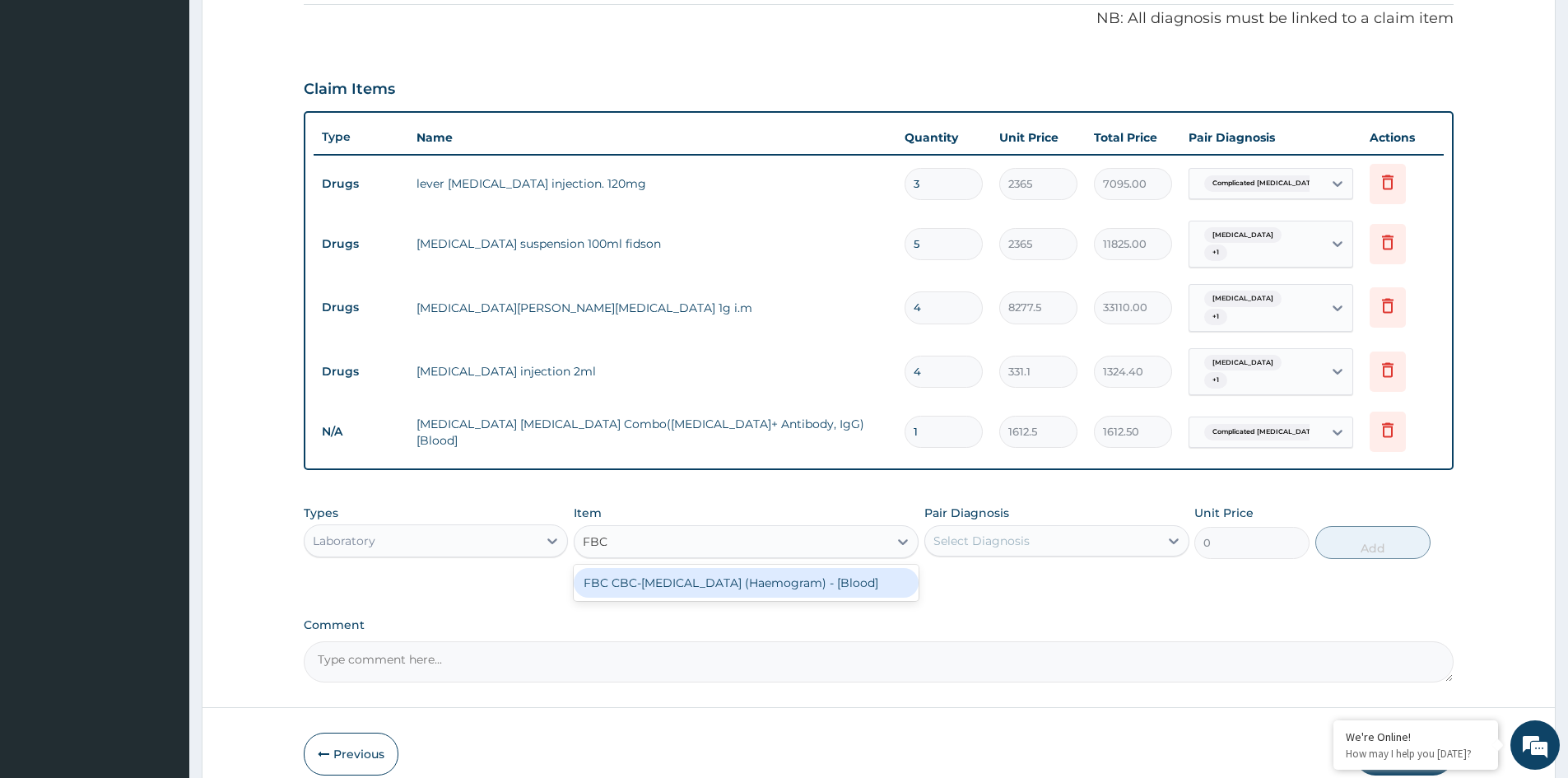
click at [651, 568] on div "FBC CBC-Complete Blood Count (Haemogram) - [Blood]" at bounding box center [746, 582] width 345 height 30
type input "4300"
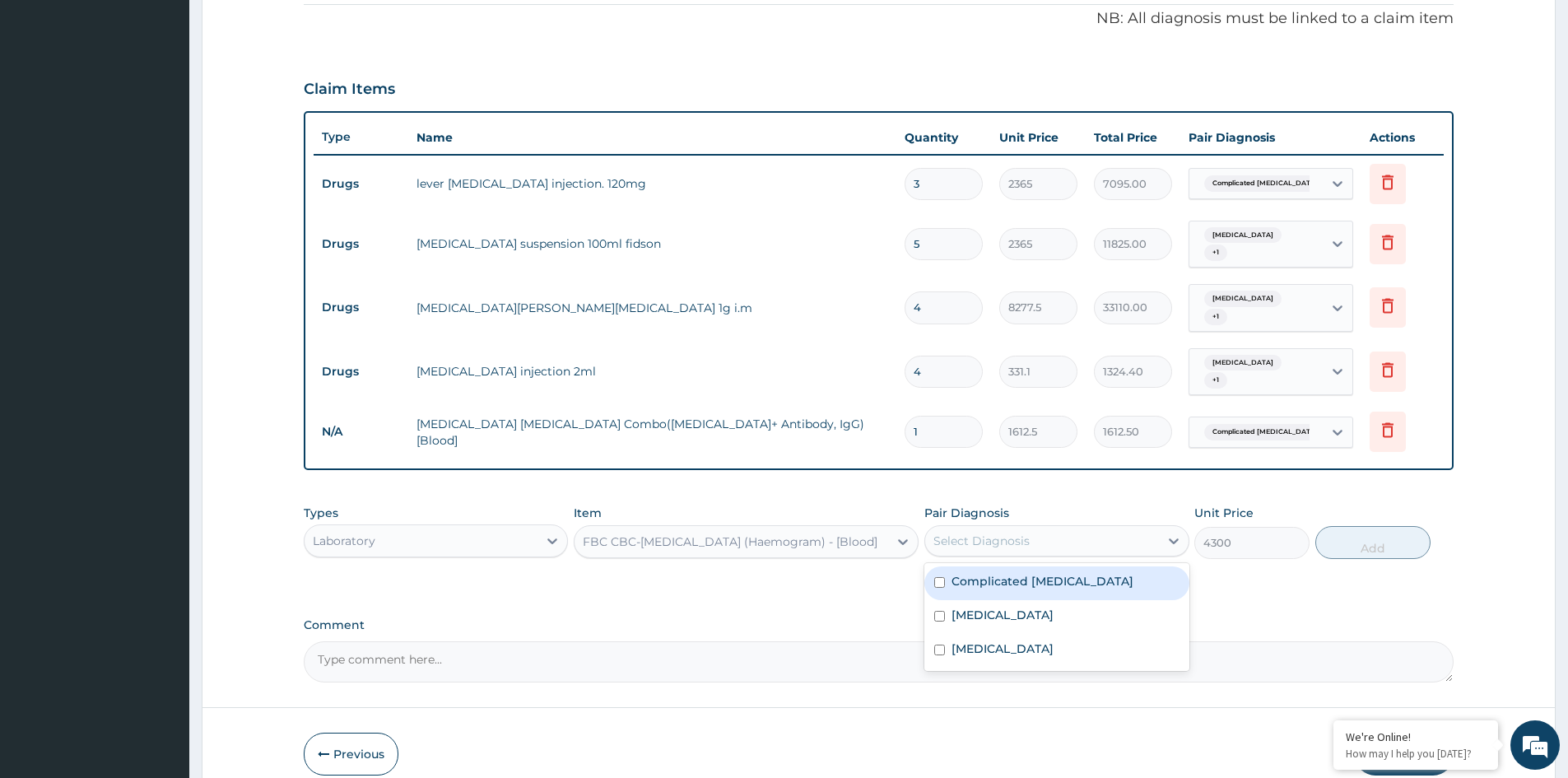
click at [1016, 533] on div "Select Diagnosis" at bounding box center [982, 541] width 96 height 17
click at [966, 603] on div "Typhoid fever" at bounding box center [1057, 617] width 265 height 34
drag, startPoint x: 971, startPoint y: 598, endPoint x: 974, endPoint y: 623, distance: 25.2
click at [973, 604] on div "Typhoid fever" at bounding box center [1057, 617] width 265 height 34
checkbox input "false"
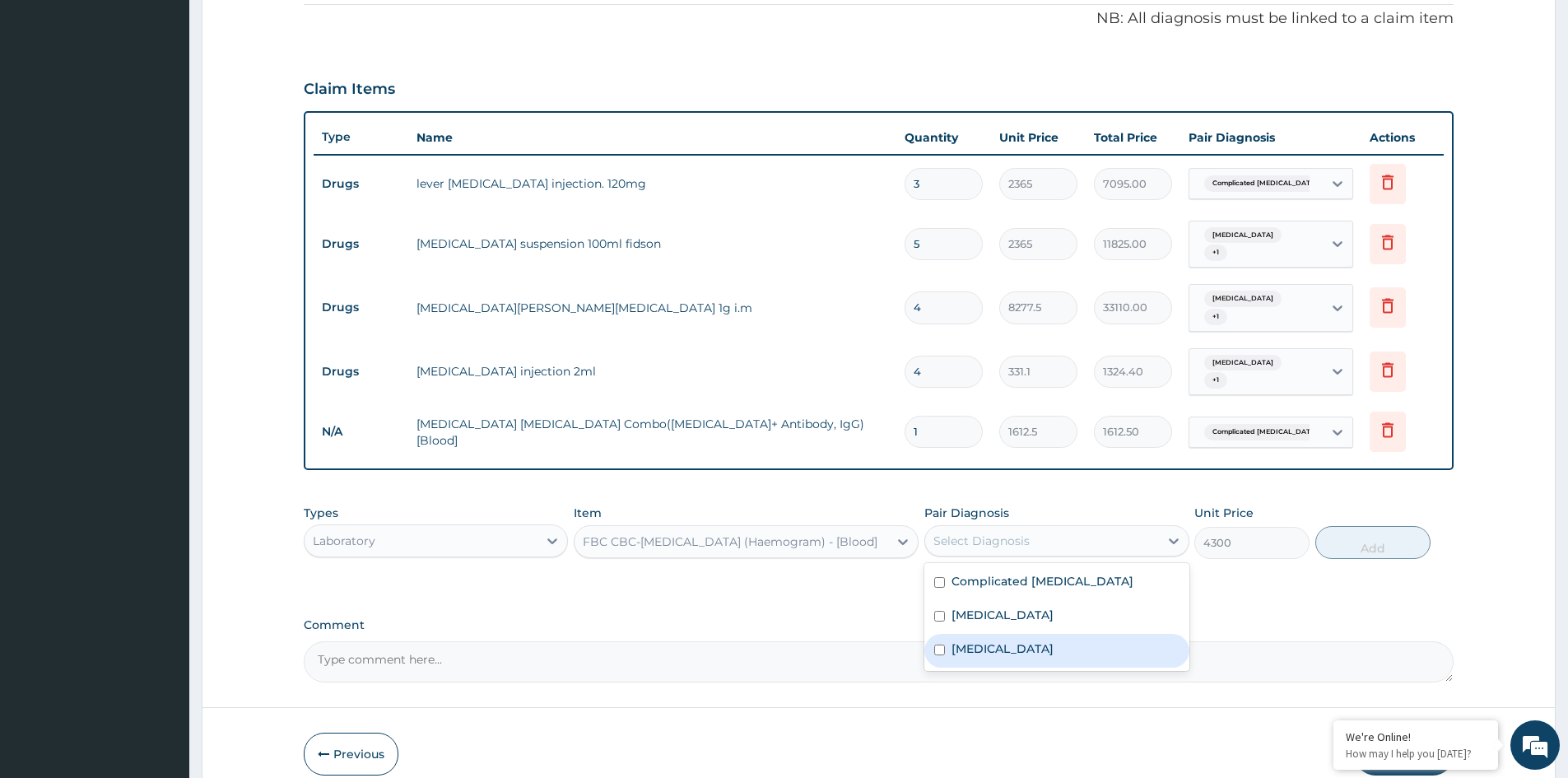
drag, startPoint x: 974, startPoint y: 628, endPoint x: 1207, endPoint y: 585, distance: 236.9
click at [982, 641] on label "Sepsis" at bounding box center [1002, 649] width 102 height 17
checkbox input "true"
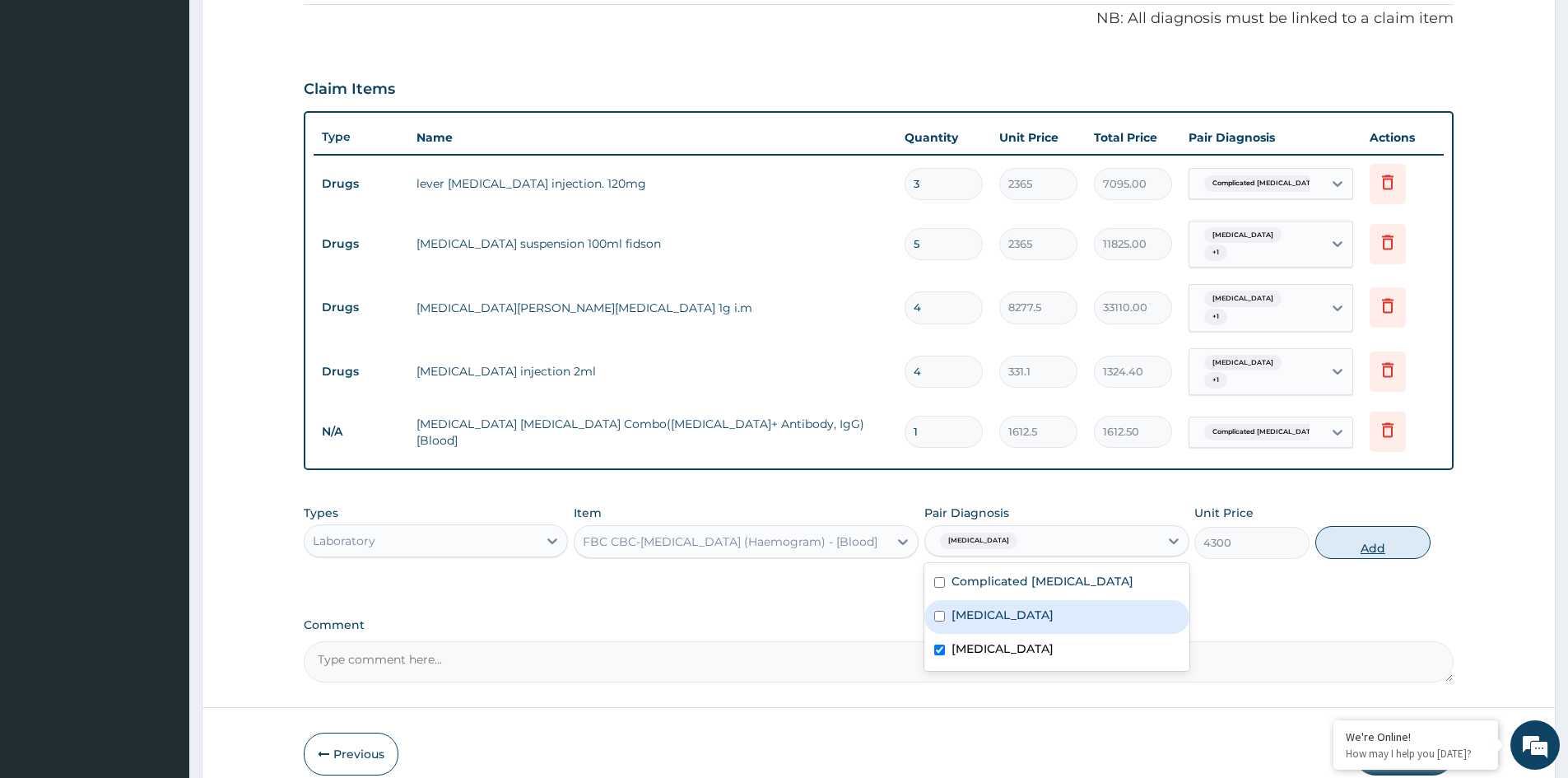
click at [1339, 526] on button "Add" at bounding box center [1373, 542] width 115 height 33
type input "0"
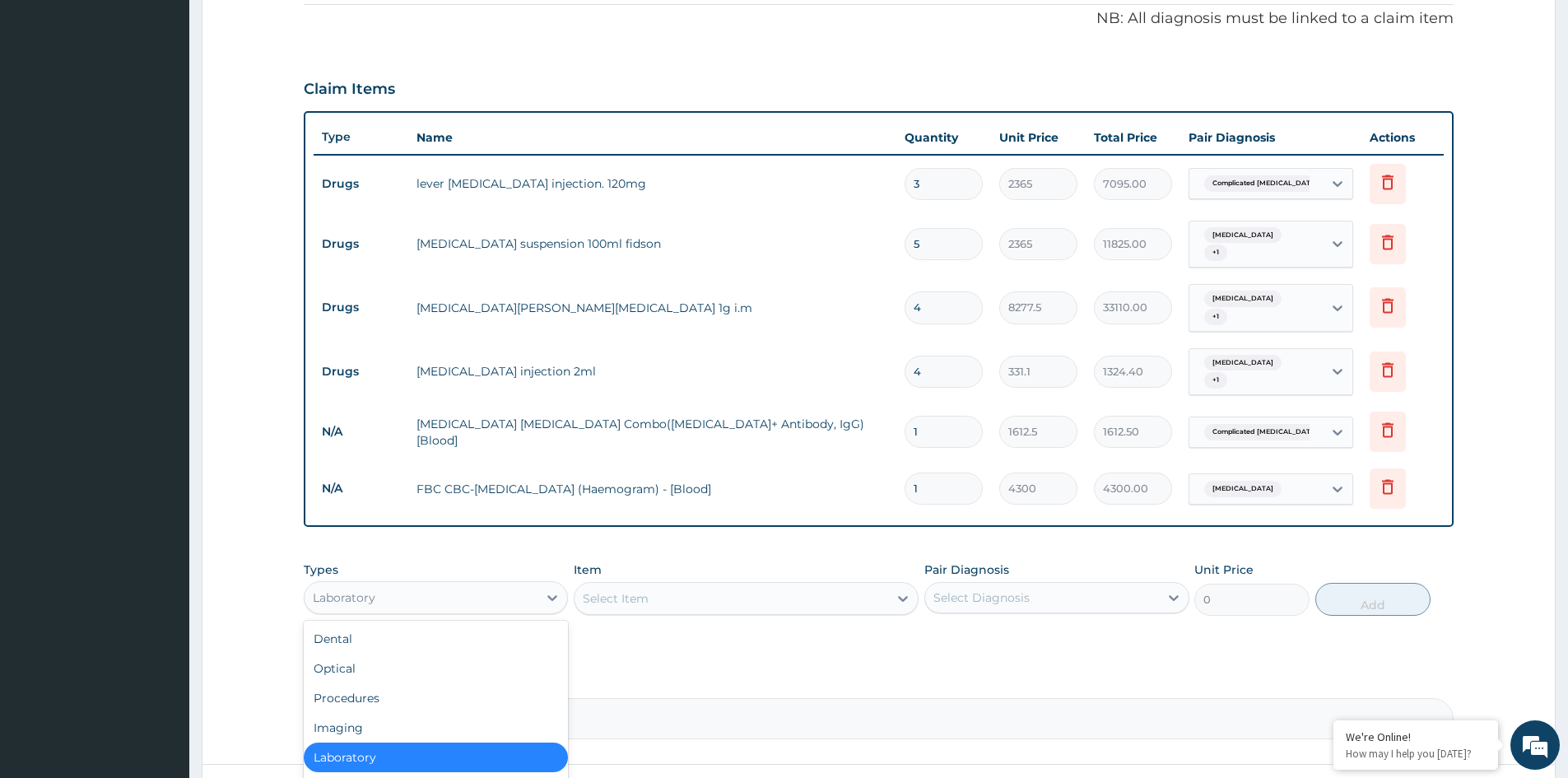
click at [418, 587] on div "Laboratory" at bounding box center [420, 598] width 233 height 26
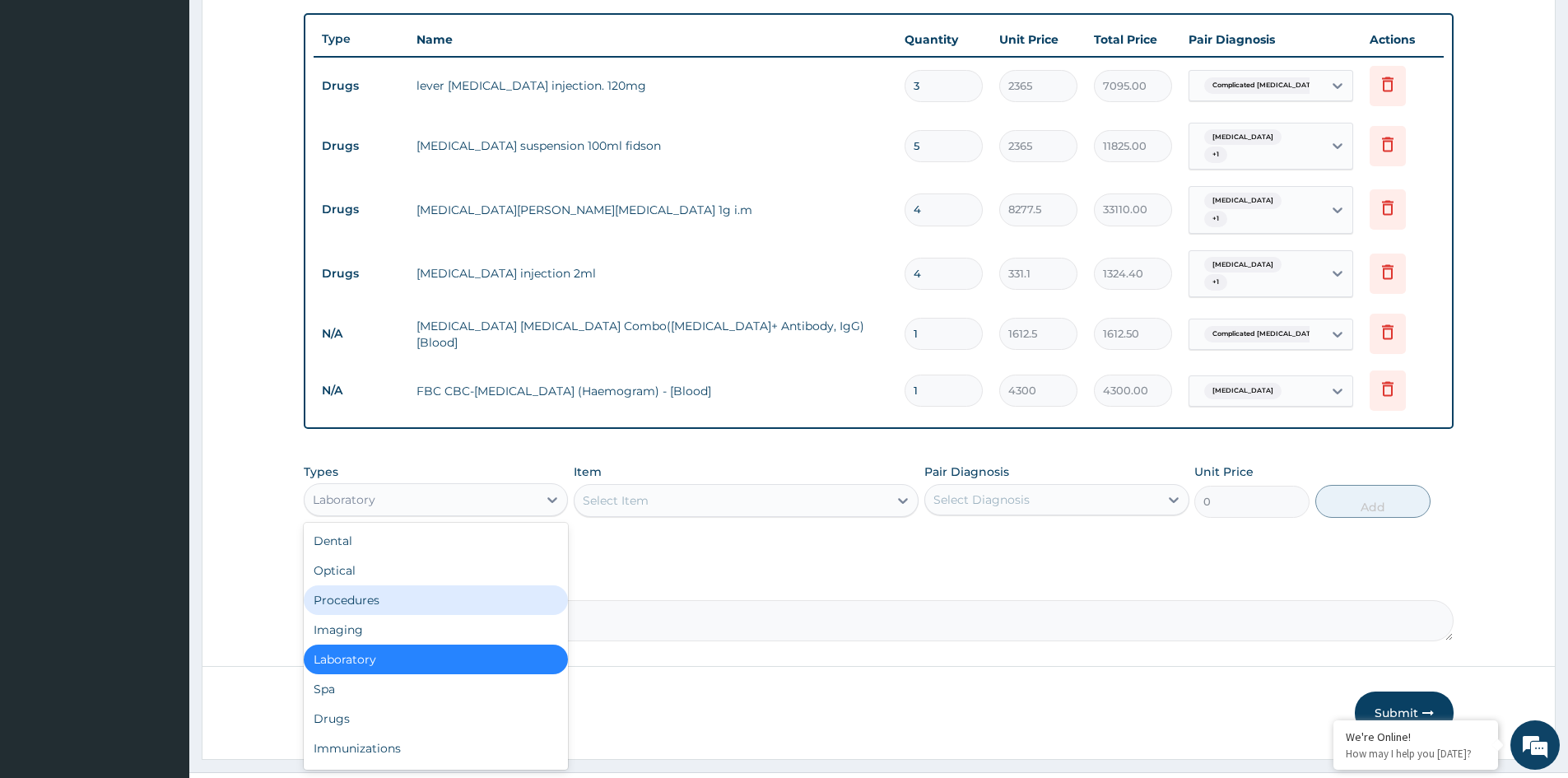
scroll to position [598, 0]
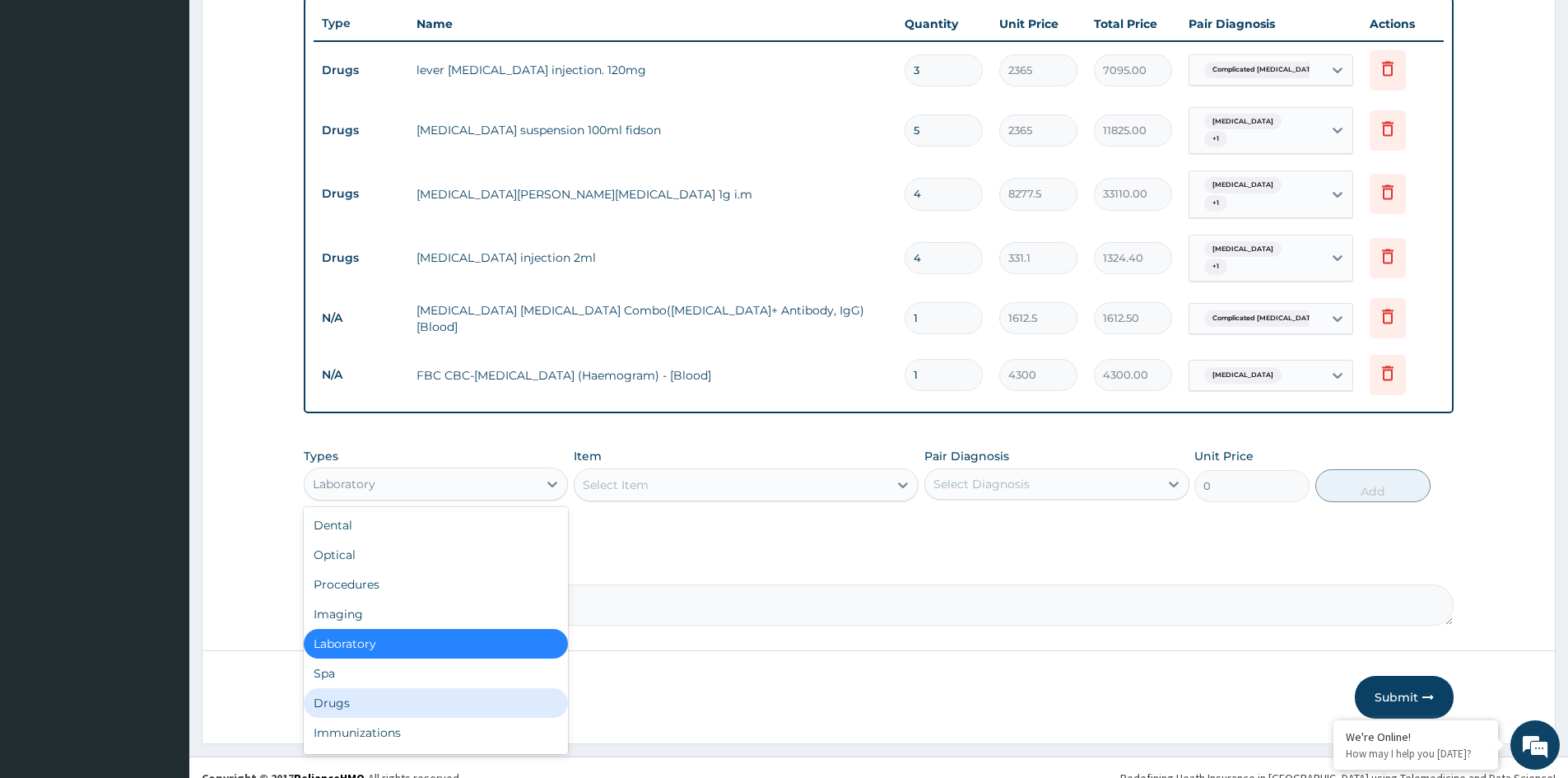
drag, startPoint x: 385, startPoint y: 681, endPoint x: 409, endPoint y: 660, distance: 31.9
click at [388, 689] on div "Drugs" at bounding box center [436, 703] width 265 height 30
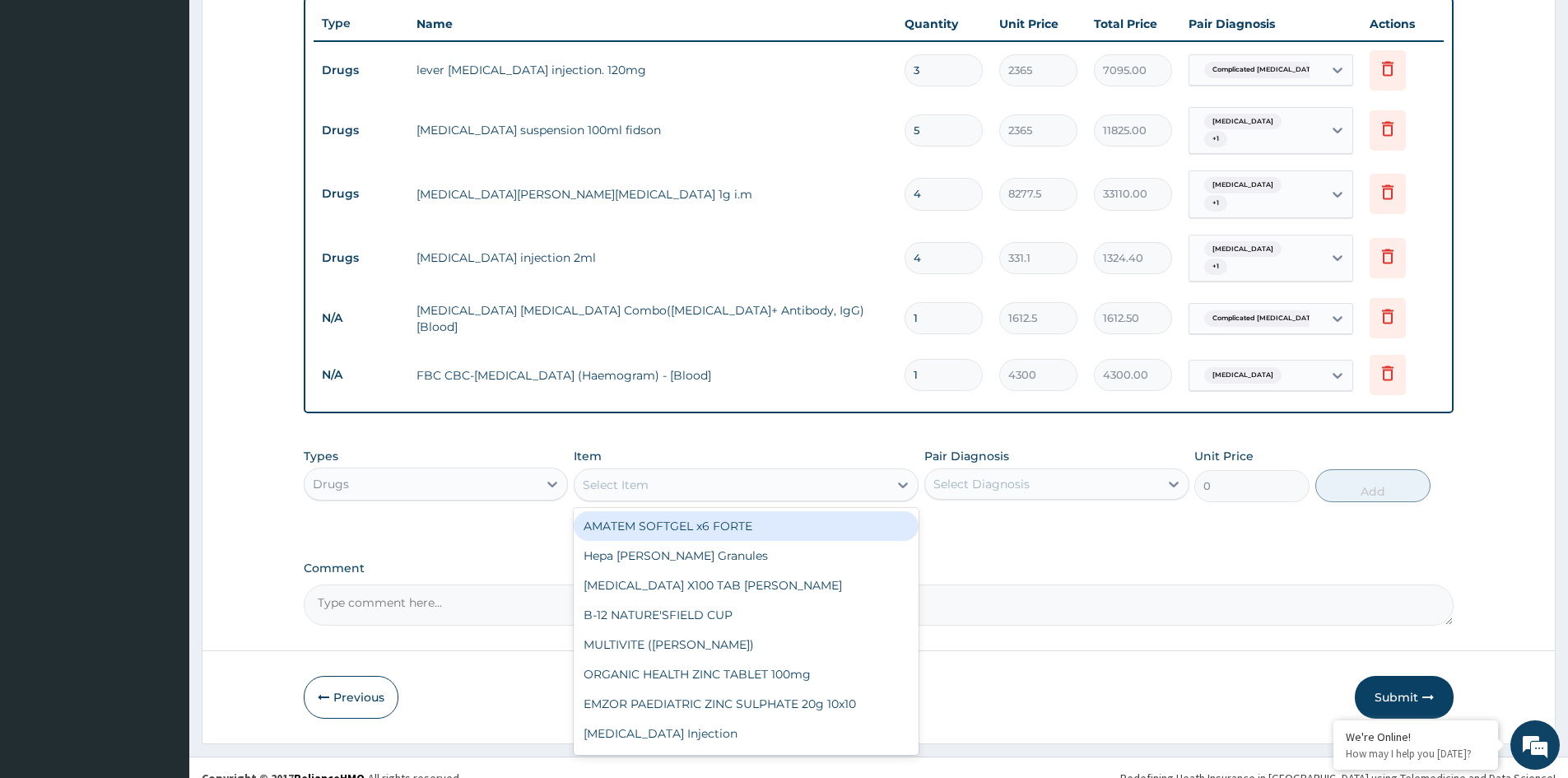
click at [661, 472] on div "Select Item" at bounding box center [731, 485] width 313 height 26
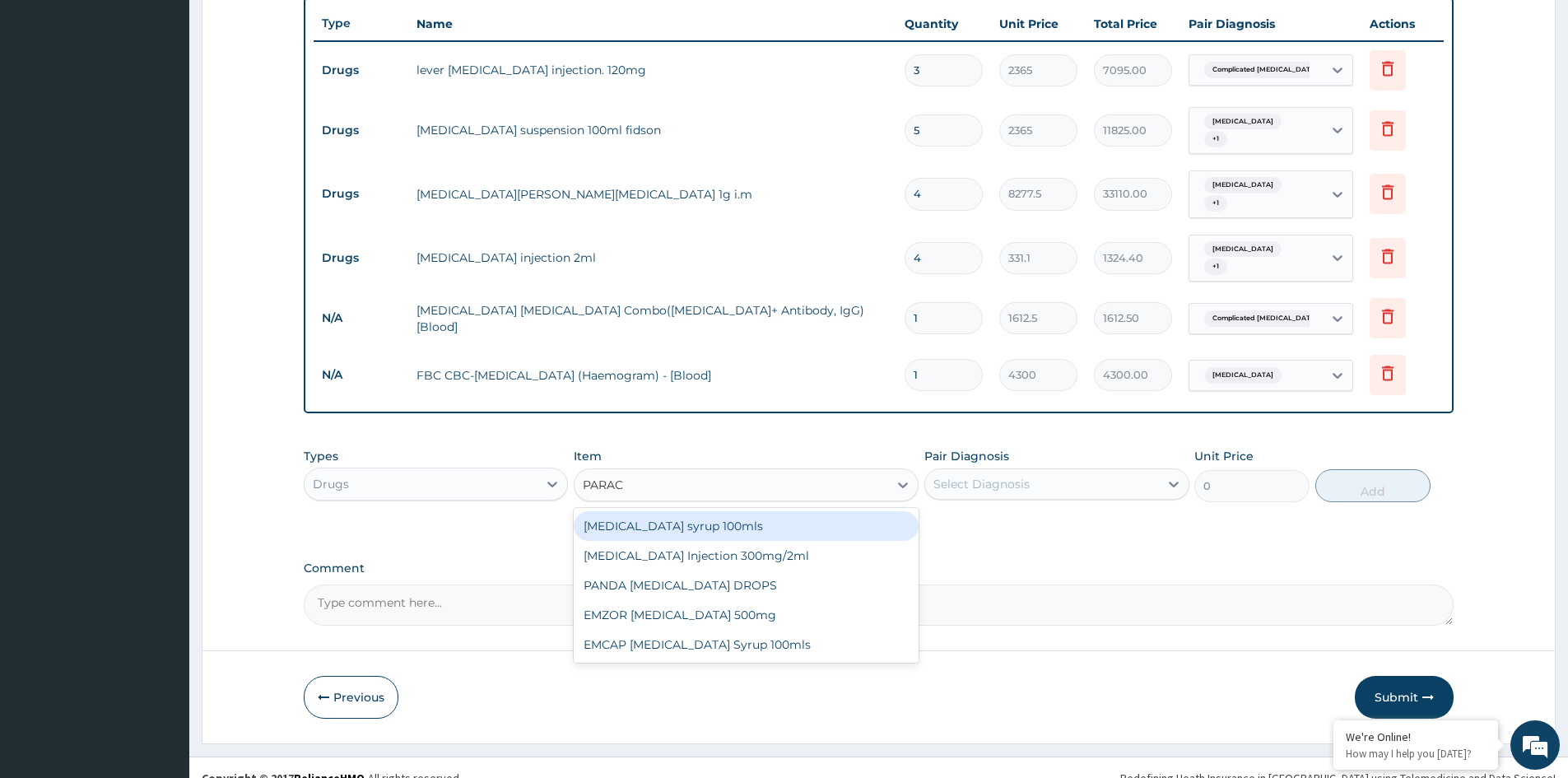
type input "PARACE"
click at [693, 541] on div "PARACETAMOL Injection 300mg/2ml" at bounding box center [746, 555] width 345 height 30
type input "260.15"
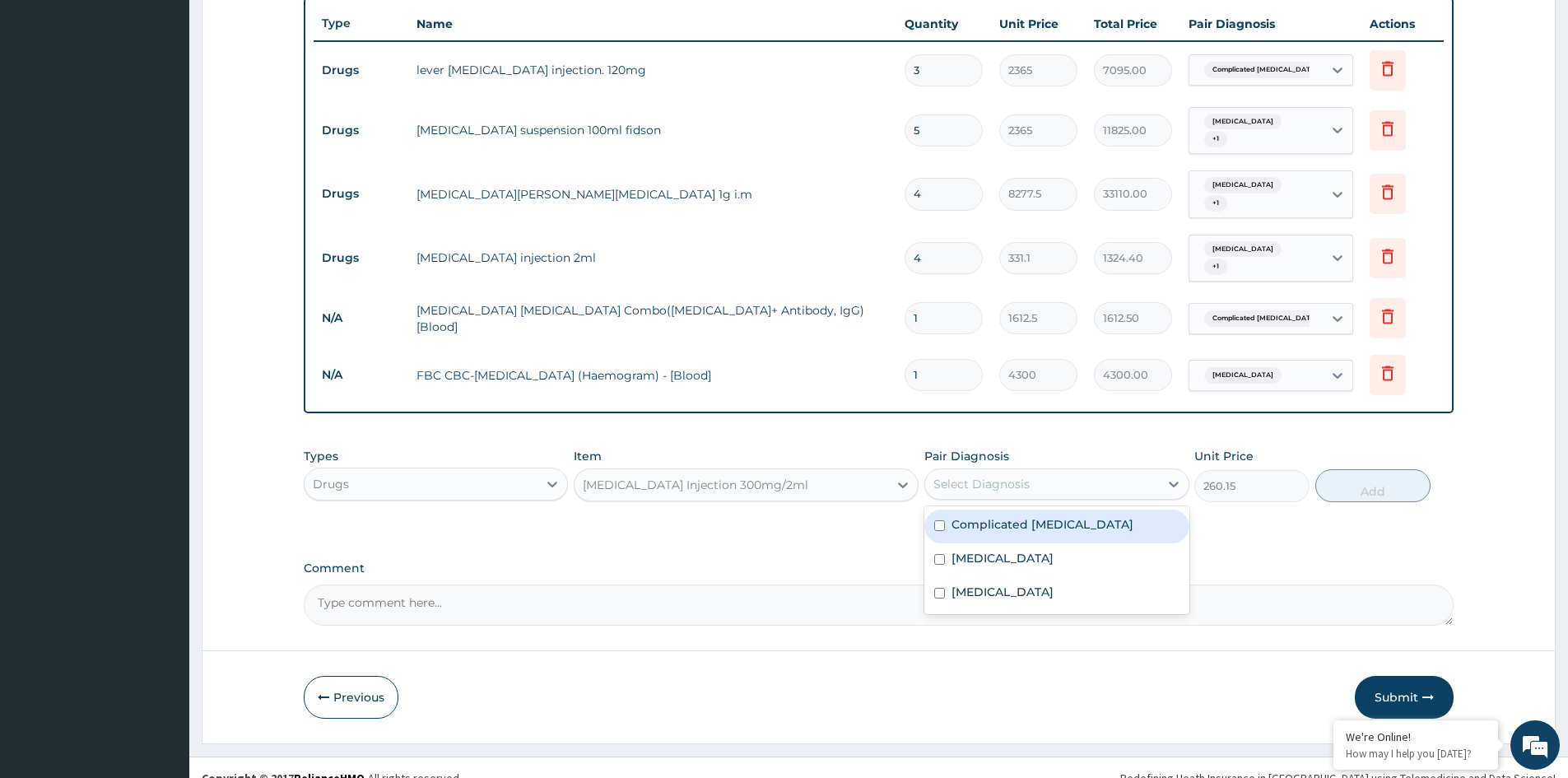
drag, startPoint x: 1041, startPoint y: 466, endPoint x: 1026, endPoint y: 487, distance: 25.8
click at [1041, 471] on div "Select Diagnosis" at bounding box center [1041, 484] width 233 height 26
click at [988, 550] on label "Typhoid fever" at bounding box center [1002, 558] width 102 height 17
checkbox input "true"
click at [989, 516] on label "Complicated malaria" at bounding box center [1042, 524] width 182 height 17
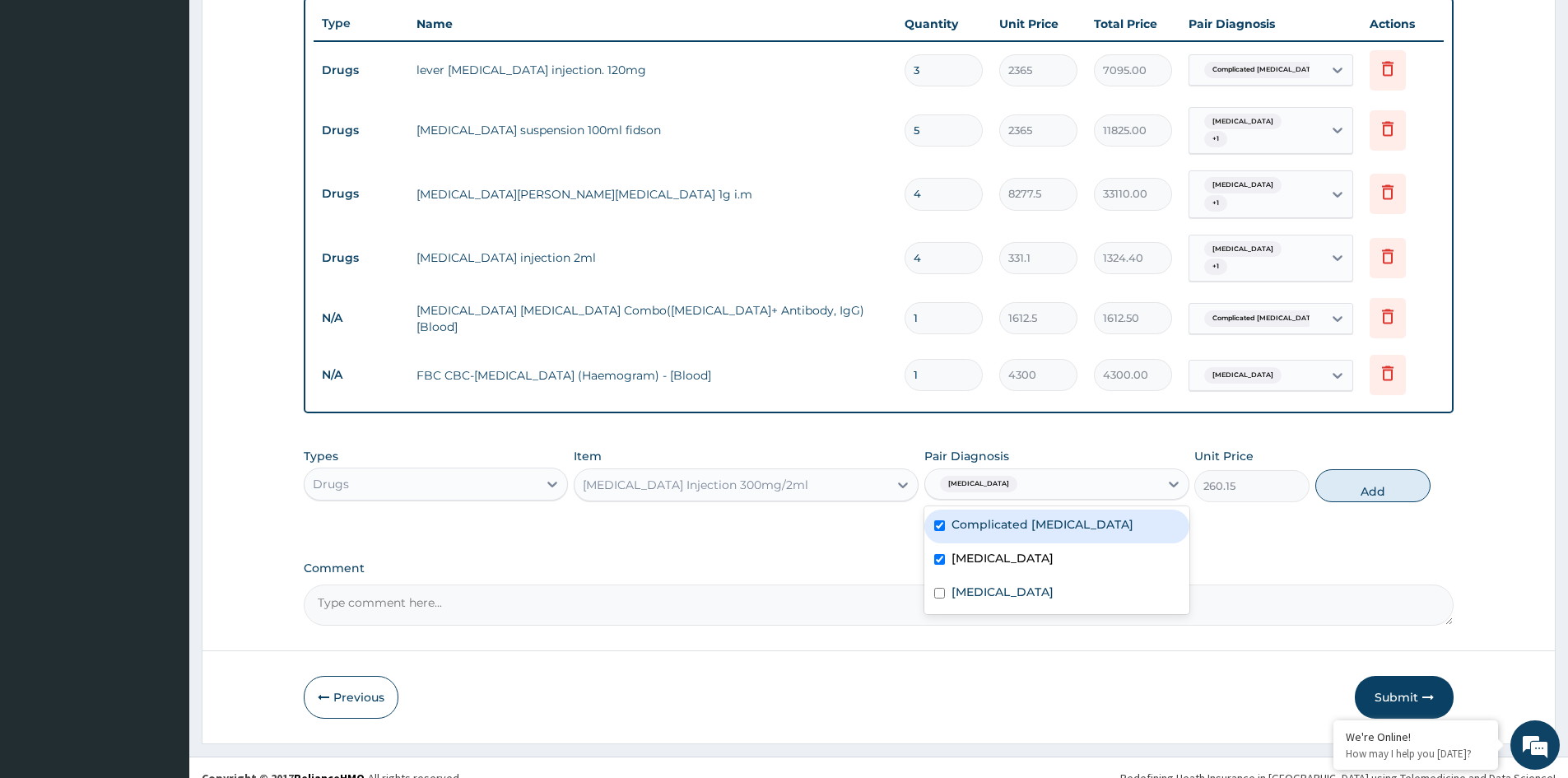
checkbox input "true"
click at [1342, 469] on button "Add" at bounding box center [1373, 486] width 115 height 33
type input "0"
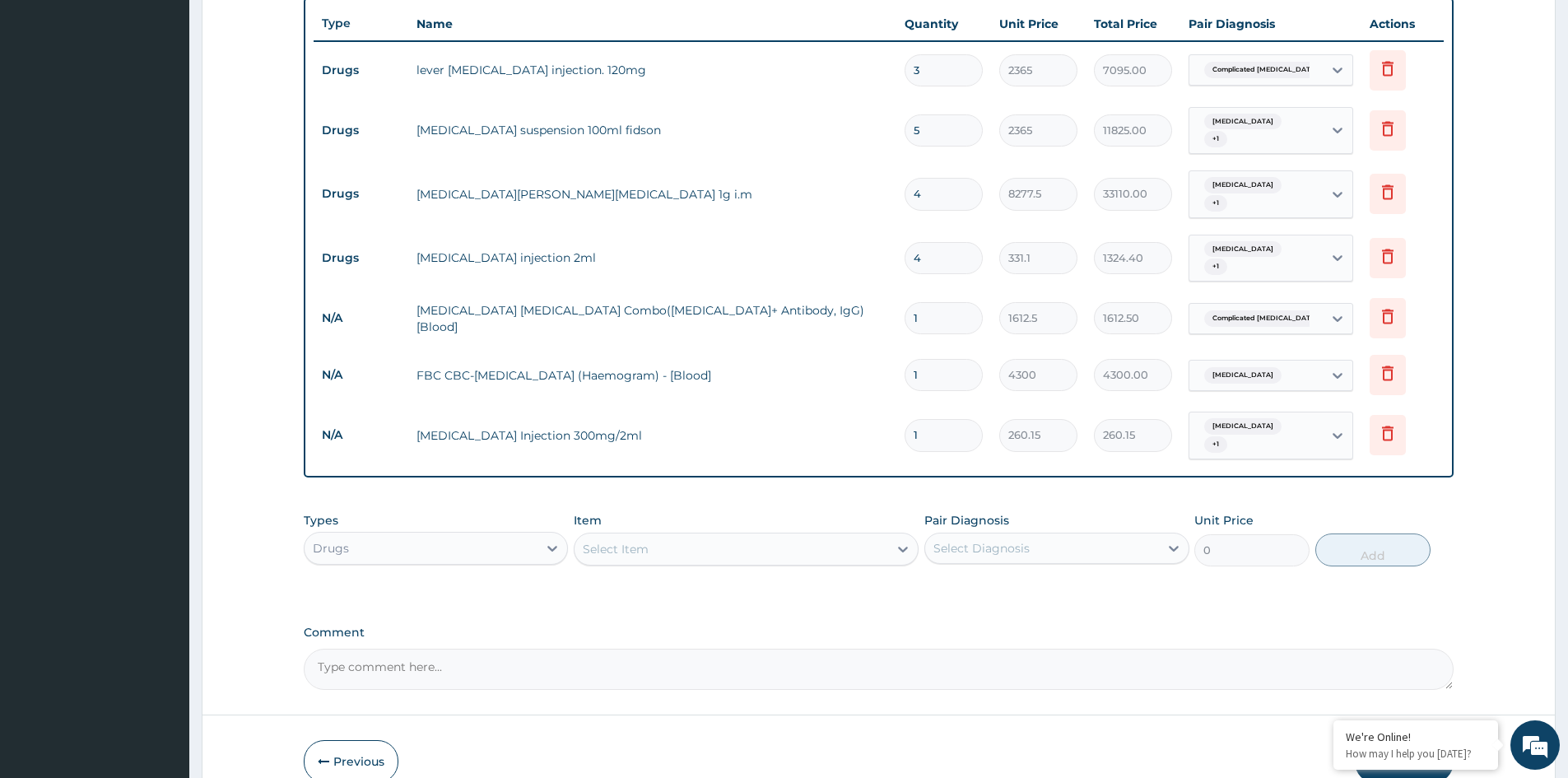
type input "0.00"
type input "6"
type input "1560.90"
type input "6"
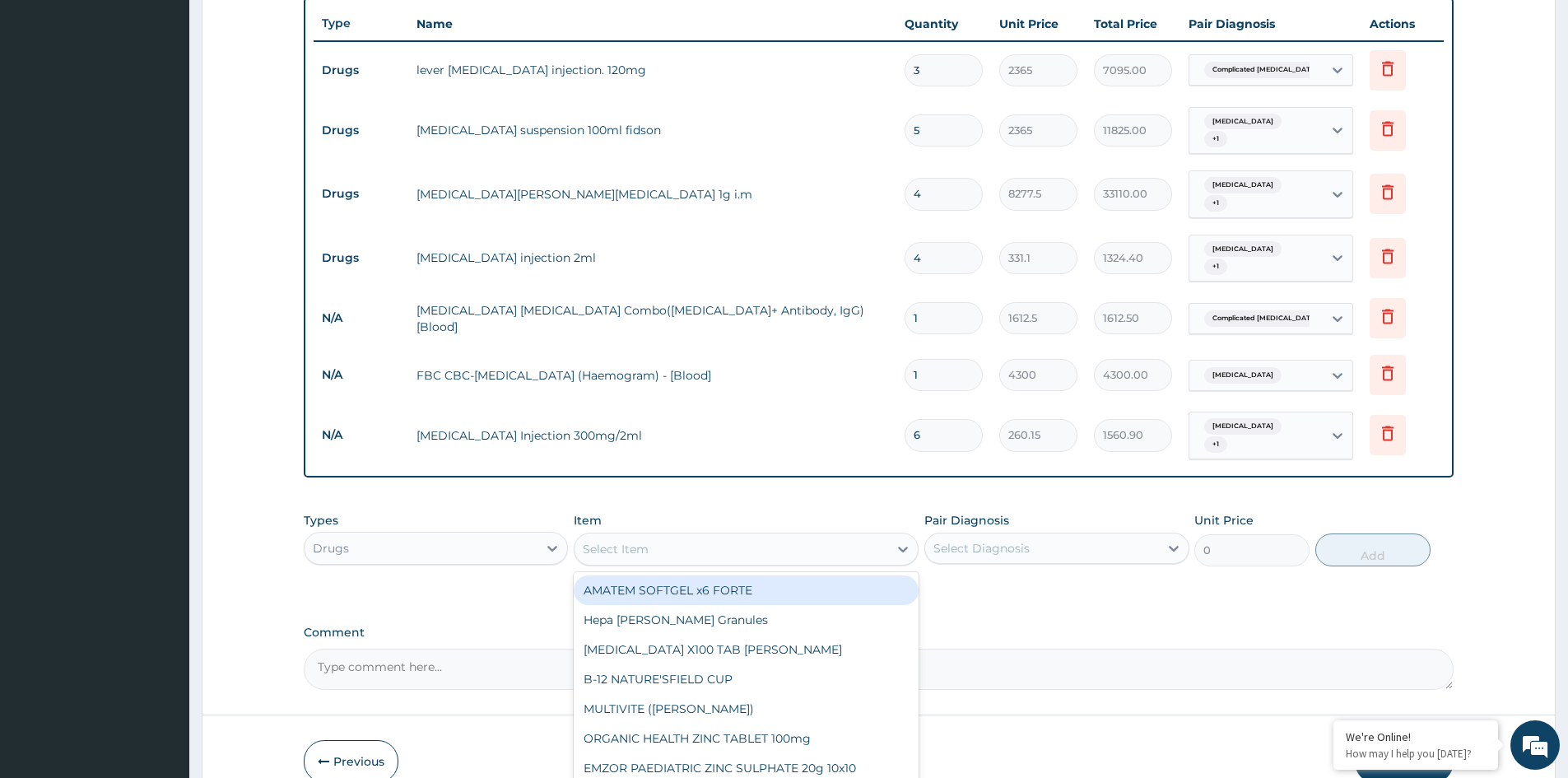
click at [759, 533] on div "Select Item" at bounding box center [746, 549] width 345 height 33
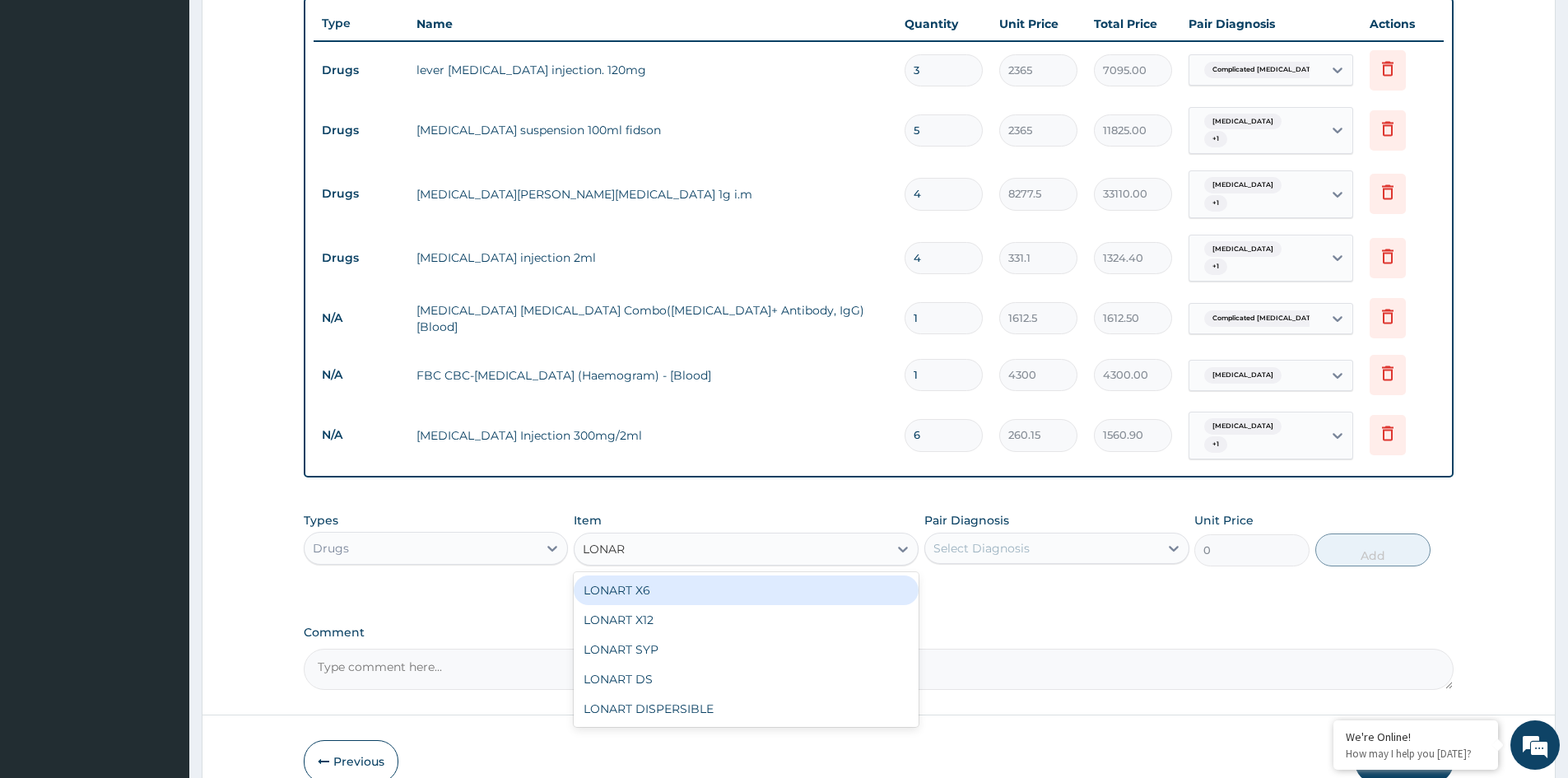
type input "LONART"
drag, startPoint x: 723, startPoint y: 566, endPoint x: 846, endPoint y: 552, distance: 123.8
click at [725, 576] on div "LONART X6" at bounding box center [746, 590] width 345 height 30
type input "473"
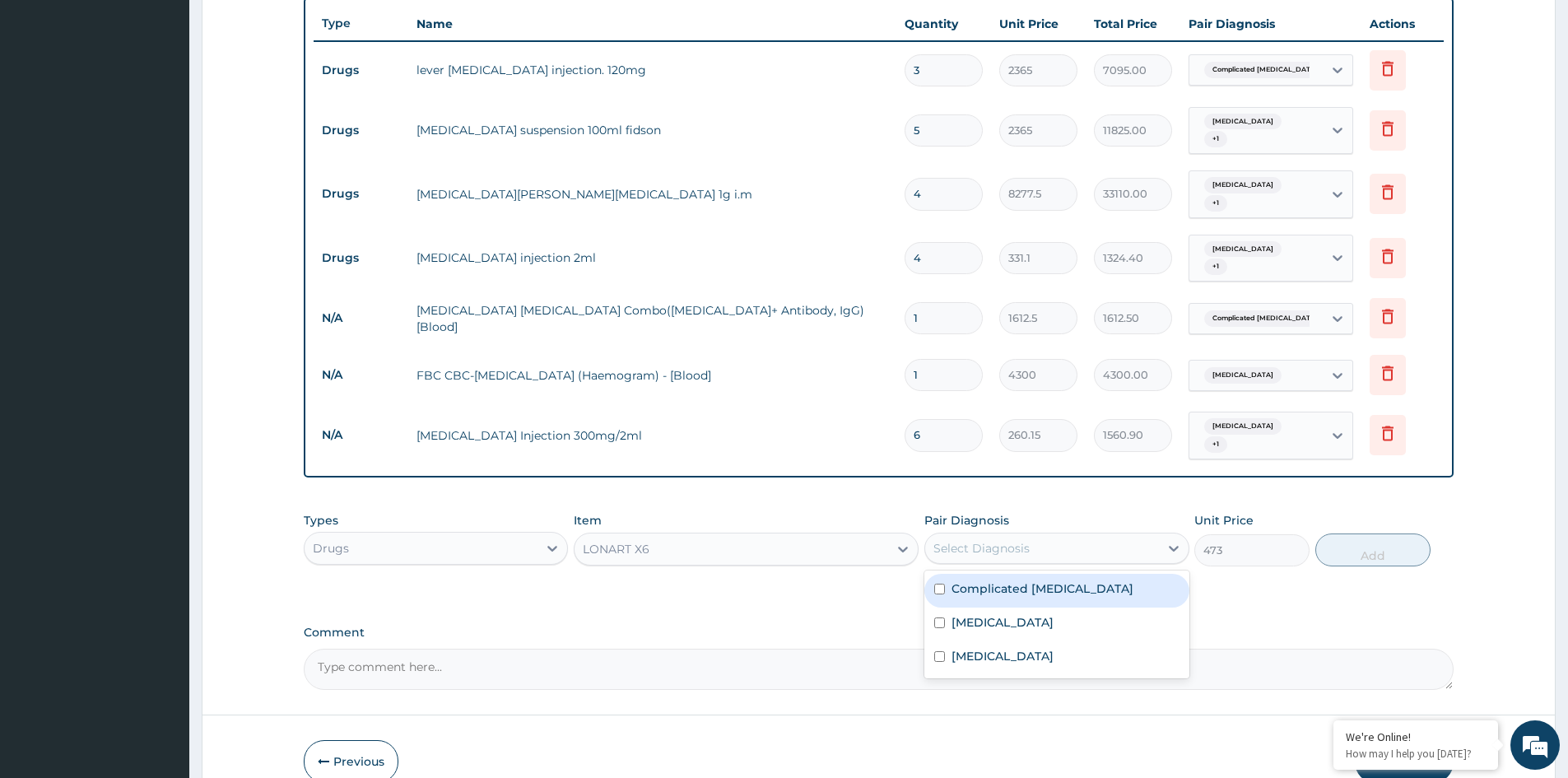
click at [1001, 540] on div "Select Diagnosis" at bounding box center [982, 549] width 96 height 17
click at [949, 574] on div "Complicated malaria" at bounding box center [1057, 591] width 265 height 34
checkbox input "true"
click at [1375, 534] on button "Add" at bounding box center [1373, 550] width 115 height 33
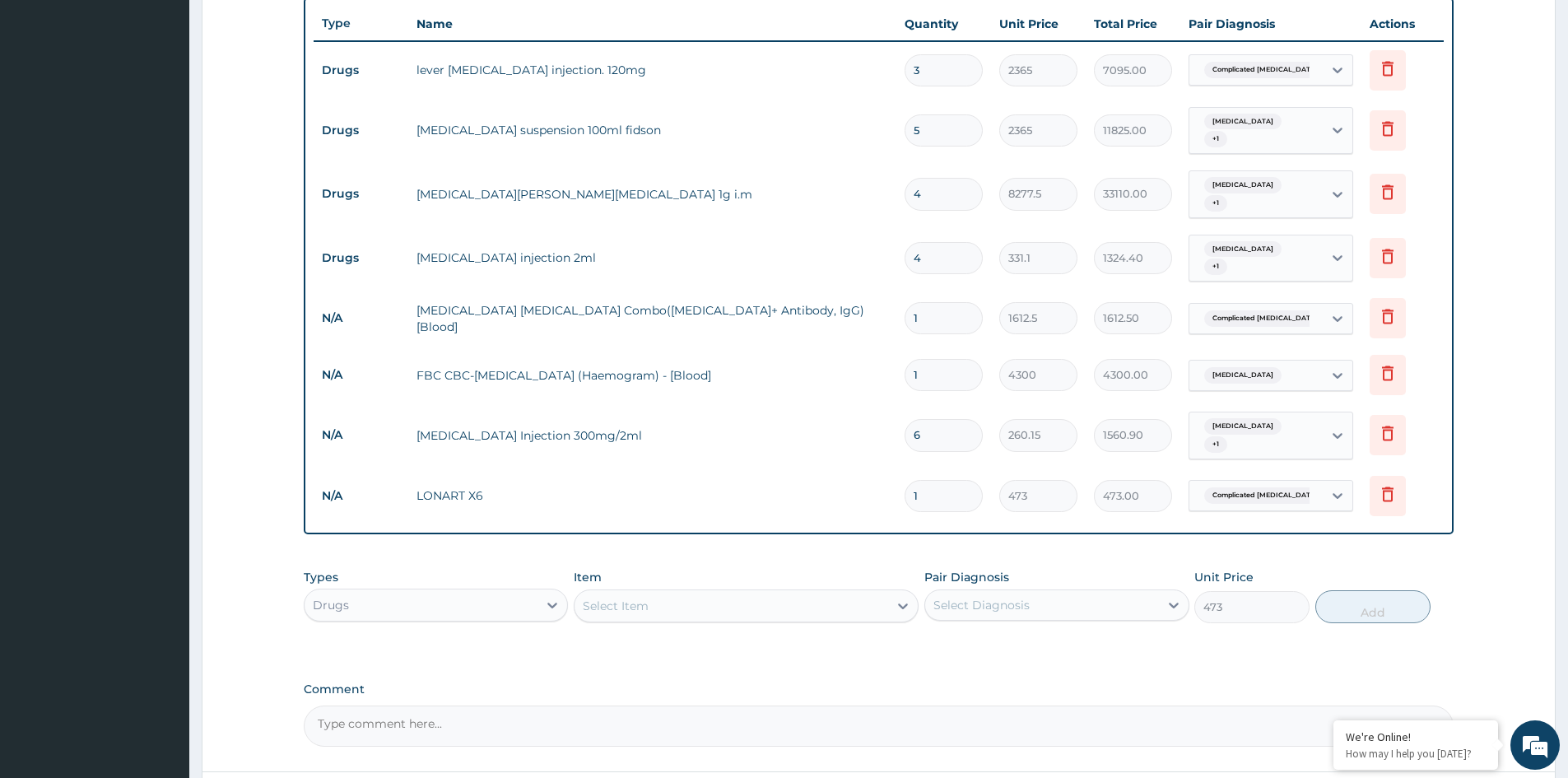
type input "0"
type input "0.00"
type input "6"
type input "2838.00"
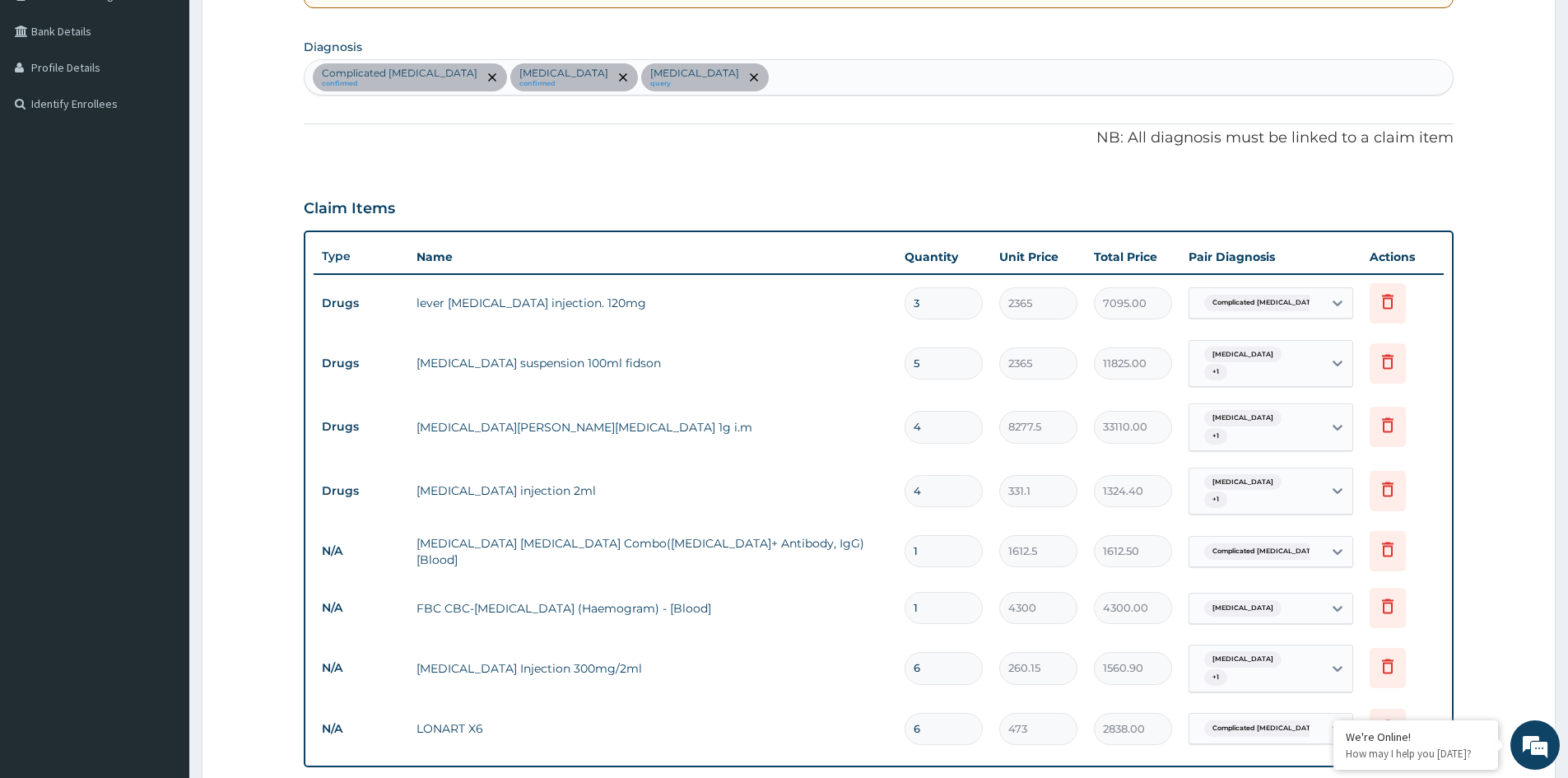
scroll to position [351, 0]
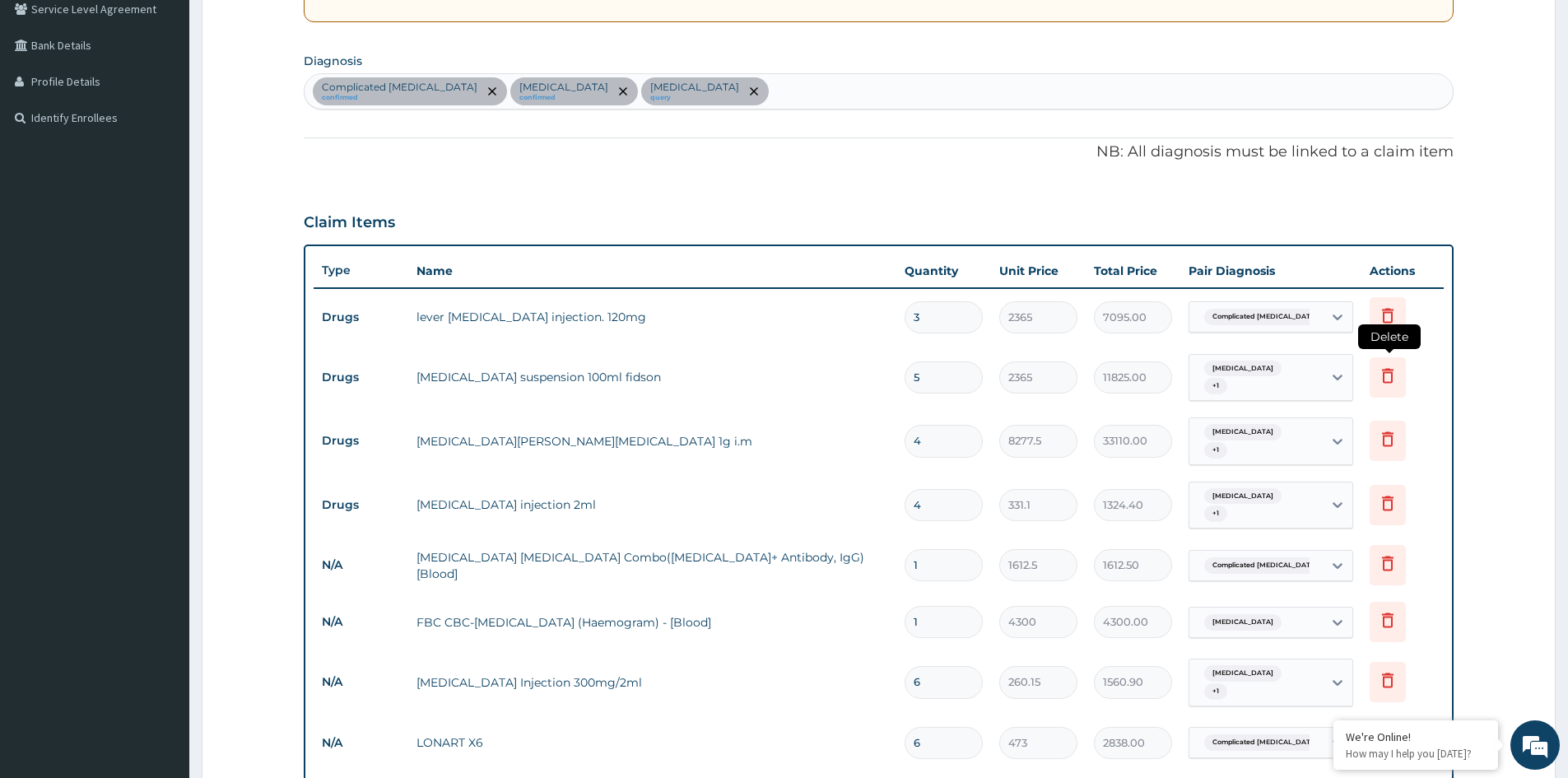
type input "6"
click at [1386, 377] on icon at bounding box center [1387, 375] width 19 height 19
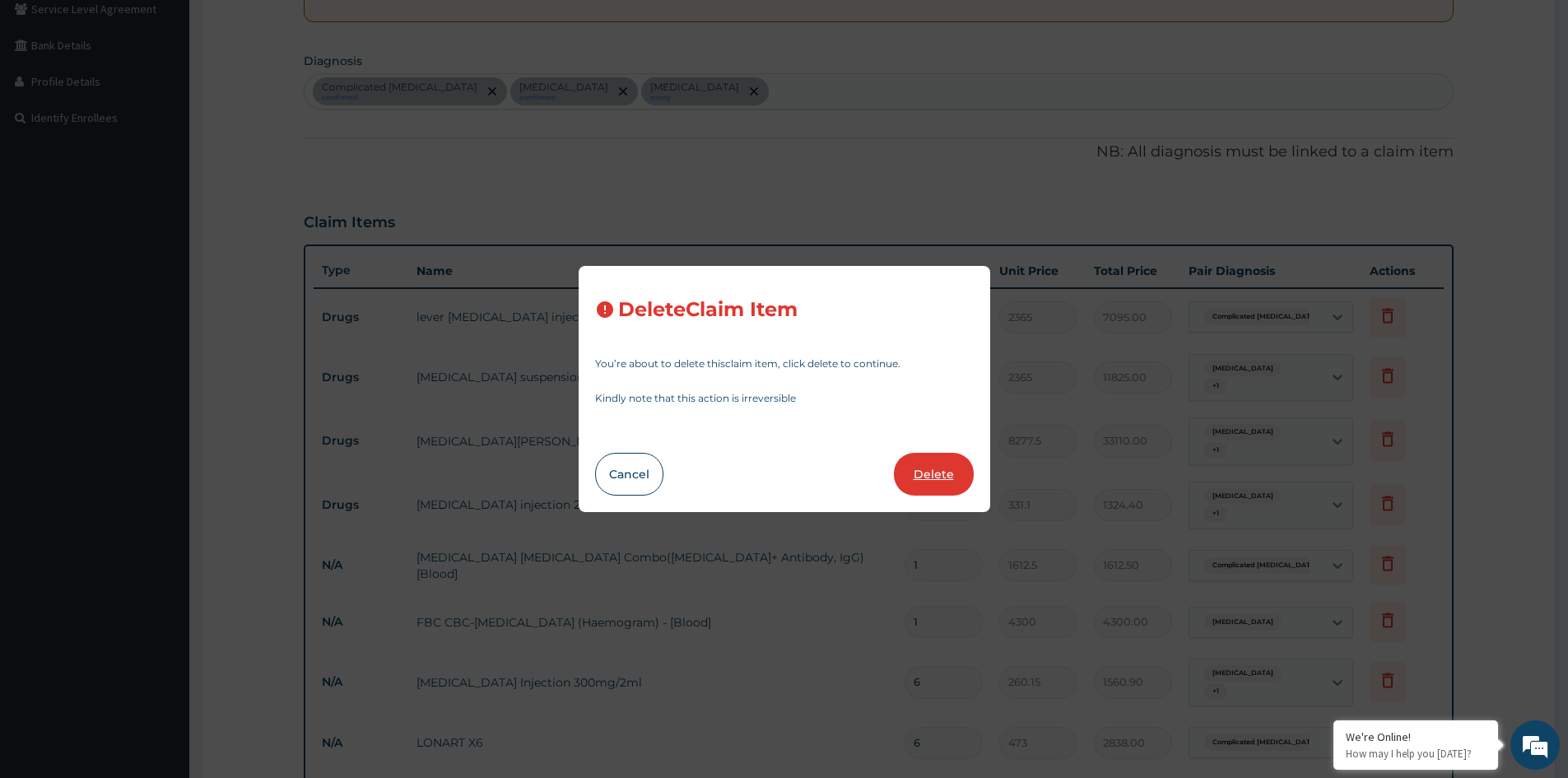
click at [945, 470] on button "Delete" at bounding box center [934, 474] width 80 height 43
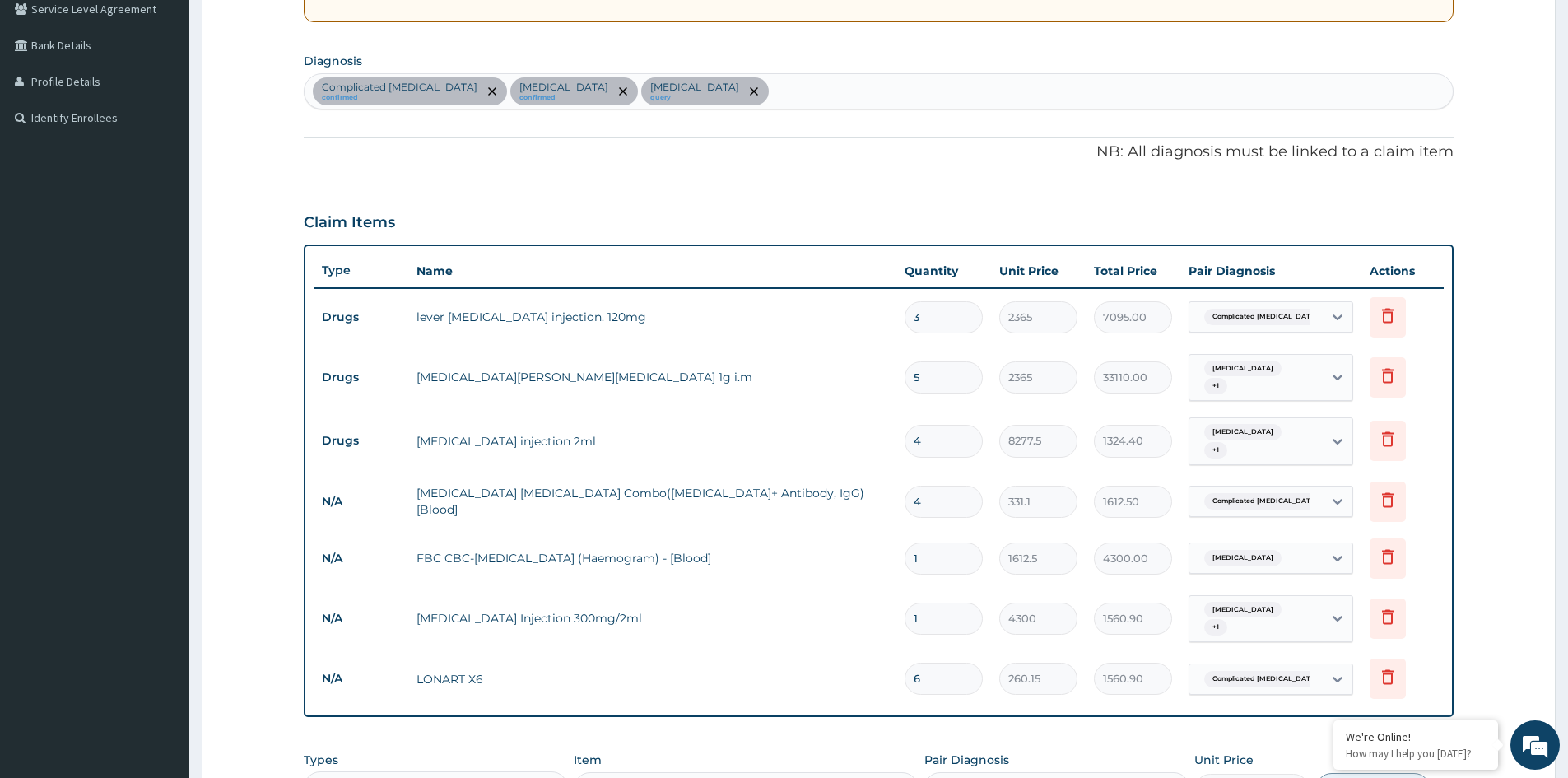
type input "4"
type input "8277.5"
type input "33110.00"
type input "331.1"
type input "1324.40"
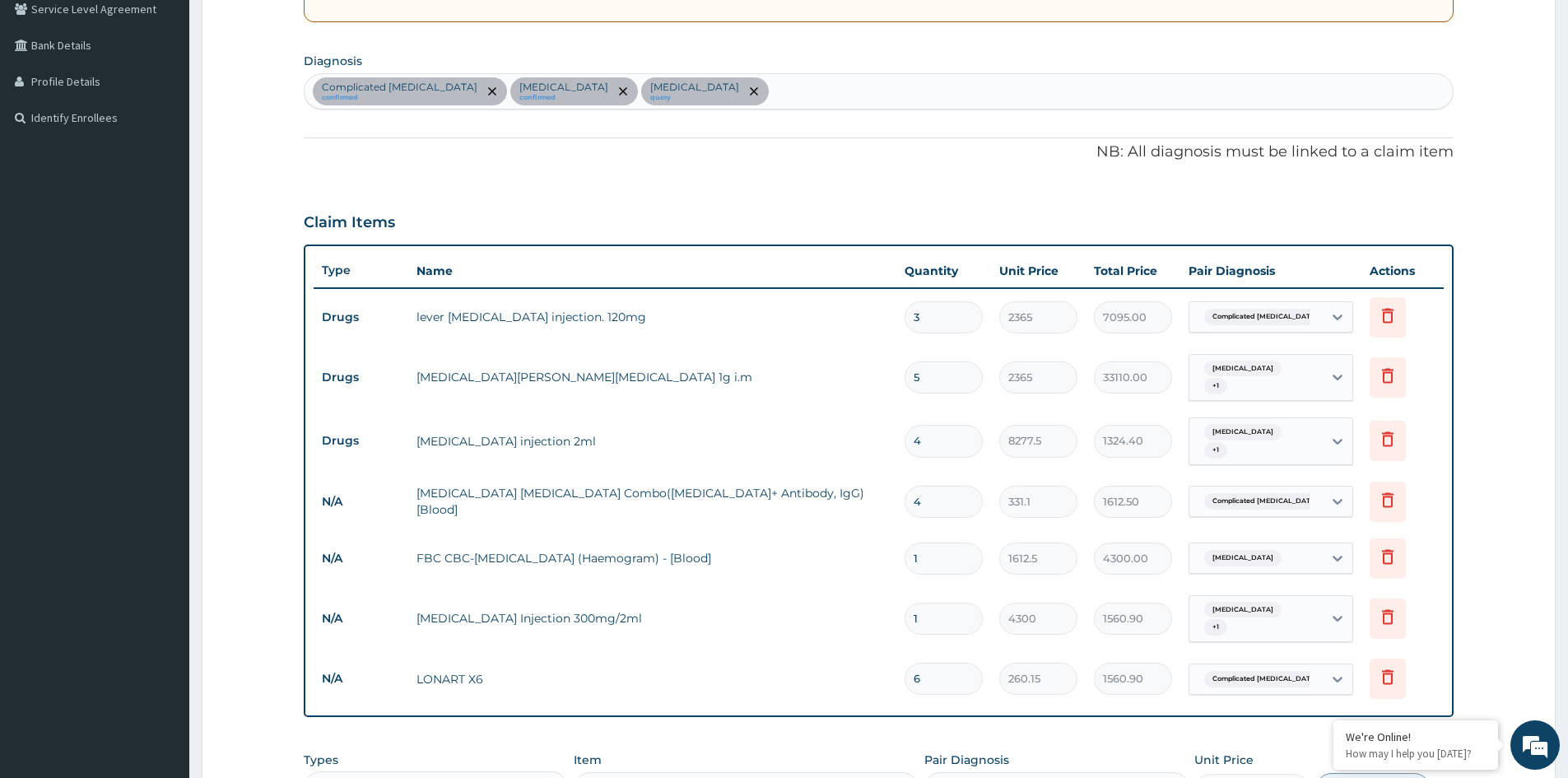
type input "1"
type input "1612.5"
type input "1612.50"
type input "4300"
type input "4300.00"
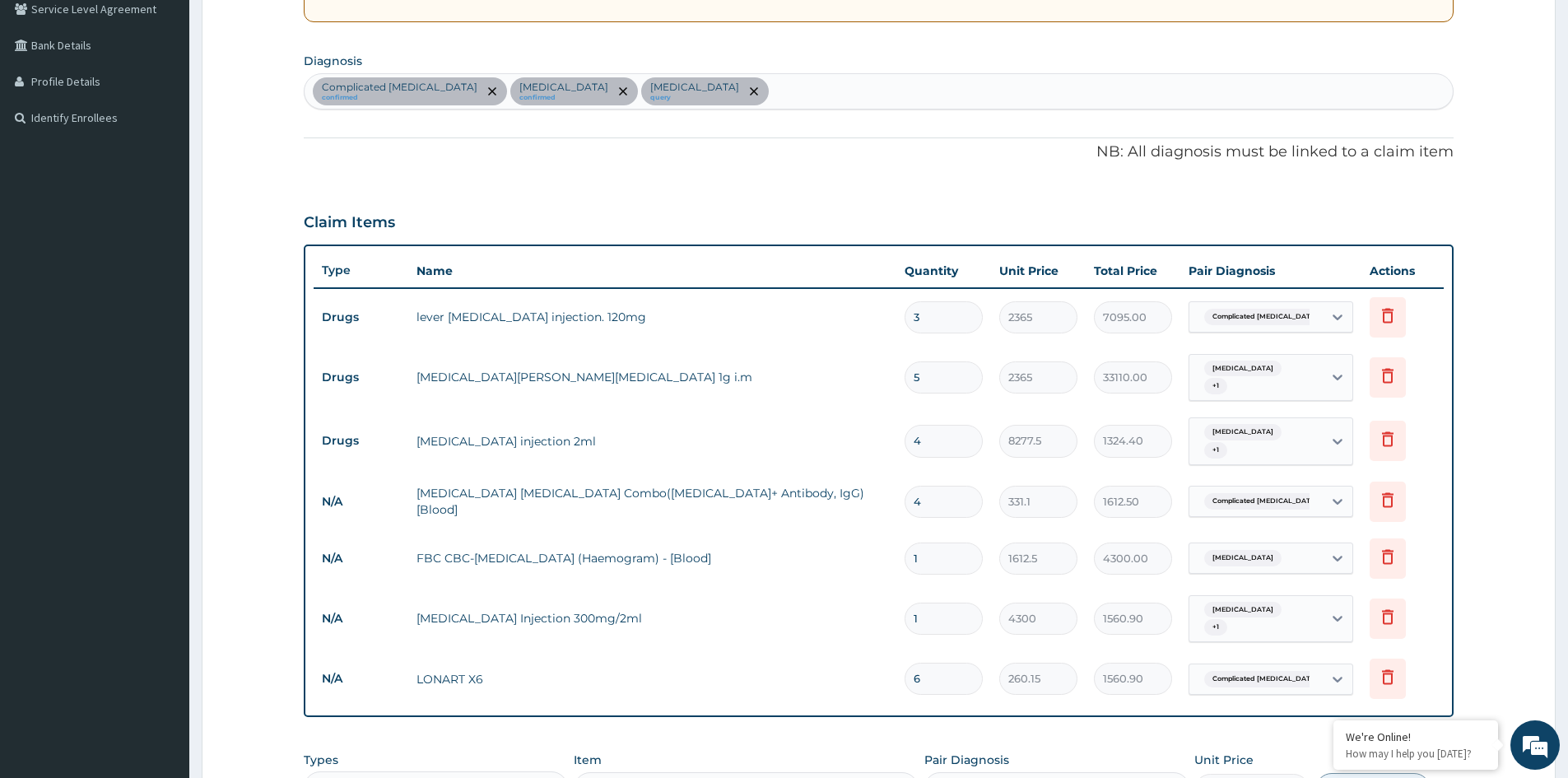
type input "6"
type input "260.15"
type input "1560.90"
type input "473"
type input "2838.00"
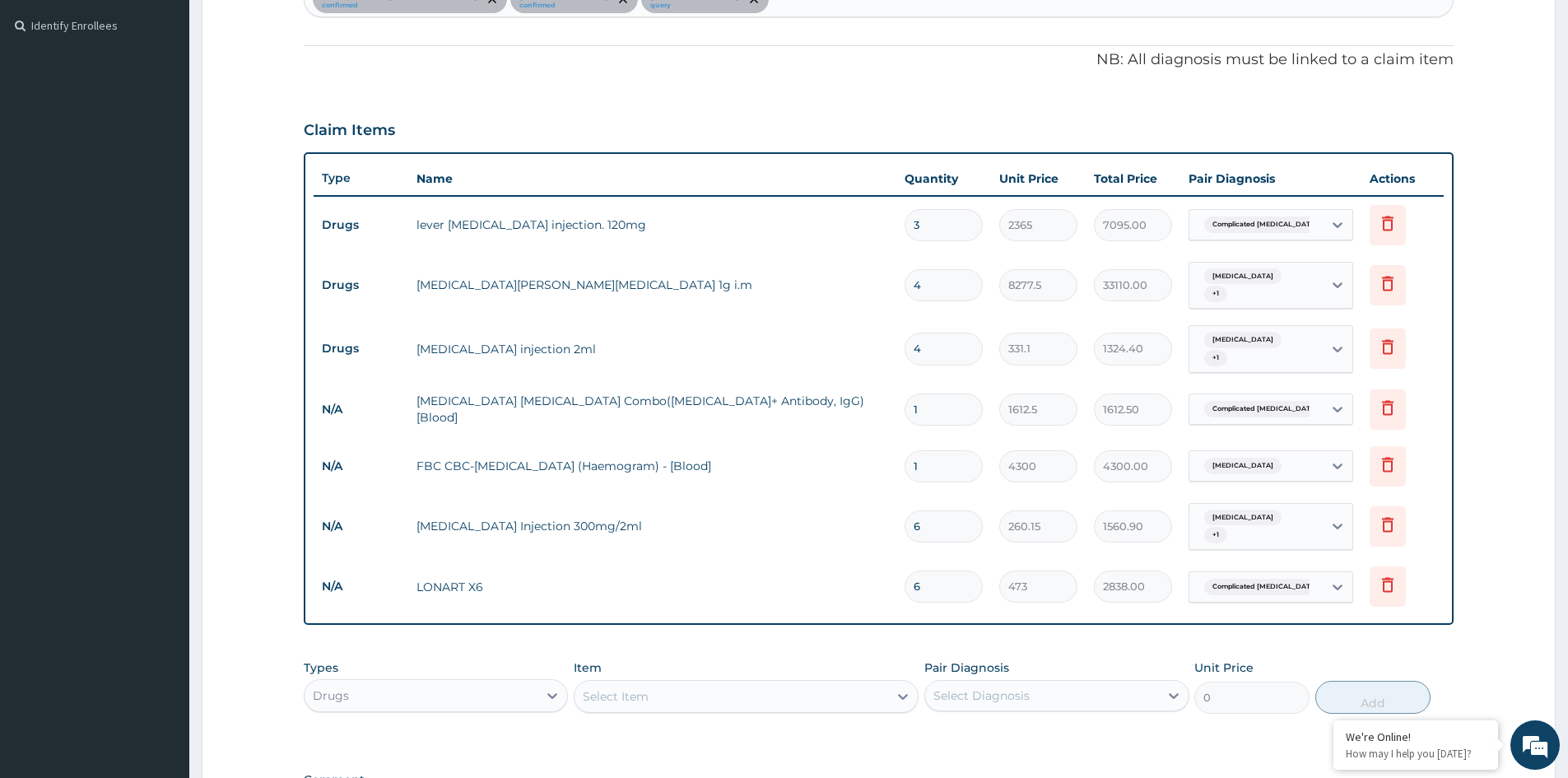
scroll to position [598, 0]
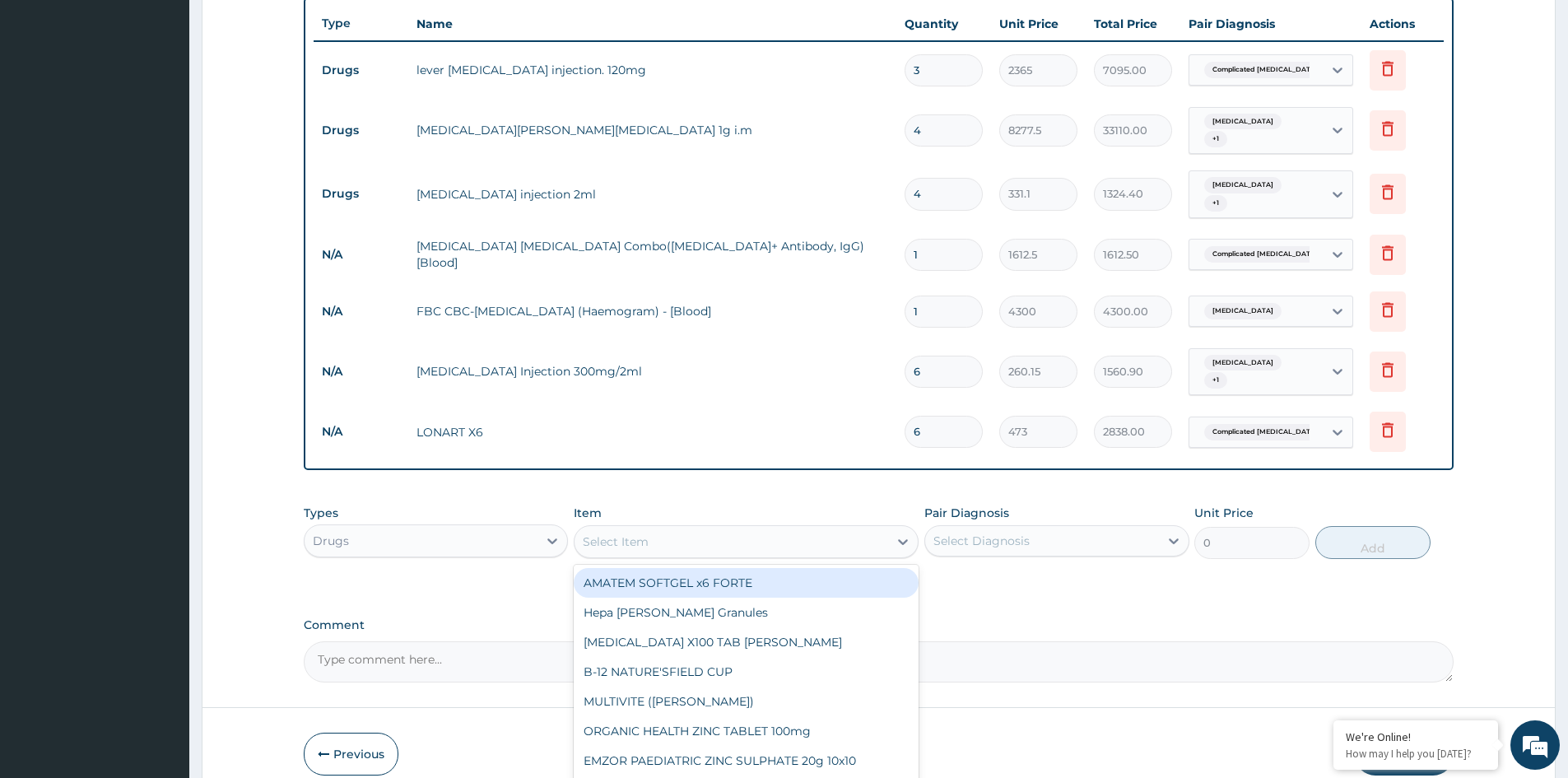
click at [648, 534] on div "Select Item" at bounding box center [616, 542] width 66 height 17
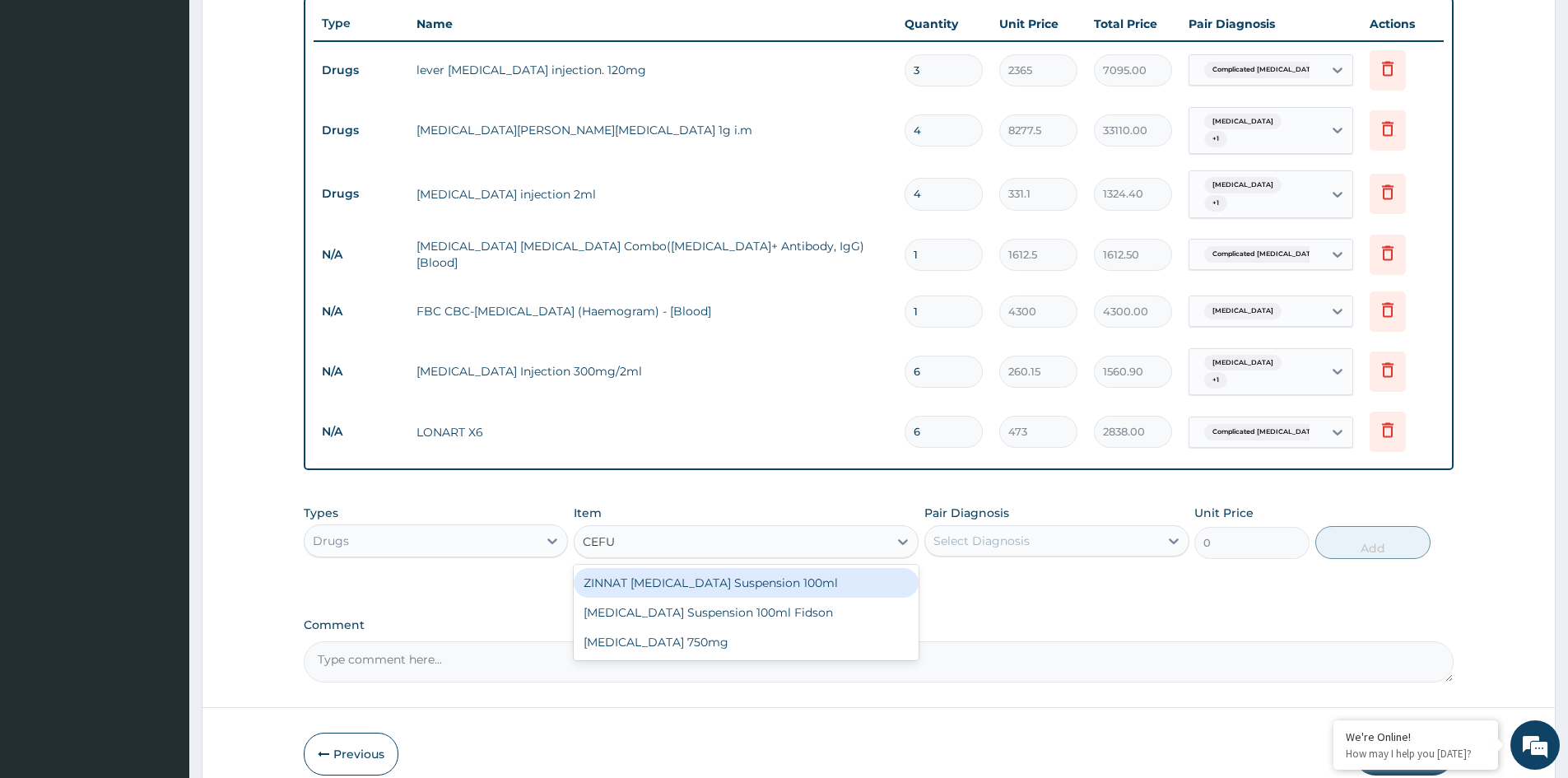
type input "CEFUR"
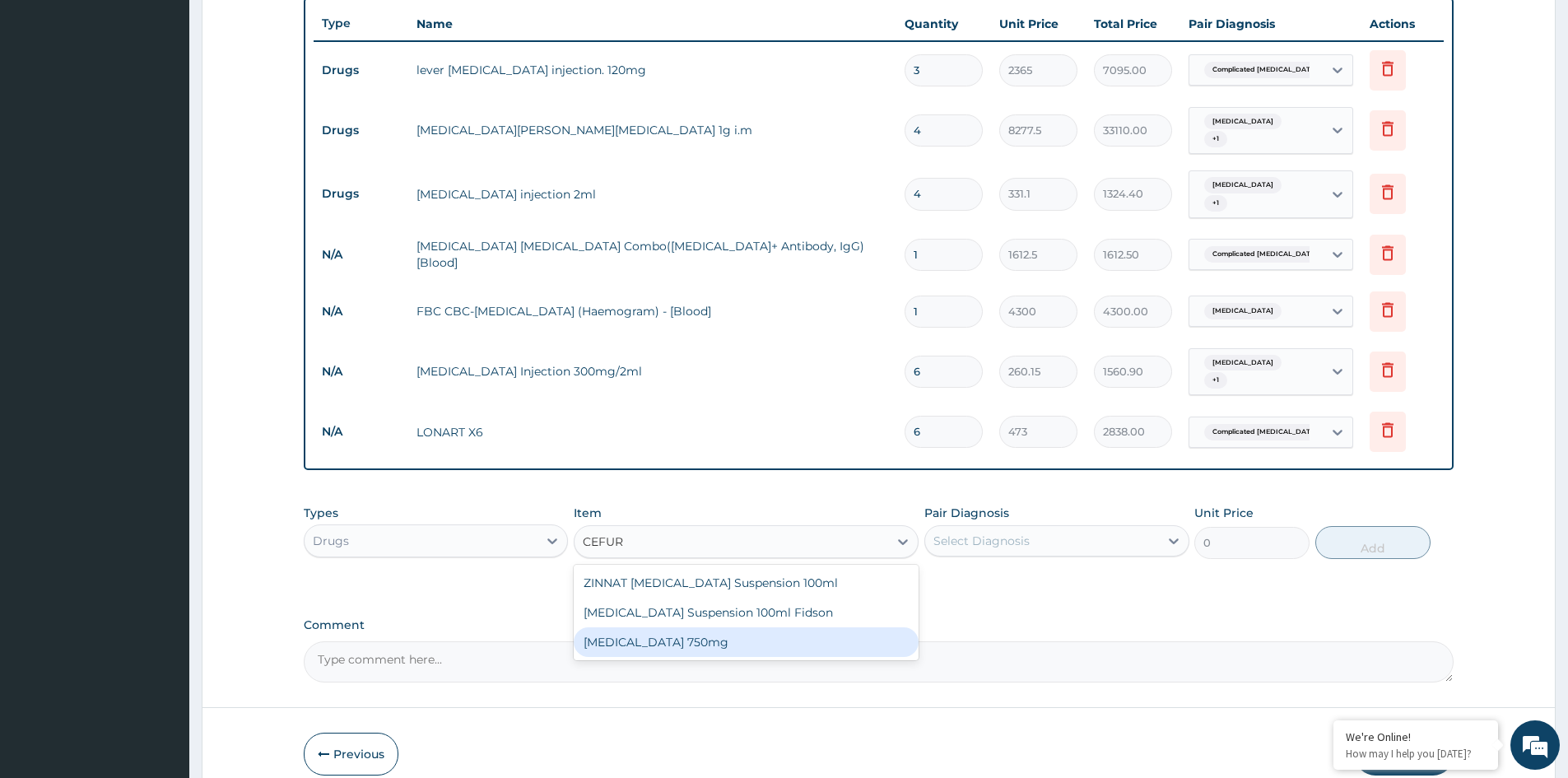
drag, startPoint x: 636, startPoint y: 612, endPoint x: 666, endPoint y: 597, distance: 33.5
click at [645, 627] on div "Cefuroxime 750mg" at bounding box center [746, 641] width 345 height 30
type input "1773.75"
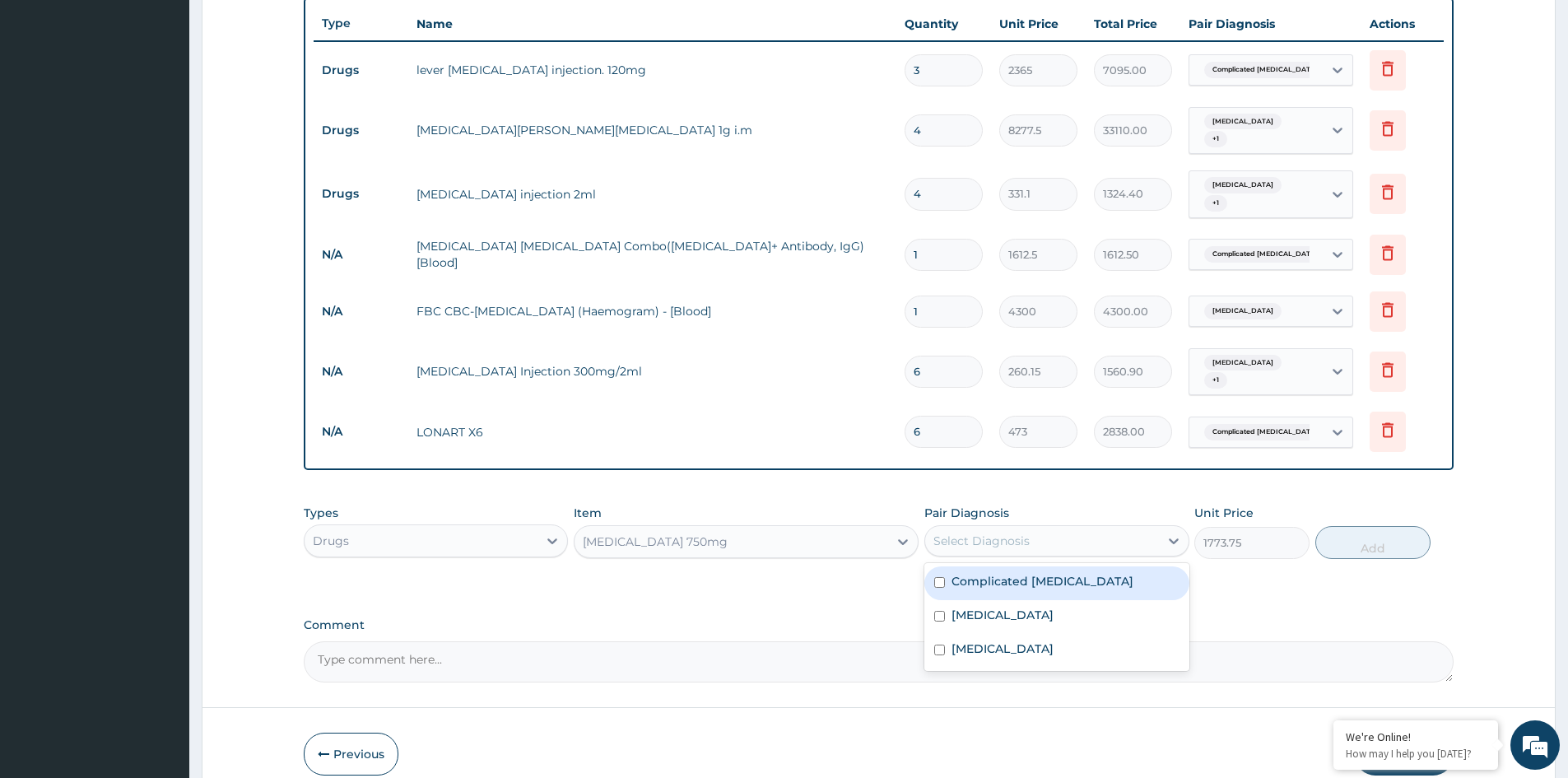
click at [996, 533] on div "Select Diagnosis" at bounding box center [982, 541] width 96 height 17
click at [984, 607] on label "Typhoid fever" at bounding box center [1002, 615] width 102 height 17
checkbox input "true"
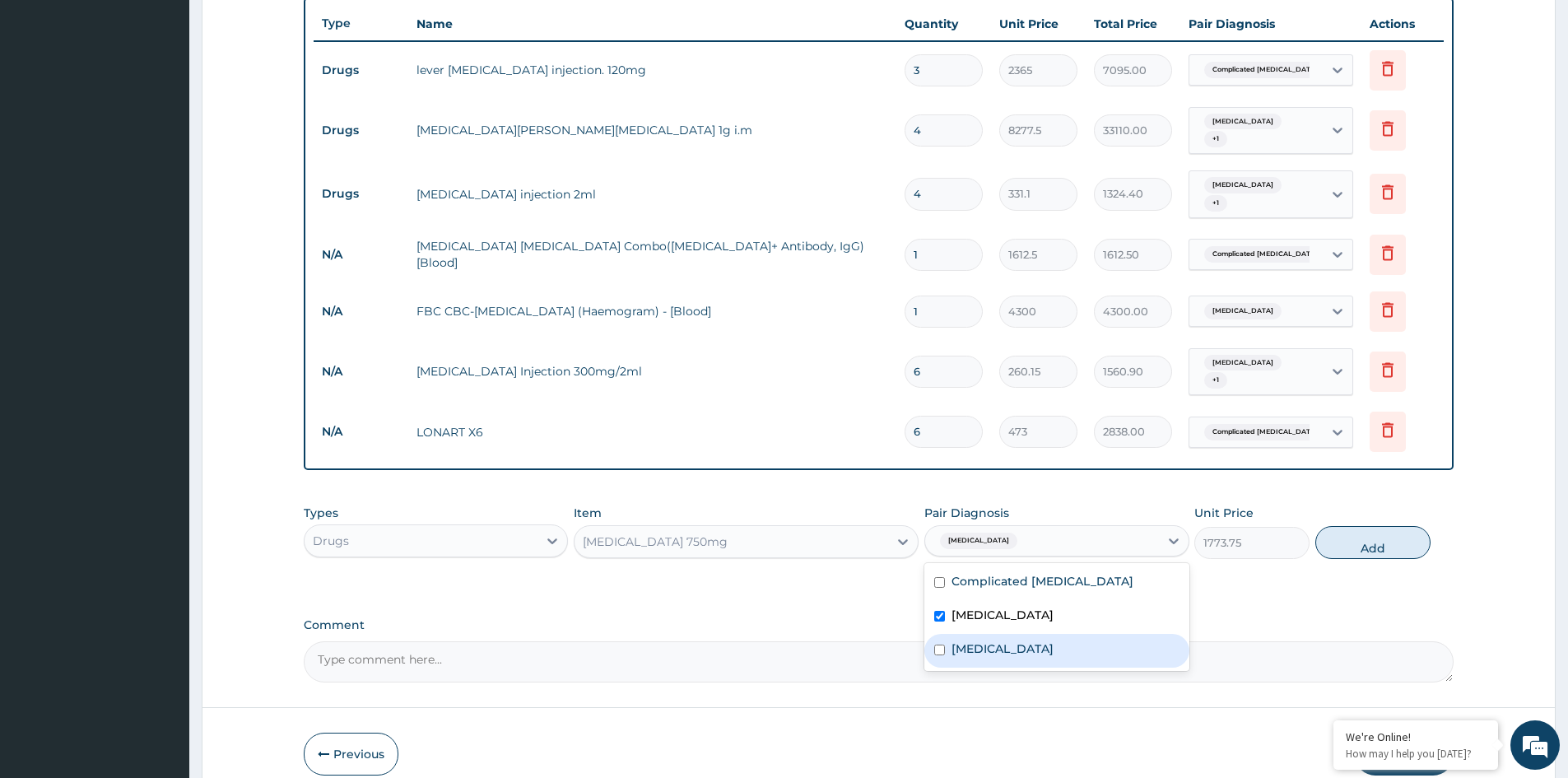
click at [977, 641] on label "Sepsis" at bounding box center [1002, 649] width 102 height 17
checkbox input "true"
click at [1378, 528] on button "Add" at bounding box center [1373, 542] width 115 height 33
type input "0"
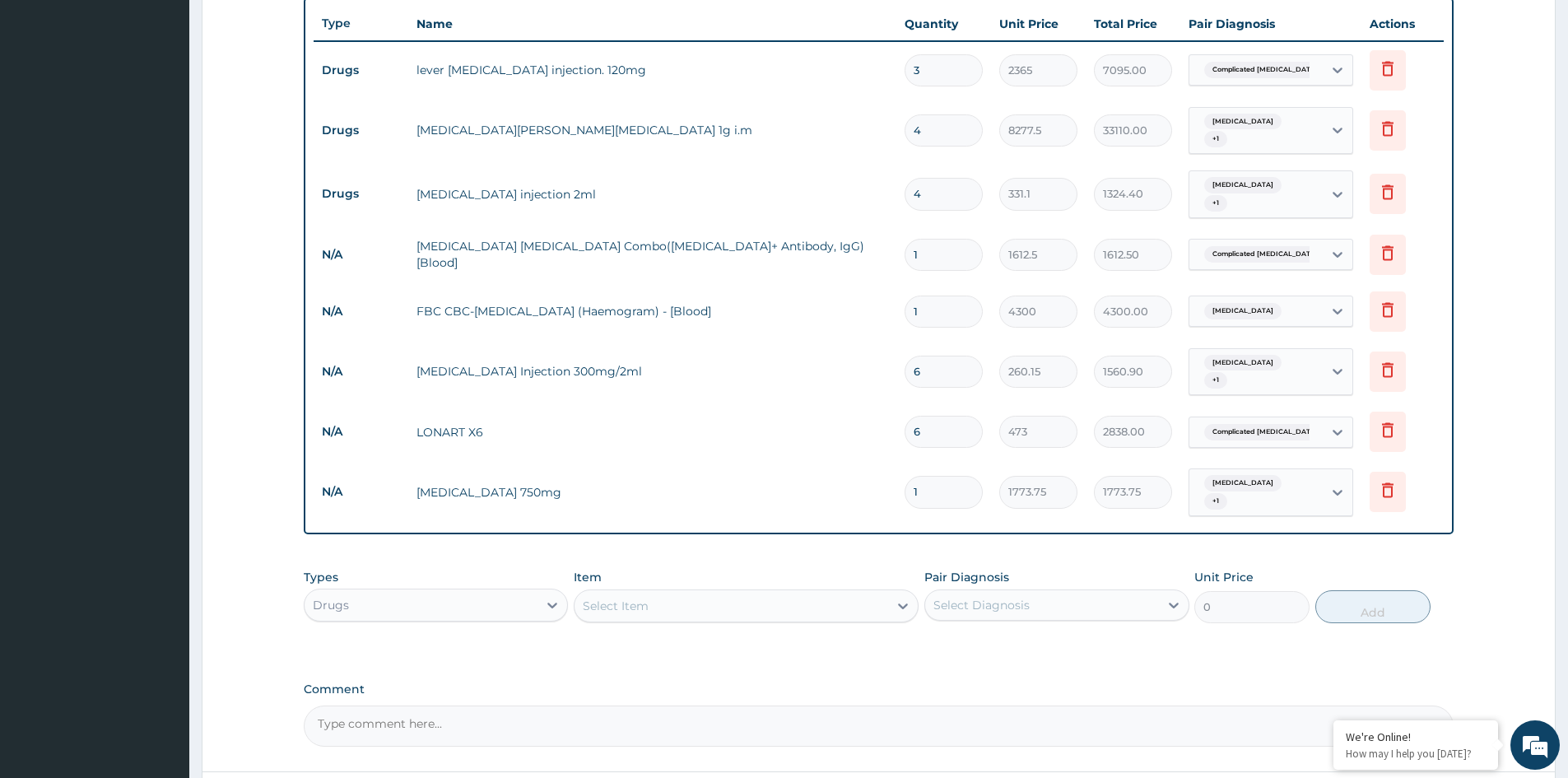
type input "0.00"
type input "3"
type input "5321.25"
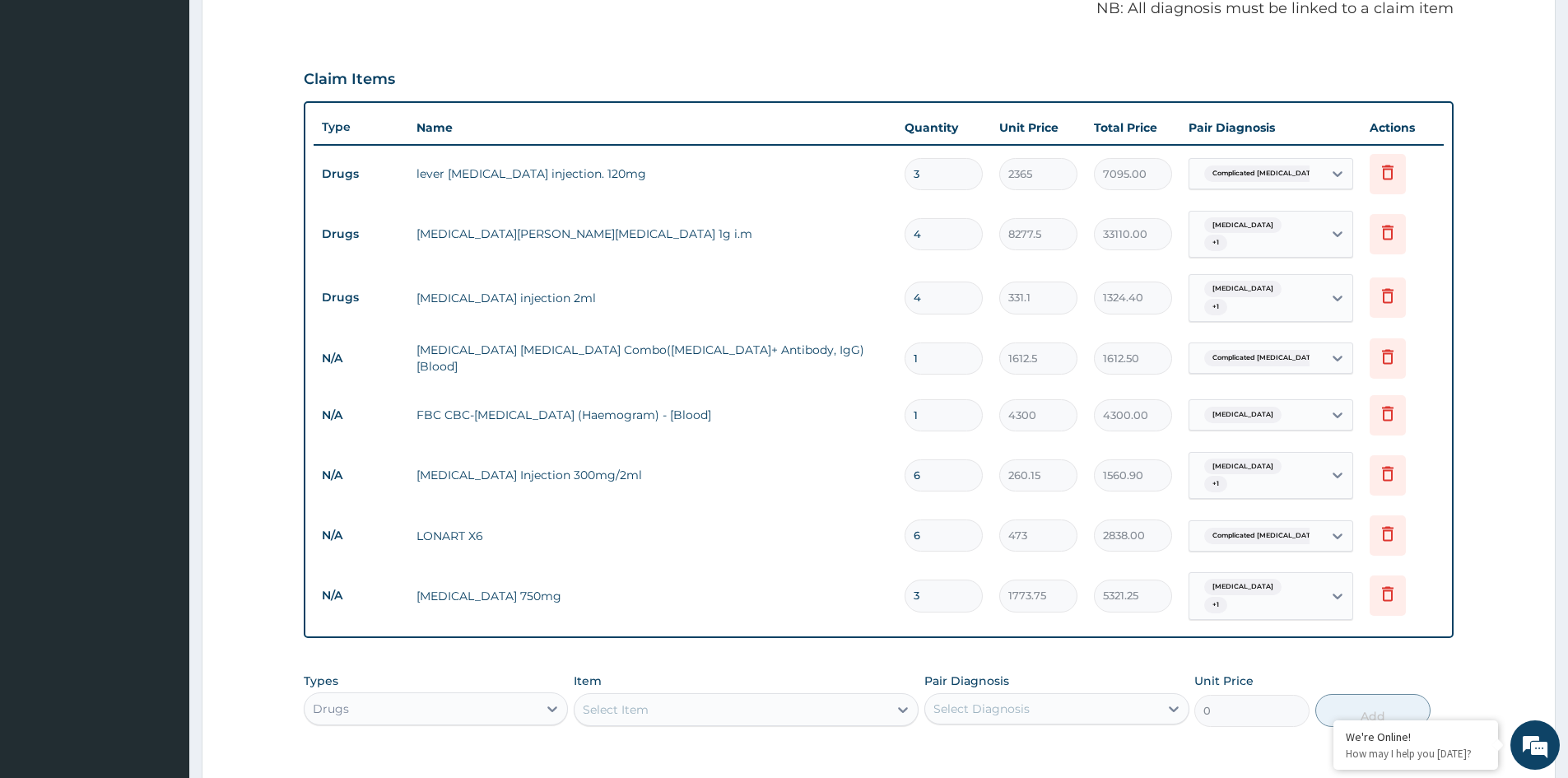
scroll to position [548, 0]
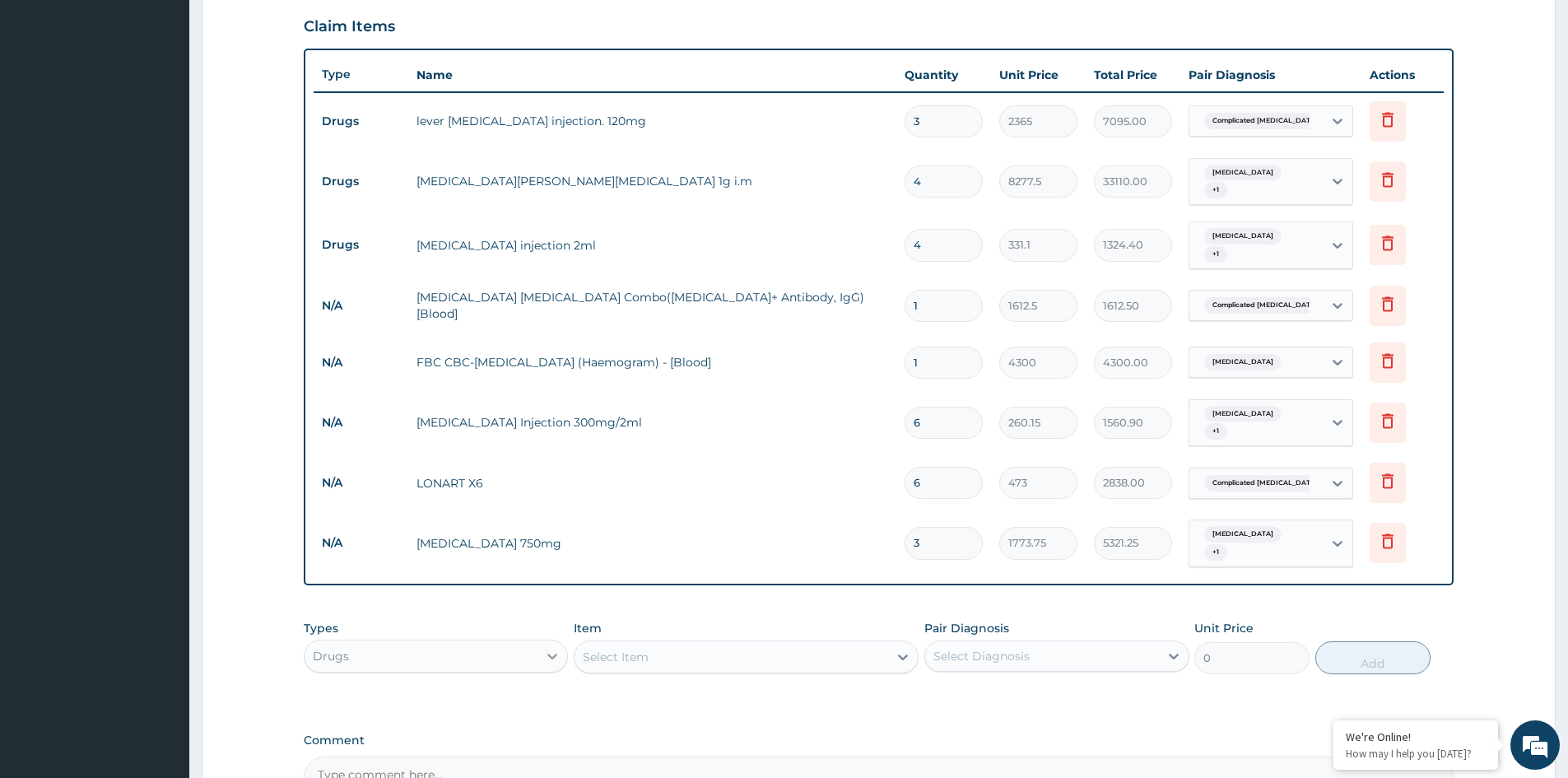
type input "3"
click at [549, 654] on icon at bounding box center [554, 657] width 10 height 6
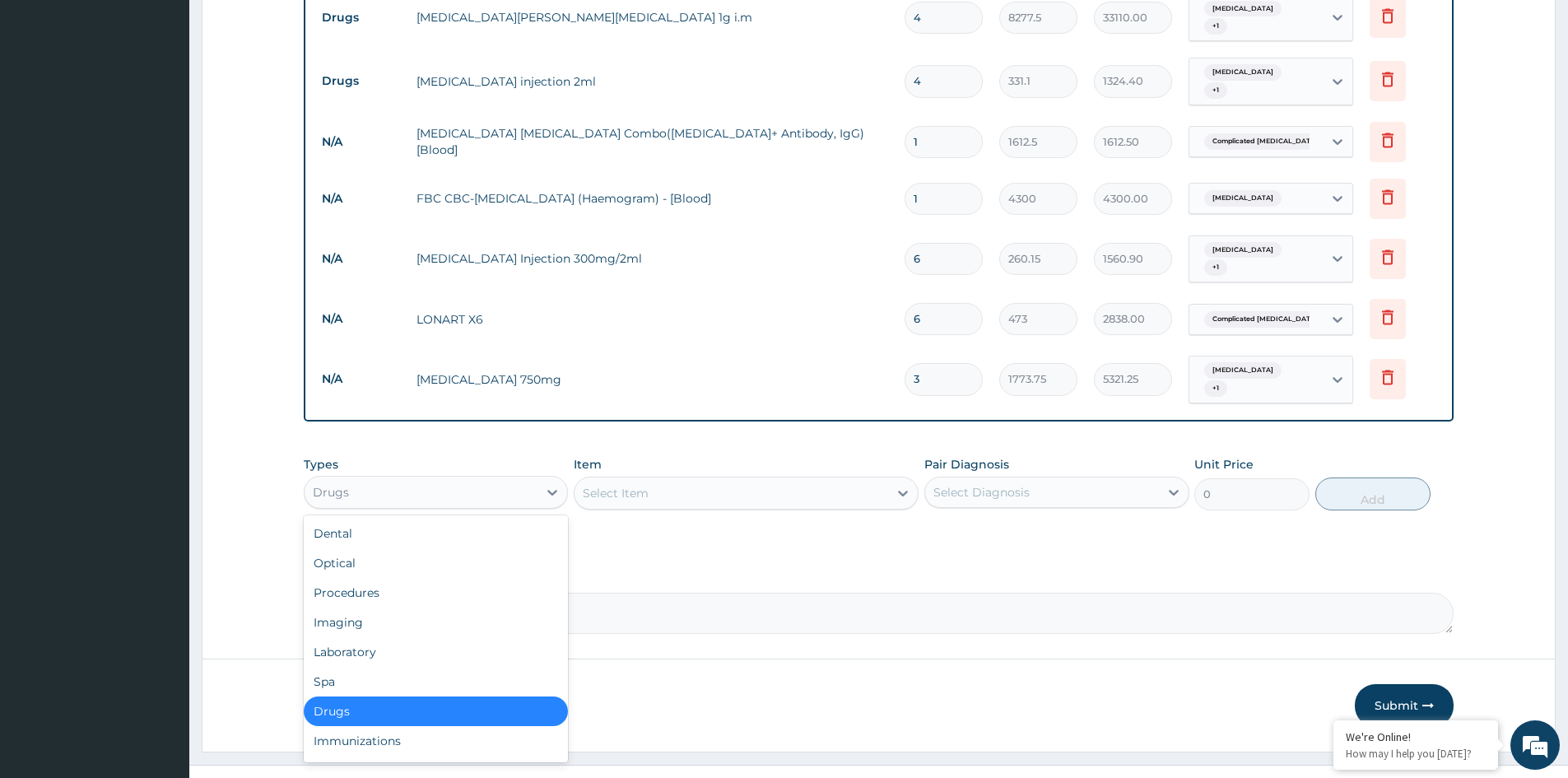
scroll to position [712, 0]
click at [368, 636] on div "Laboratory" at bounding box center [436, 651] width 265 height 30
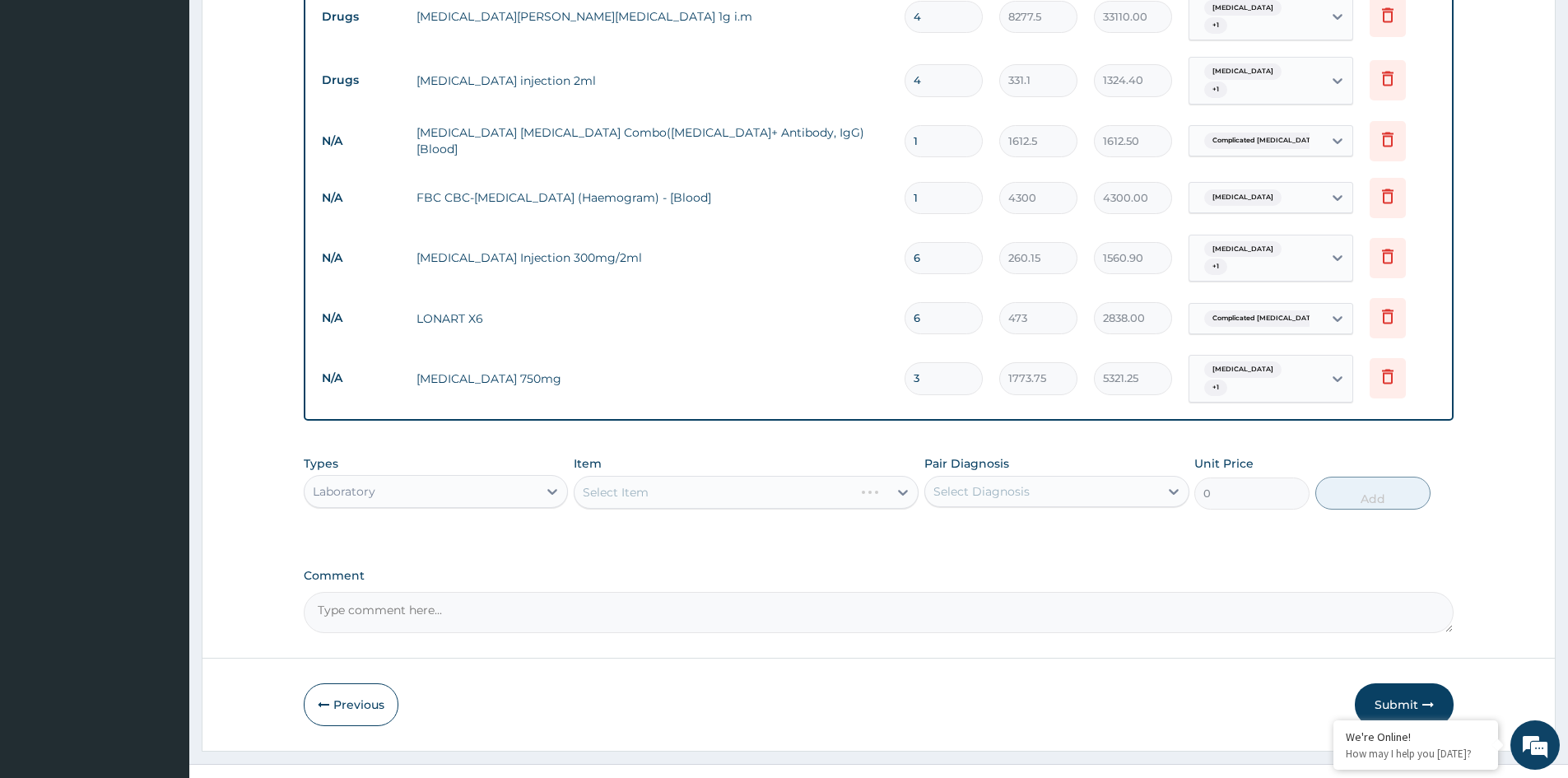
click at [625, 476] on div "Select Item" at bounding box center [746, 492] width 345 height 33
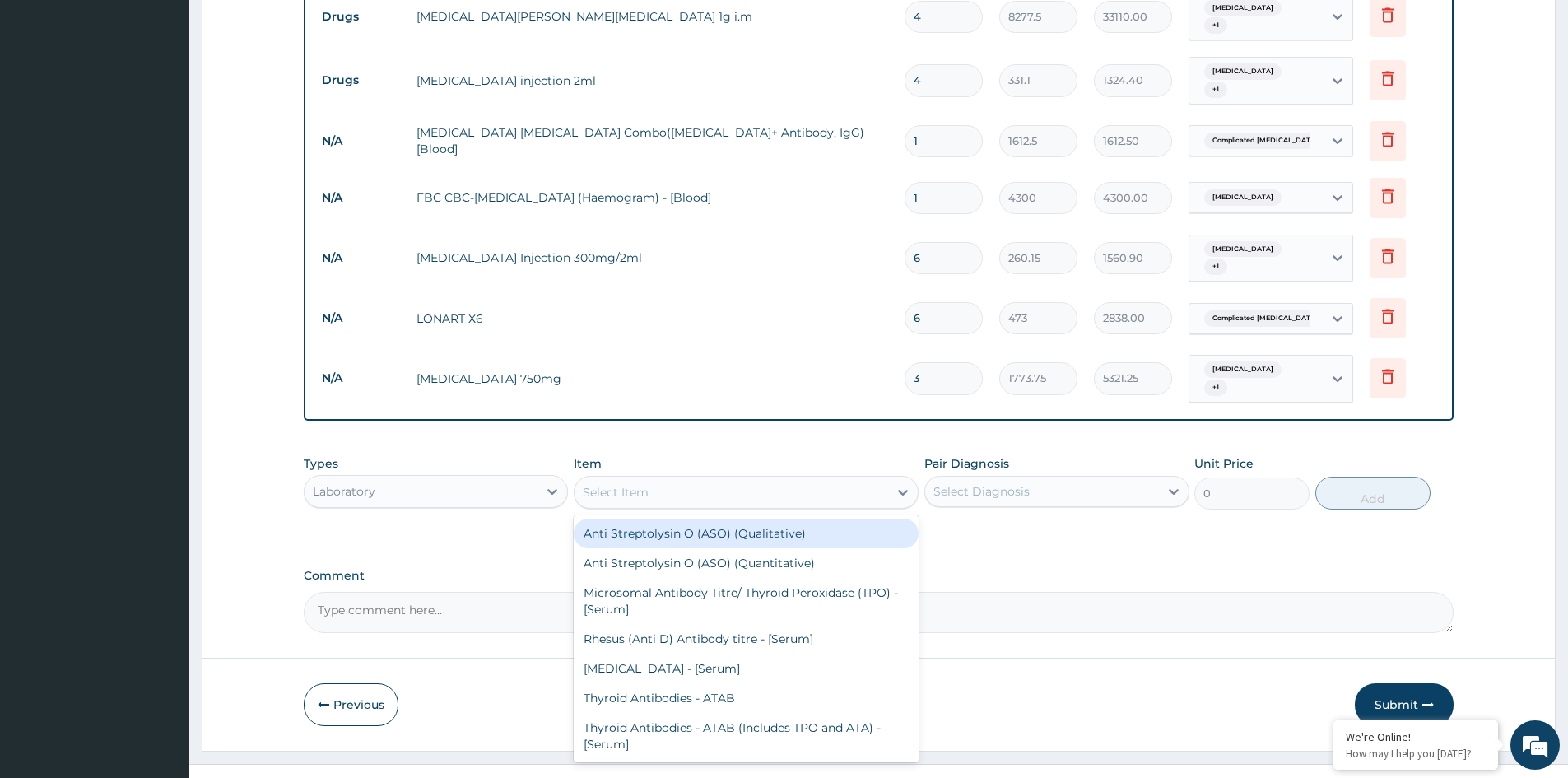
click at [618, 484] on div "Select Item" at bounding box center [616, 492] width 66 height 17
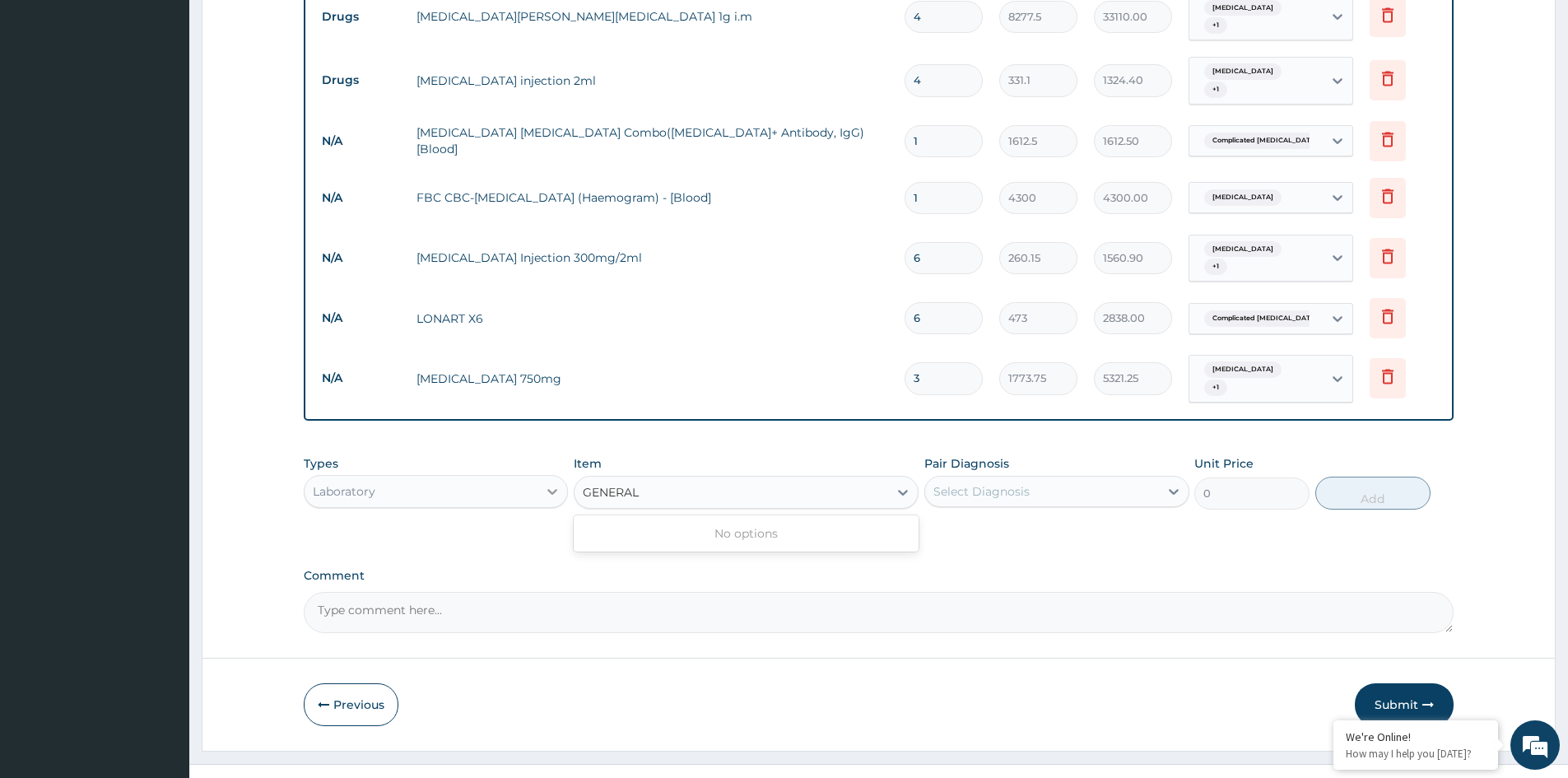
type input "GENERAL P"
click at [669, 479] on div "Select Item" at bounding box center [731, 491] width 313 height 26
click at [463, 478] on div "Laboratory" at bounding box center [420, 491] width 233 height 26
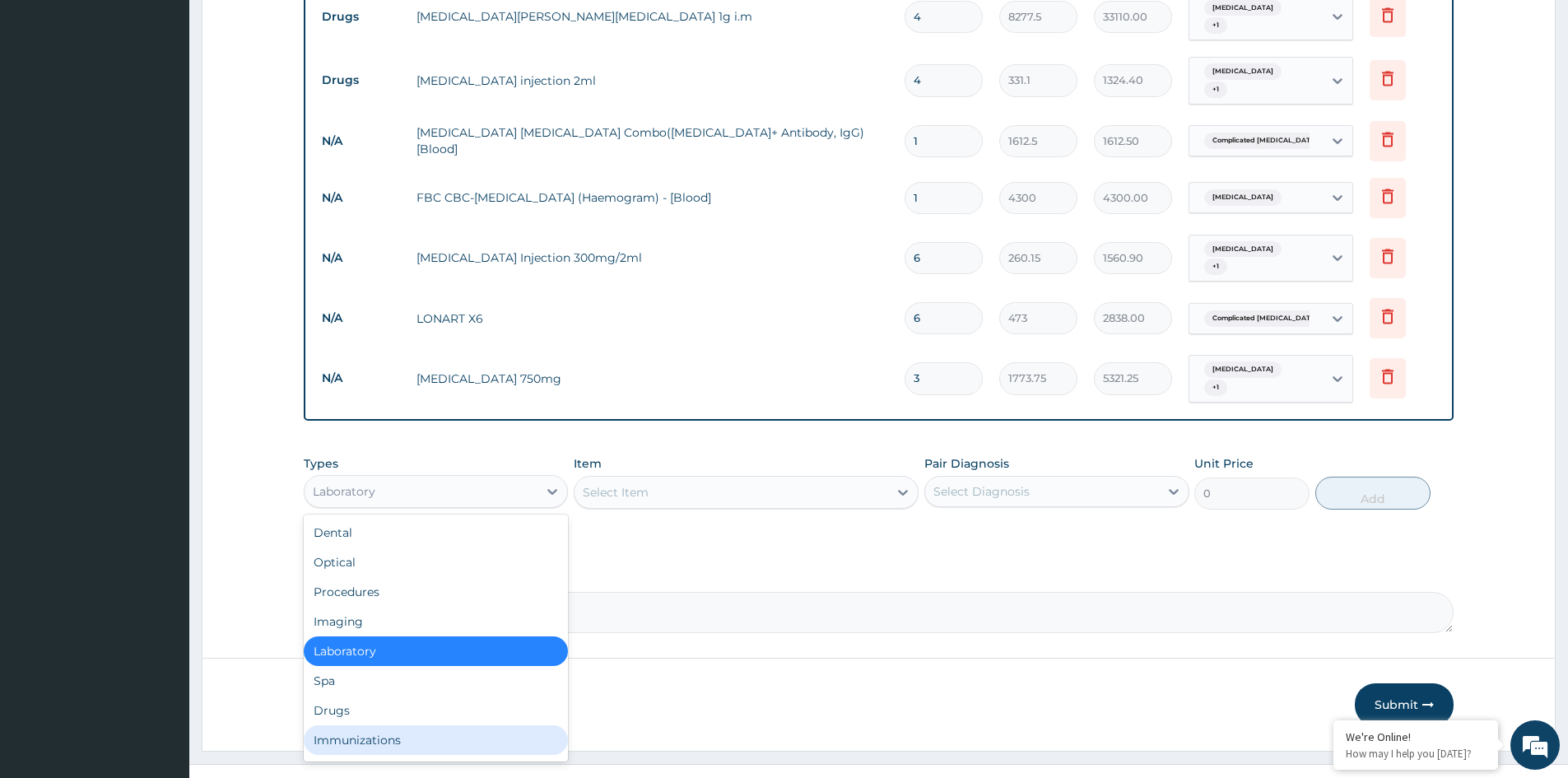
scroll to position [56, 0]
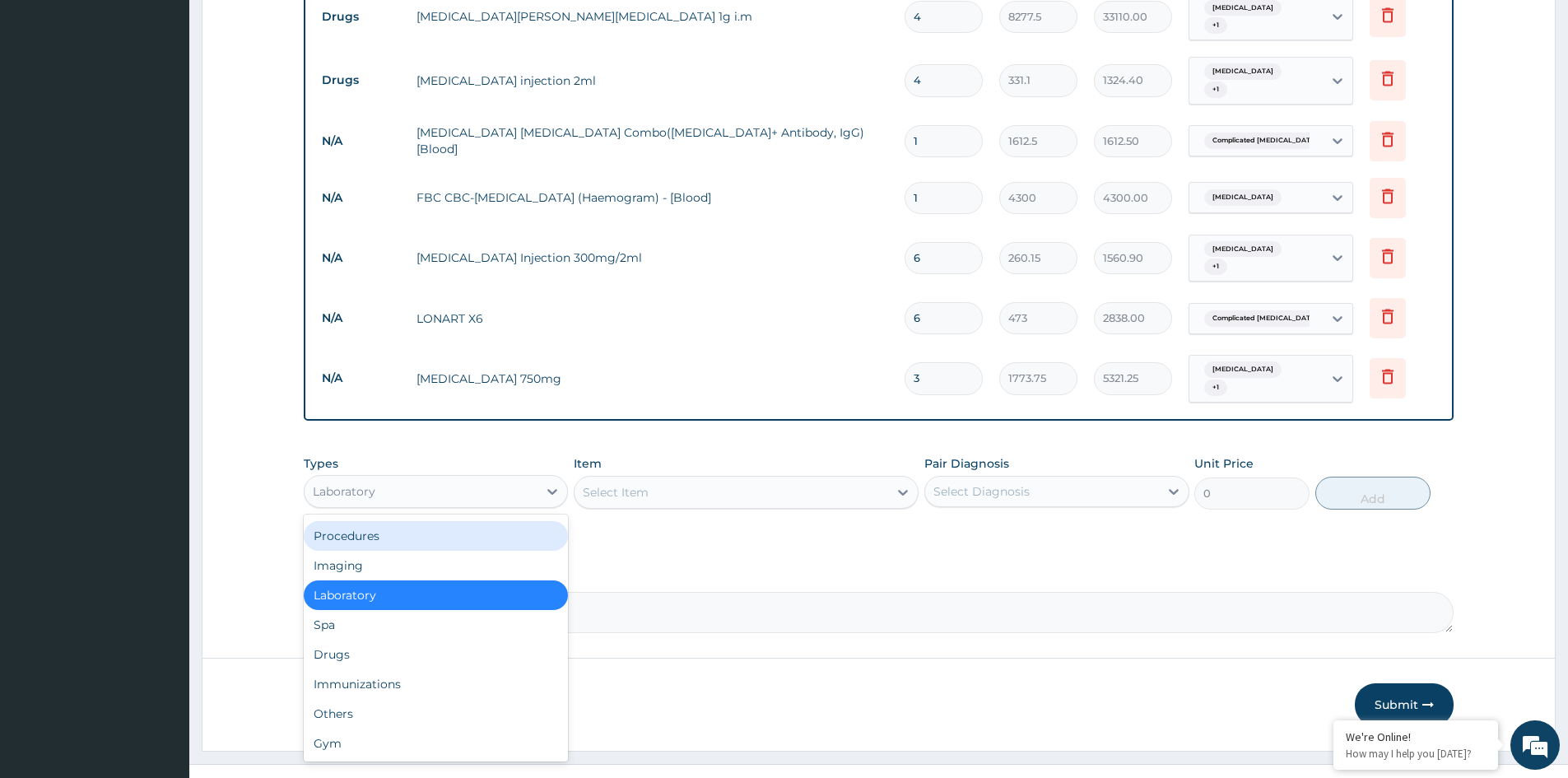
click at [356, 521] on div "Procedures" at bounding box center [436, 535] width 265 height 30
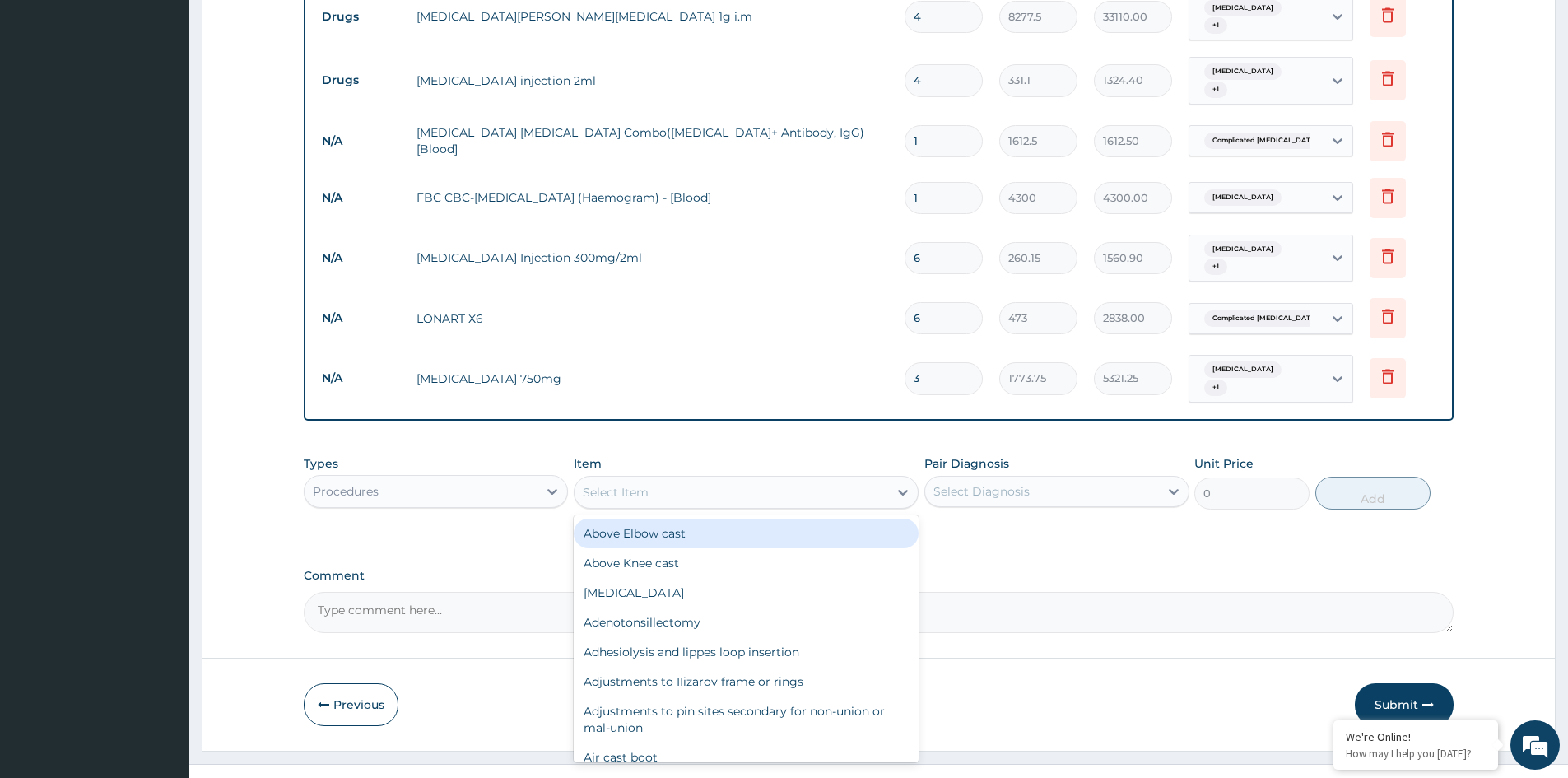
click at [624, 484] on div "Select Item" at bounding box center [616, 492] width 66 height 17
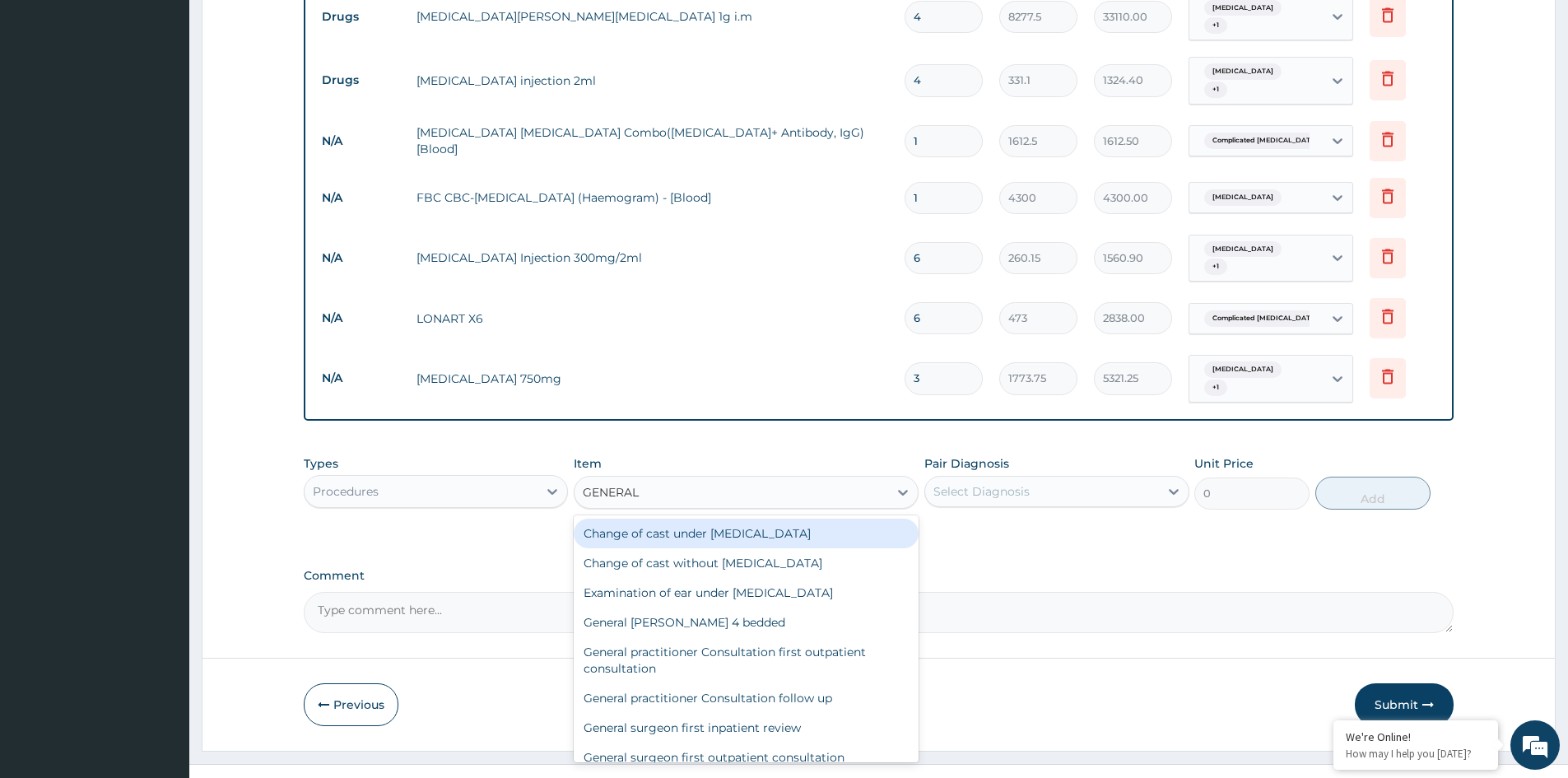
type input "GENERAL P"
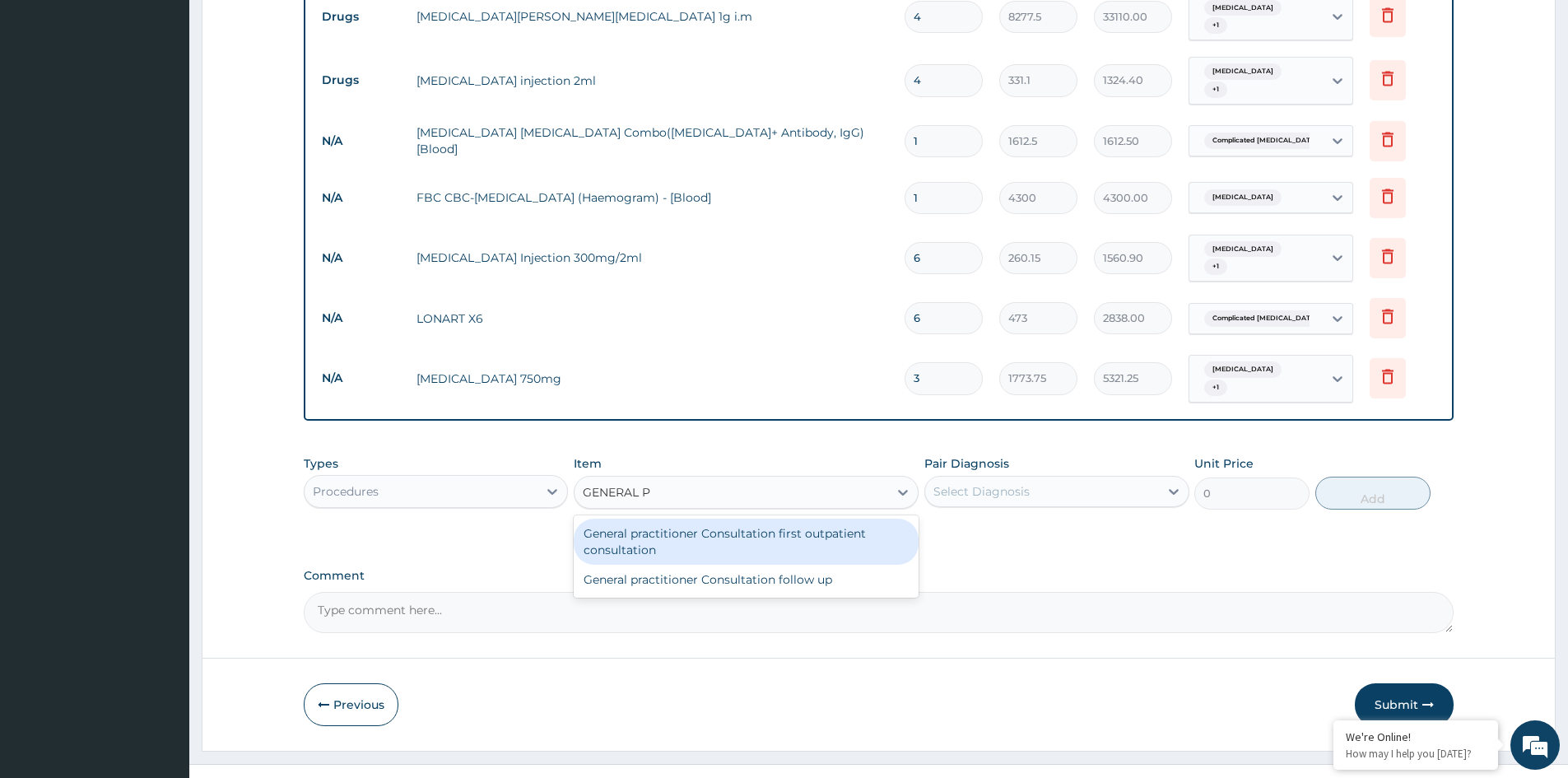
drag, startPoint x: 774, startPoint y: 526, endPoint x: 952, endPoint y: 477, distance: 184.6
click at [805, 518] on div "General practitioner Consultation first outpatient consultation" at bounding box center [746, 541] width 345 height 46
type input "3547.5"
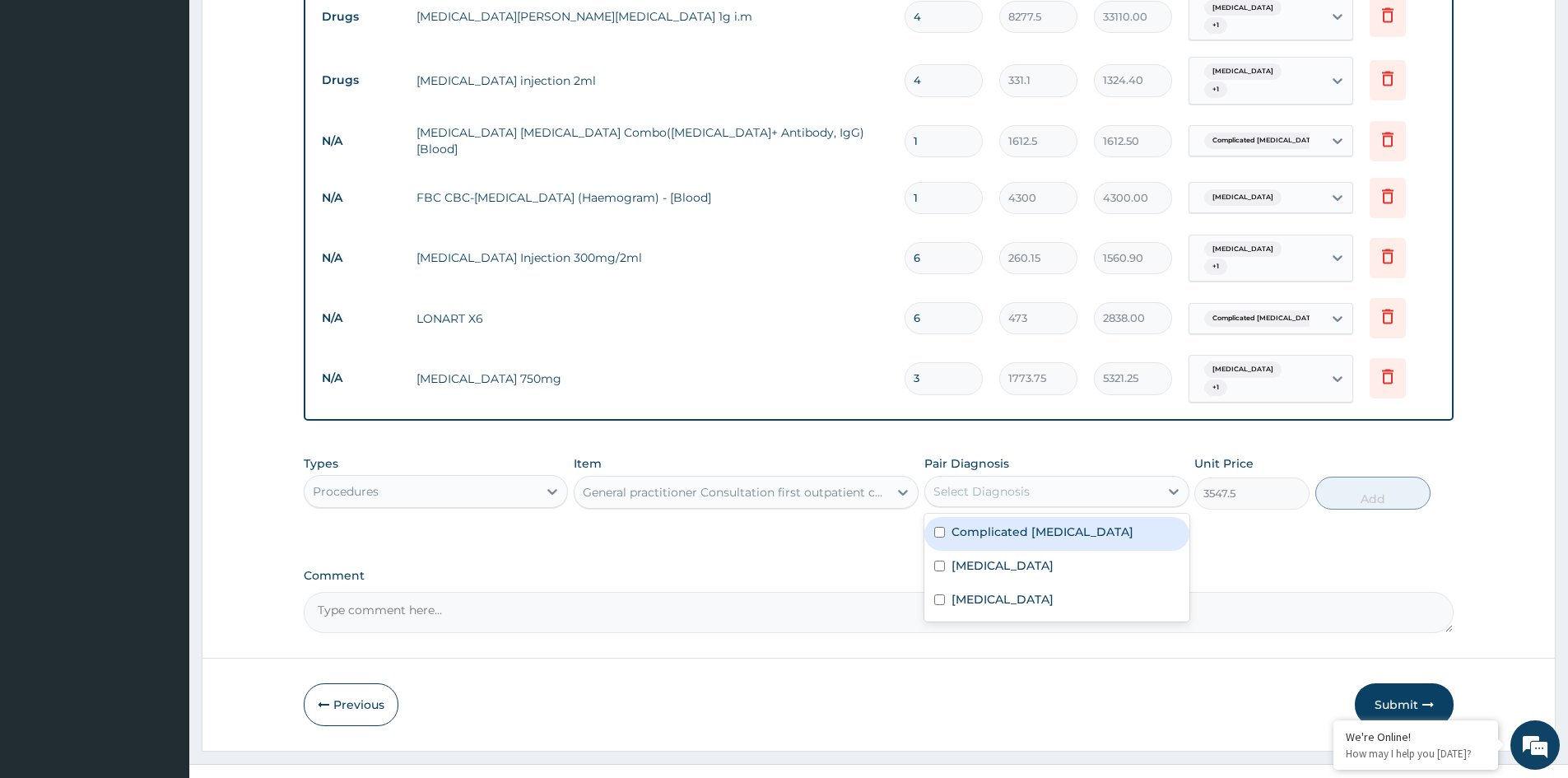
drag, startPoint x: 1041, startPoint y: 447, endPoint x: 1030, endPoint y: 493, distance: 47.3
click at [1039, 476] on div "Select Diagnosis" at bounding box center [1057, 491] width 265 height 31
drag, startPoint x: 1009, startPoint y: 512, endPoint x: 998, endPoint y: 533, distance: 23.7
click at [1009, 517] on div "Complicated malaria" at bounding box center [1057, 534] width 265 height 34
checkbox input "true"
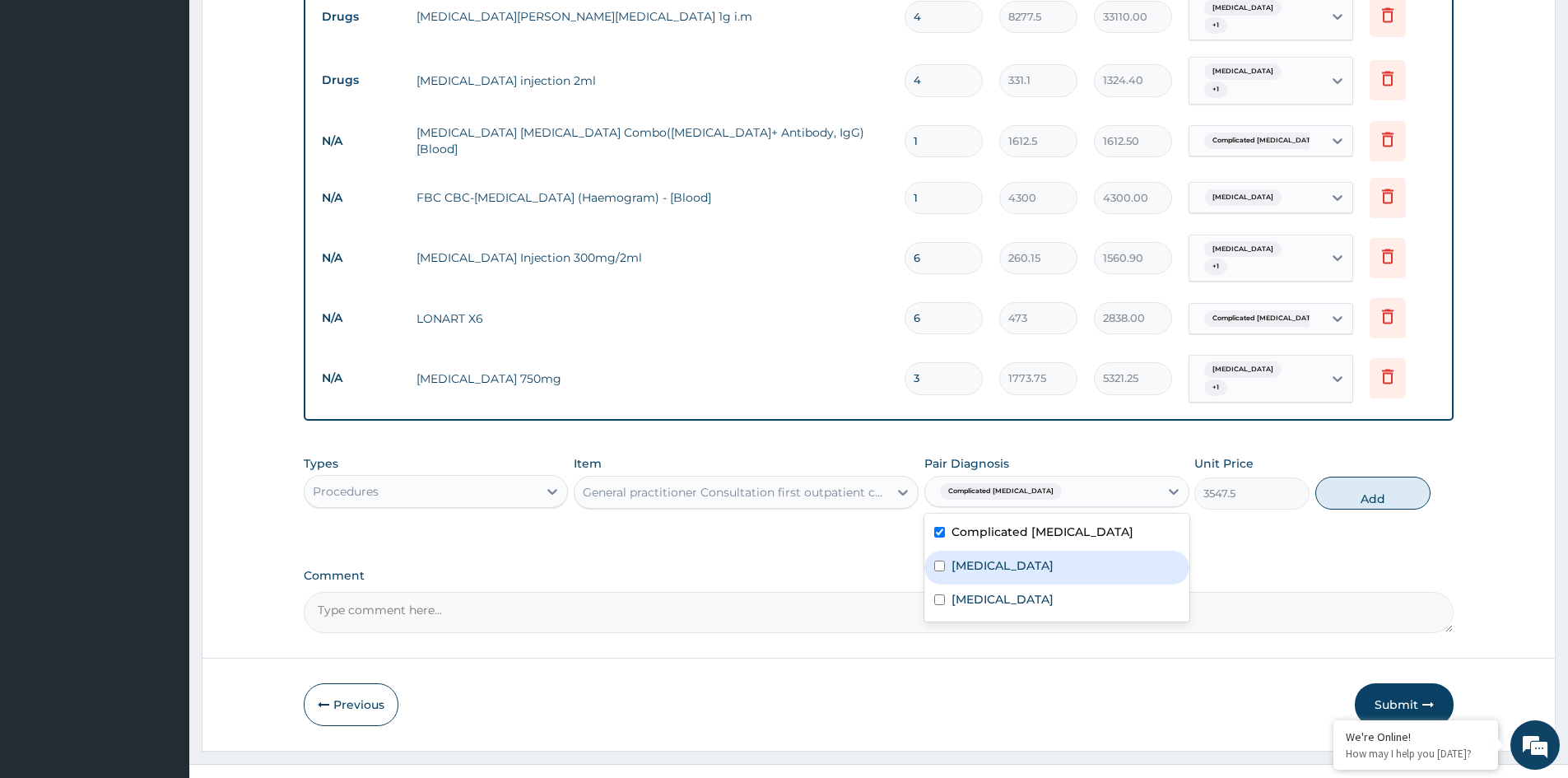
drag, startPoint x: 998, startPoint y: 534, endPoint x: 998, endPoint y: 551, distance: 17.0
click at [999, 557] on label "Typhoid fever" at bounding box center [1002, 566] width 102 height 17
checkbox input "true"
drag, startPoint x: 988, startPoint y: 573, endPoint x: 1184, endPoint y: 533, distance: 200.0
click at [1003, 585] on div "Sepsis" at bounding box center [1057, 602] width 265 height 34
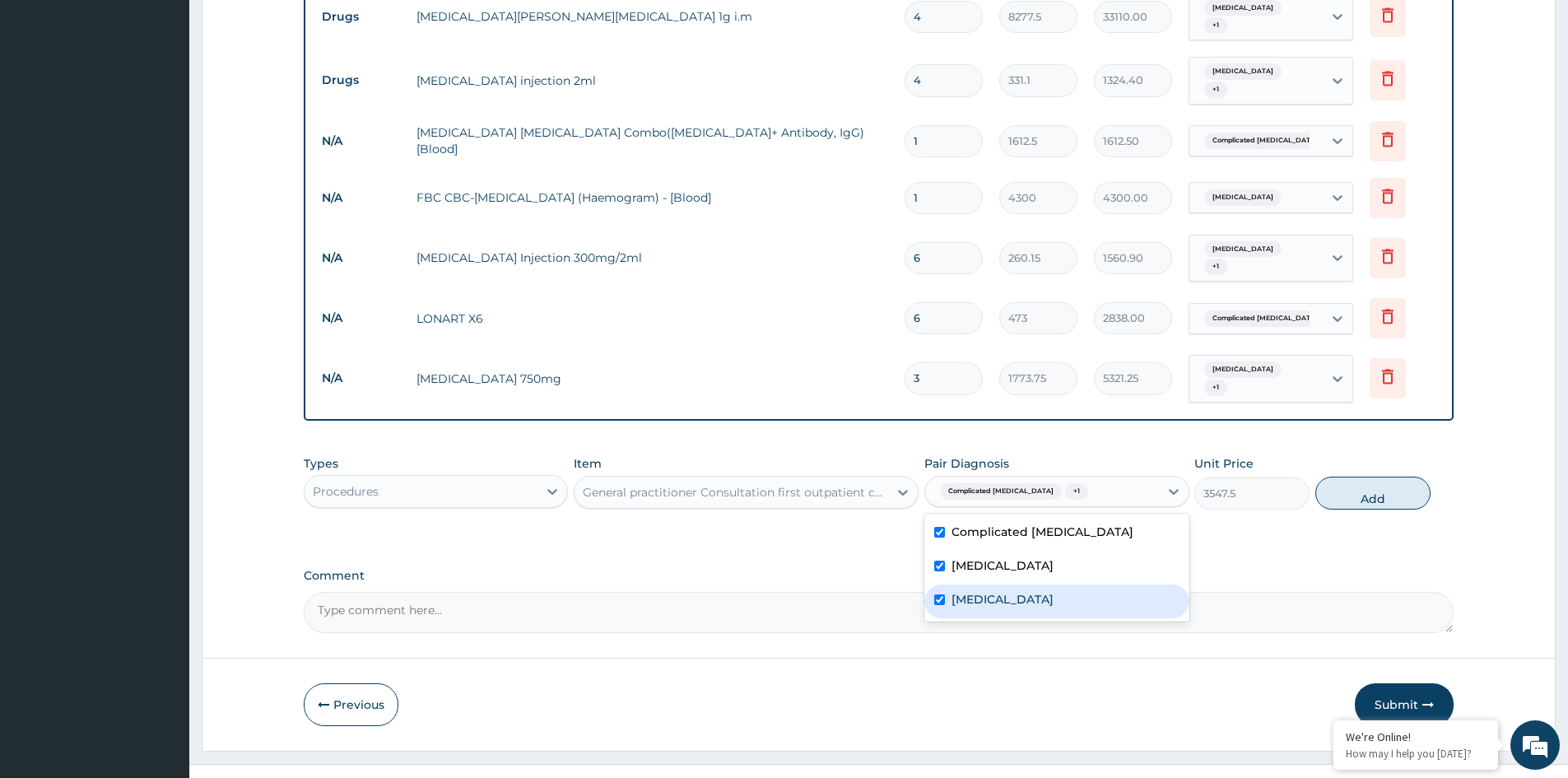
checkbox input "true"
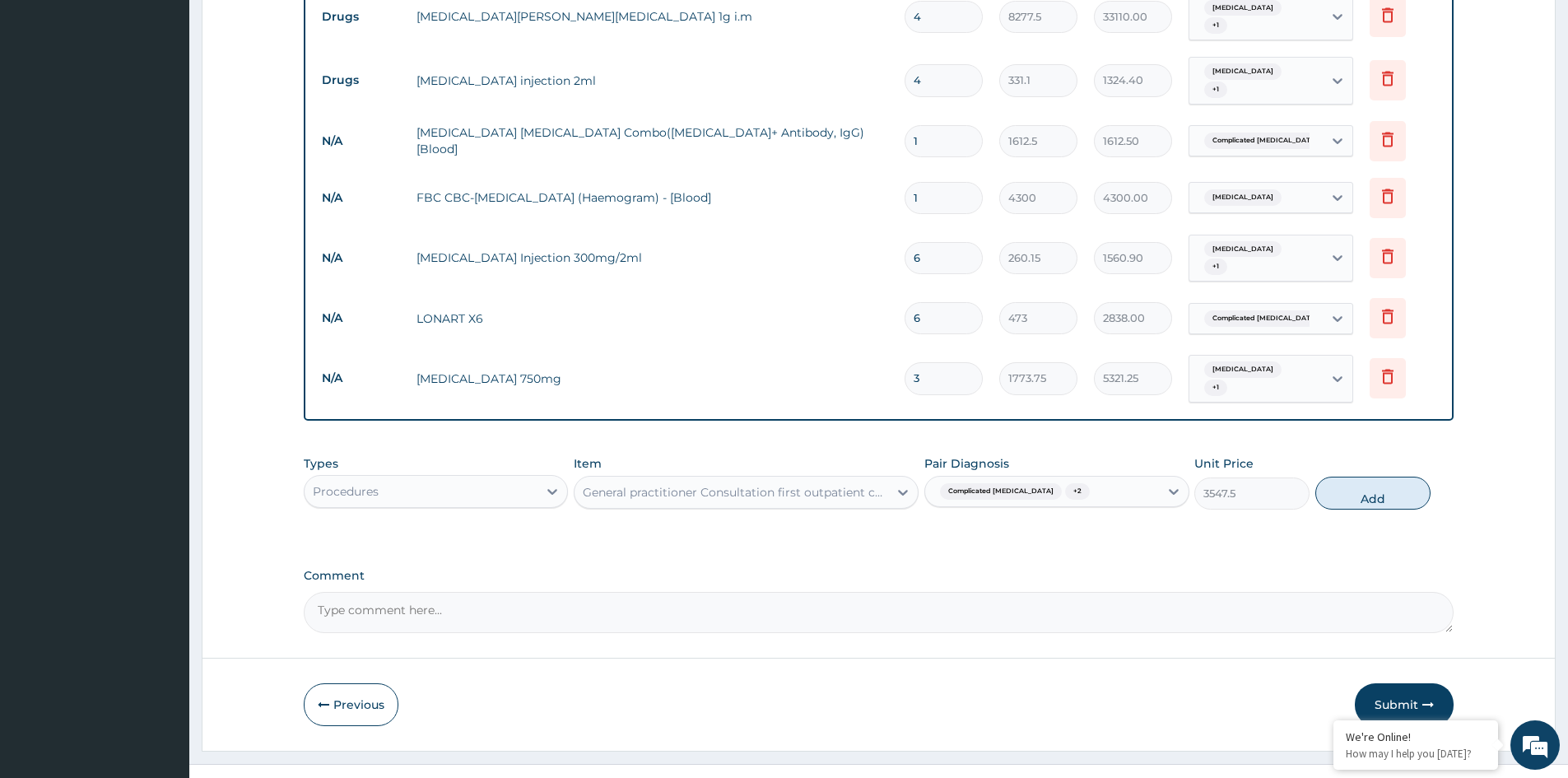
drag, startPoint x: 1405, startPoint y: 464, endPoint x: 1384, endPoint y: 474, distance: 23.3
click at [1403, 477] on button "Add" at bounding box center [1373, 493] width 115 height 33
type input "0"
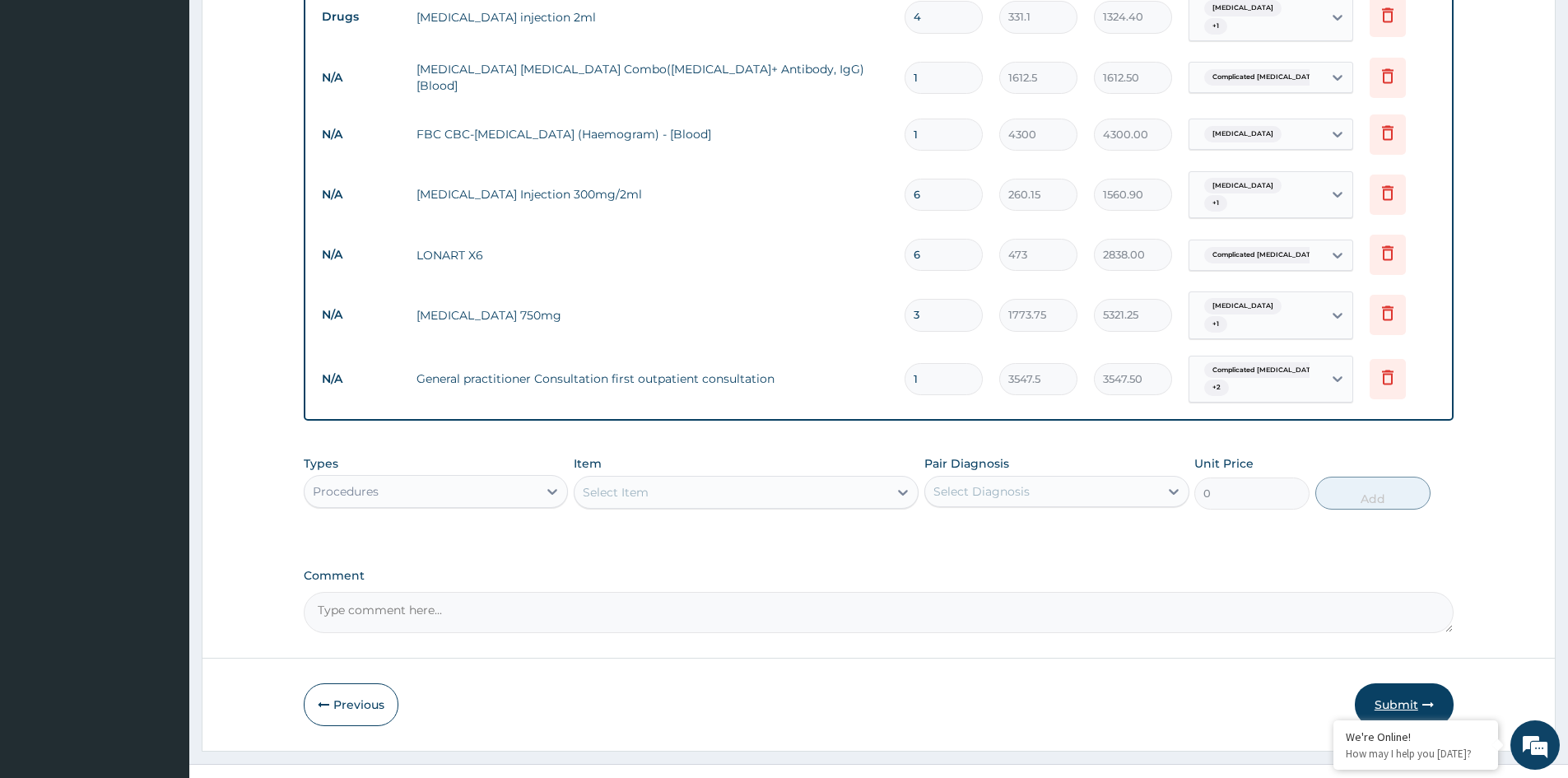
click at [1422, 699] on icon "button" at bounding box center [1428, 705] width 12 height 12
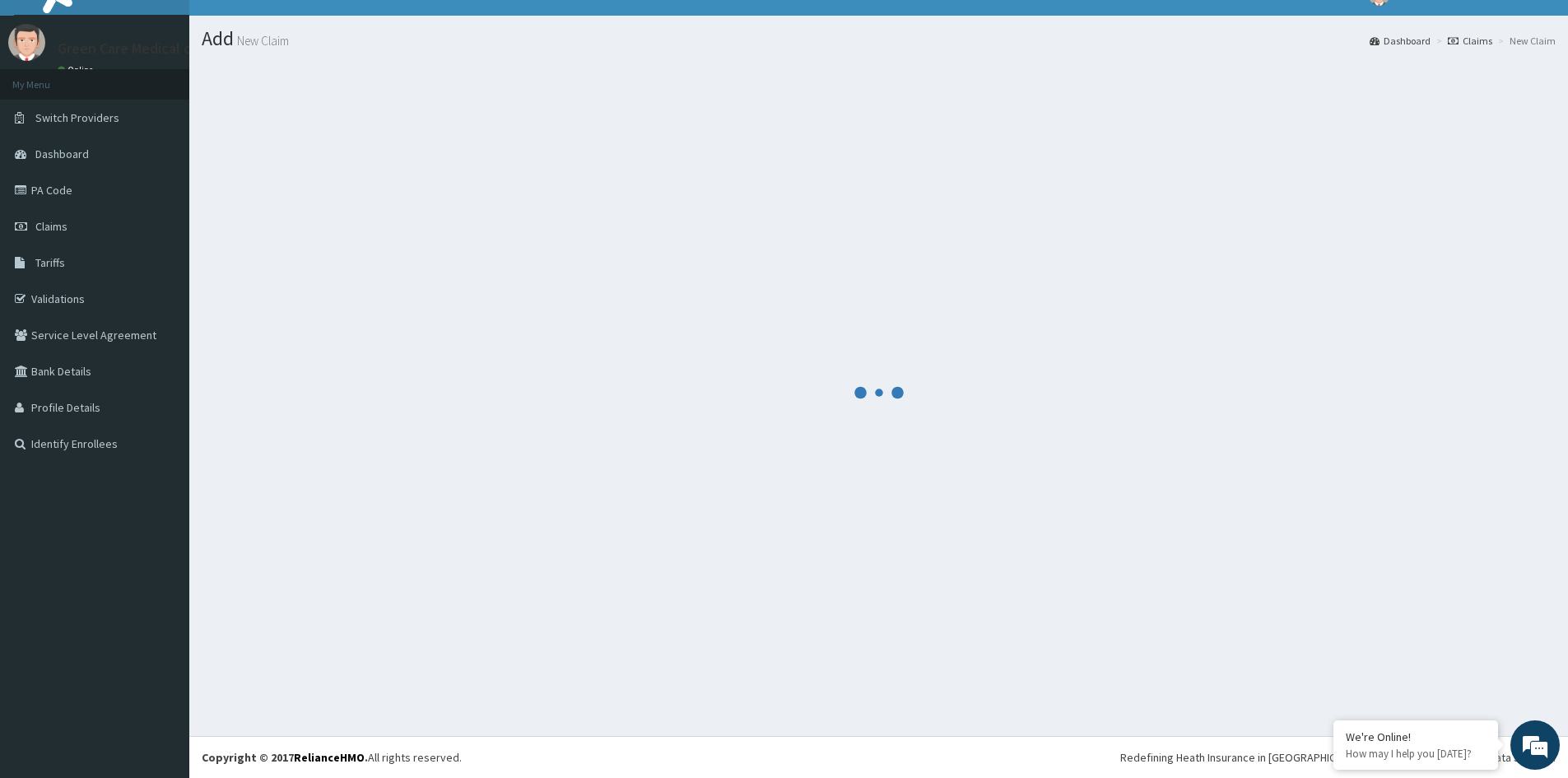
scroll to position [775, 0]
